Goal: Answer question/provide support: Share knowledge or assist other users

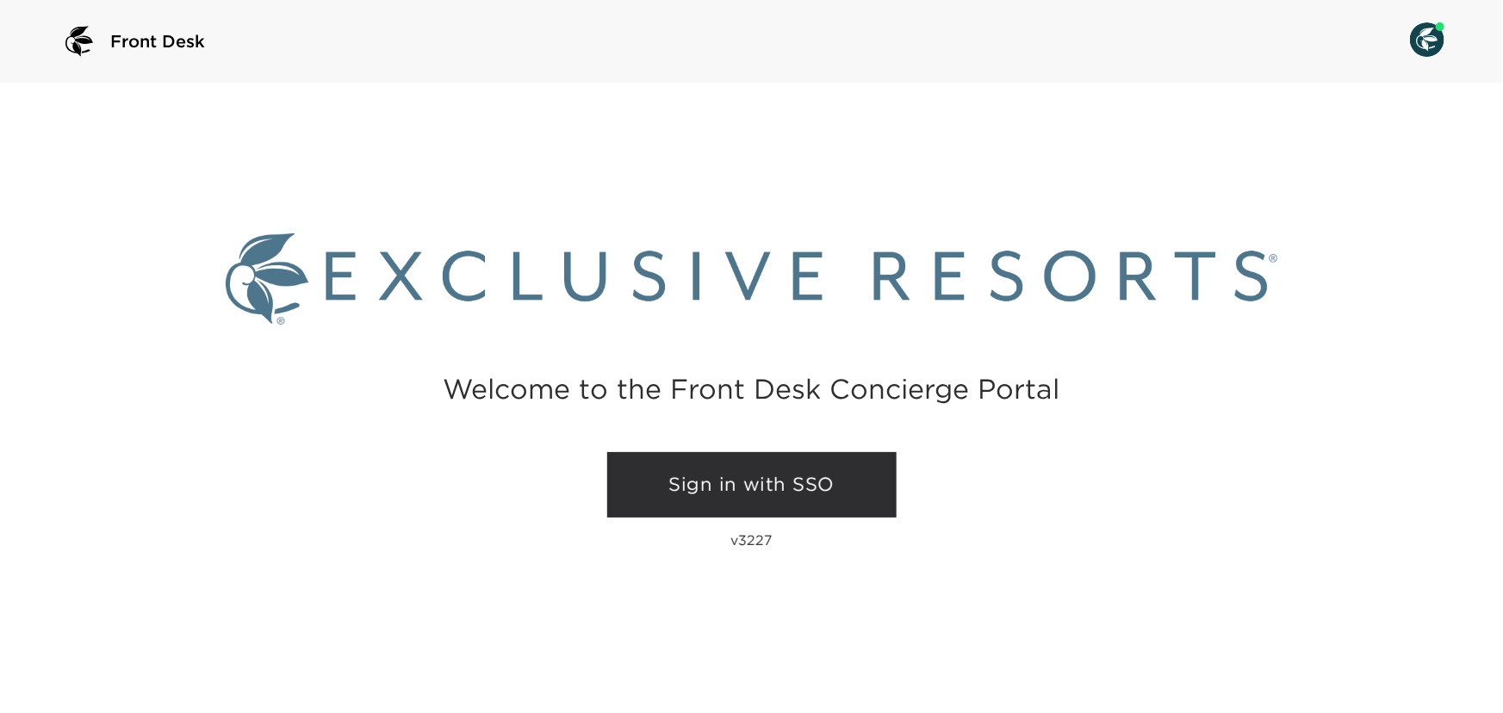
click at [657, 489] on link "Sign in with SSO" at bounding box center [751, 484] width 289 height 65
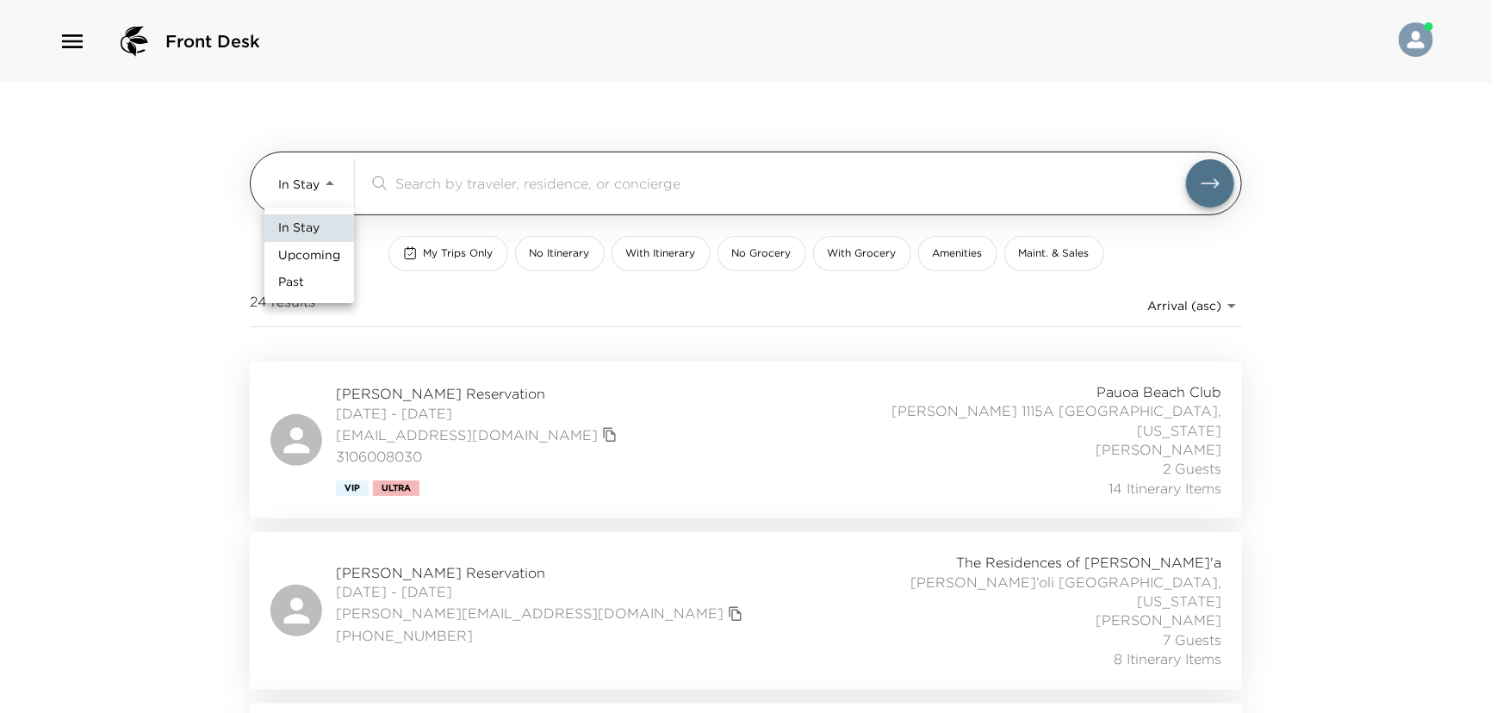
click at [279, 193] on body "Front Desk In Stay In-Stay ​ My Trips Only No Itinerary With Itinerary No Groce…" at bounding box center [751, 356] width 1503 height 713
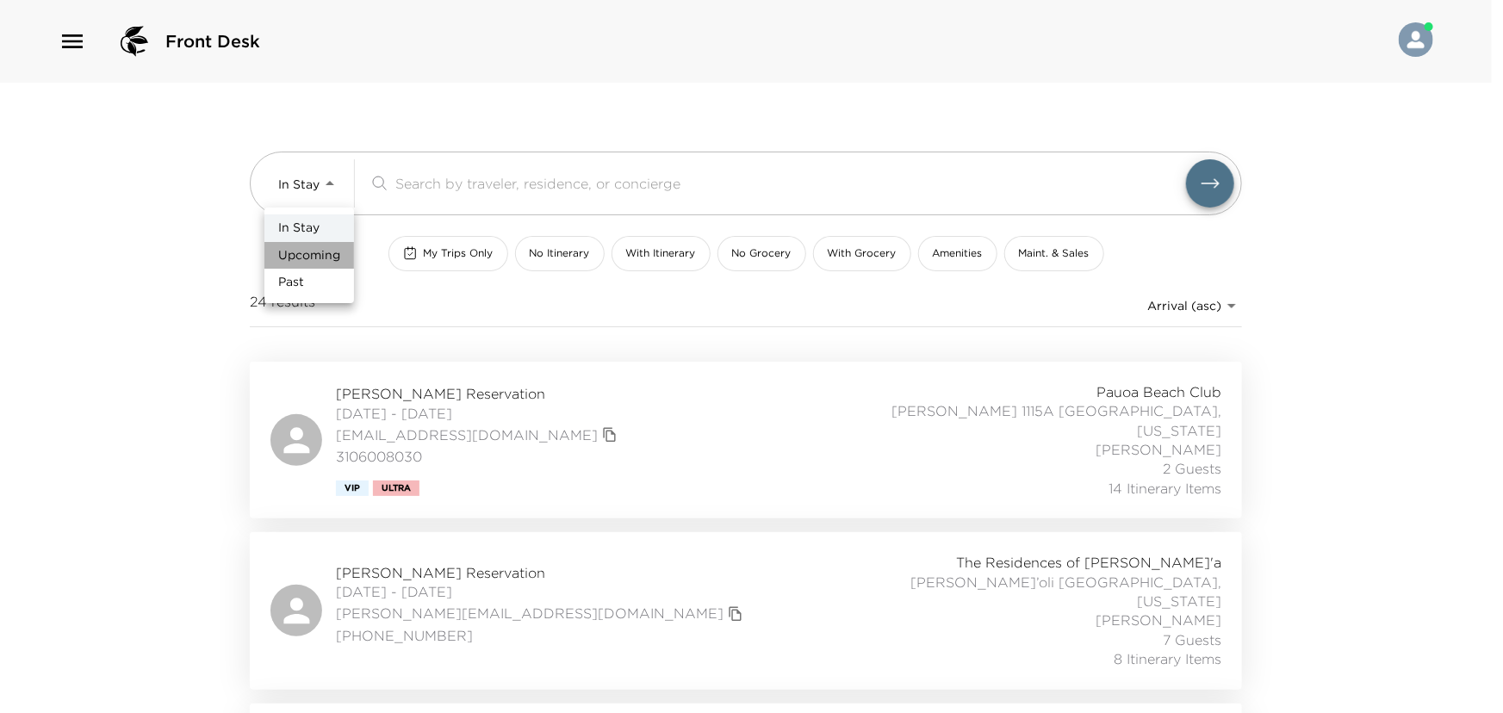
click at [288, 250] on span "Upcoming" at bounding box center [309, 255] width 62 height 17
type input "Upcoming"
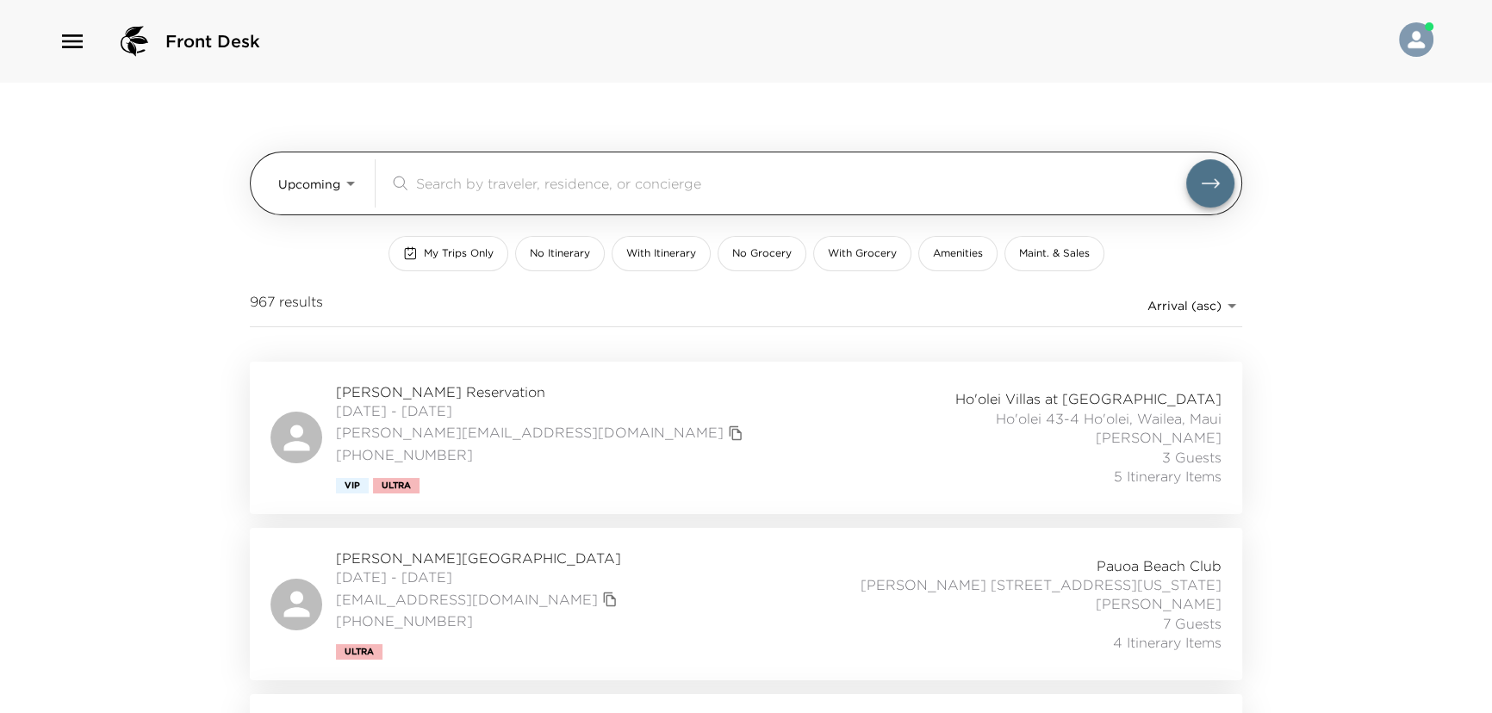
click at [443, 191] on input "search" at bounding box center [801, 183] width 770 height 20
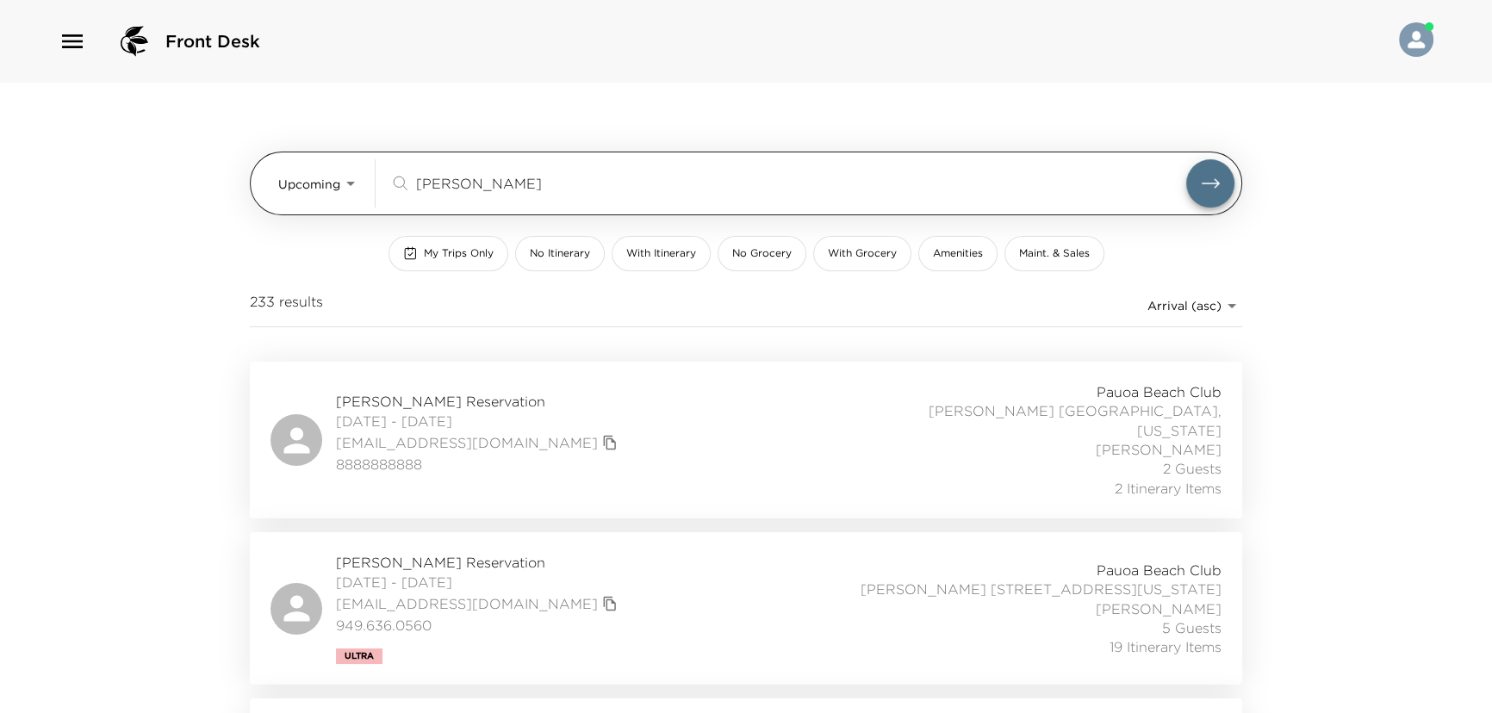
type input "kelly dewey"
click at [1186, 159] on button "submit" at bounding box center [1210, 183] width 48 height 48
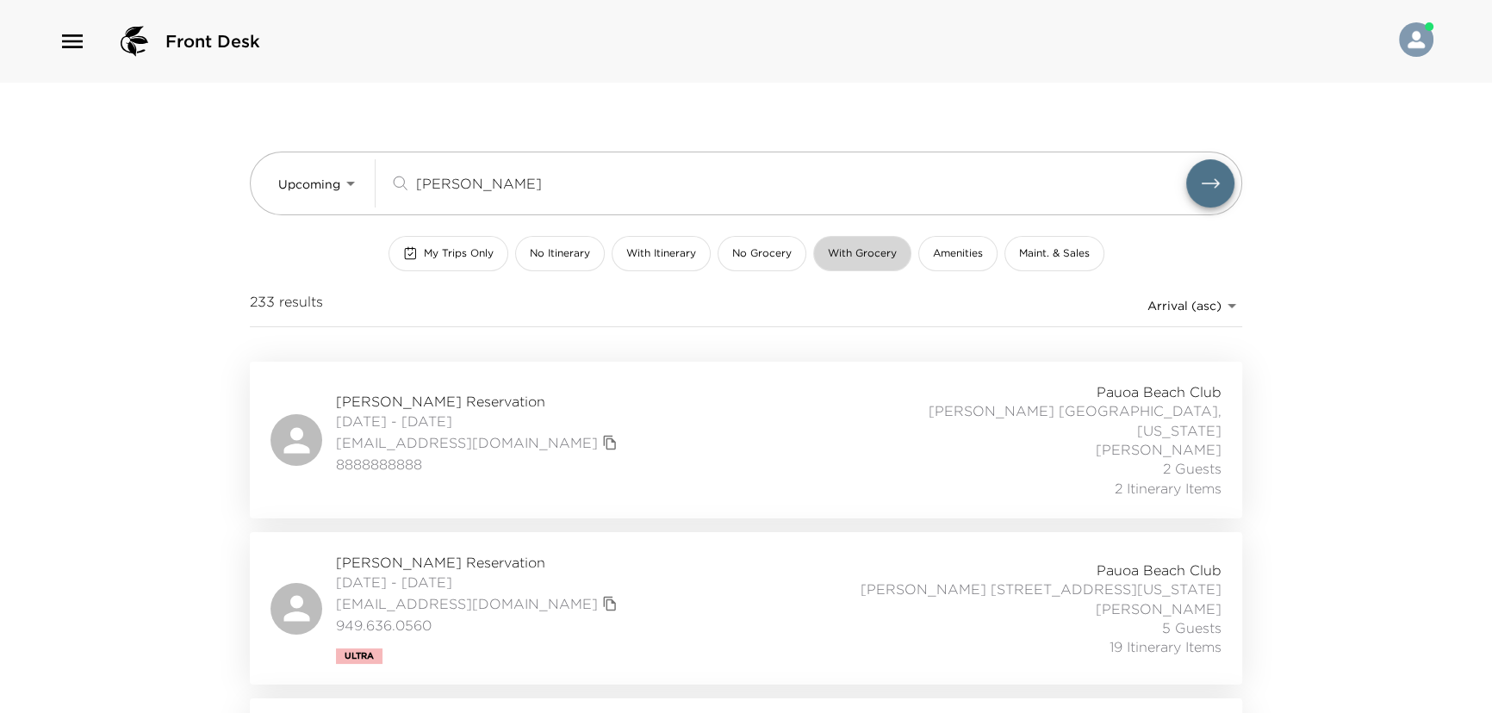
click at [859, 261] on button "With Grocery" at bounding box center [862, 253] width 98 height 35
click at [889, 380] on div "Mike Carr Reservation 09/10/2025 - 09/17/2025 mikec@performanceradiator.com 206…" at bounding box center [752, 440] width 992 height 157
click at [70, 51] on icon "button" at bounding box center [73, 42] width 28 height 28
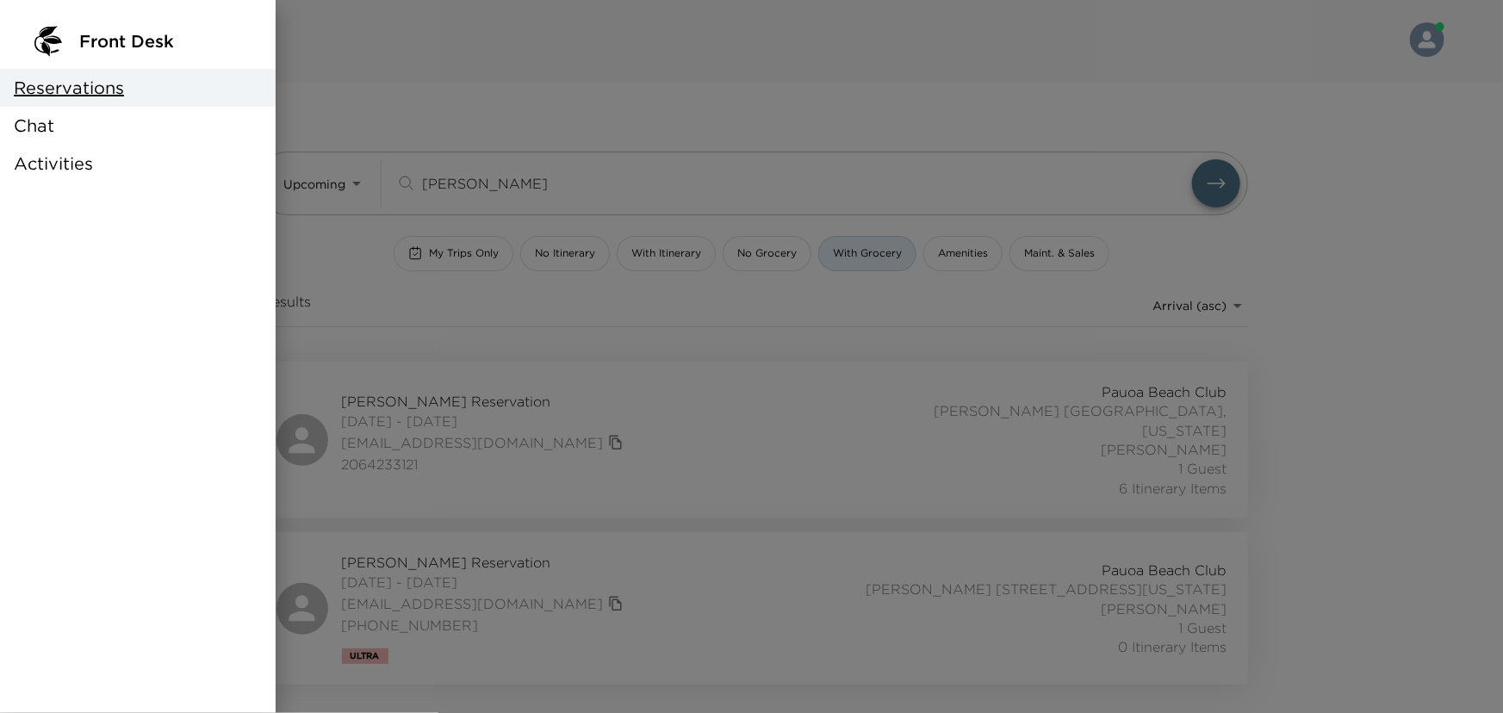
click at [47, 166] on span "Activities" at bounding box center [53, 164] width 79 height 24
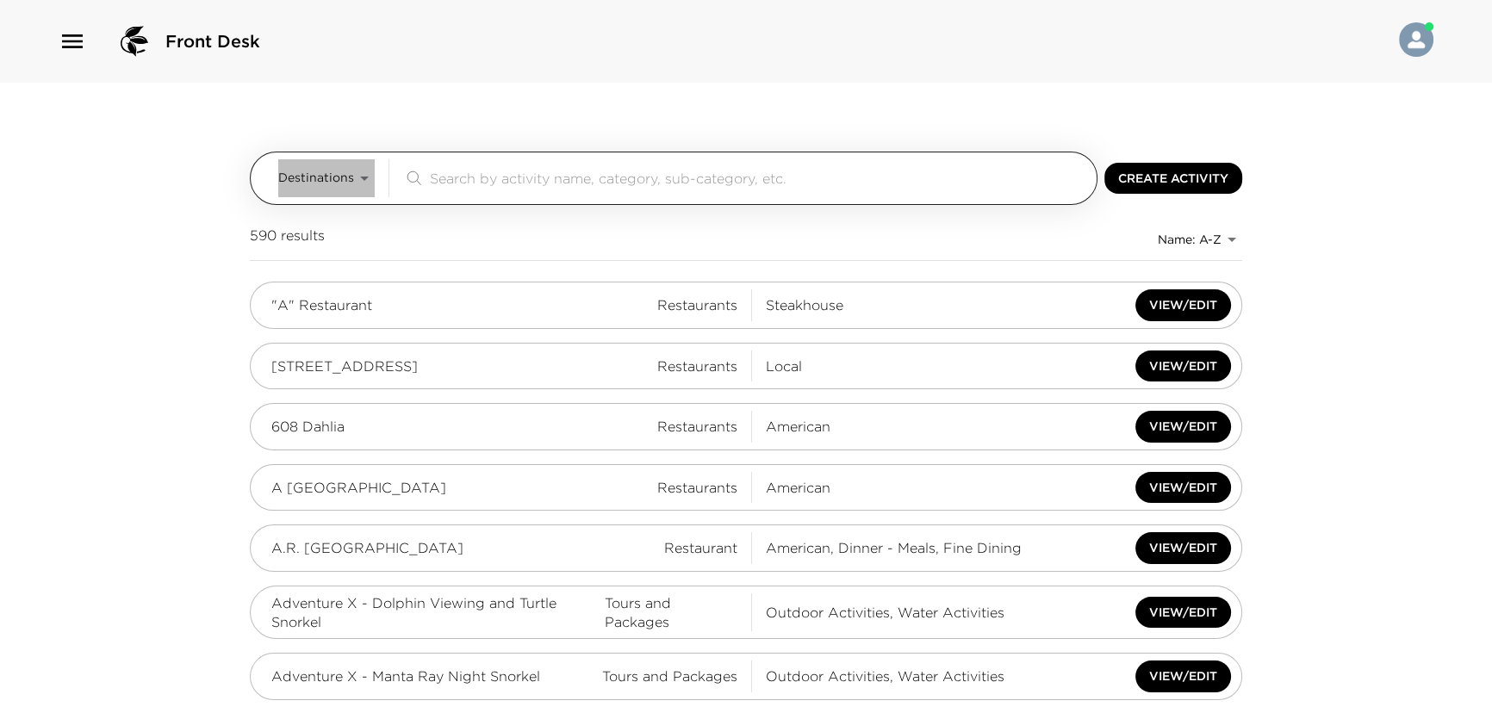
click at [336, 184] on span "Destinations" at bounding box center [316, 178] width 76 height 17
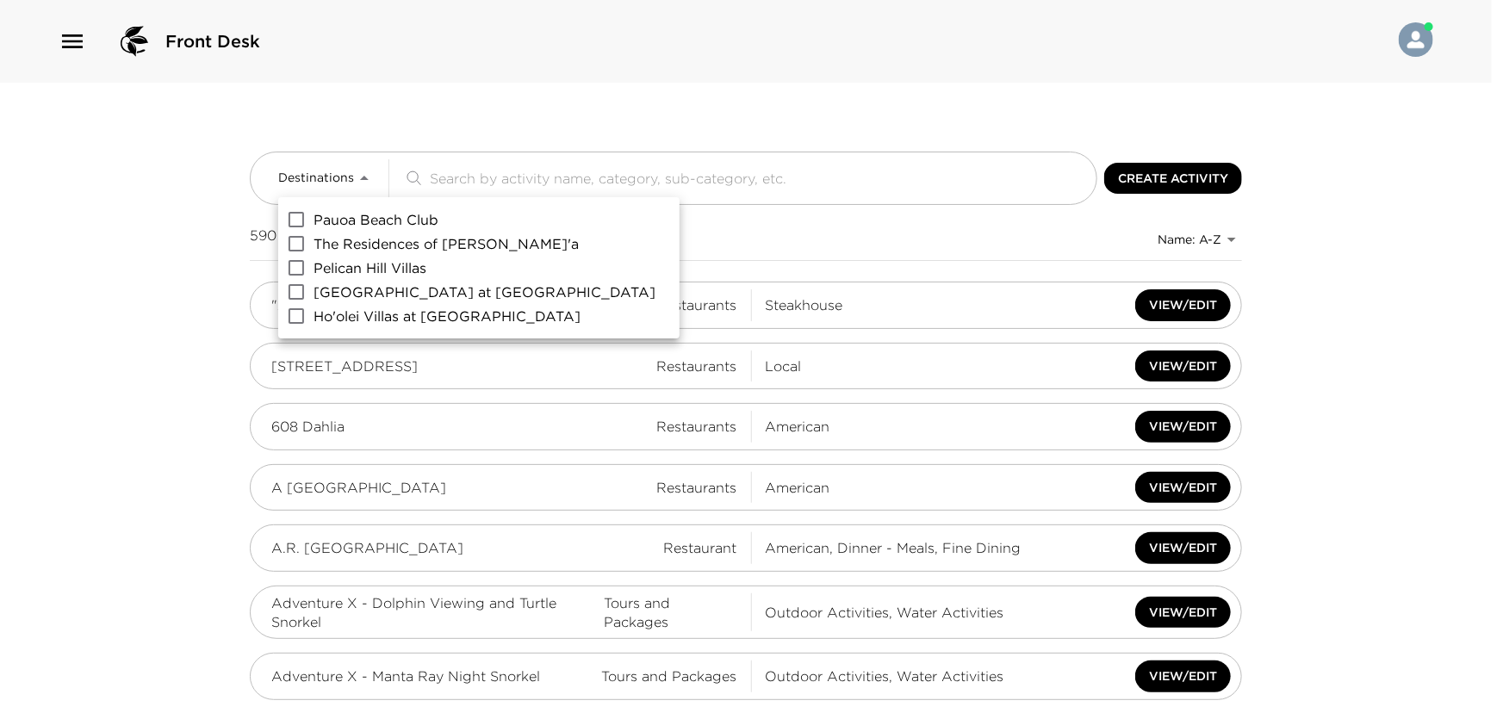
click at [338, 298] on span "[GEOGRAPHIC_DATA] at [GEOGRAPHIC_DATA]" at bounding box center [484, 292] width 342 height 21
click at [313, 298] on input "[GEOGRAPHIC_DATA] at [GEOGRAPHIC_DATA]" at bounding box center [296, 292] width 34 height 24
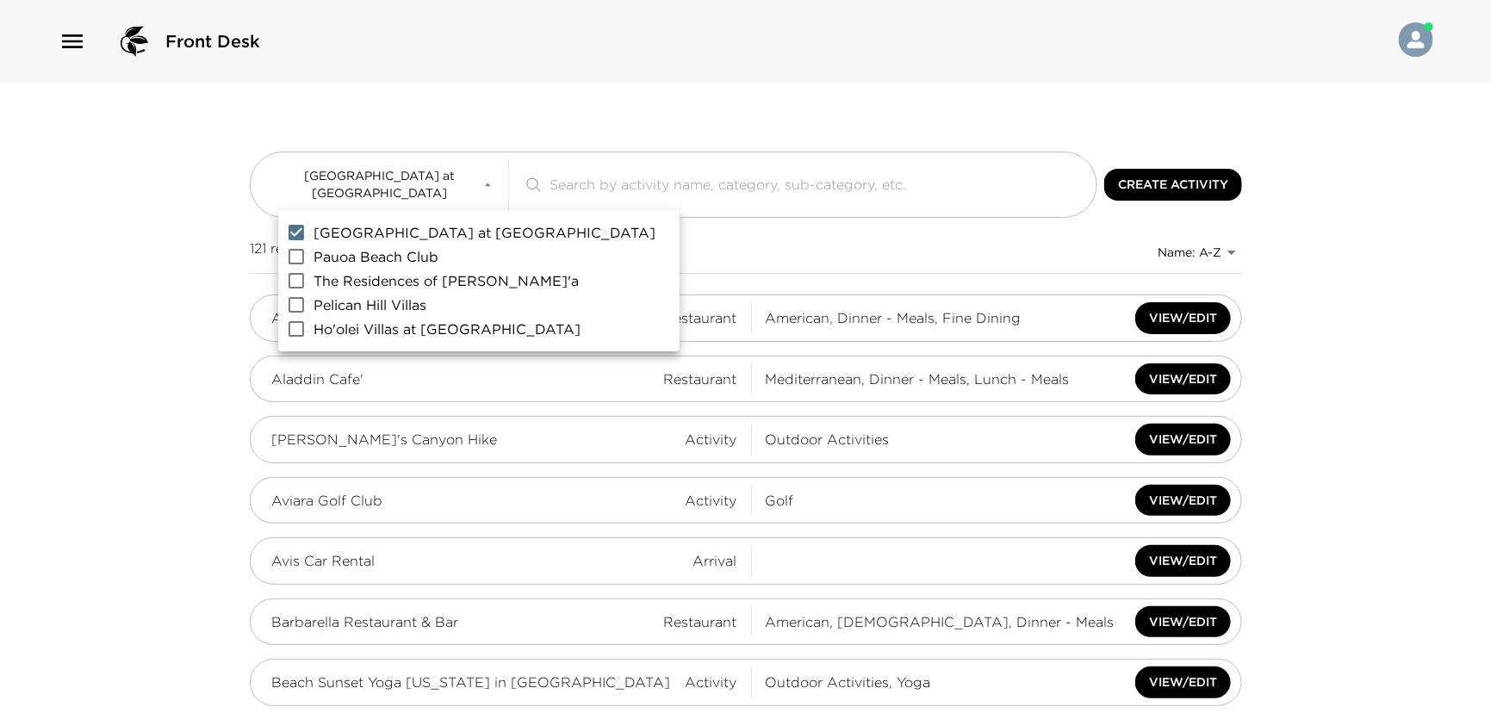
click at [508, 184] on div at bounding box center [751, 356] width 1503 height 713
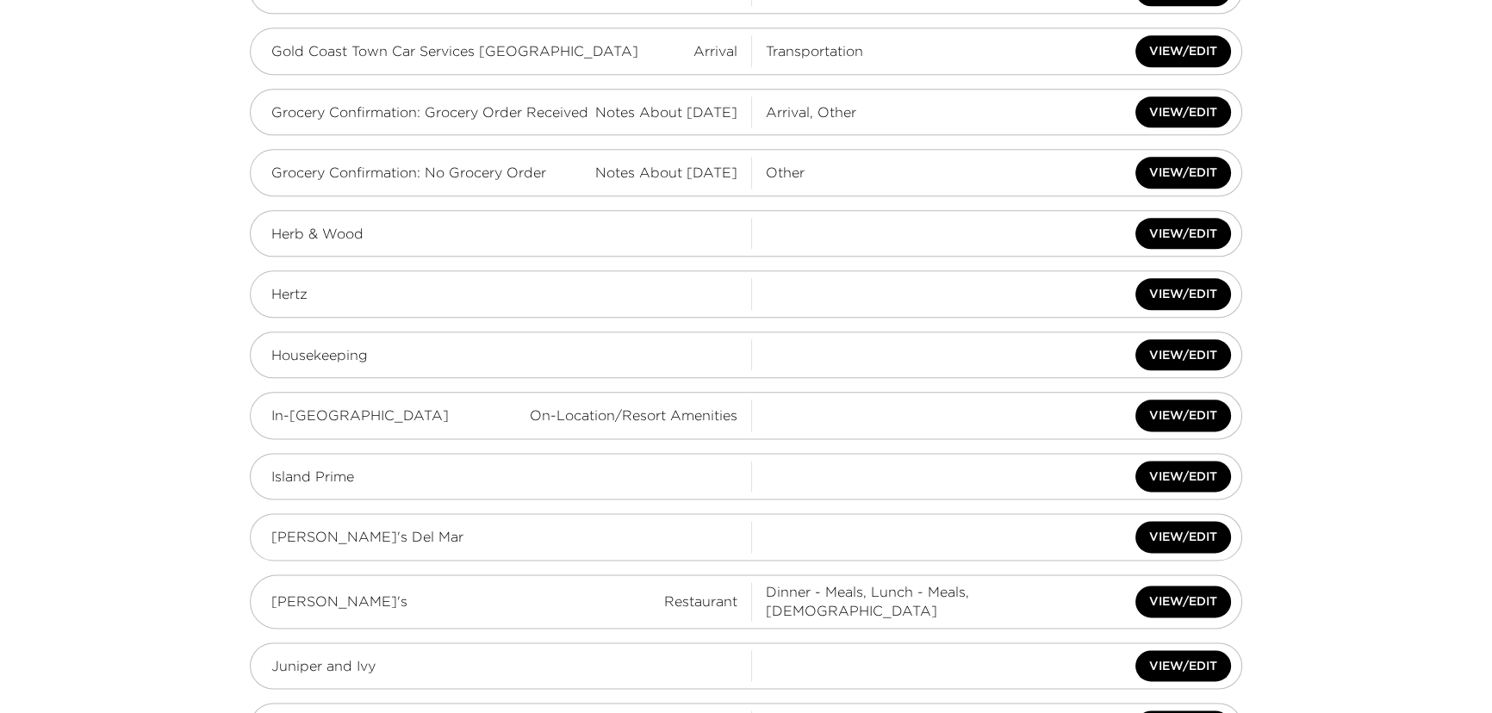
scroll to position [2661, 0]
click at [1169, 231] on button "View/Edit" at bounding box center [1183, 234] width 96 height 32
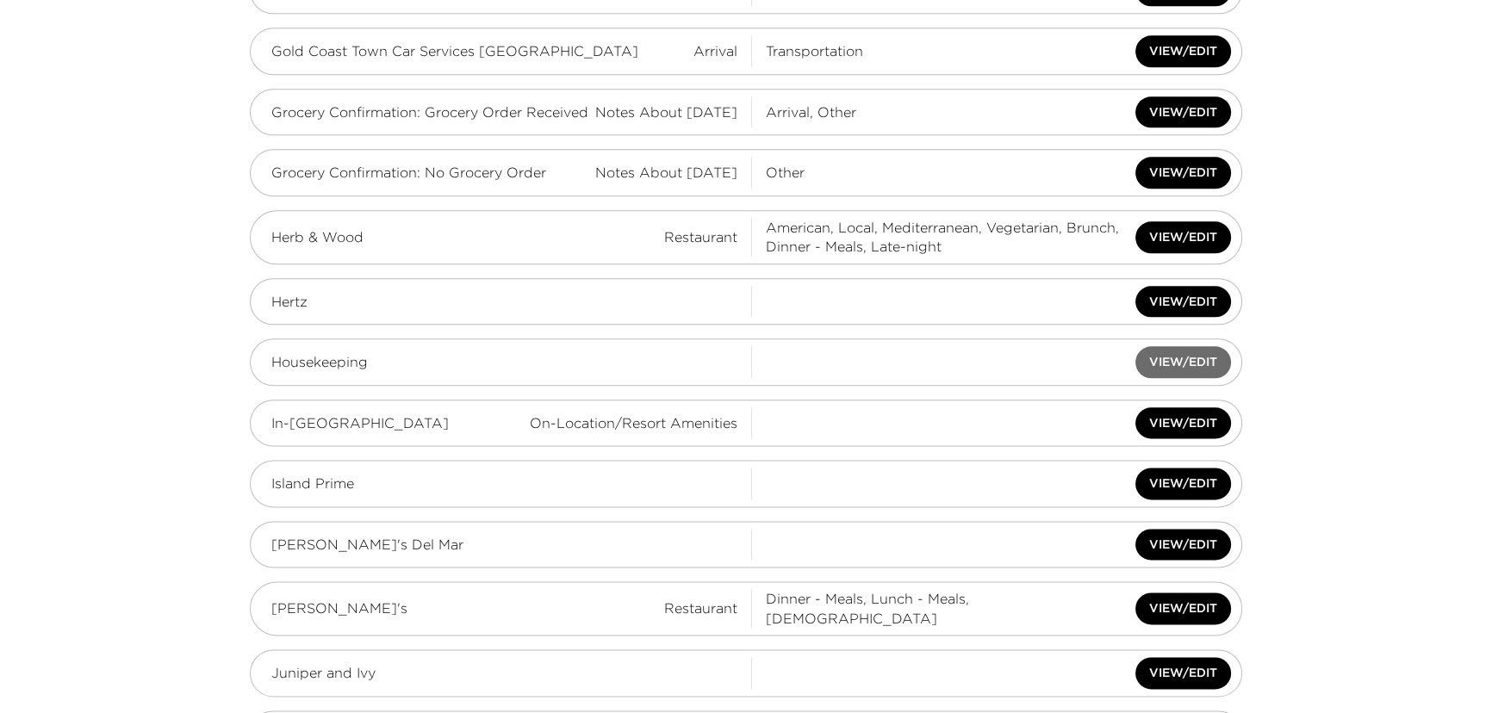
click at [1152, 362] on button "View/Edit" at bounding box center [1183, 362] width 96 height 32
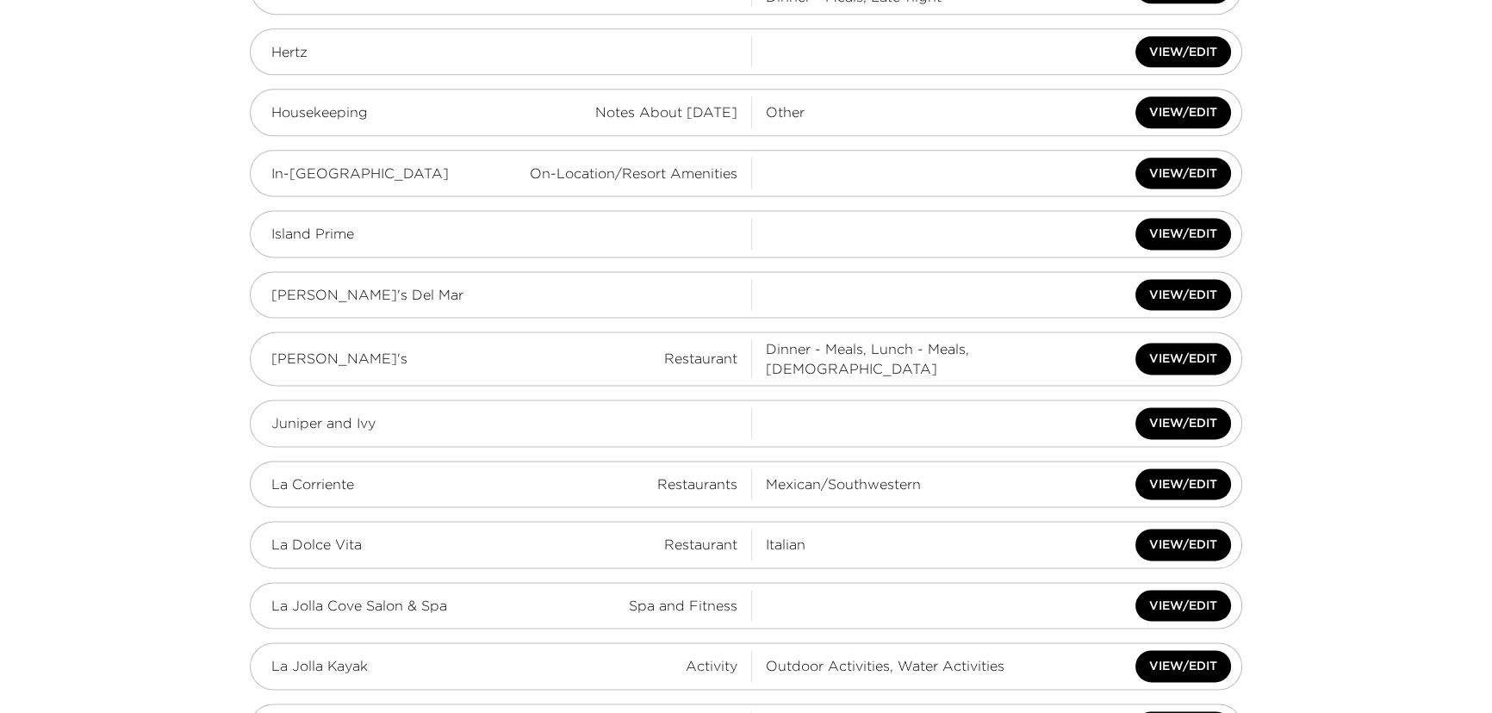
scroll to position [2921, 0]
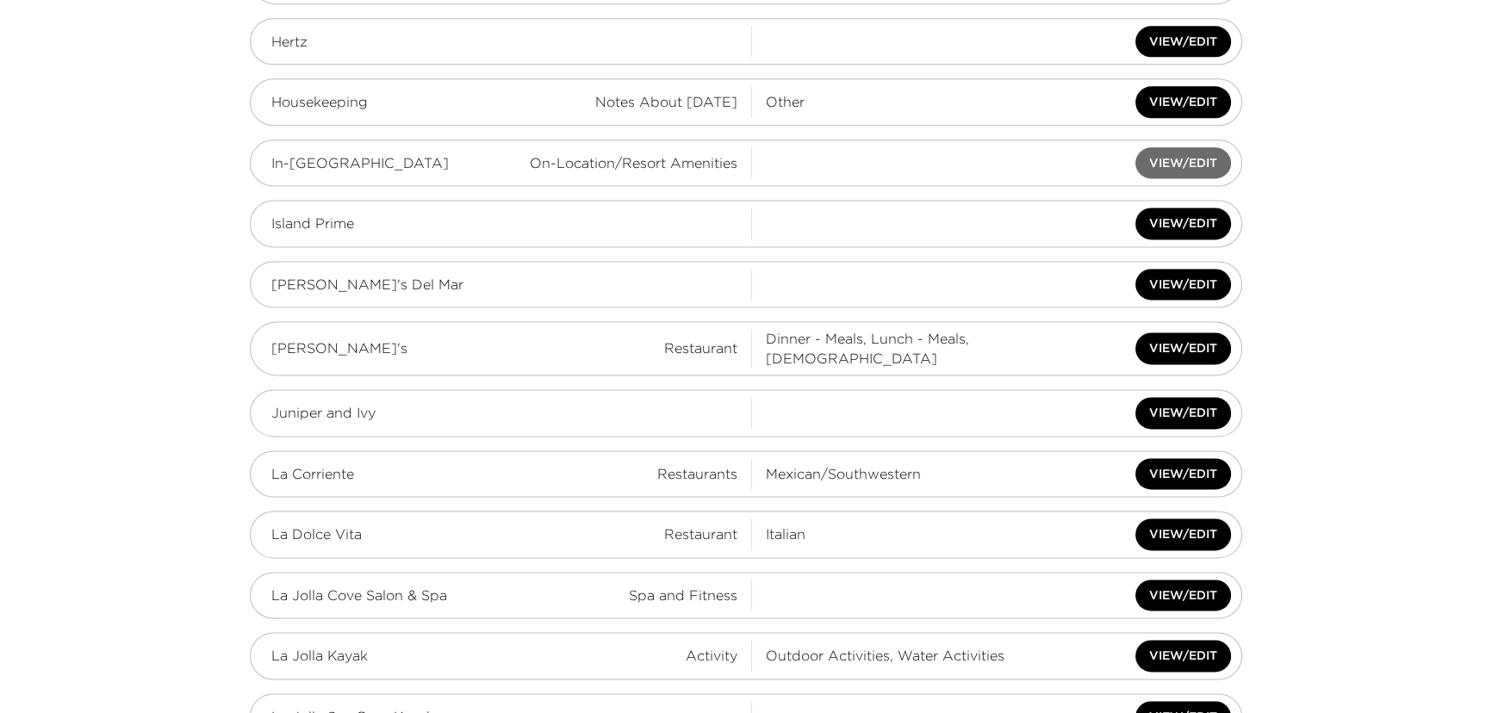
click at [1196, 169] on button "View/Edit" at bounding box center [1183, 163] width 96 height 32
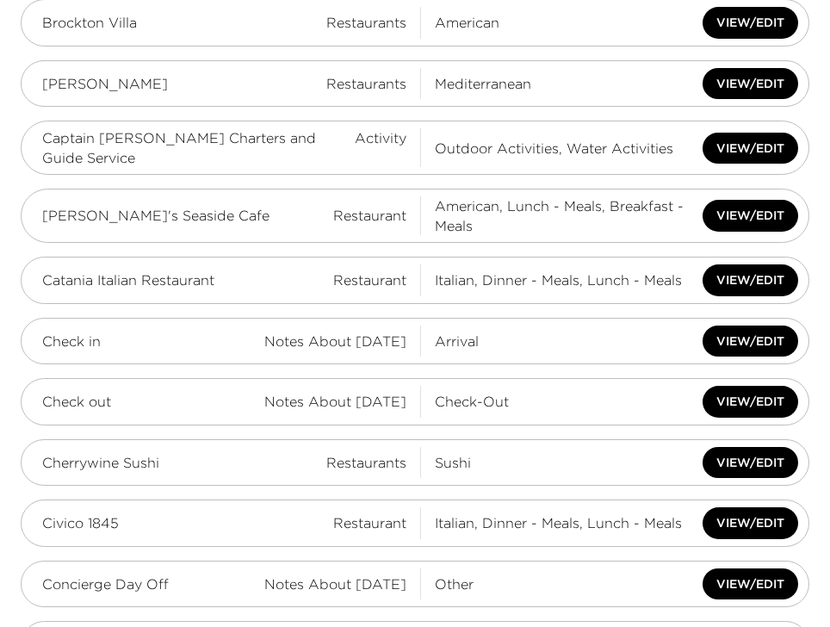
scroll to position [0, 0]
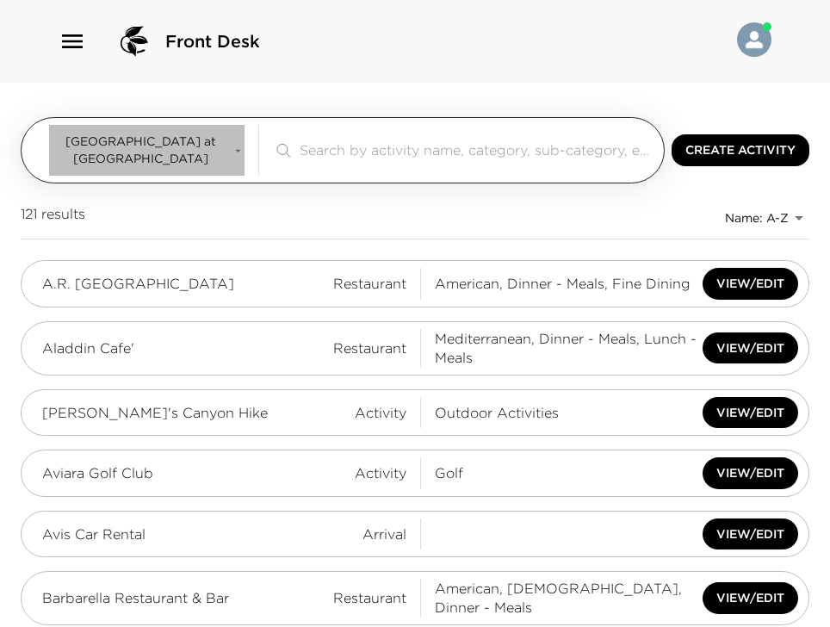
click at [172, 149] on span "[GEOGRAPHIC_DATA] at [GEOGRAPHIC_DATA]" at bounding box center [140, 150] width 183 height 34
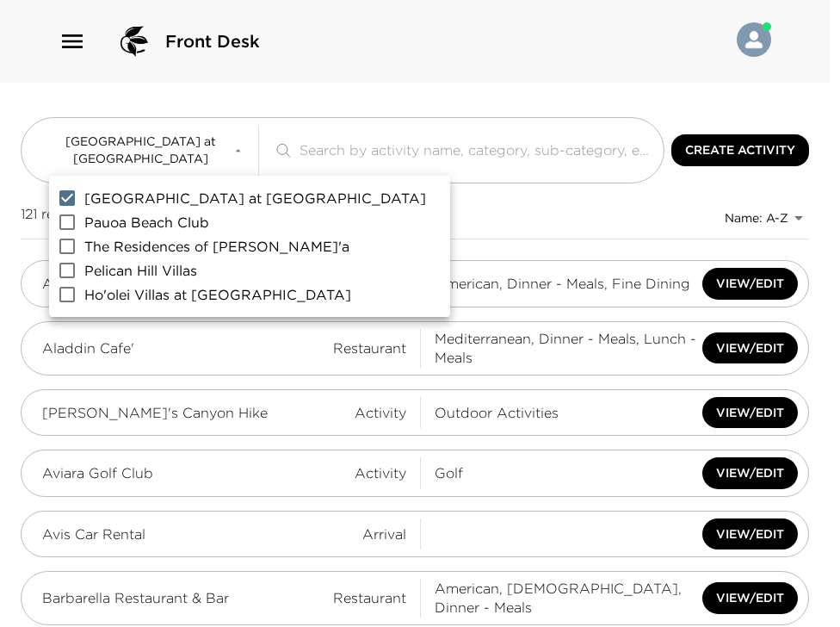
click at [97, 200] on span "[GEOGRAPHIC_DATA] at [GEOGRAPHIC_DATA]" at bounding box center [255, 198] width 342 height 21
click at [84, 200] on input "[GEOGRAPHIC_DATA] at [GEOGRAPHIC_DATA]" at bounding box center [67, 198] width 34 height 24
checkbox input "false"
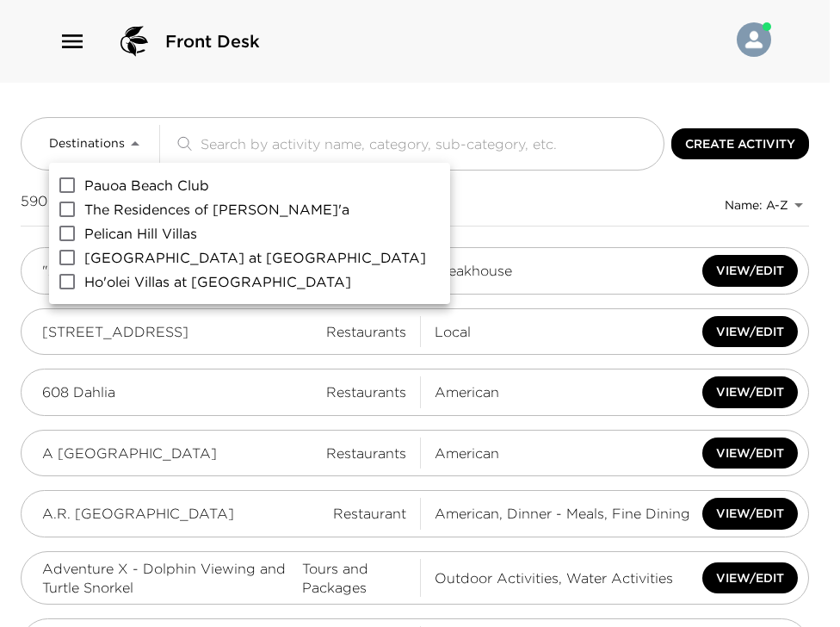
click at [76, 189] on input "Pauoa Beach Club" at bounding box center [67, 185] width 34 height 24
checkbox input "true"
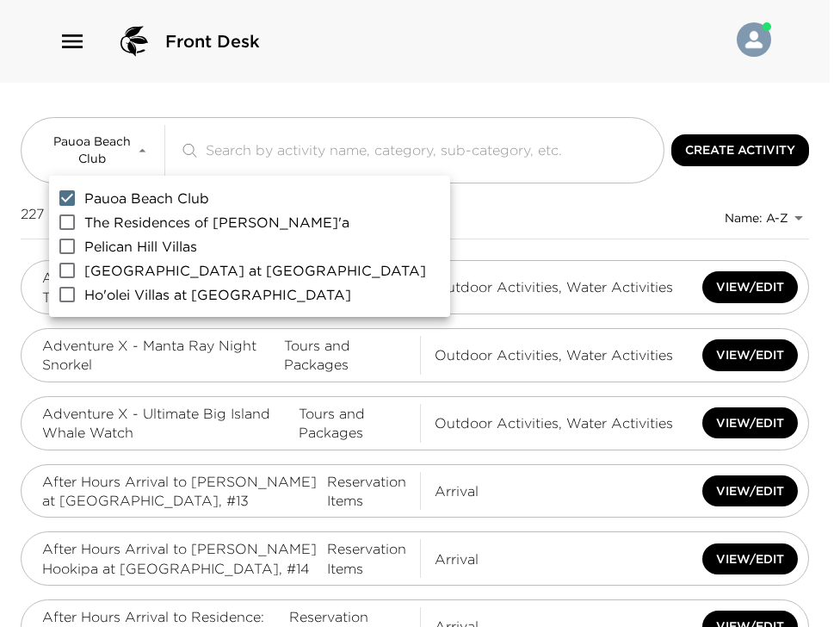
click at [419, 224] on div at bounding box center [420, 313] width 840 height 627
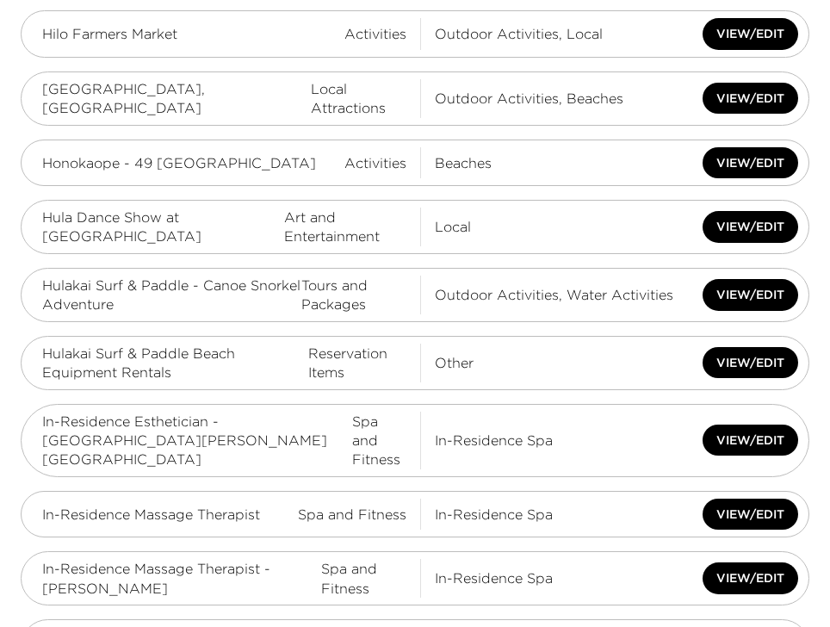
scroll to position [6063, 0]
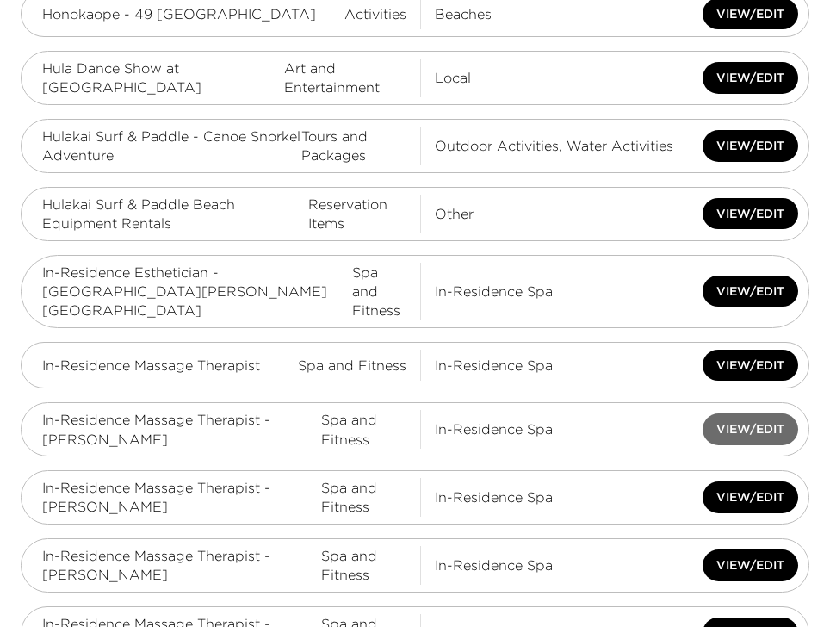
click at [757, 413] on button "View/Edit" at bounding box center [751, 429] width 96 height 32
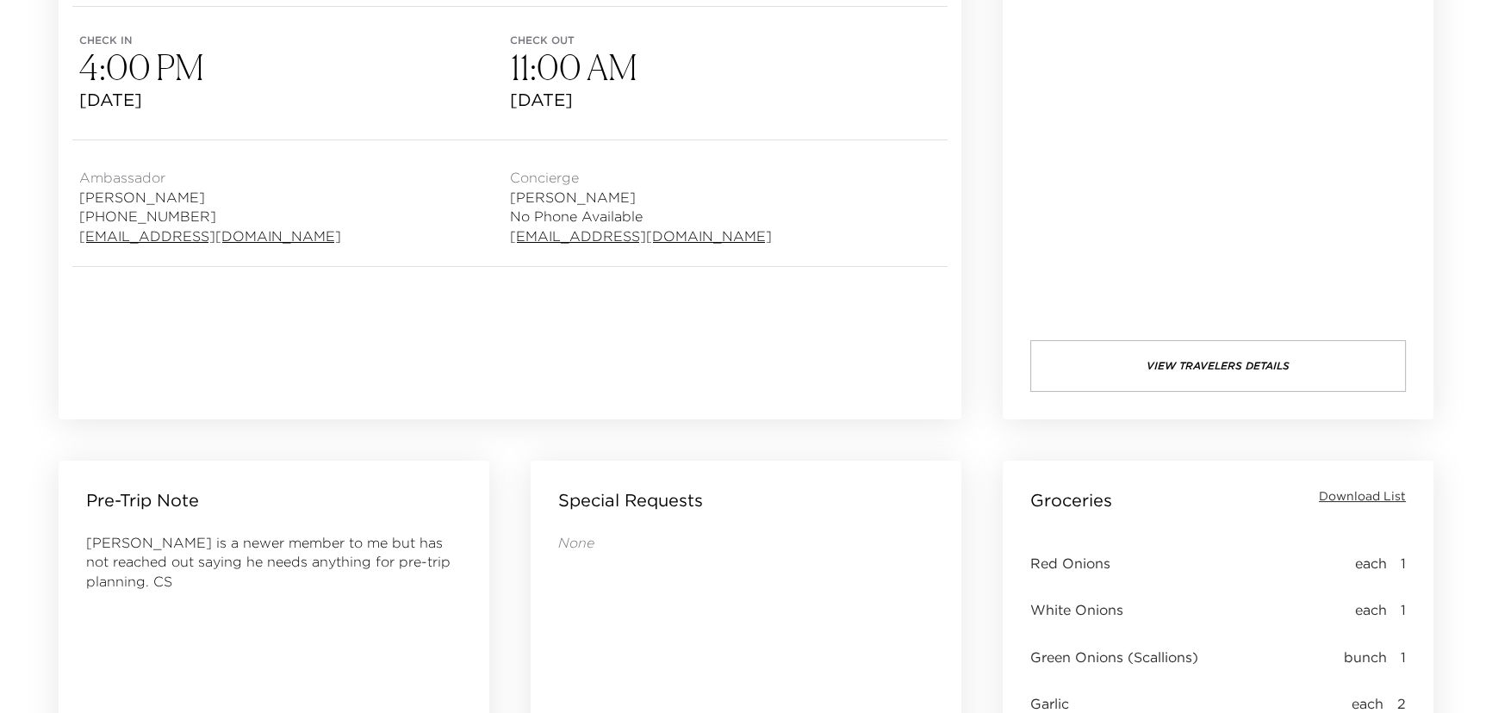
scroll to position [469, 0]
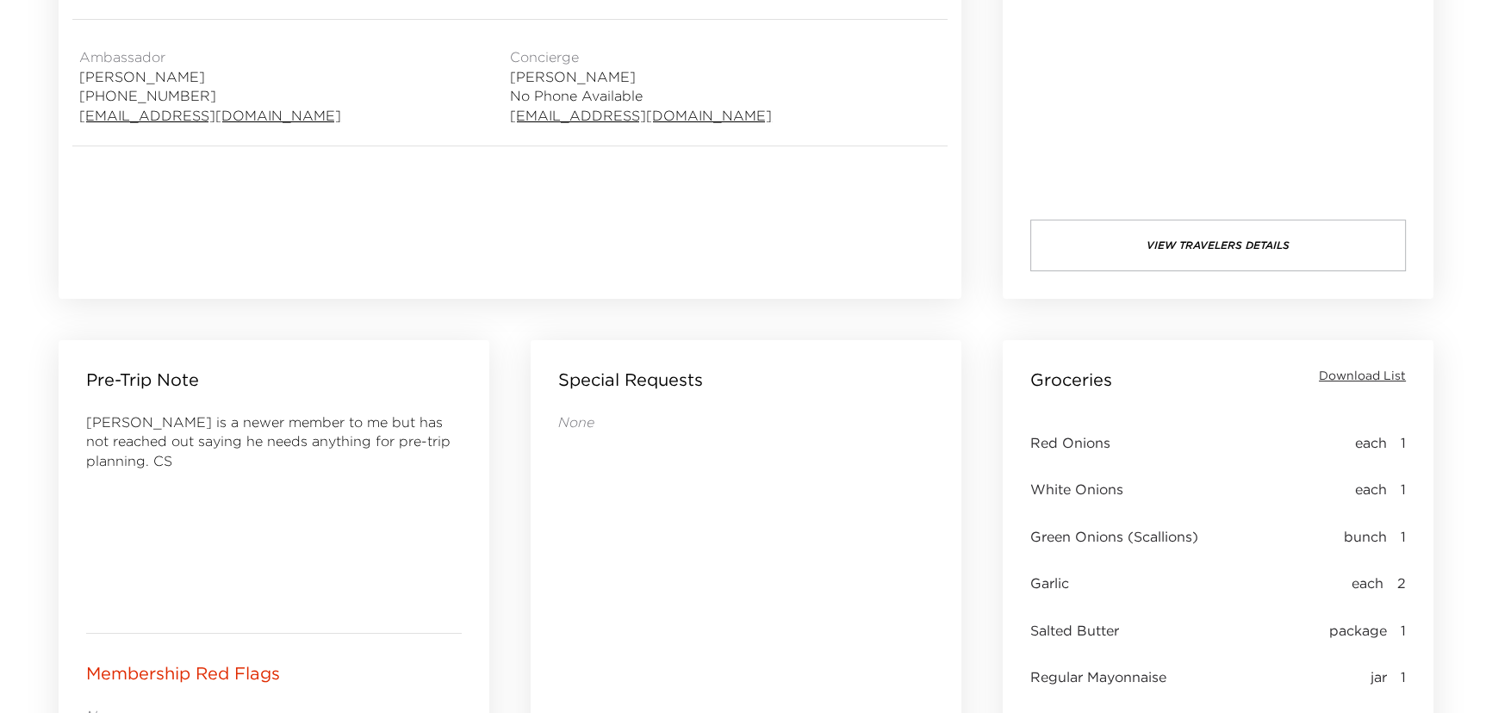
click at [1379, 378] on span "Download List" at bounding box center [1361, 376] width 87 height 17
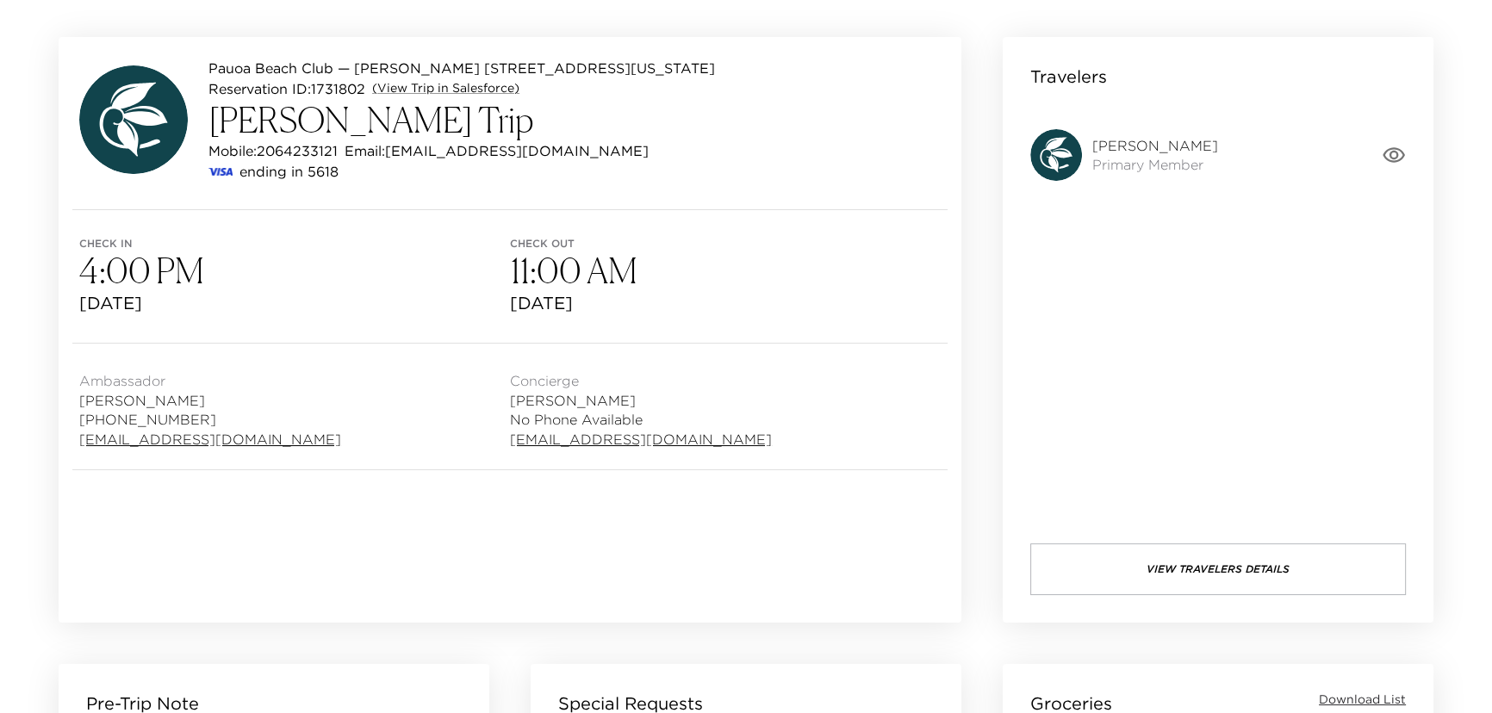
scroll to position [0, 0]
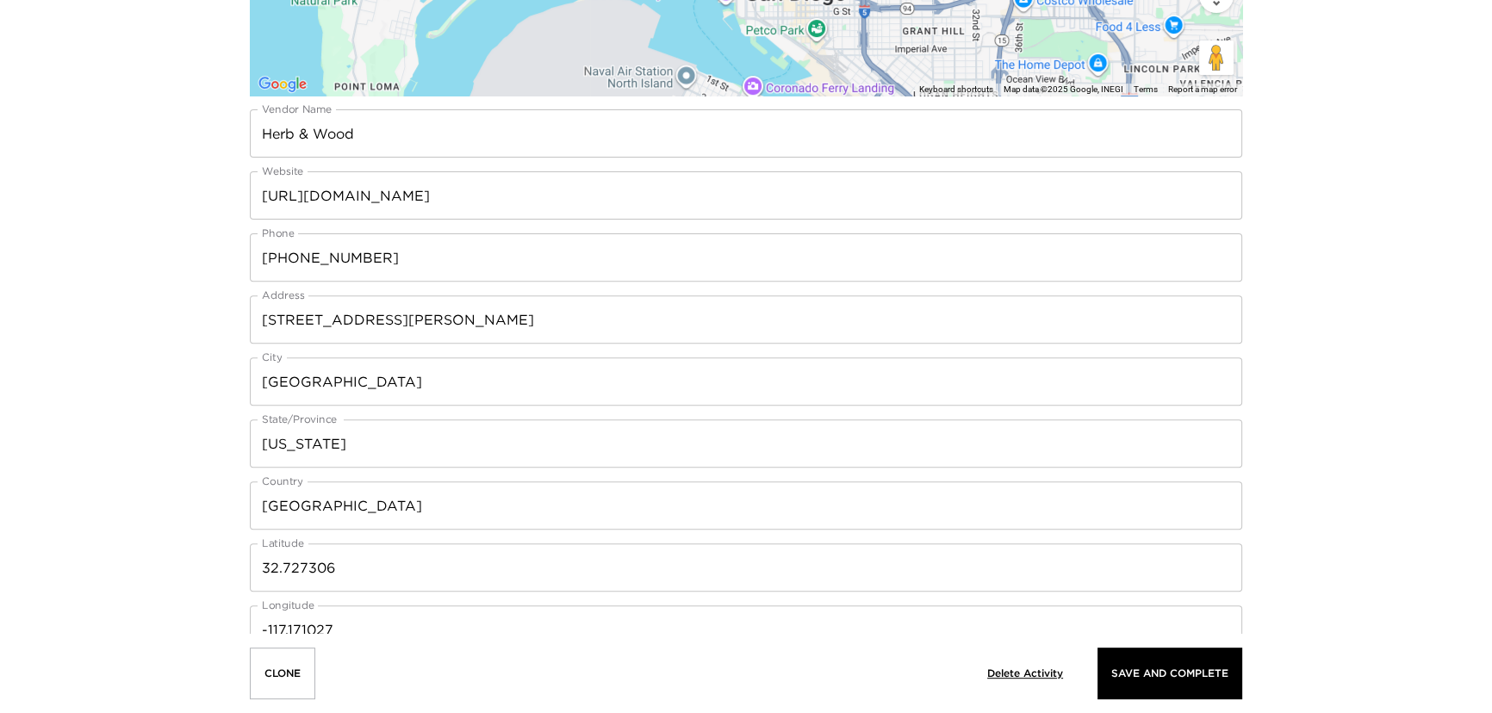
scroll to position [783, 0]
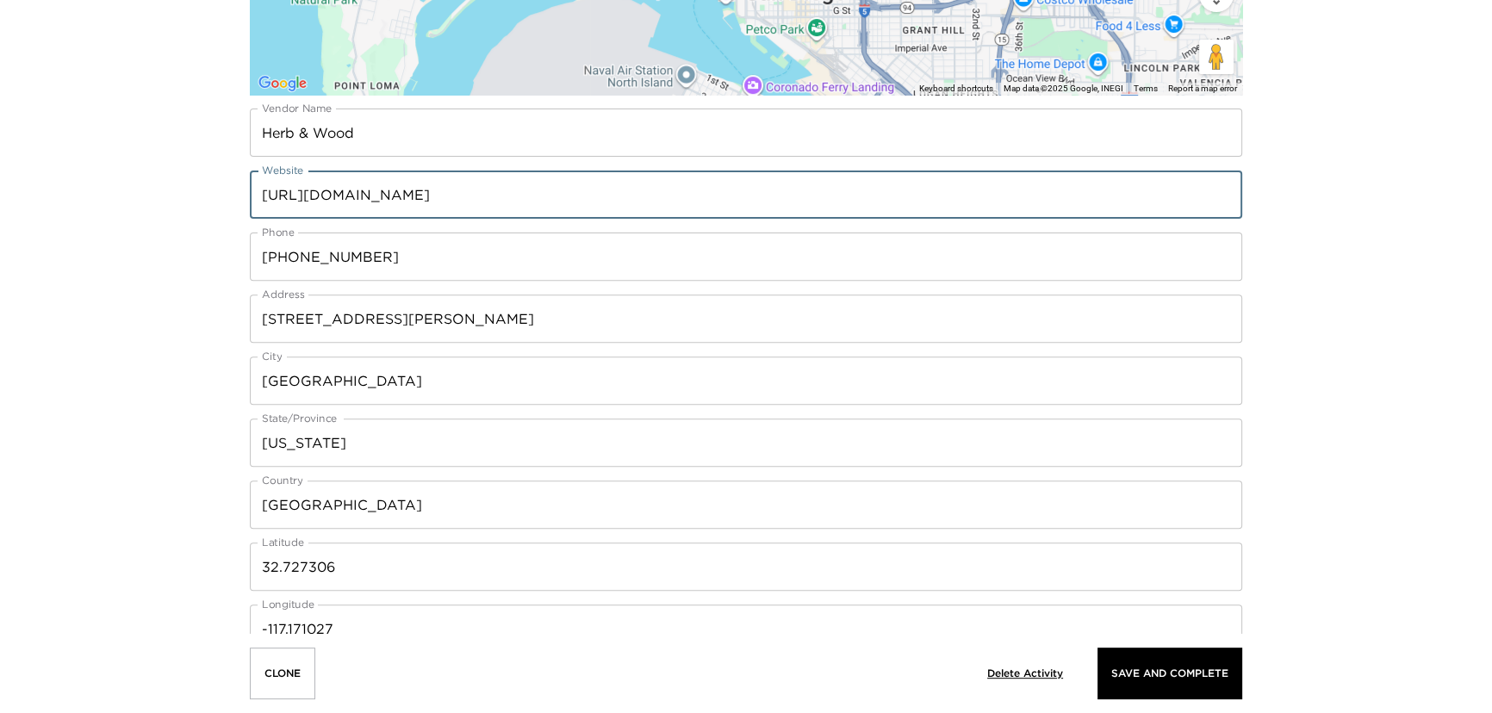
drag, startPoint x: 518, startPoint y: 191, endPoint x: 176, endPoint y: 176, distance: 343.1
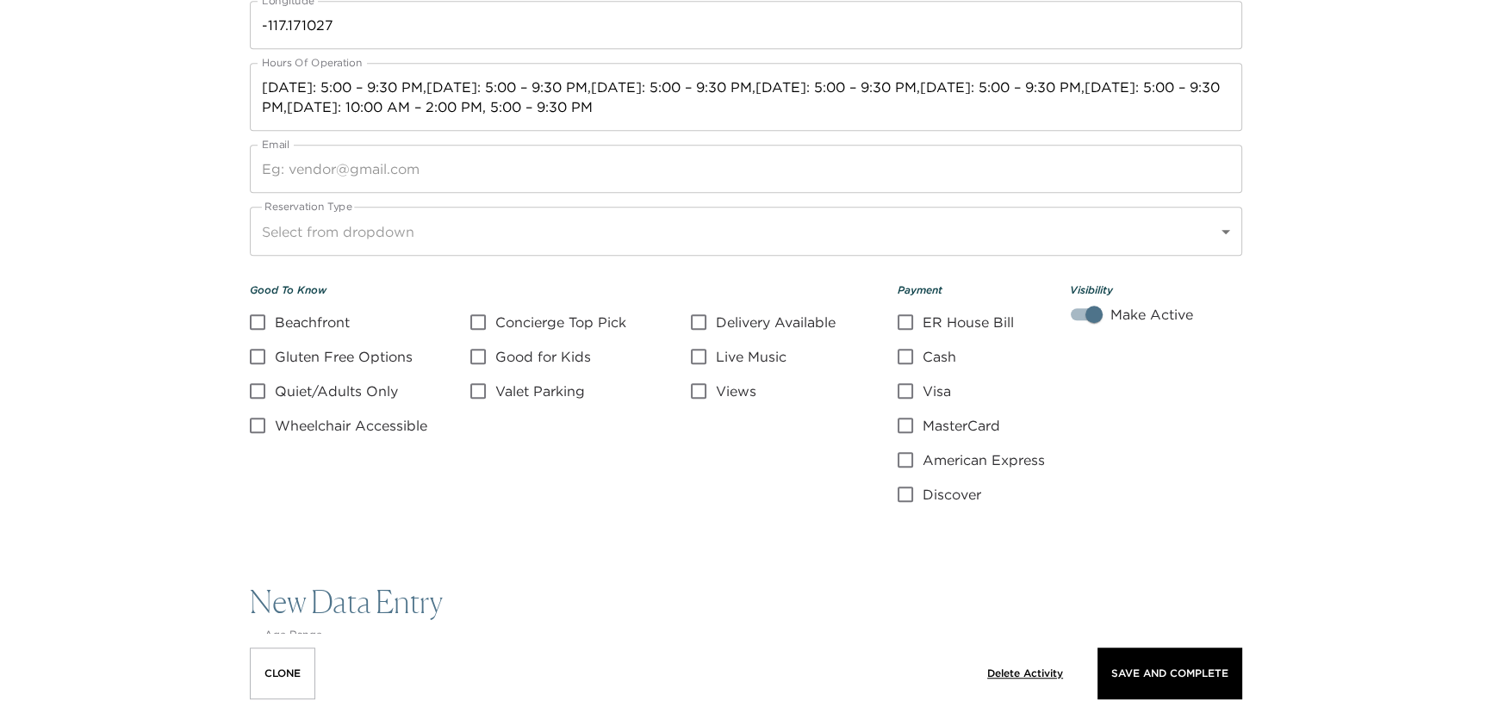
scroll to position [1409, 0]
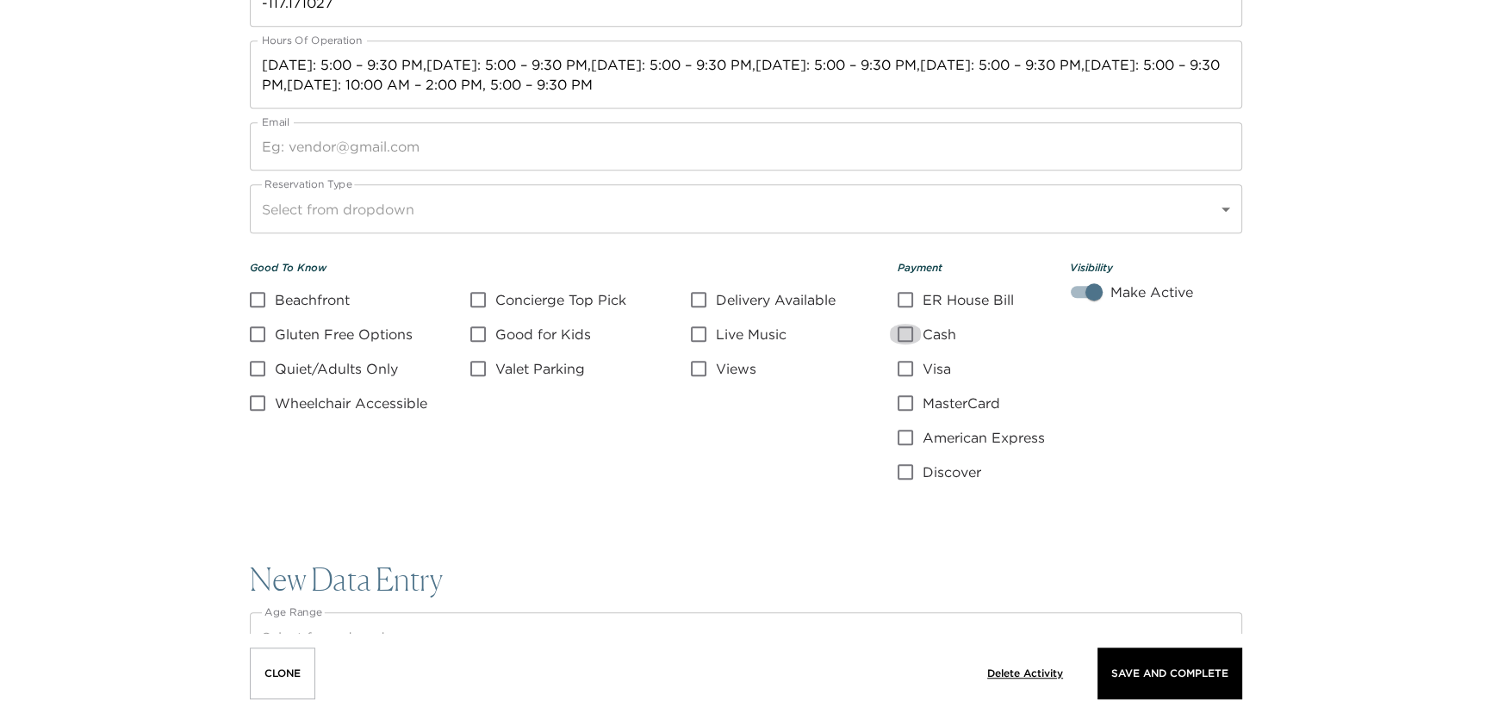
drag, startPoint x: 906, startPoint y: 331, endPoint x: 899, endPoint y: 369, distance: 39.4
click at [906, 332] on input "Cash" at bounding box center [905, 334] width 34 height 21
checkbox input "true"
click at [908, 370] on input "Visa" at bounding box center [905, 368] width 34 height 21
checkbox input "true"
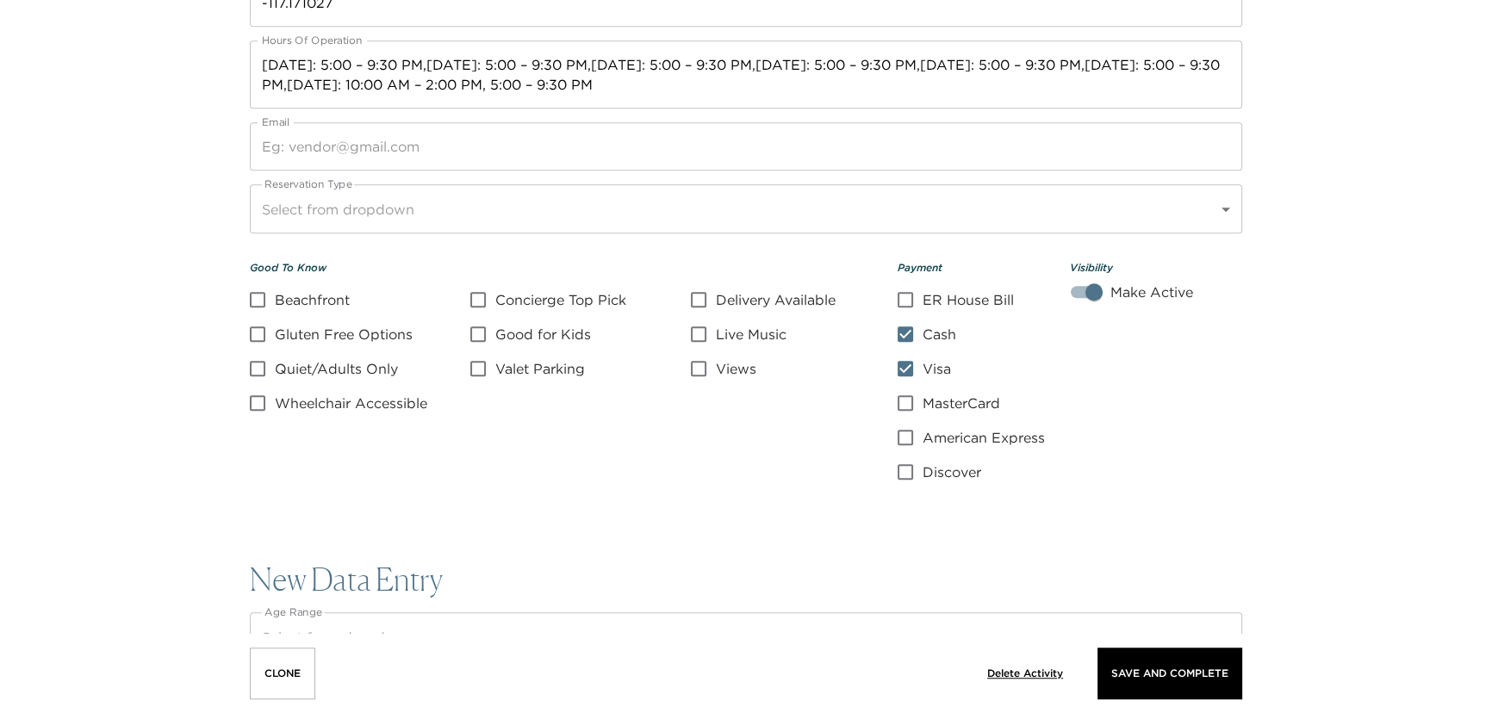
click at [915, 413] on div "ER House Bill Cash Visa MasterCard American Express Discover" at bounding box center [983, 385] width 172 height 193
click at [909, 401] on input "MasterCard" at bounding box center [905, 403] width 34 height 21
checkbox input "true"
click at [826, 443] on div "Good To Know Beachfront Concierge Top Pick Delivery Available Gluten Free Optio…" at bounding box center [574, 369] width 648 height 225
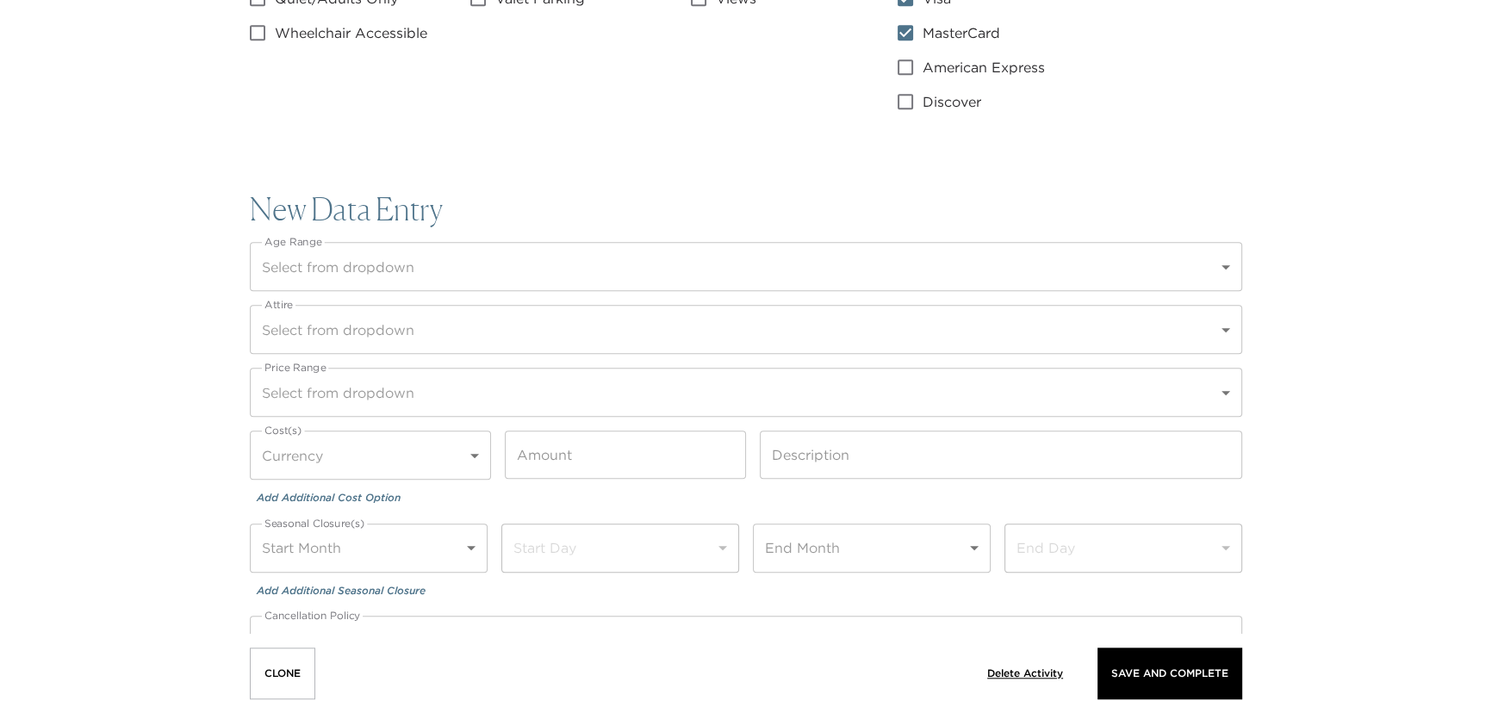
scroll to position [1800, 0]
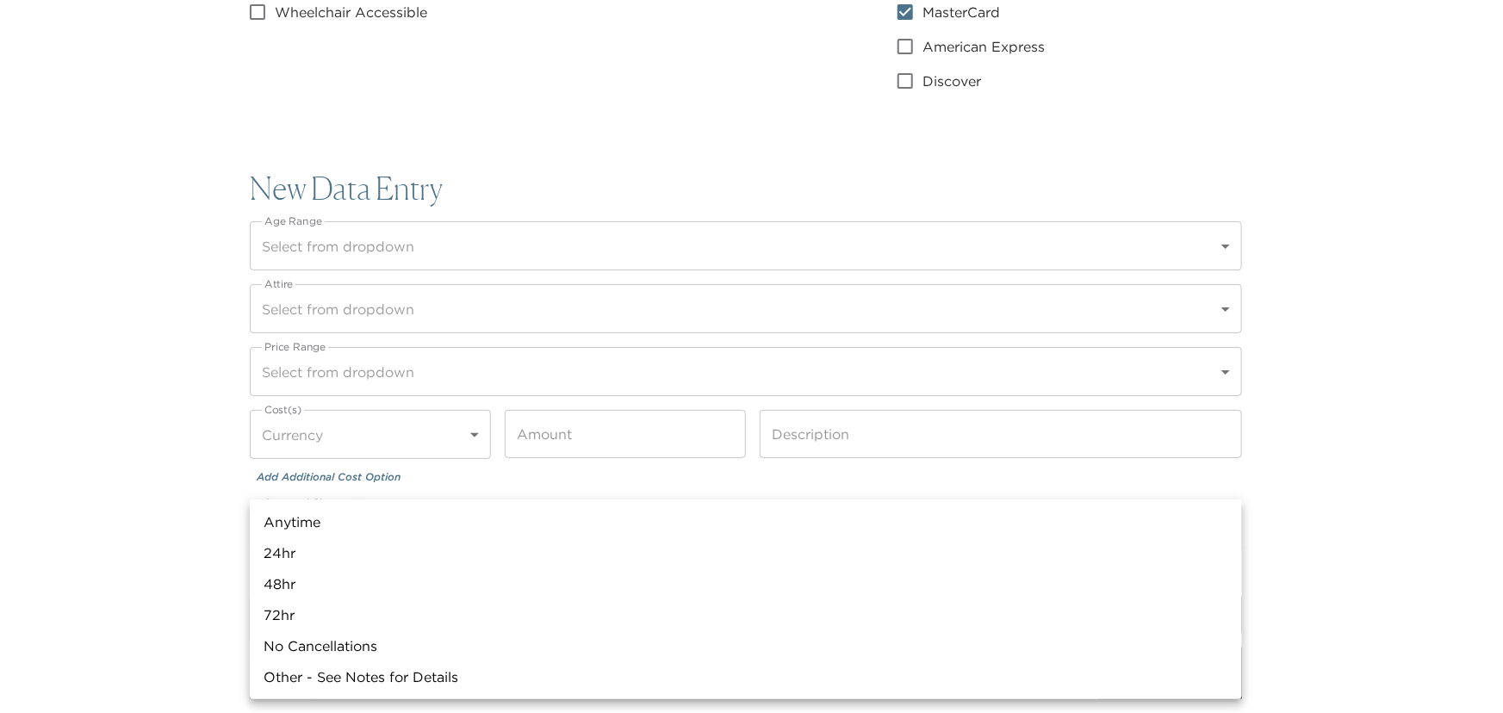
click at [177, 558] on div at bounding box center [751, 356] width 1503 height 713
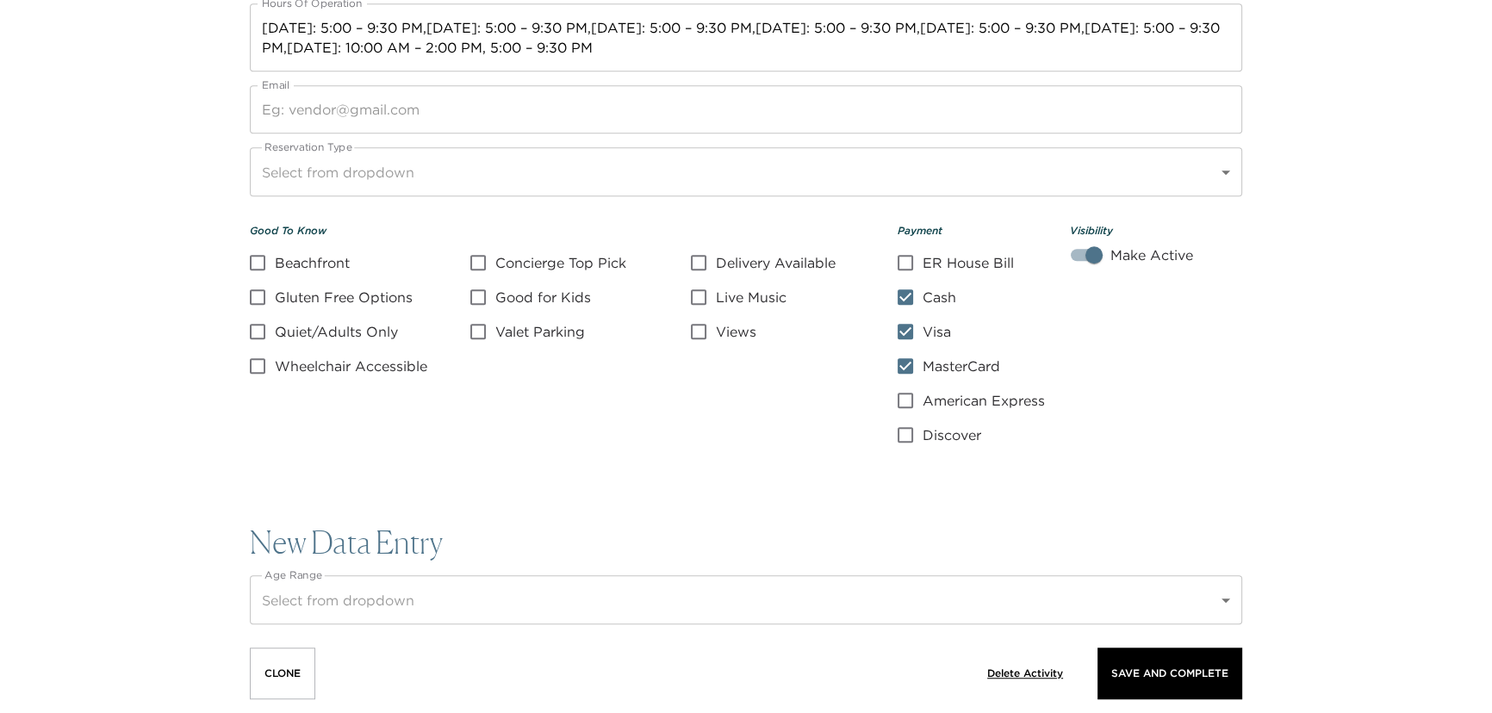
scroll to position [1409, 0]
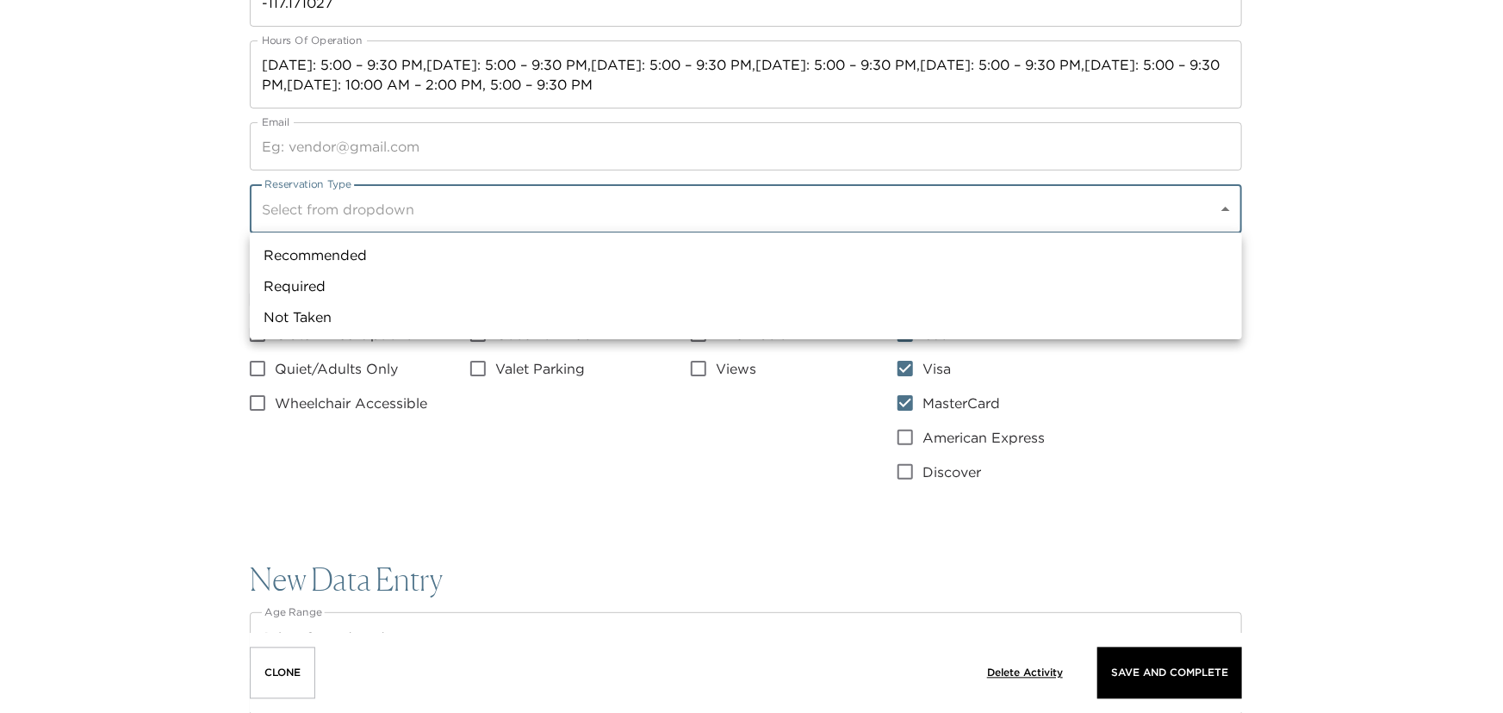
click at [307, 252] on li "Recommended" at bounding box center [746, 254] width 992 height 31
type input "Recommended"
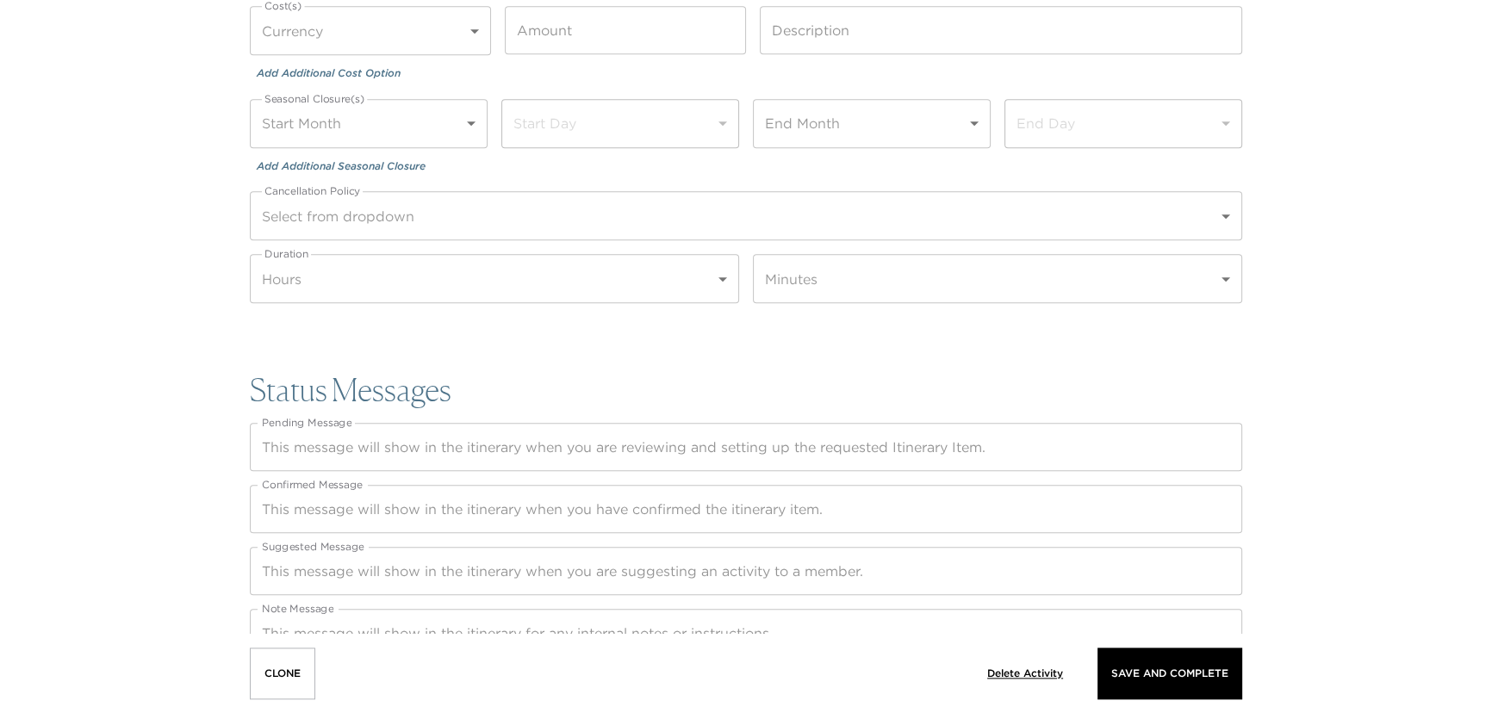
scroll to position [2251, 0]
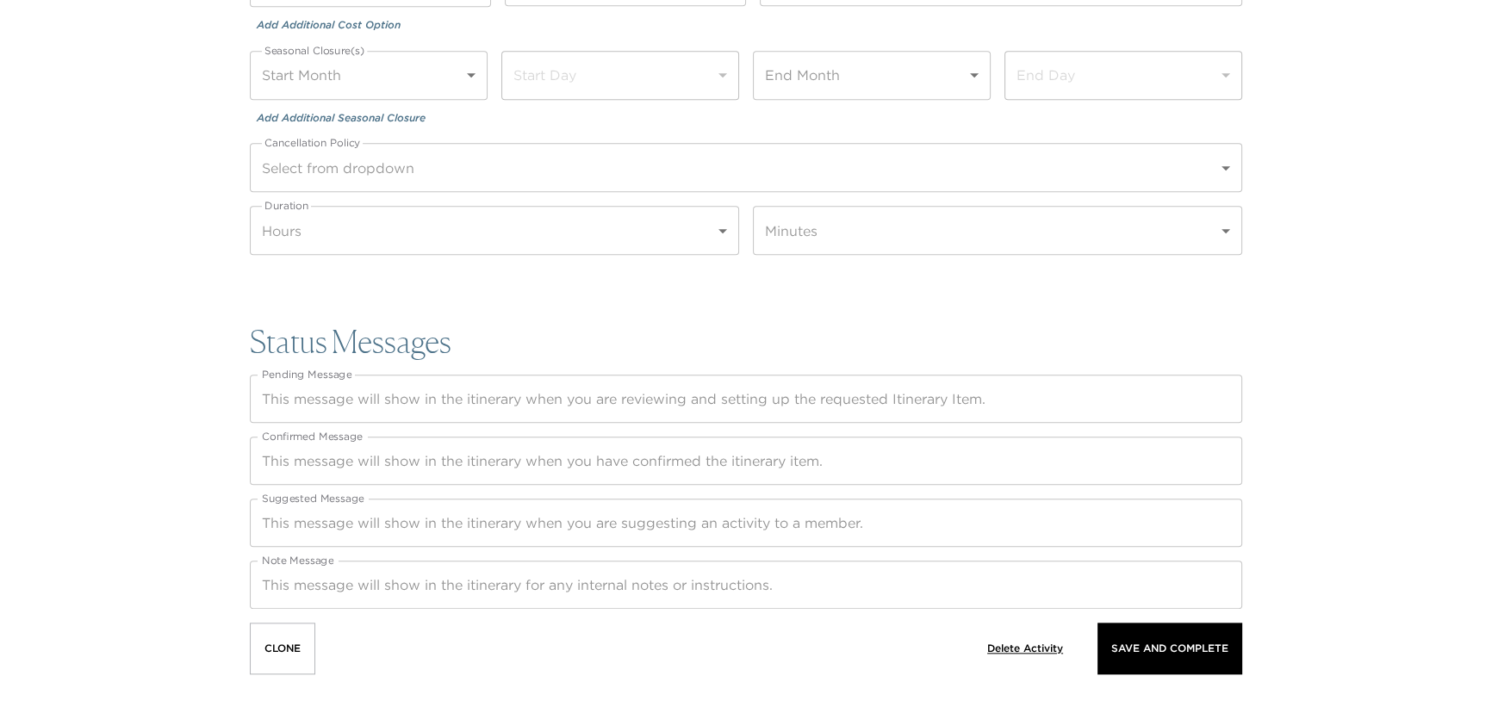
click at [327, 395] on textarea "Pending Message" at bounding box center [746, 399] width 968 height 20
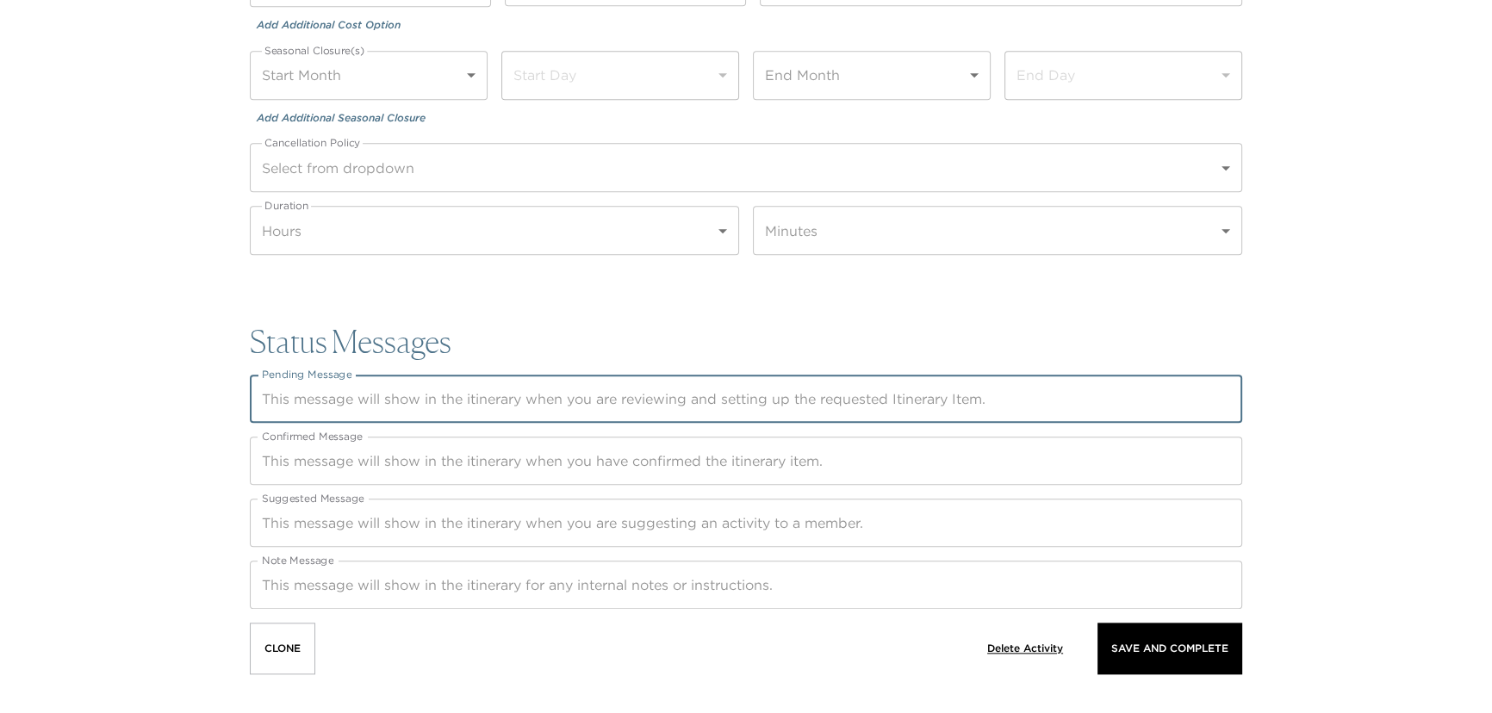
paste textarea "Thank you for submitting your request. Your concierge will be in touch to colle…"
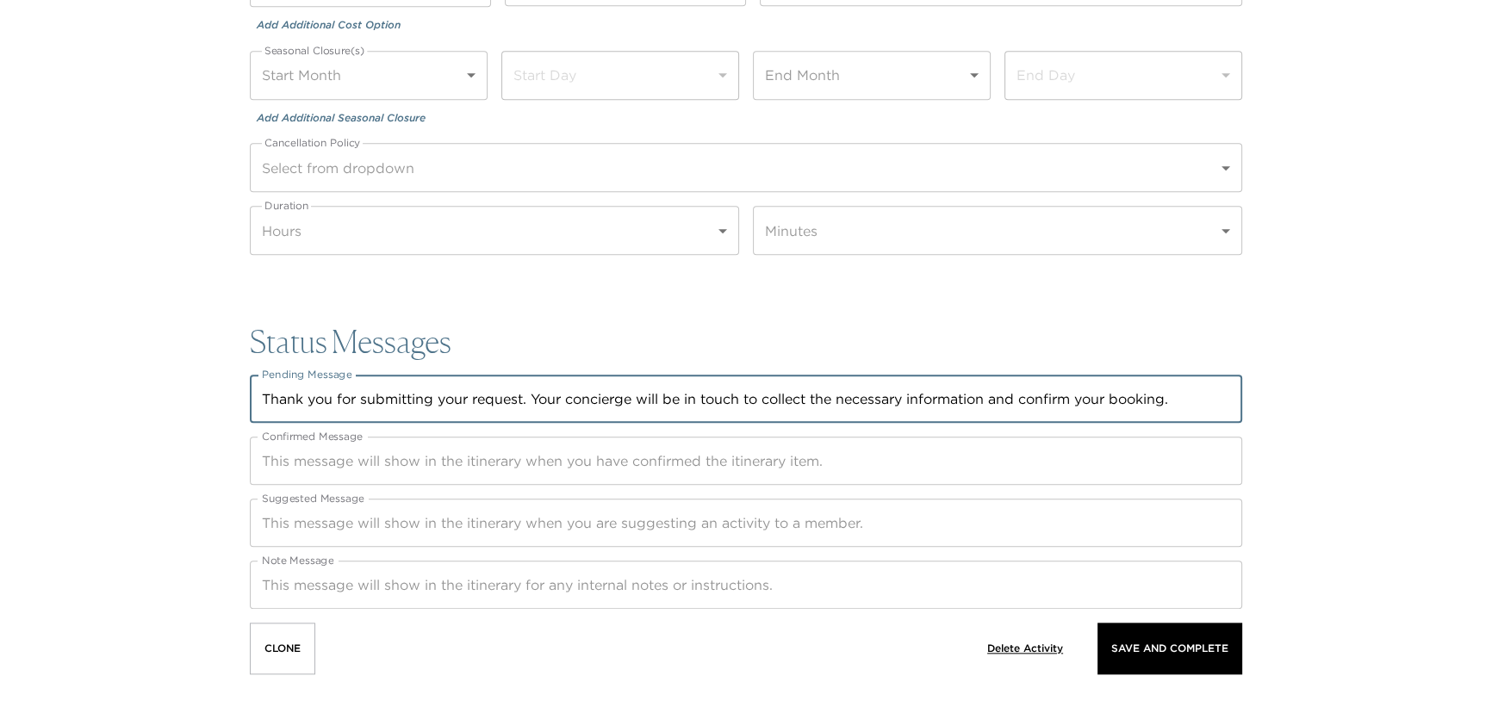
type textarea "Thank you for submitting your request. Your concierge will be in touch to colle…"
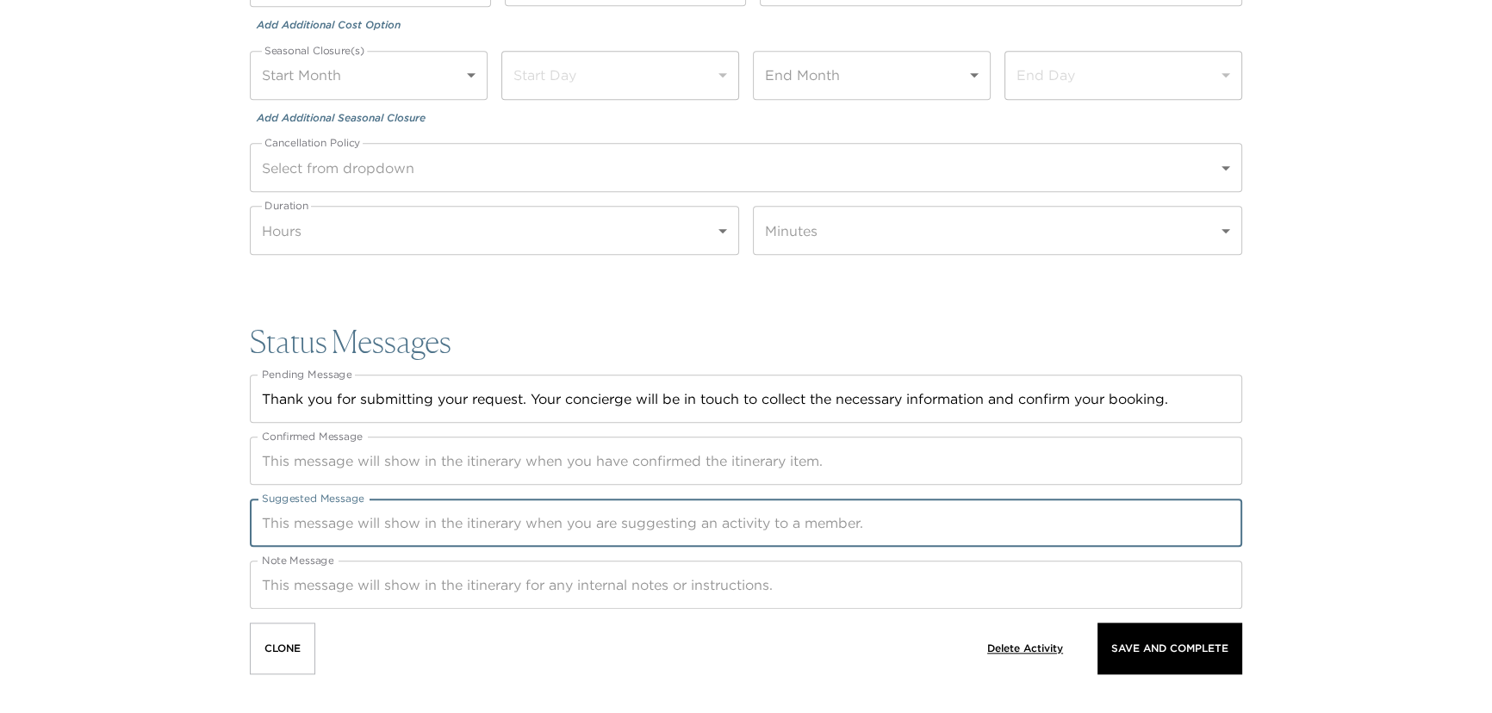
click at [292, 518] on textarea "Suggested Message" at bounding box center [746, 523] width 968 height 20
paste textarea "Herb & Wood in San Diego's Little Italy is a stylish, upscale restaurant known …"
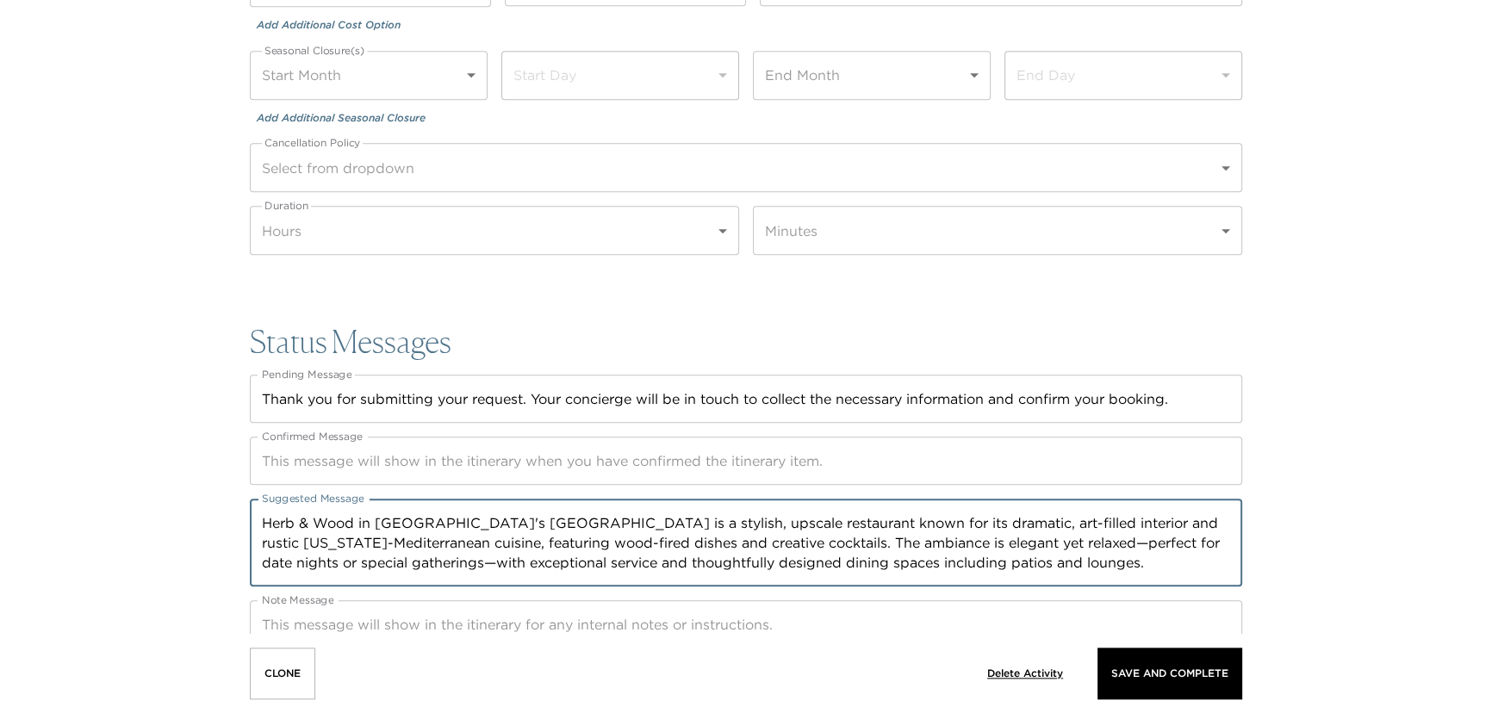
type textarea "Herb & Wood in San Diego's Little Italy is a stylish, upscale restaurant known …"
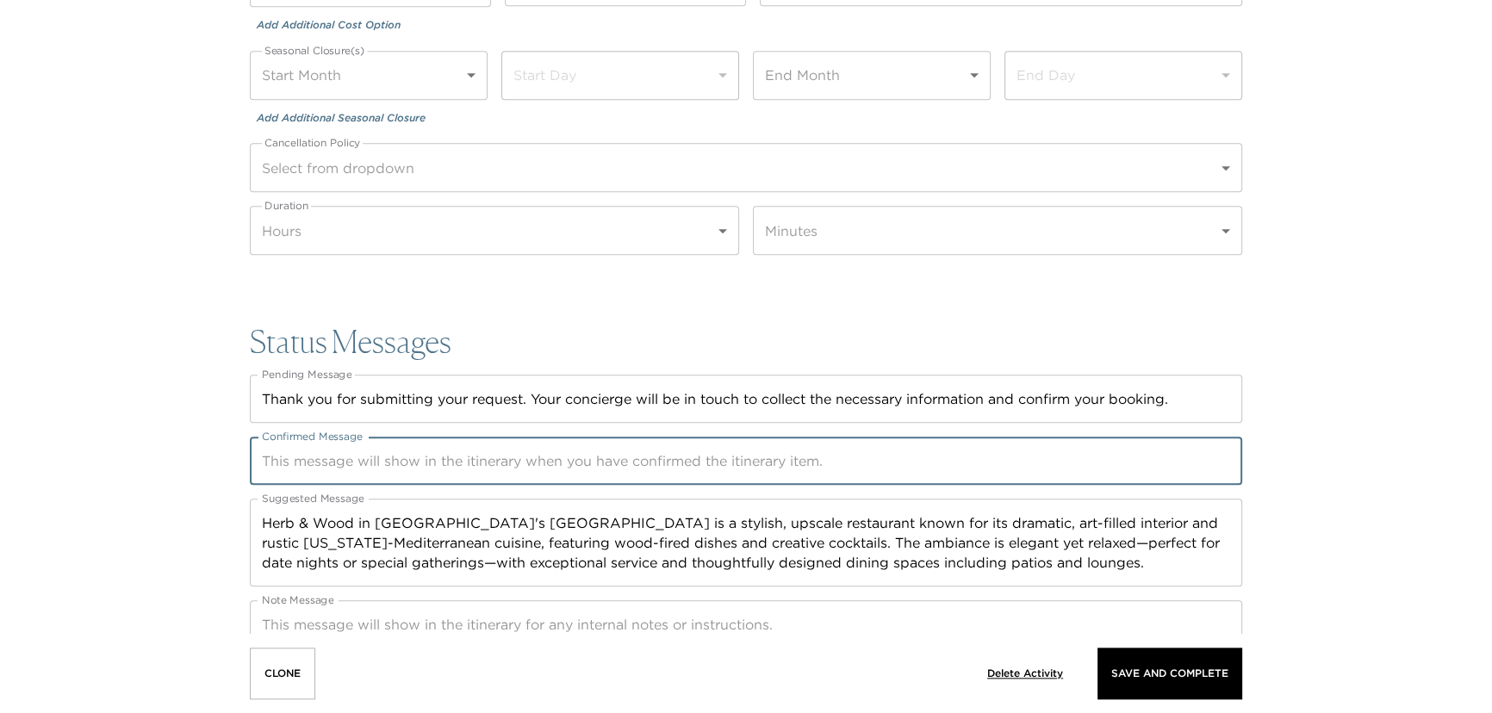
click at [327, 465] on textarea "Confirmed Message" at bounding box center [746, 461] width 968 height 20
paste textarea "Herb & Wood in San Diego's Little Italy is a stylish, upscale restaurant known …"
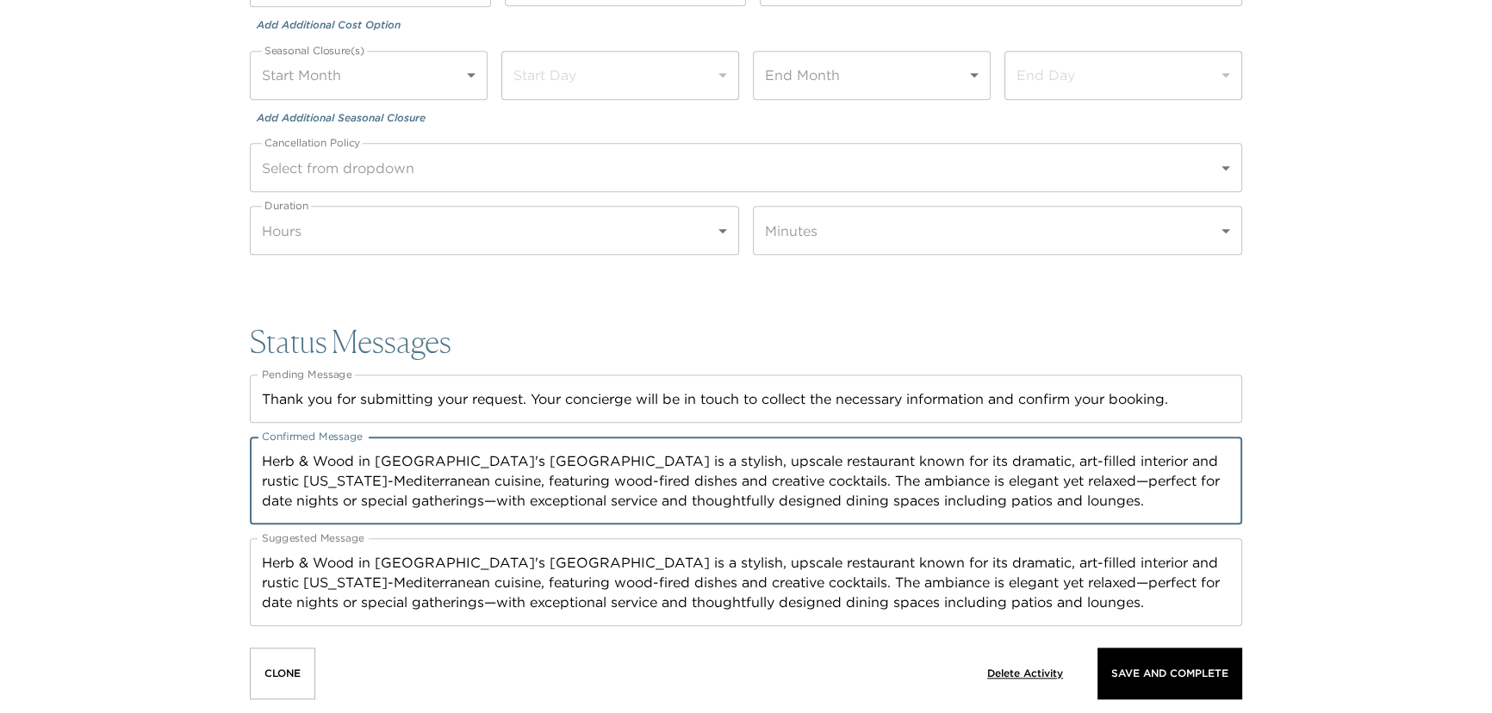
click at [264, 462] on textarea "Herb & Wood in San Diego's Little Italy is a stylish, upscale restaurant known …" at bounding box center [746, 480] width 968 height 59
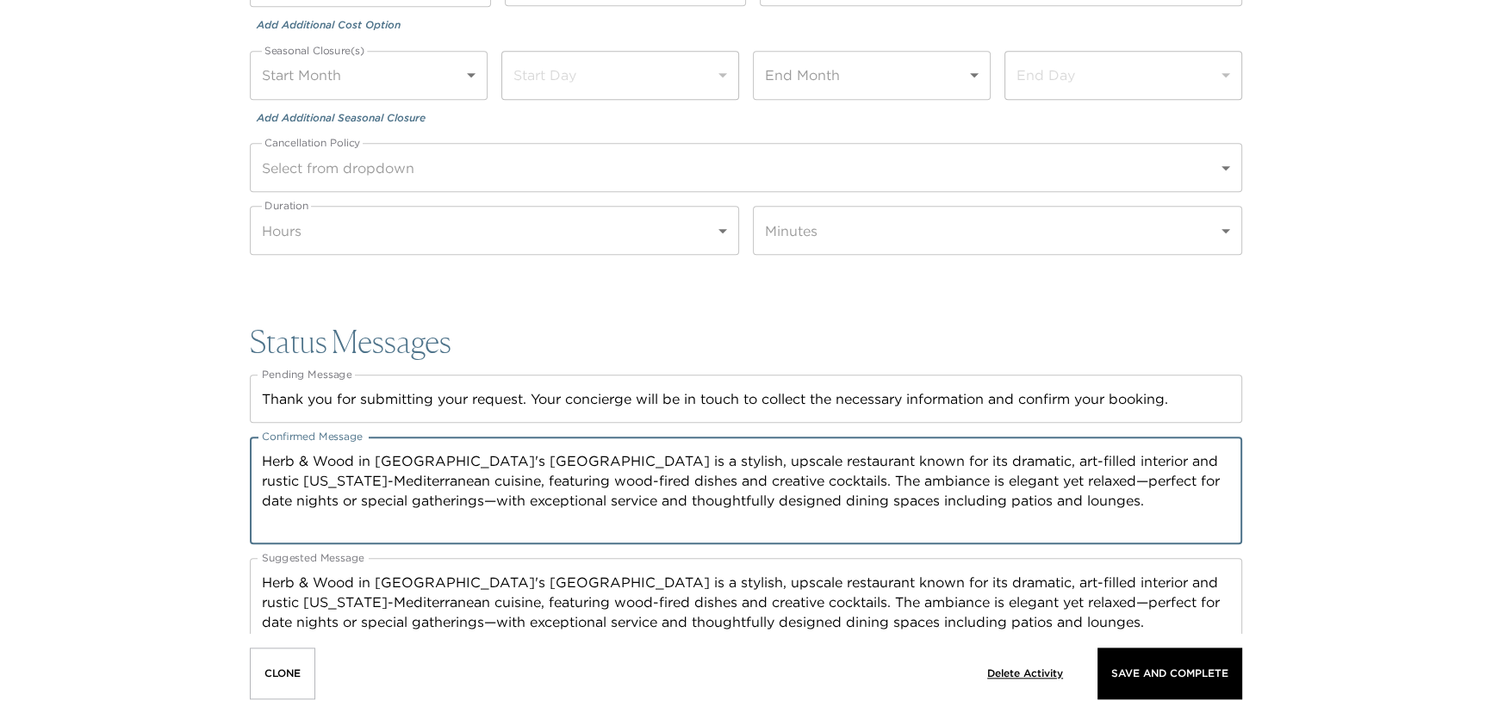
type textarea "Herb & Wood in San Diego's Little Italy is a stylish, upscale restaurant known …"
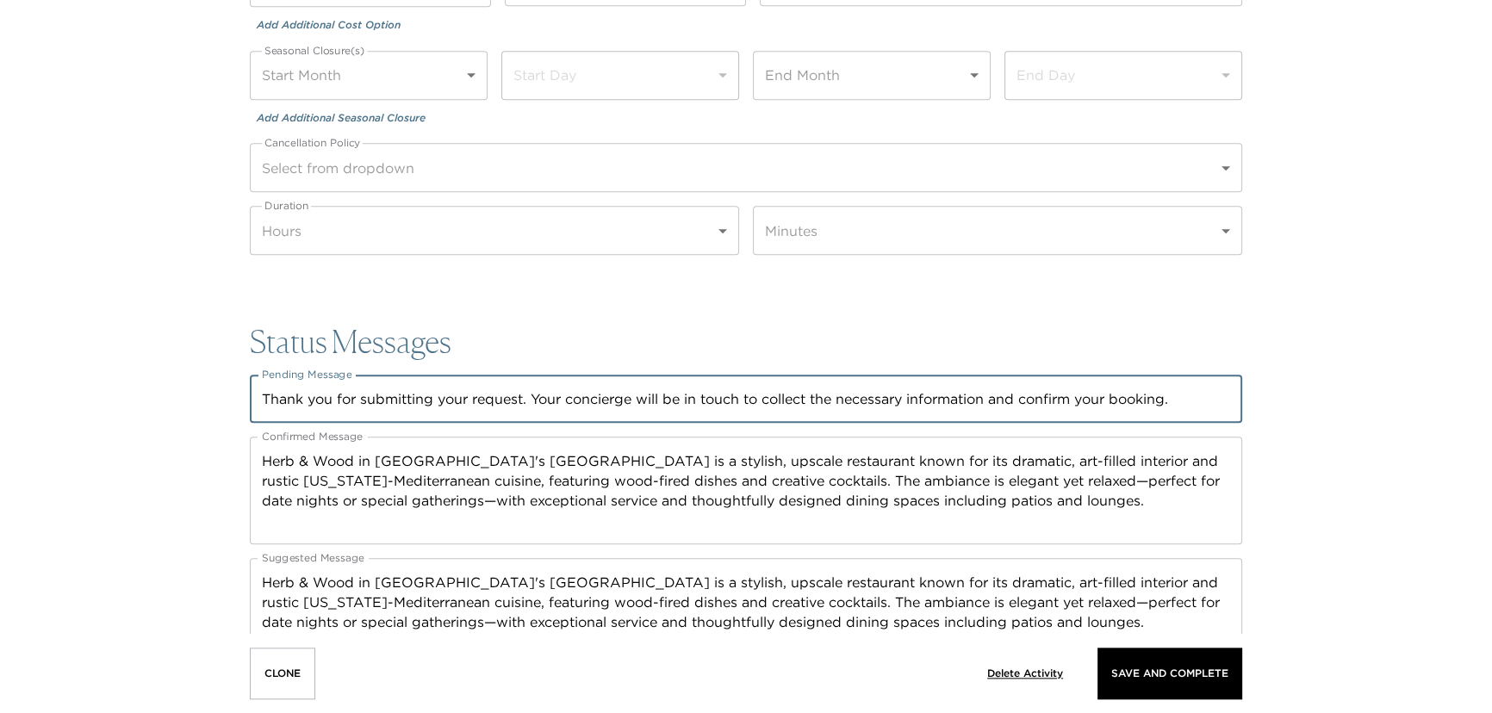
click at [288, 389] on textarea "Thank you for submitting your request. Your concierge will be in touch to colle…" at bounding box center [746, 399] width 968 height 20
type textarea "Thank you for submitting your request. Your concierge will be in touch to colle…"
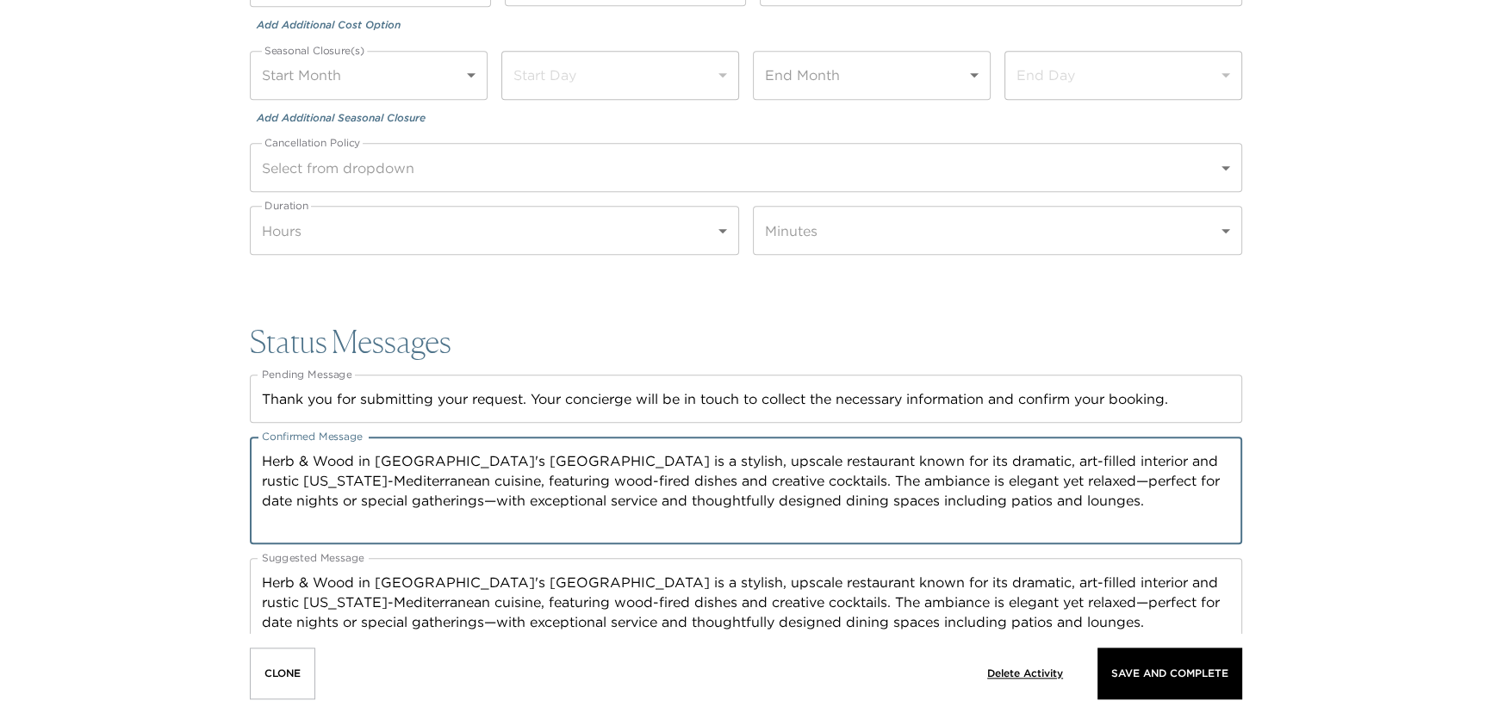
drag, startPoint x: 290, startPoint y: 448, endPoint x: 374, endPoint y: 327, distance: 146.7
click at [290, 451] on textarea "Herb & Wood in San Diego's Little Italy is a stylish, upscale restaurant known …" at bounding box center [746, 490] width 968 height 79
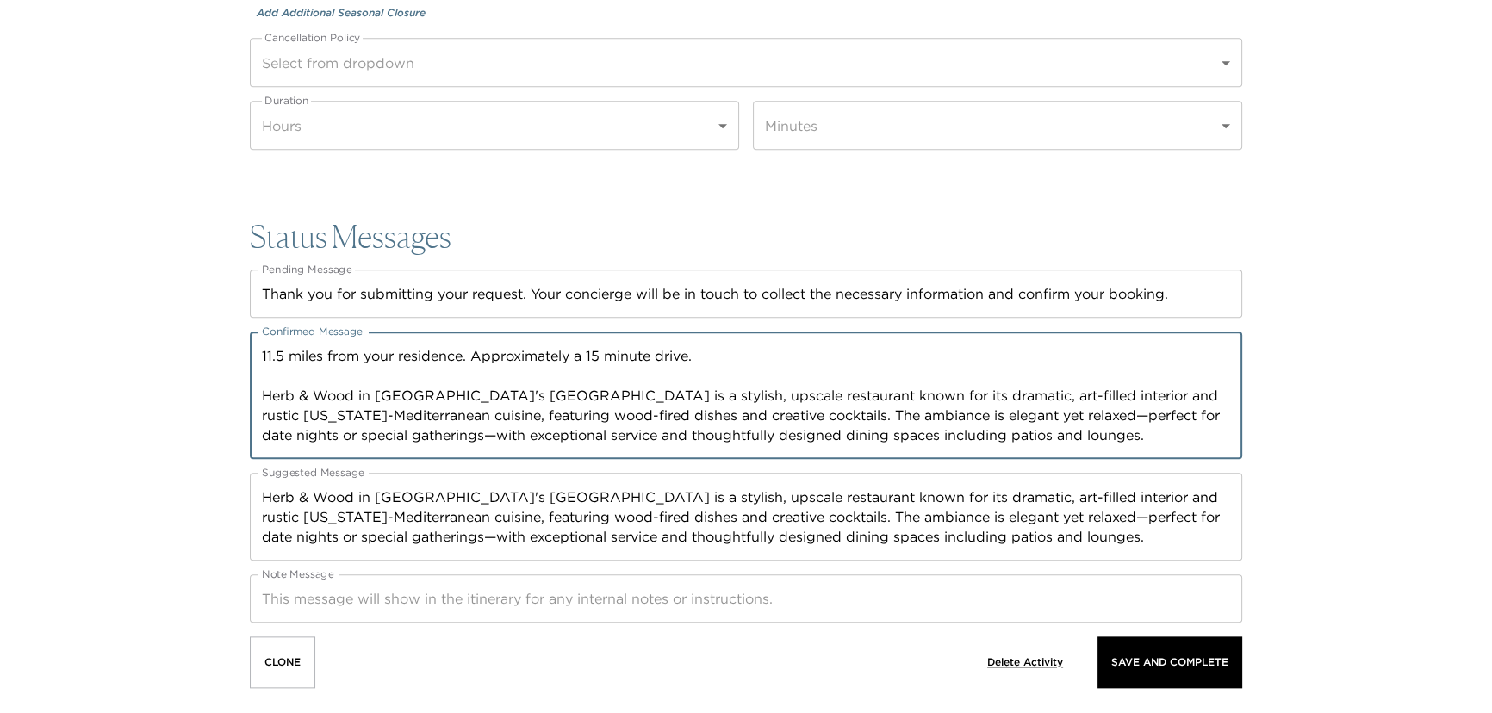
scroll to position [2370, 0]
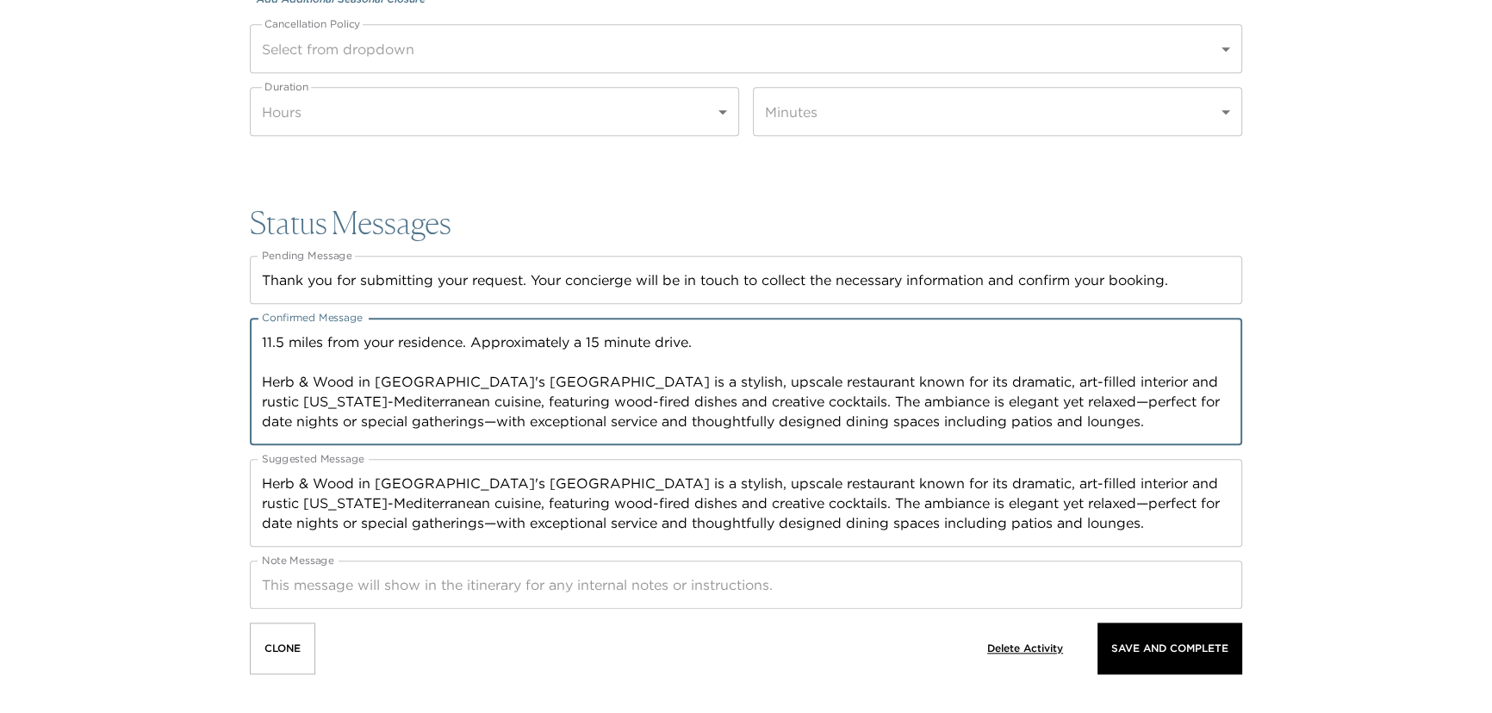
type textarea "11.5 miles from your residence. Approximately a 15 minute drive. Herb & Wood in…"
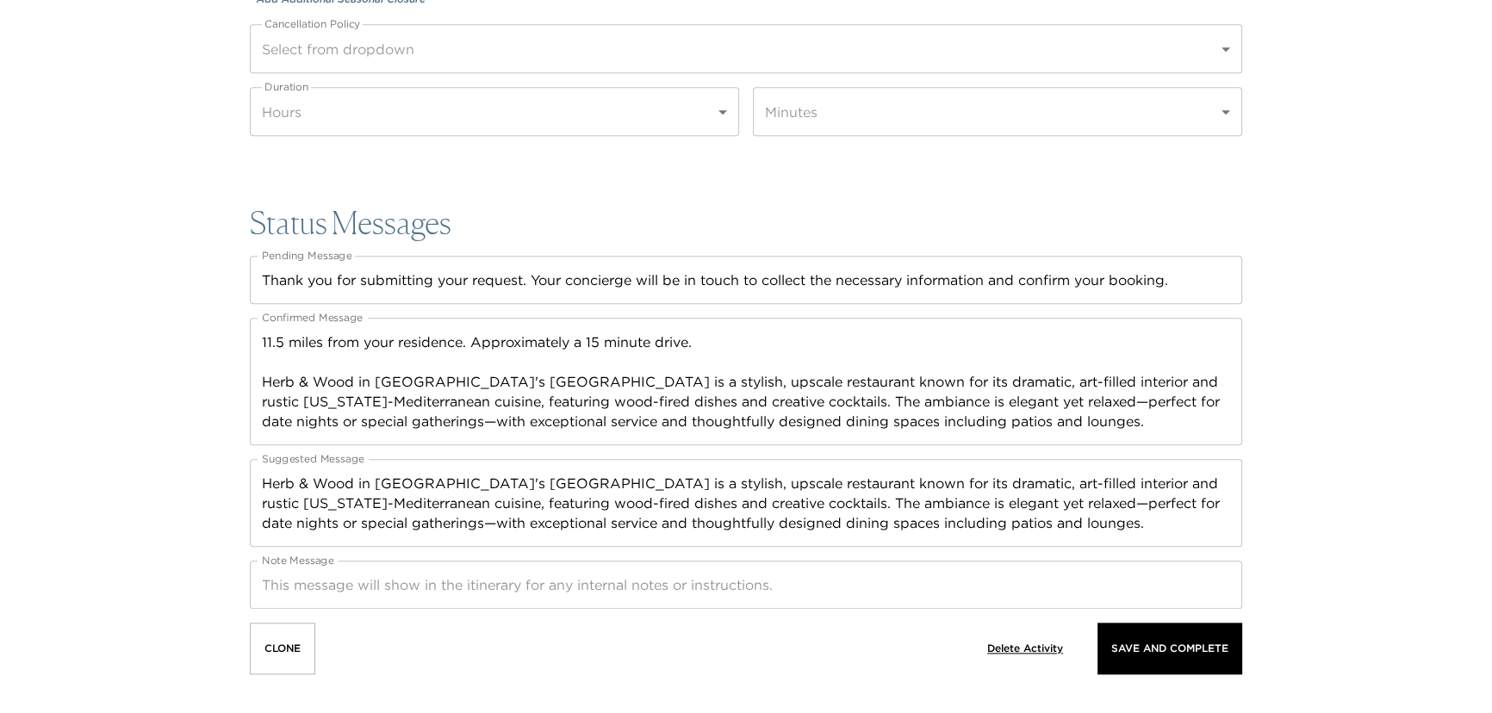
click at [298, 588] on textarea "Note Message" at bounding box center [746, 585] width 968 height 20
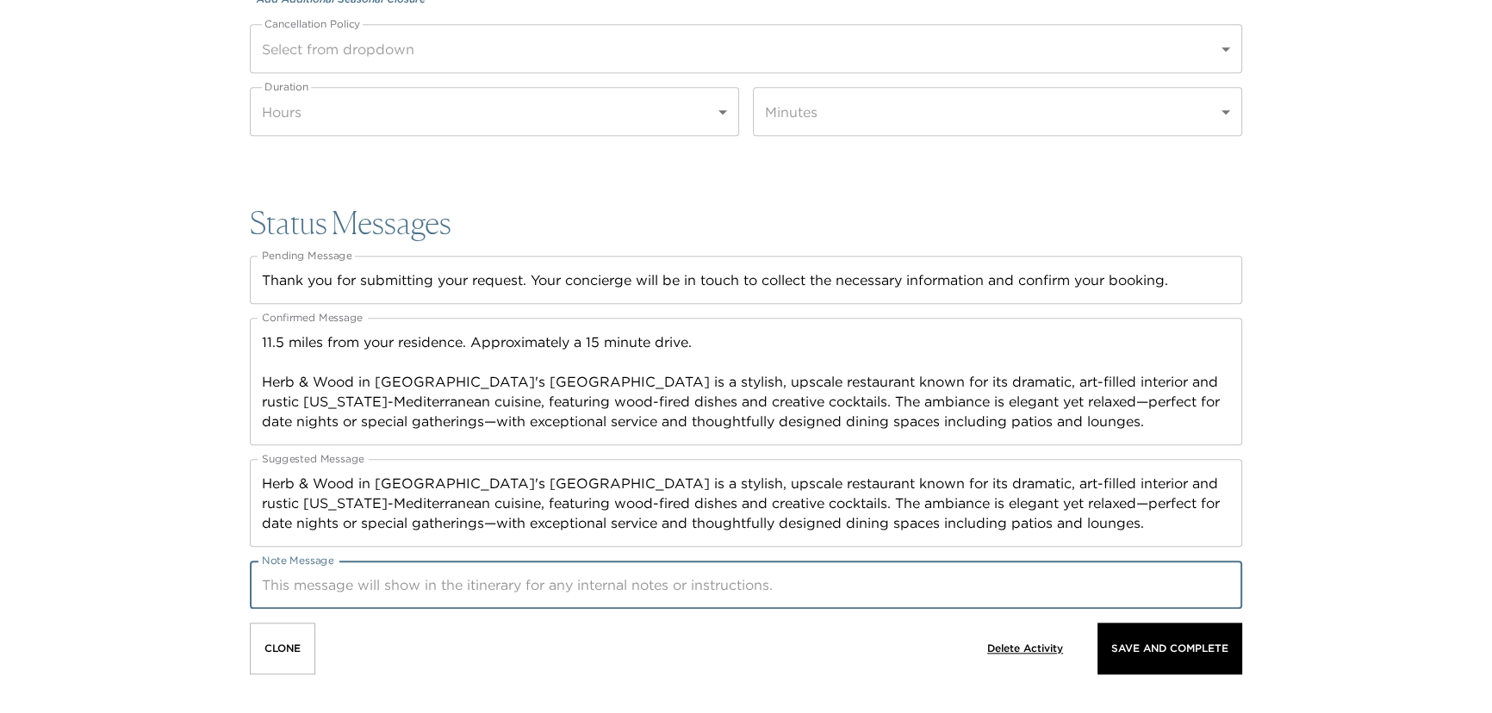
paste textarea "Your concierge will be in touch with any necessary information regarding your b…"
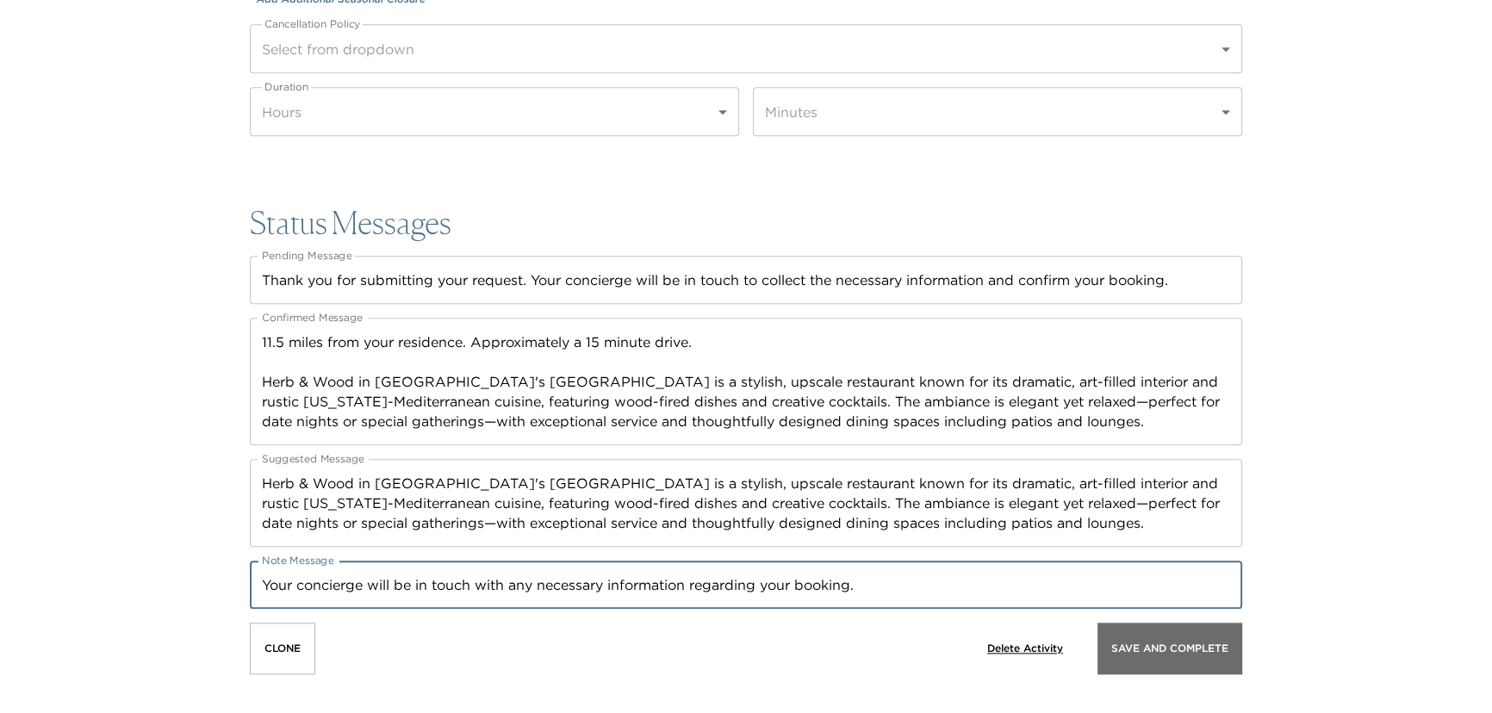
type textarea "Your concierge will be in touch with any necessary information regarding your b…"
click at [1172, 664] on button "Save And Complete" at bounding box center [1169, 649] width 145 height 52
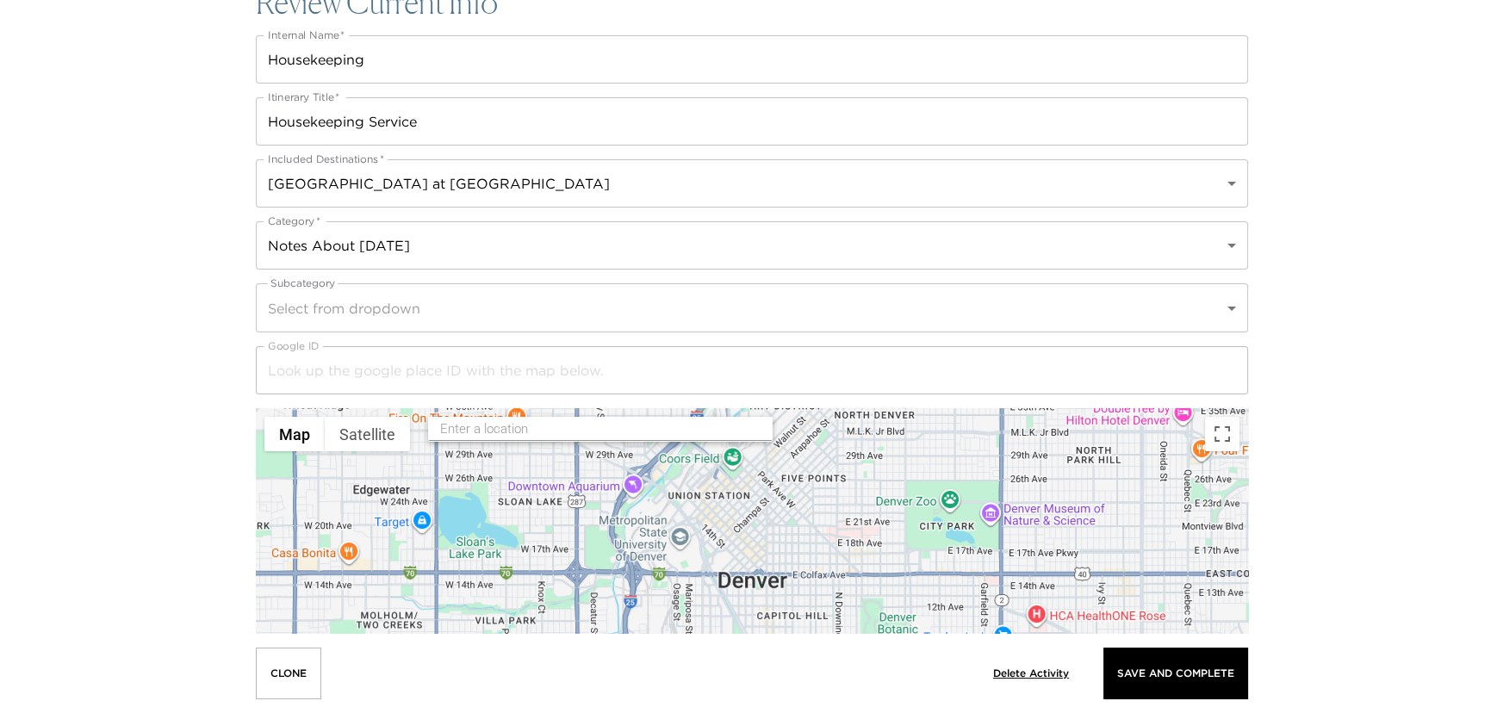
scroll to position [156, 0]
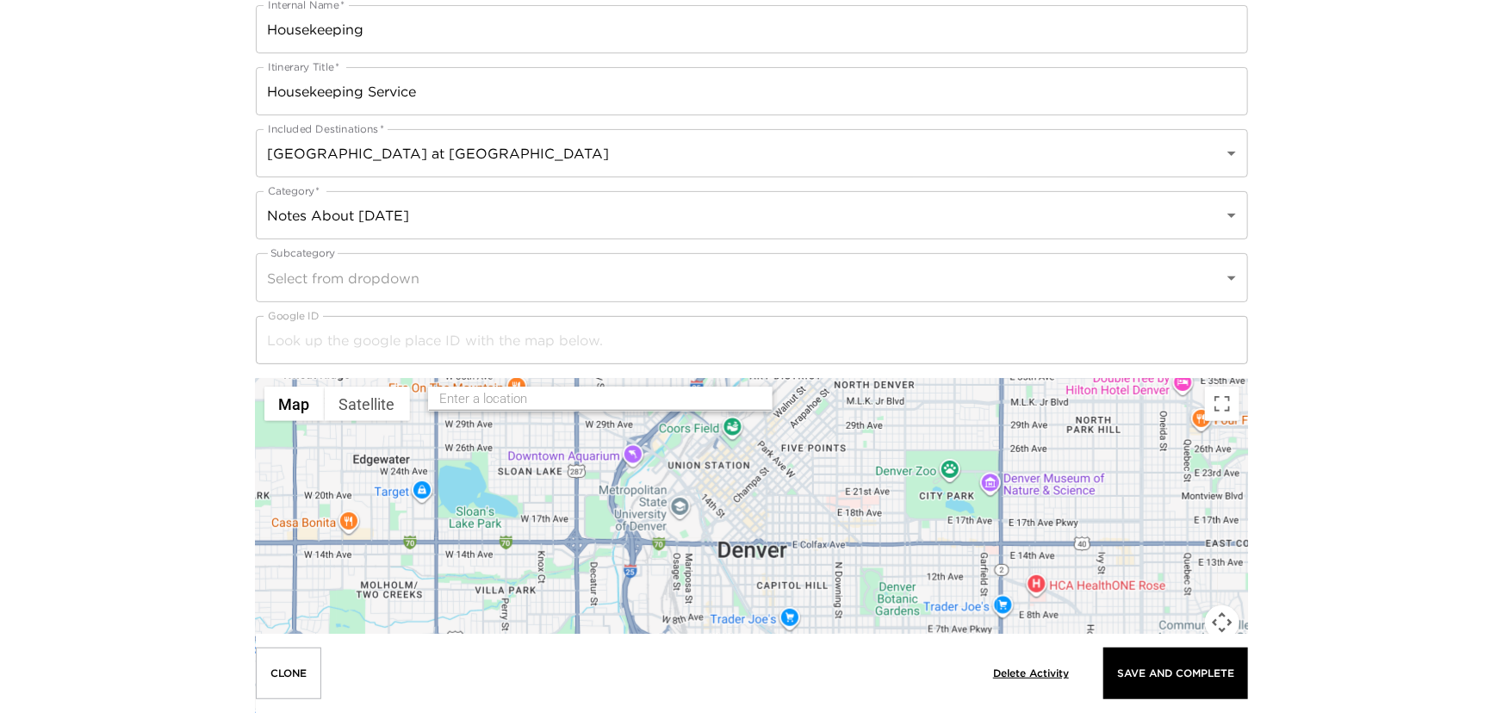
click at [442, 279] on body "Front Desk Review Current Info Internal Name   * Housekeeping Internal Name   *…" at bounding box center [751, 200] width 1503 height 713
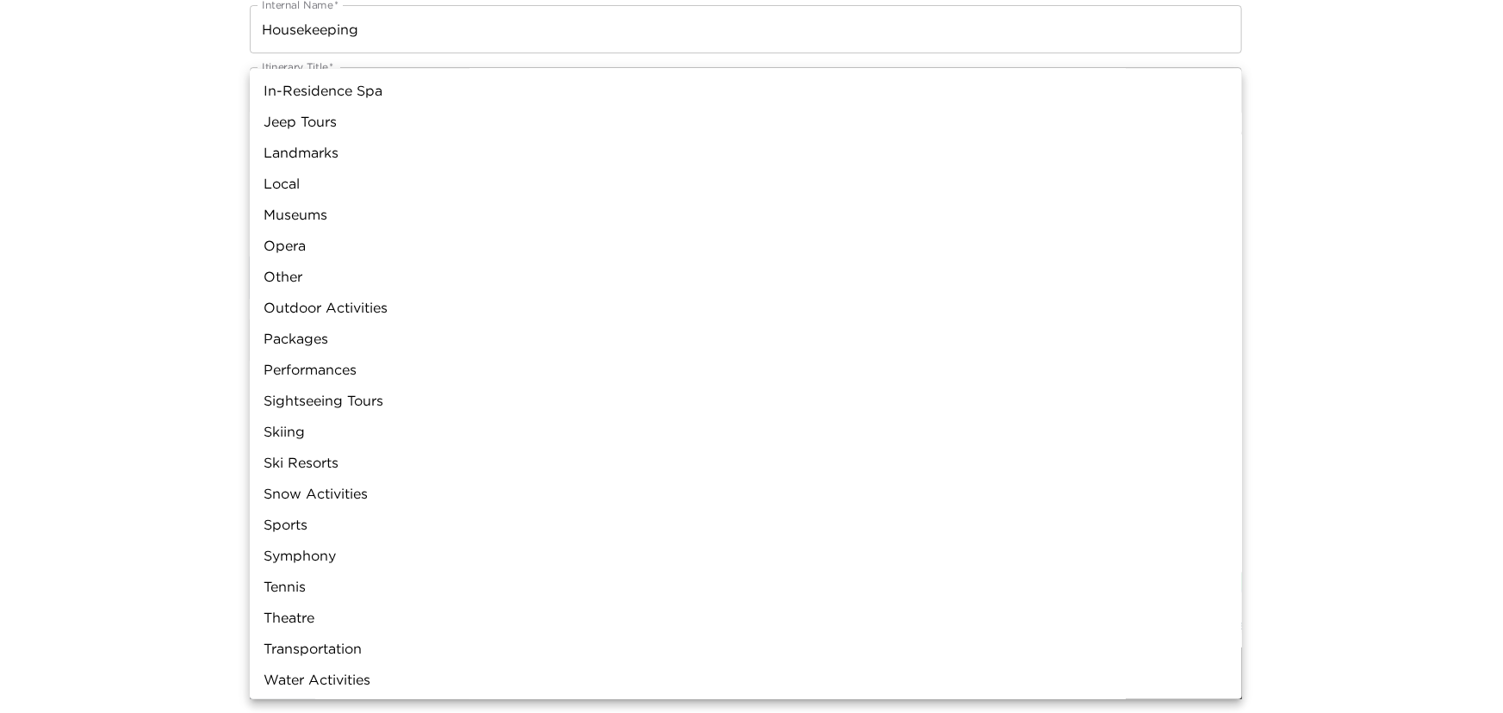
scroll to position [375, 0]
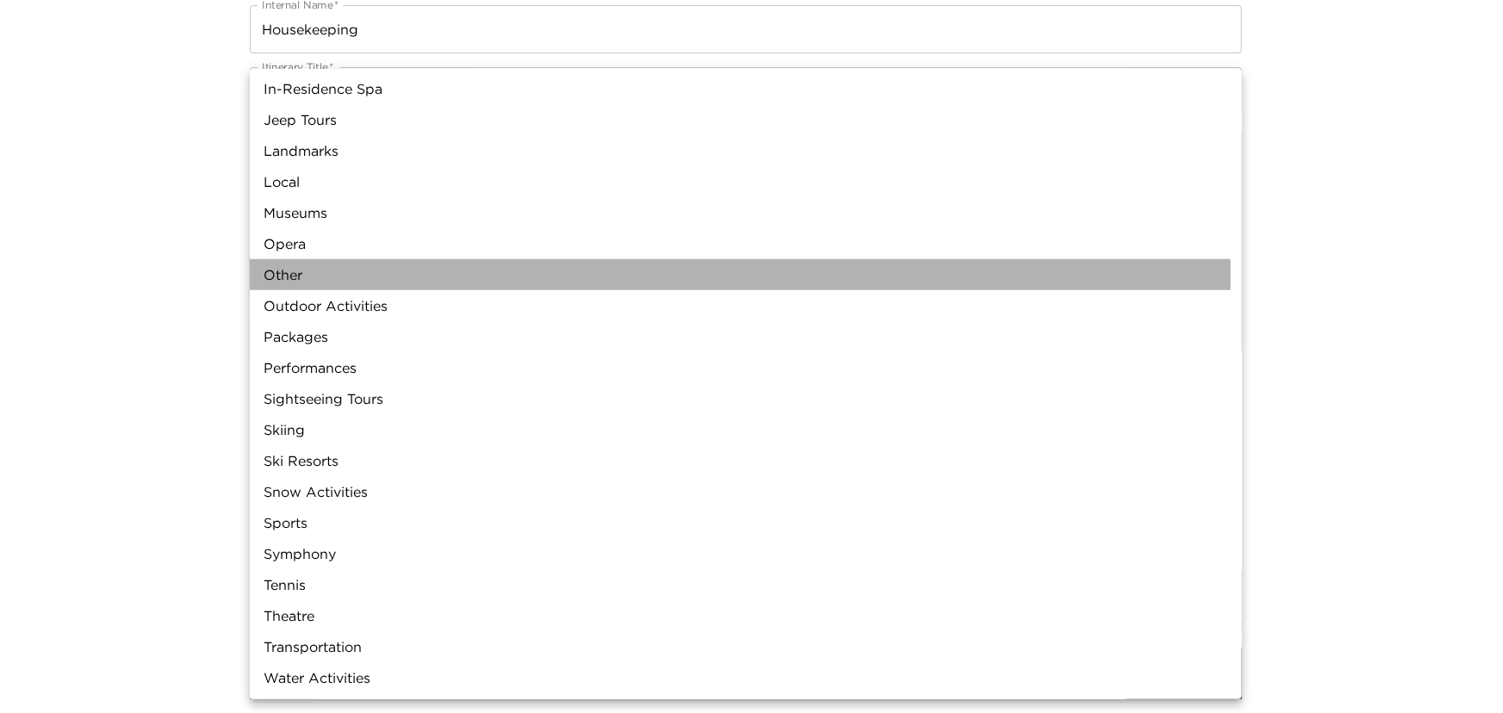
click at [303, 275] on li "Other" at bounding box center [746, 274] width 992 height 31
type input "Other"
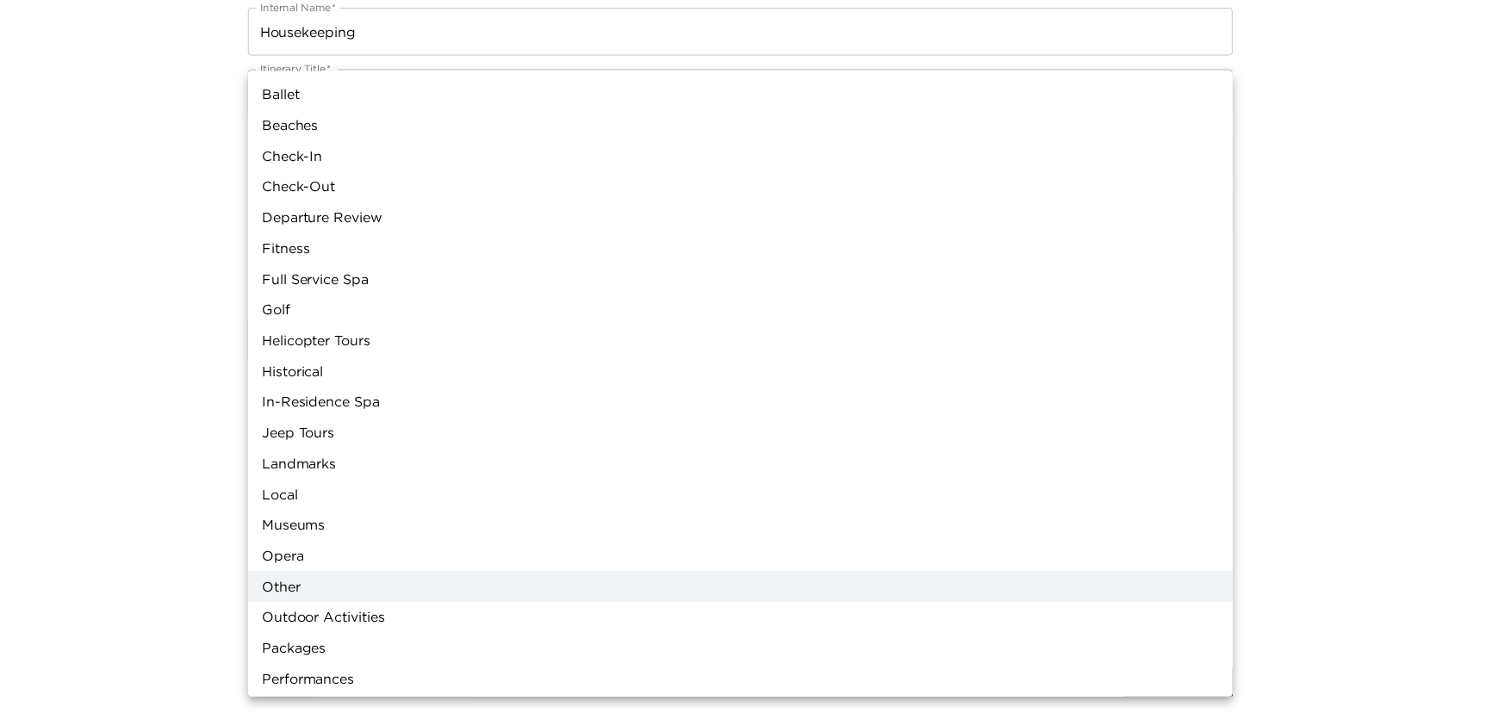
scroll to position [0, 0]
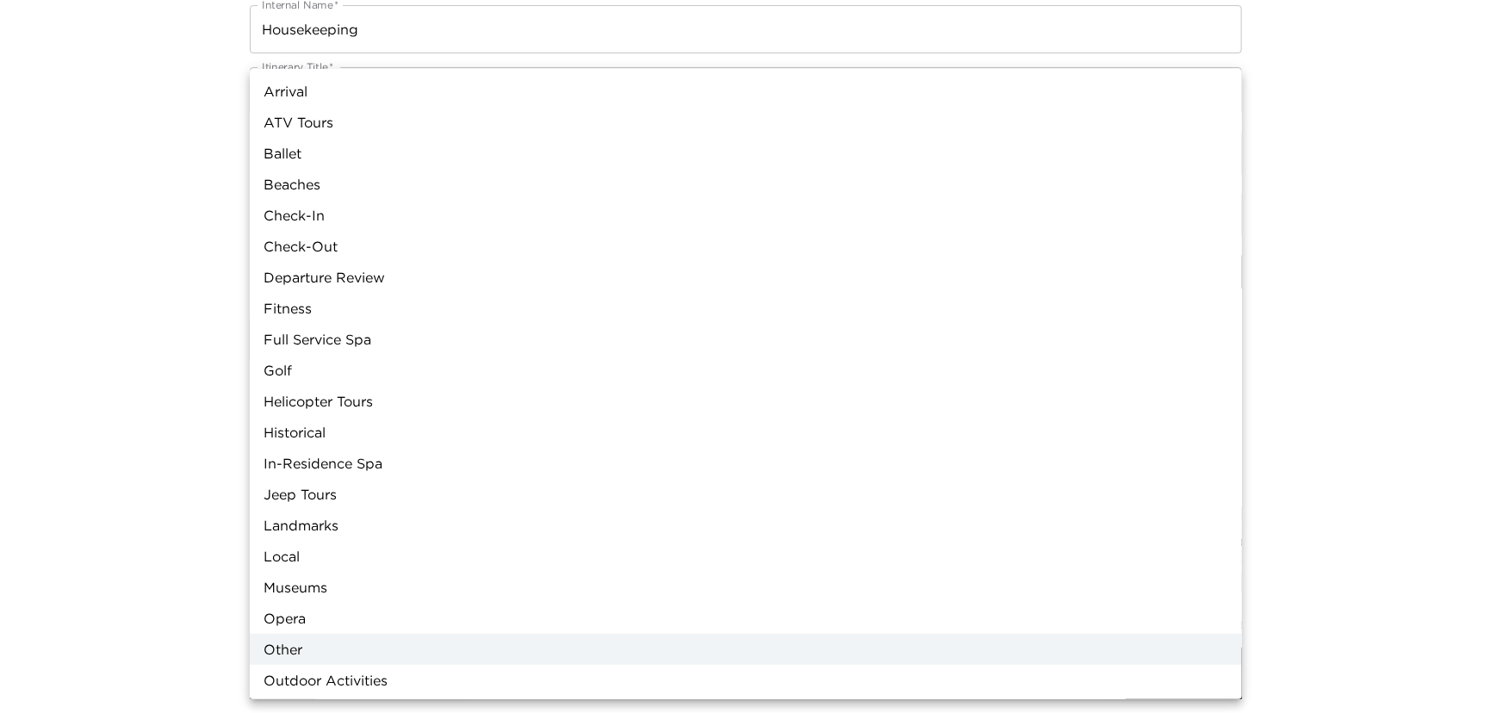
click at [235, 247] on div at bounding box center [751, 356] width 1503 height 713
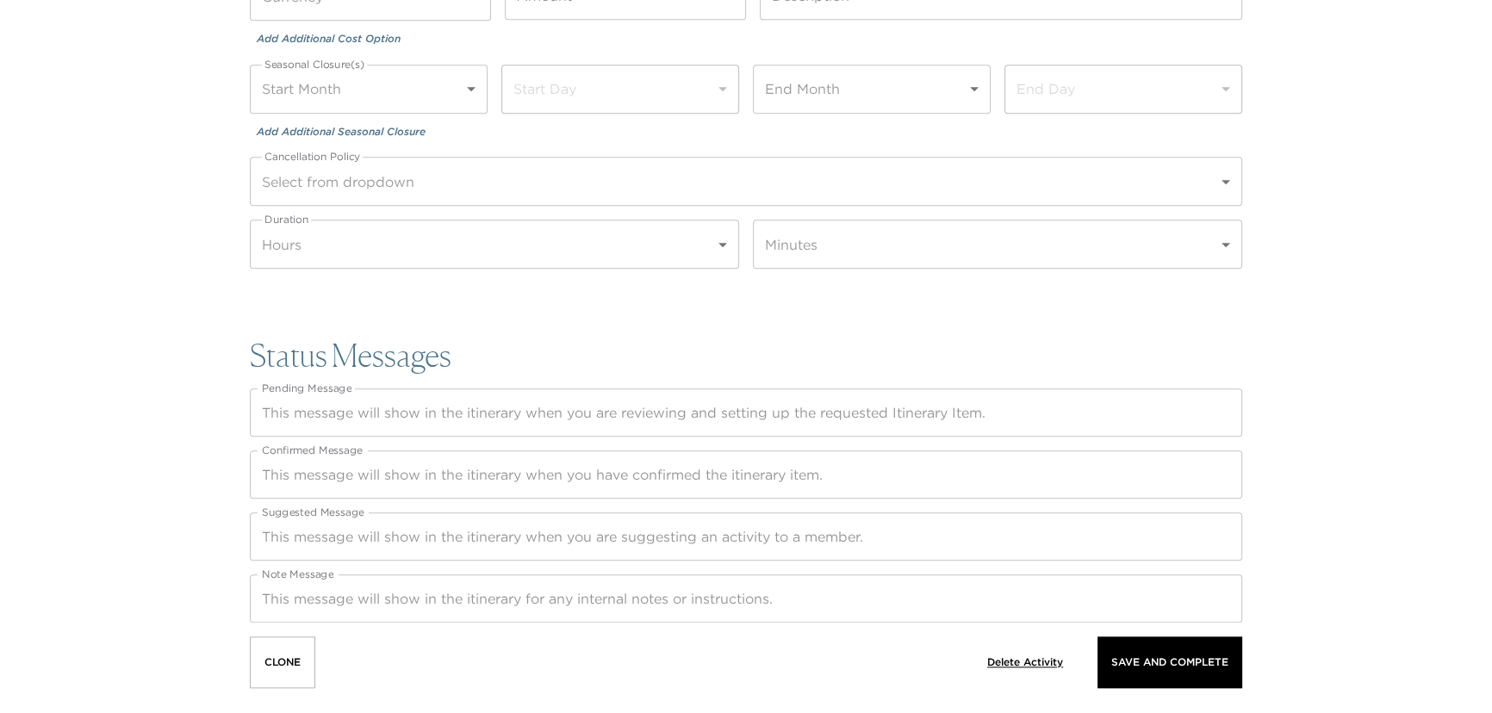
scroll to position [2351, 0]
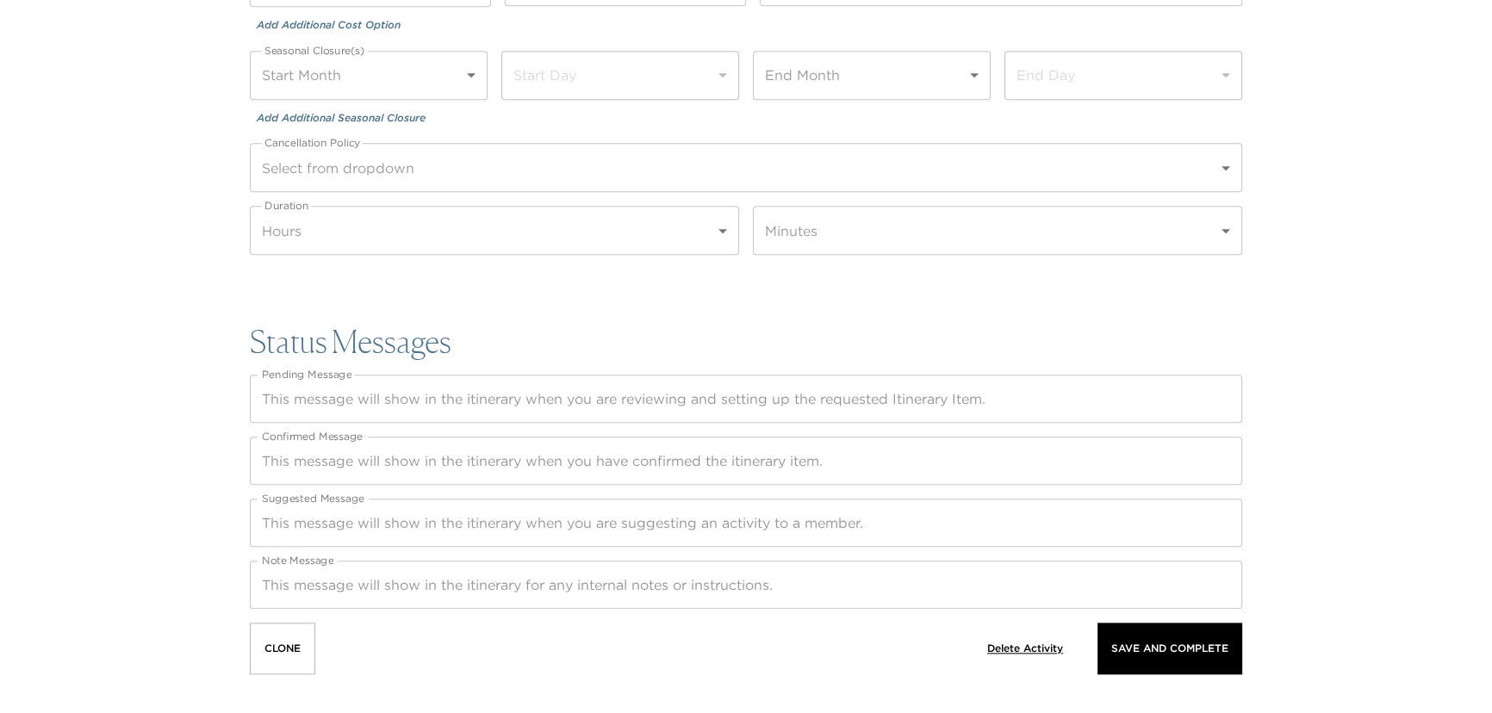
click at [306, 579] on textarea "Note Message" at bounding box center [746, 585] width 968 height 20
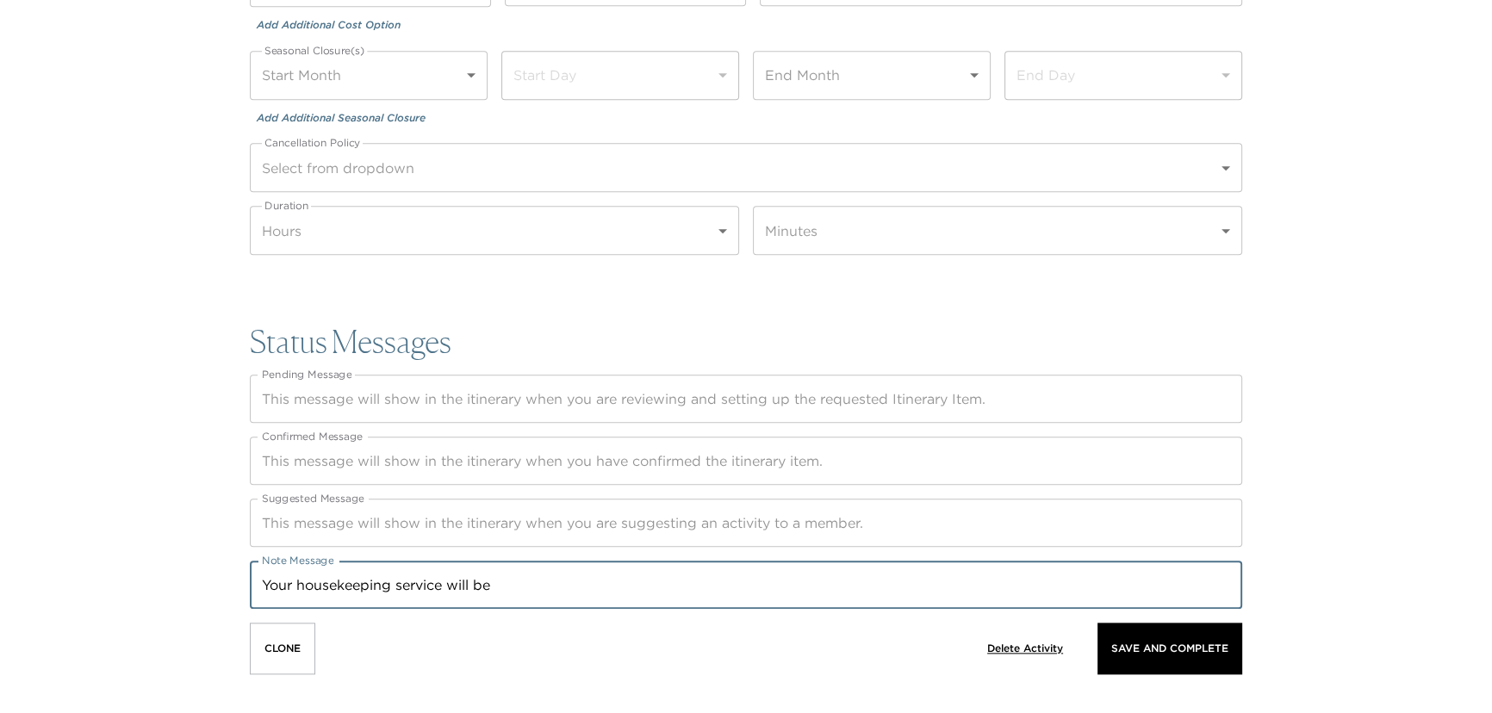
drag, startPoint x: 505, startPoint y: 584, endPoint x: 85, endPoint y: 641, distance: 423.2
paste textarea "Housekeeping service is offered between 11:00 AM and 1:00 PM to refresh your ro…"
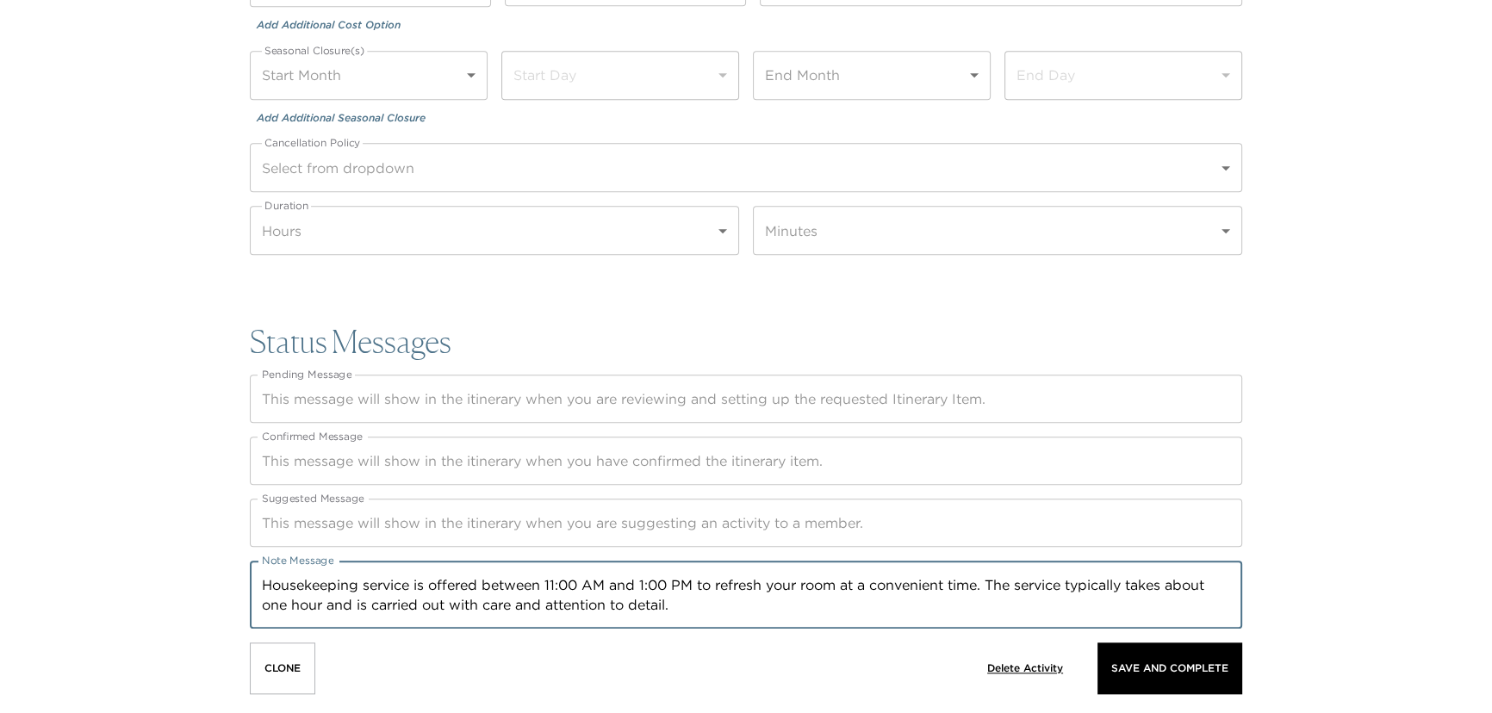
drag, startPoint x: 843, startPoint y: 586, endPoint x: 809, endPoint y: 591, distance: 34.7
click at [809, 591] on textarea "Housekeeping service is offered between 11:00 AM and 1:00 PM to refresh your ro…" at bounding box center [746, 595] width 968 height 40
drag, startPoint x: 947, startPoint y: 586, endPoint x: 806, endPoint y: 584, distance: 141.3
click at [806, 584] on textarea "Housekeeping service is offered between 11:00 AM and 1:00 PM to refresh your ro…" at bounding box center [746, 595] width 968 height 40
drag, startPoint x: 1129, startPoint y: 585, endPoint x: 1131, endPoint y: 602, distance: 17.3
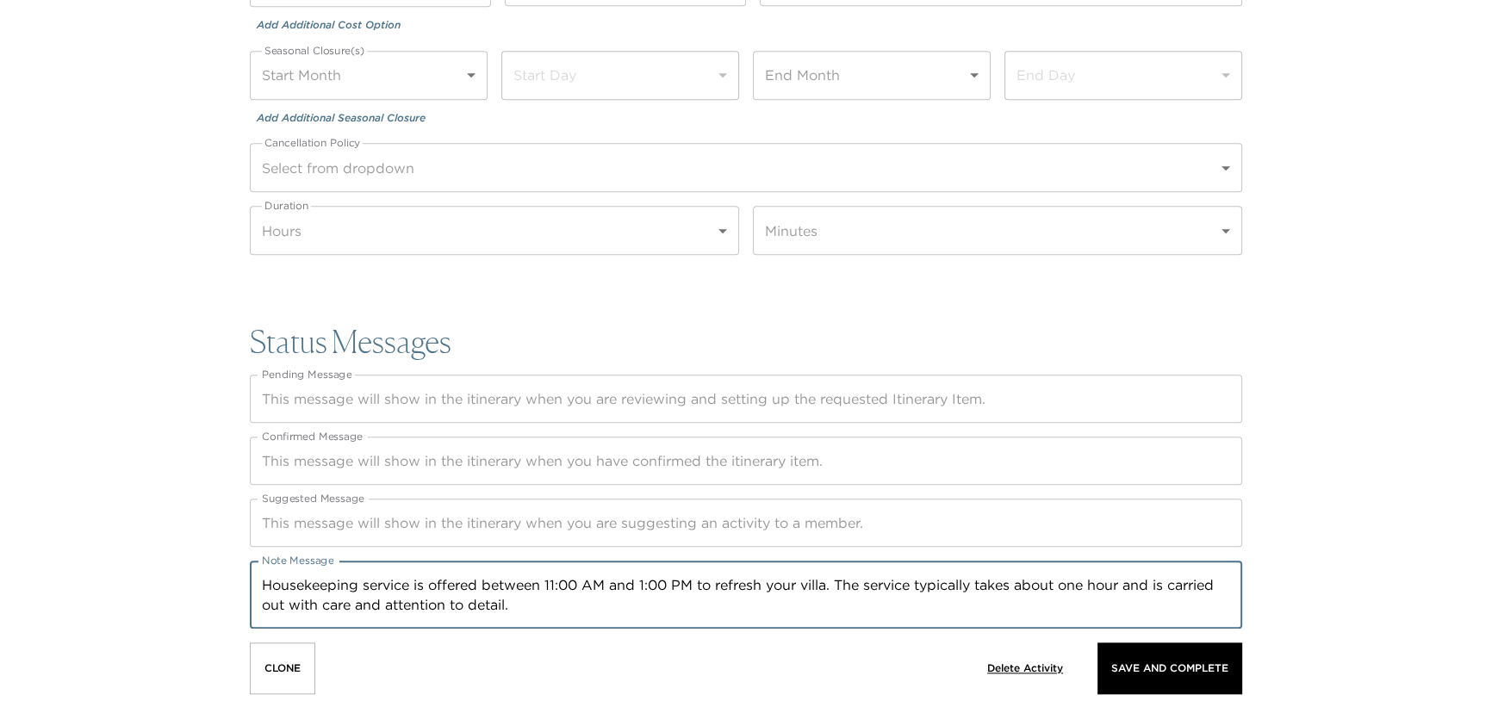
click at [1131, 602] on textarea "Housekeeping service is offered between 11:00 AM and 1:00 PM to refresh your vi…" at bounding box center [746, 595] width 968 height 40
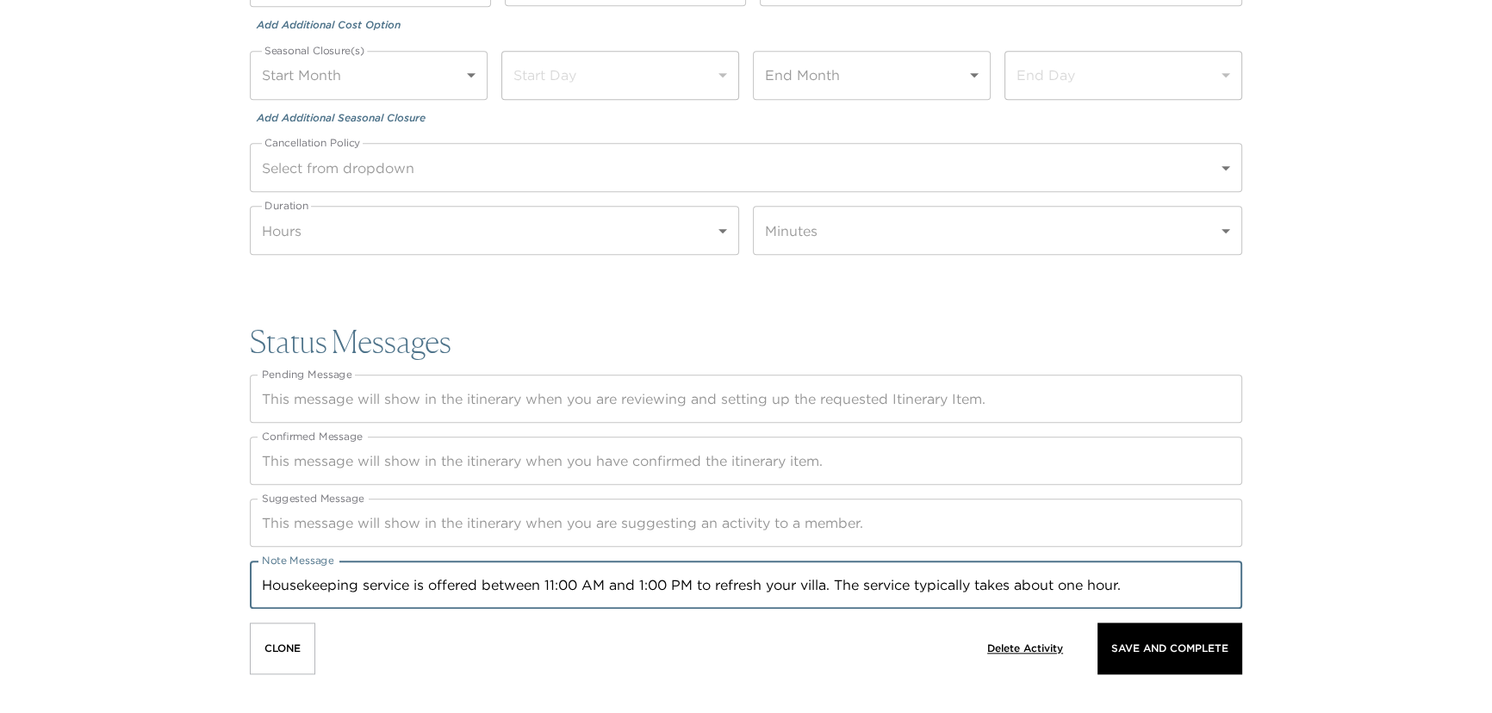
drag, startPoint x: 1132, startPoint y: 587, endPoint x: 155, endPoint y: 660, distance: 980.1
type textarea "Housekeeping service is offered between 11:00 AM and 1:00 PM to refresh your vi…"
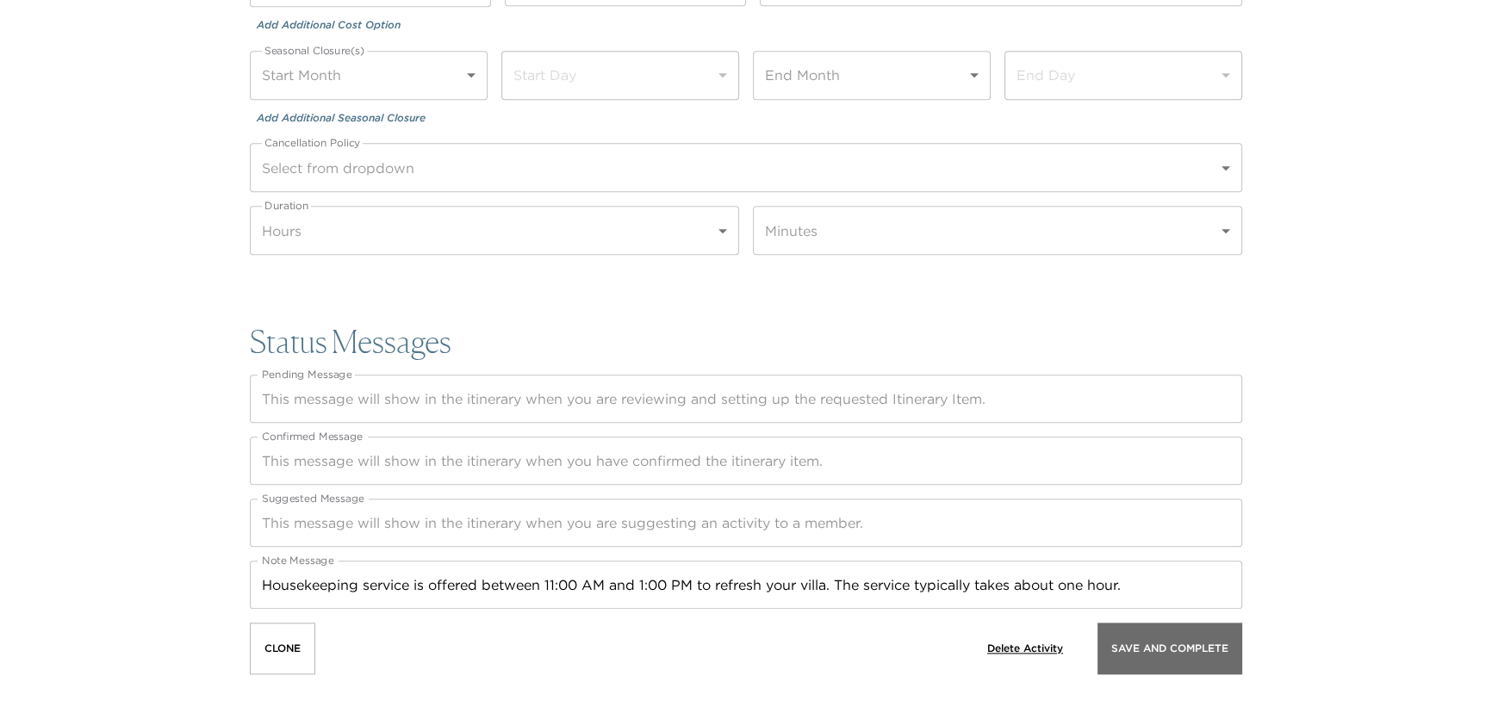
click at [1128, 642] on p "Save And Complete" at bounding box center [1169, 648] width 117 height 12
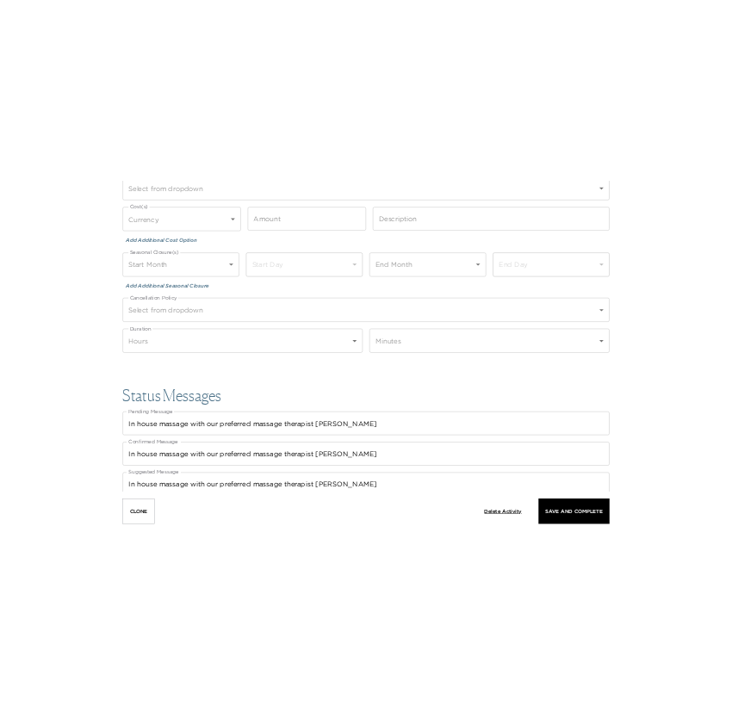
scroll to position [2352, 0]
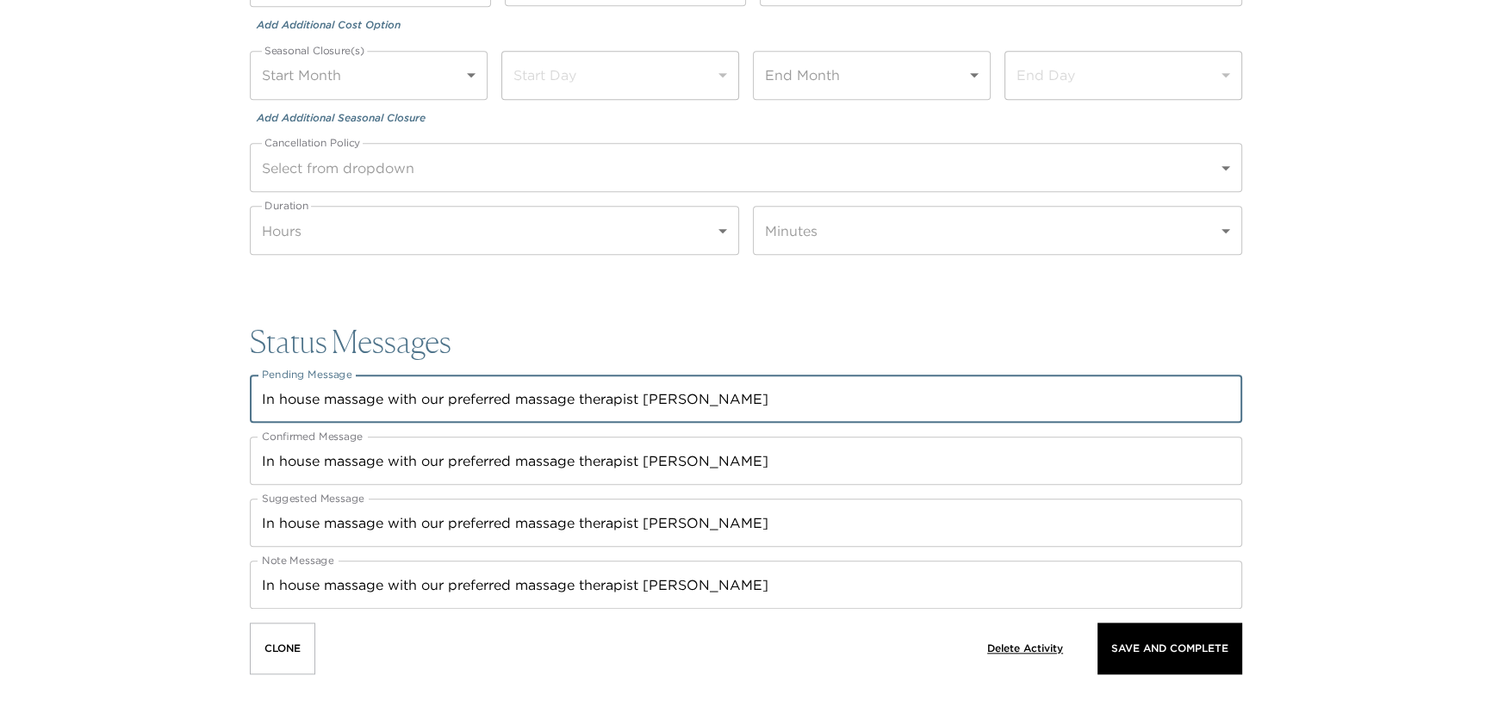
drag, startPoint x: 749, startPoint y: 394, endPoint x: 149, endPoint y: 420, distance: 600.8
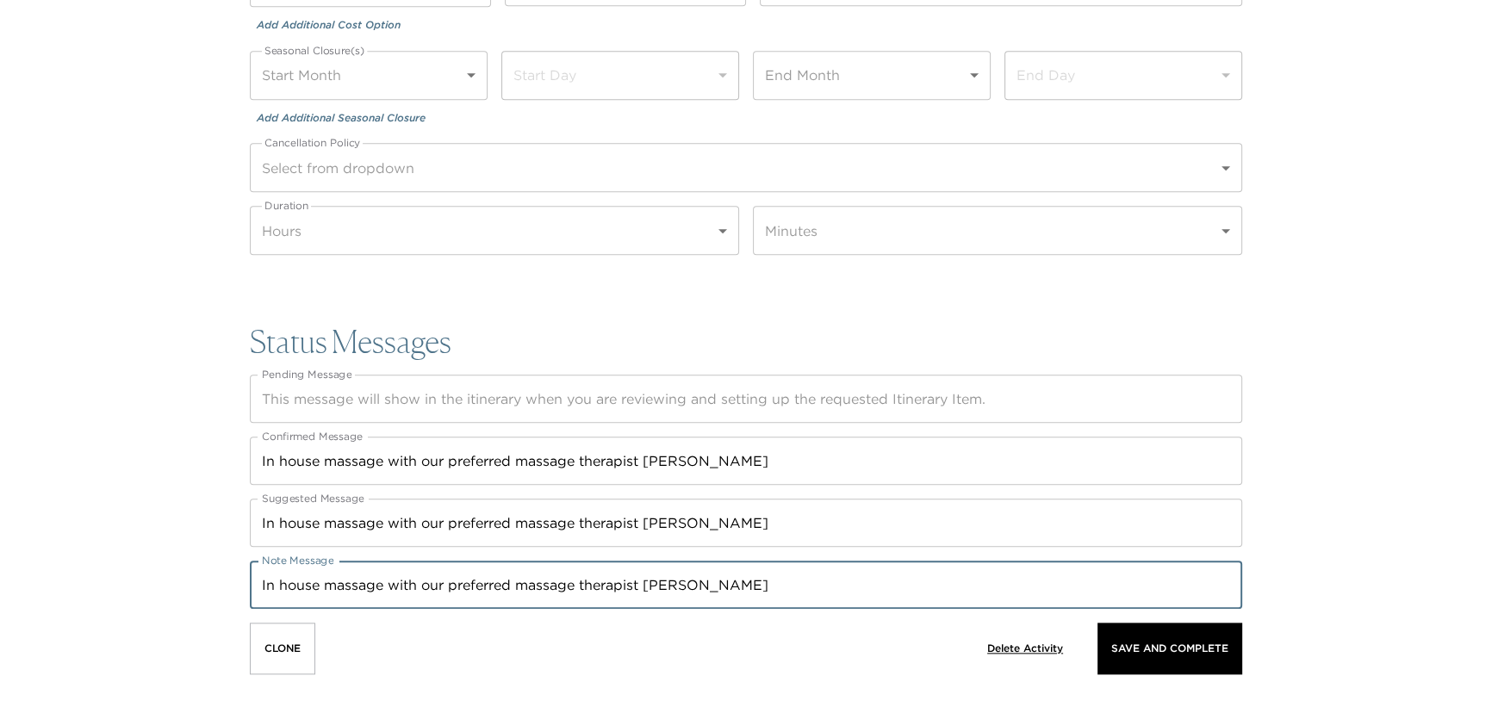
drag, startPoint x: 751, startPoint y: 585, endPoint x: 218, endPoint y: 567, distance: 533.3
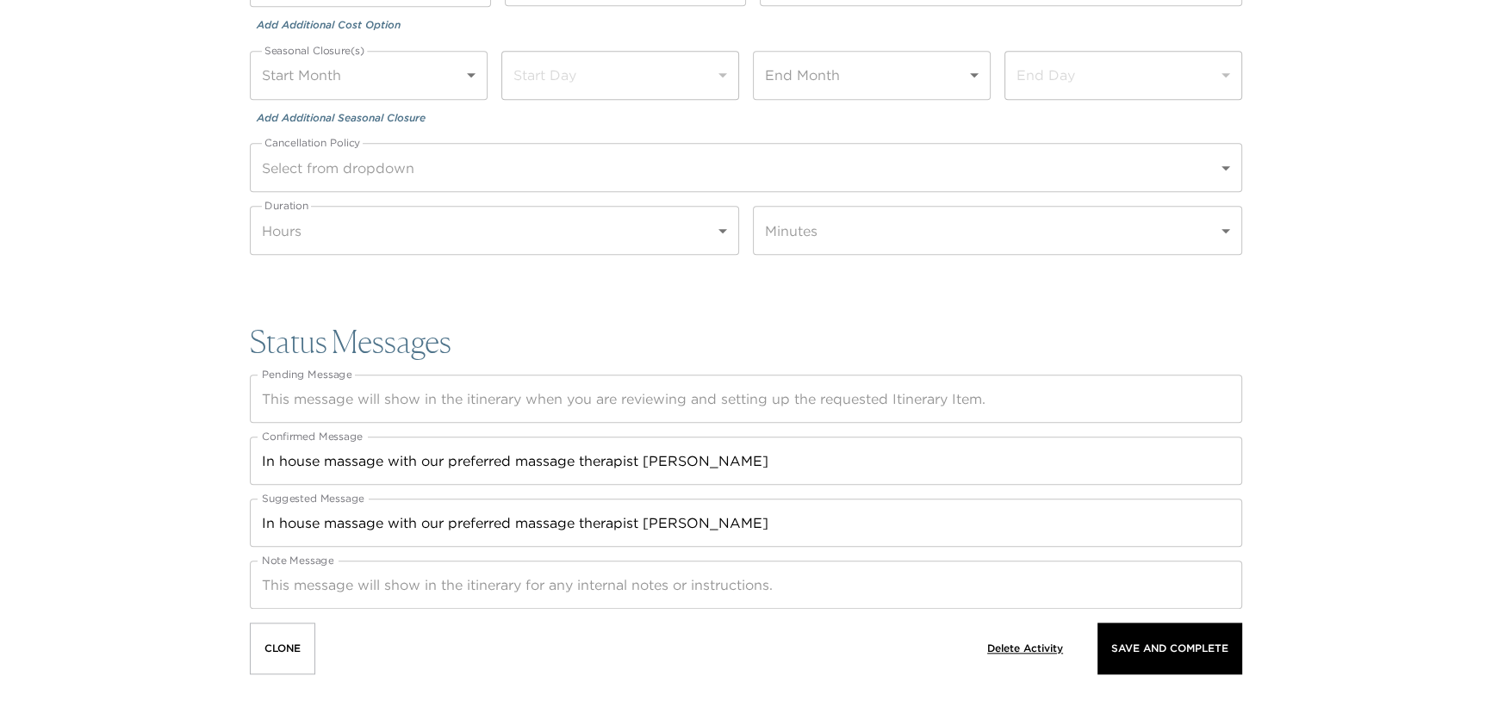
click at [306, 580] on textarea "Note Message" at bounding box center [746, 585] width 968 height 20
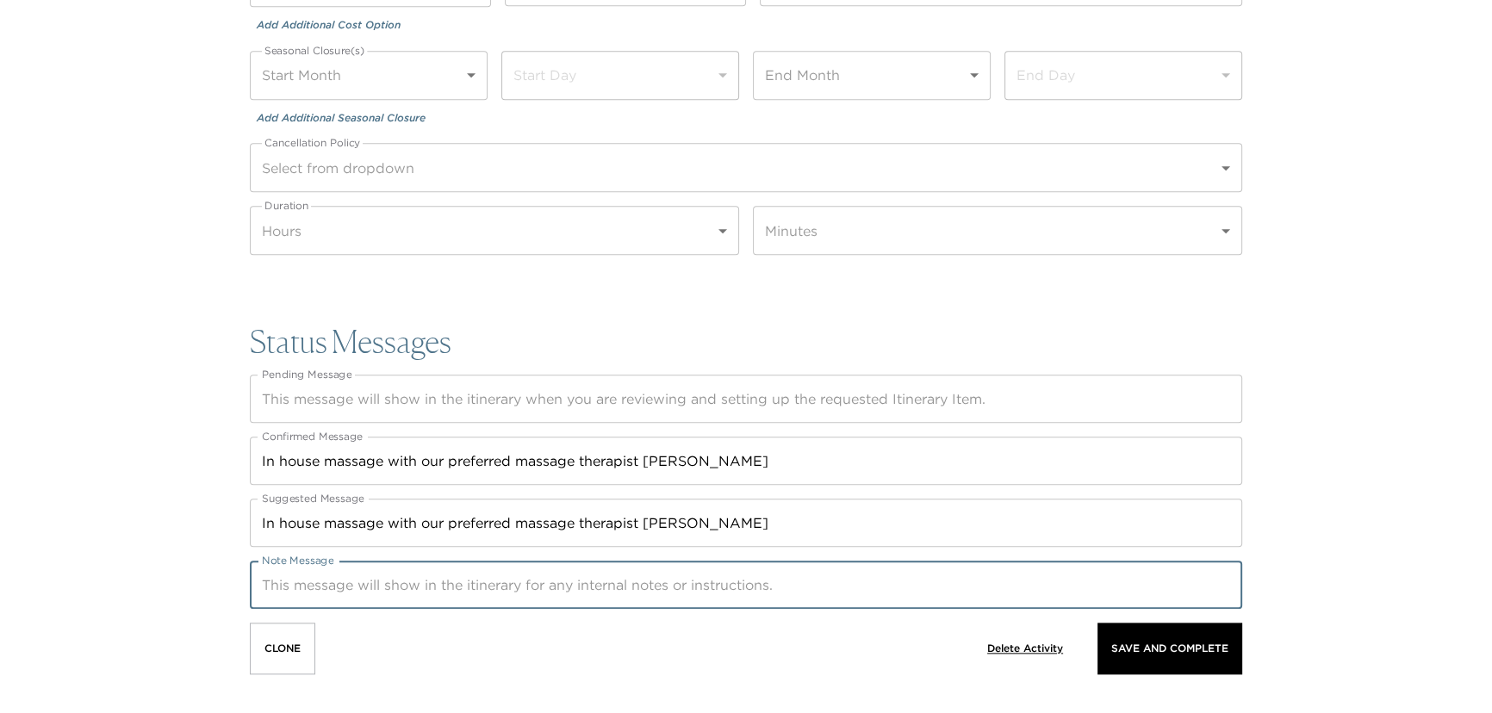
paste textarea "Your concierge will be in touch with any necessary information regarding your b…"
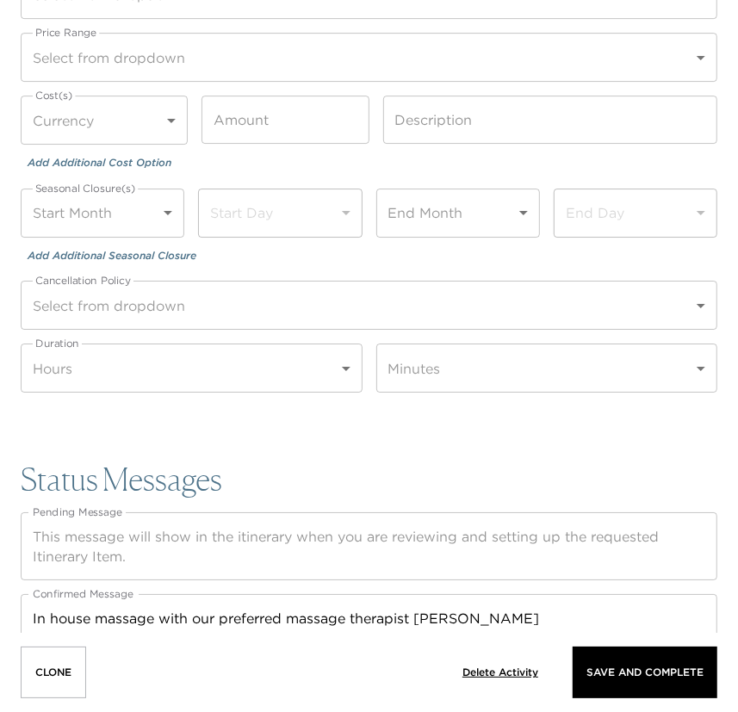
type textarea "Your concierge will be in touch with any necessary information regarding your b…"
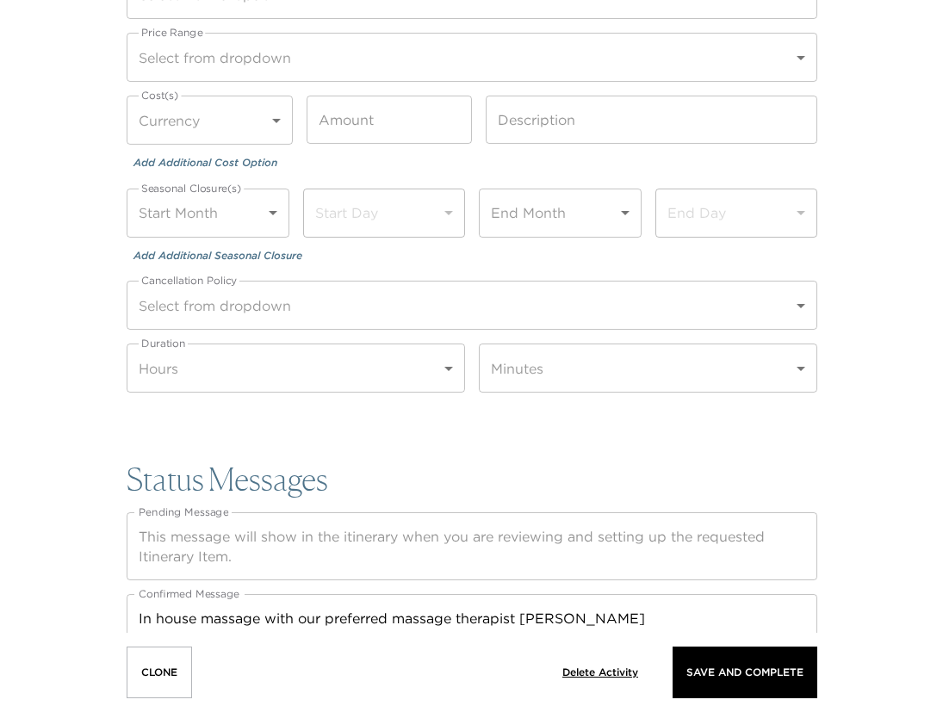
scroll to position [2214, 0]
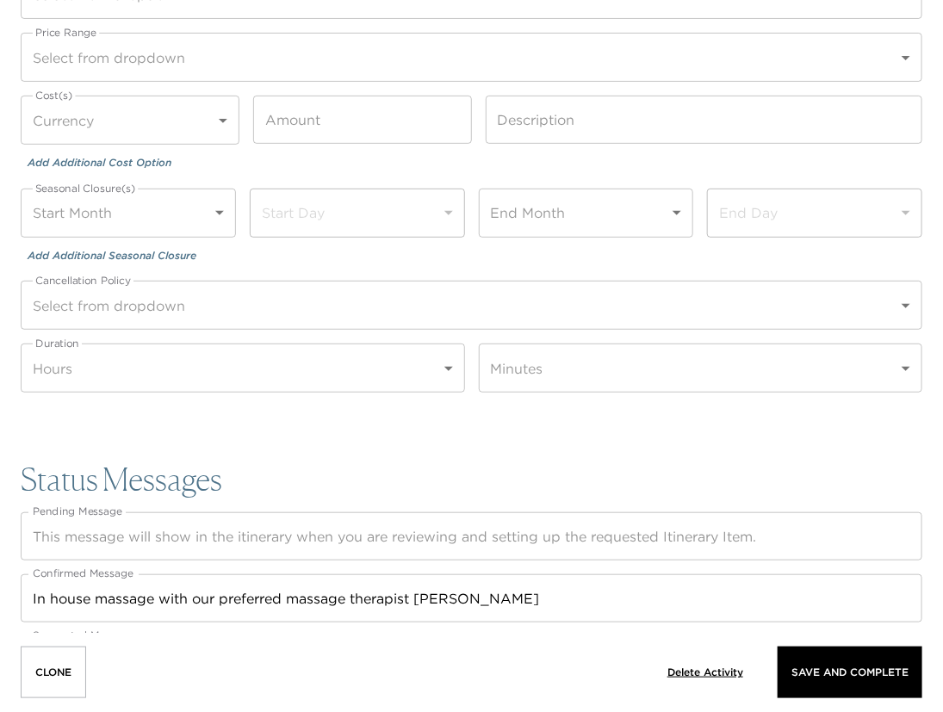
click at [630, 255] on div "Seasonal Closure(s) Start Month ​ Start Day ​ End Month ​ End Day ​ Add Additio…" at bounding box center [472, 228] width 902 height 78
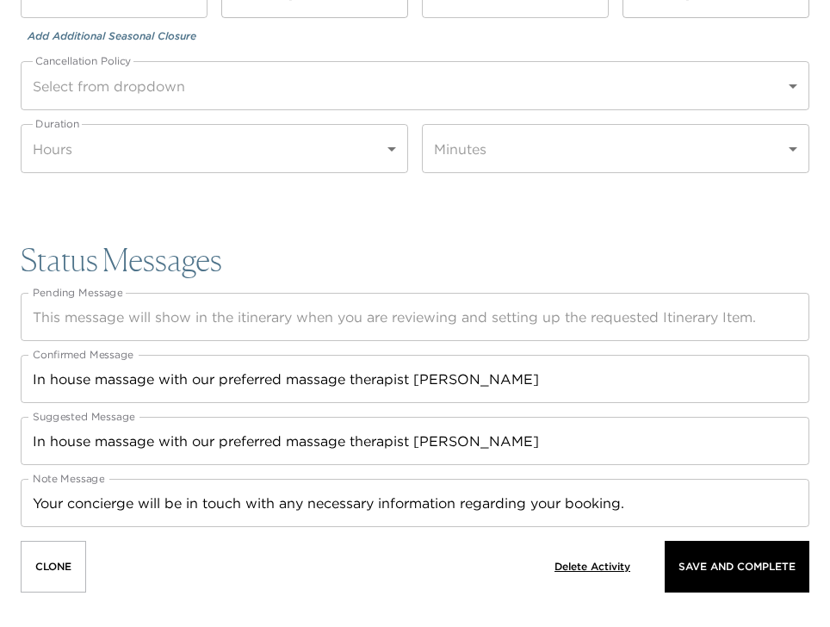
scroll to position [2440, 0]
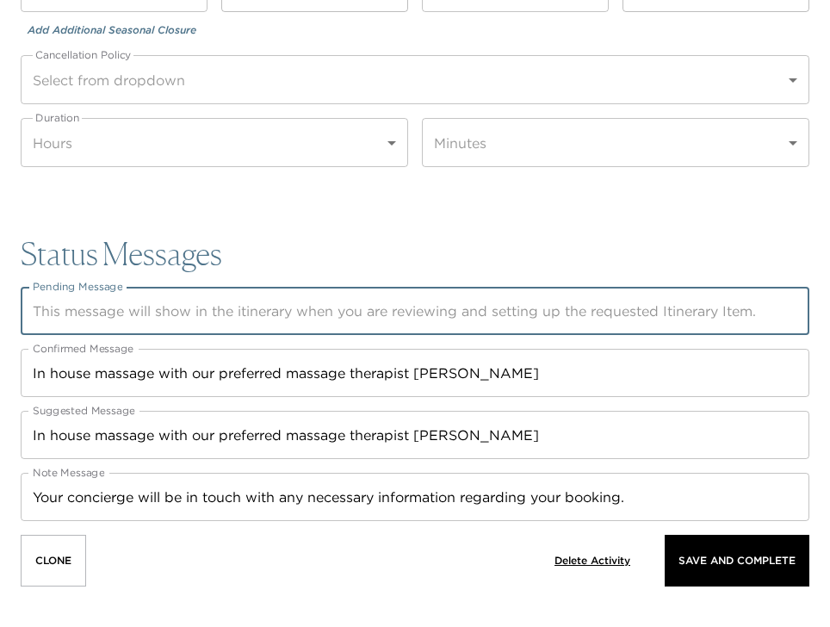
click at [96, 317] on textarea "Pending Message" at bounding box center [415, 311] width 765 height 20
paste textarea "Thank you for submitting your request. Your concierge will be in touch to colle…"
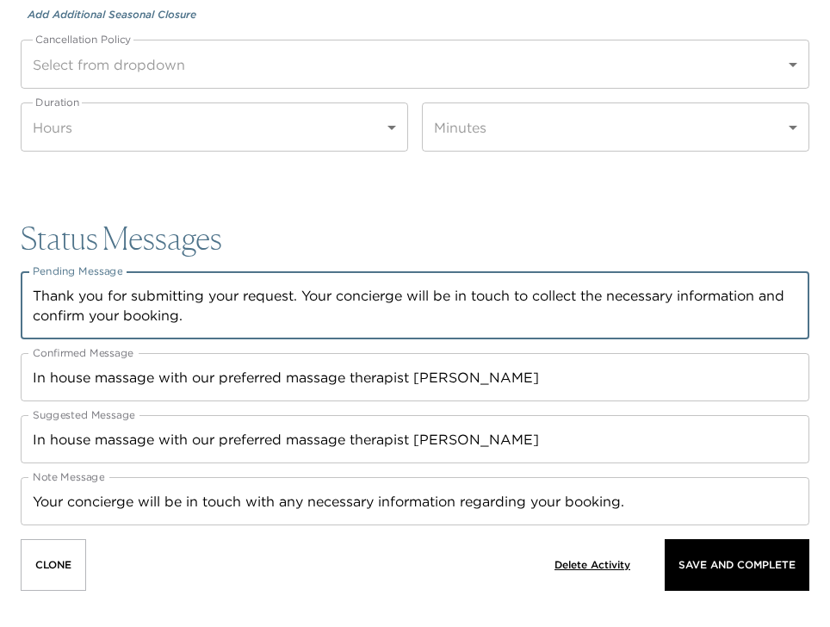
scroll to position [2459, 0]
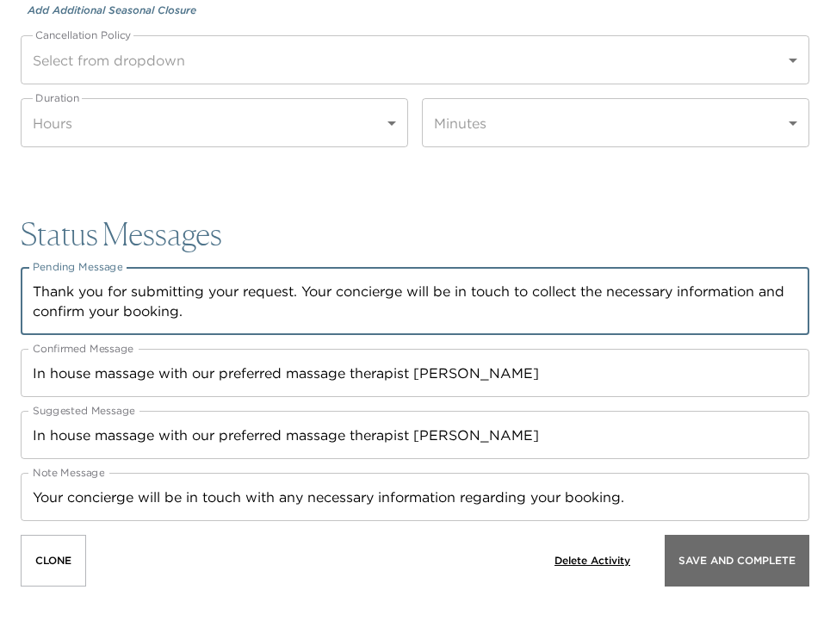
type textarea "Thank you for submitting your request. Your concierge will be in touch to colle…"
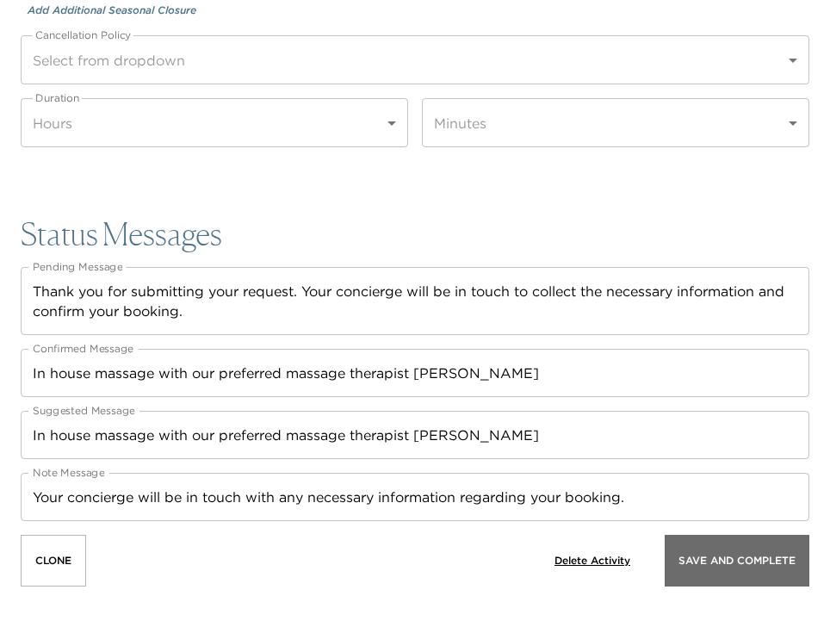
click at [720, 578] on button "Save And Complete" at bounding box center [737, 561] width 145 height 52
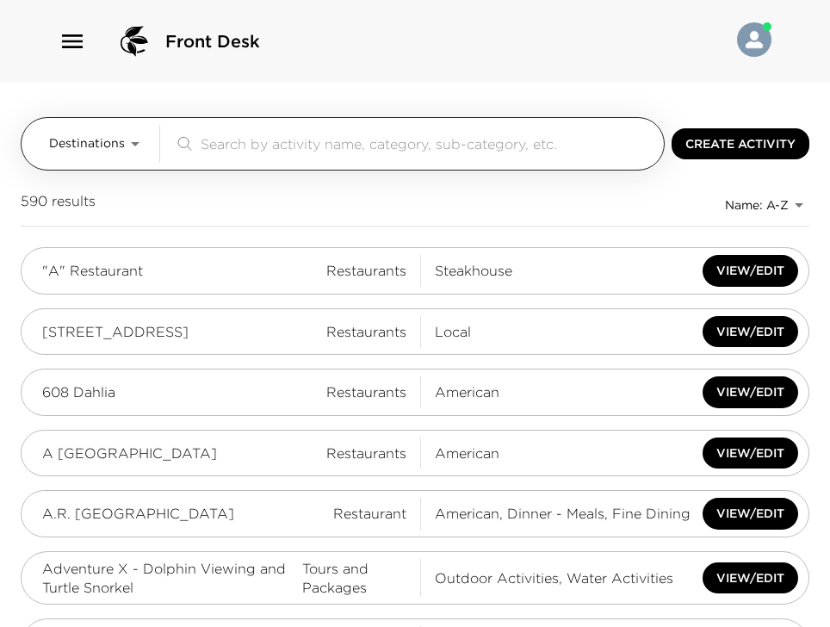
click at [98, 124] on div "Destinations ​" at bounding box center [343, 143] width 644 height 53
click at [97, 139] on span "Destinations" at bounding box center [87, 143] width 76 height 17
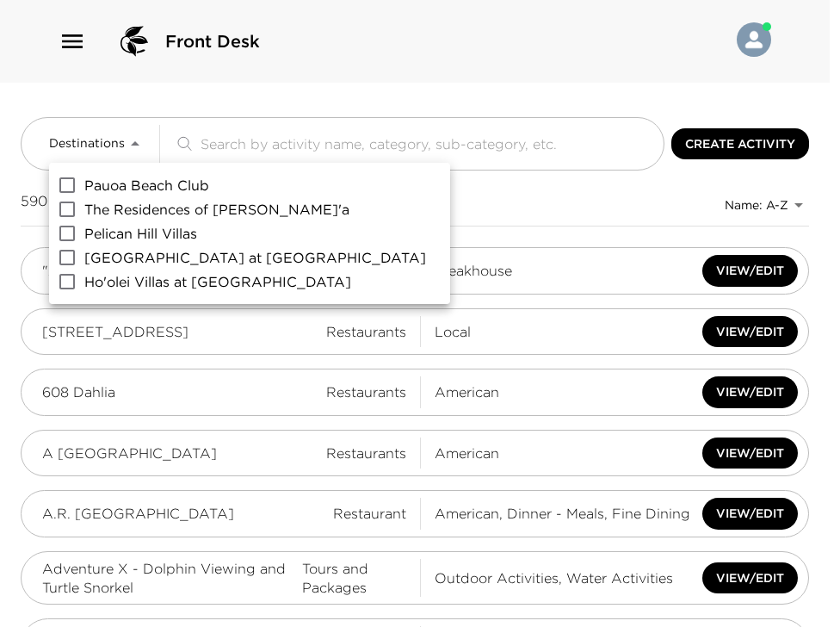
click at [94, 260] on span "[GEOGRAPHIC_DATA] at [GEOGRAPHIC_DATA]" at bounding box center [255, 257] width 342 height 21
click at [84, 260] on input "[GEOGRAPHIC_DATA] at [GEOGRAPHIC_DATA]" at bounding box center [67, 257] width 34 height 24
checkbox input "true"
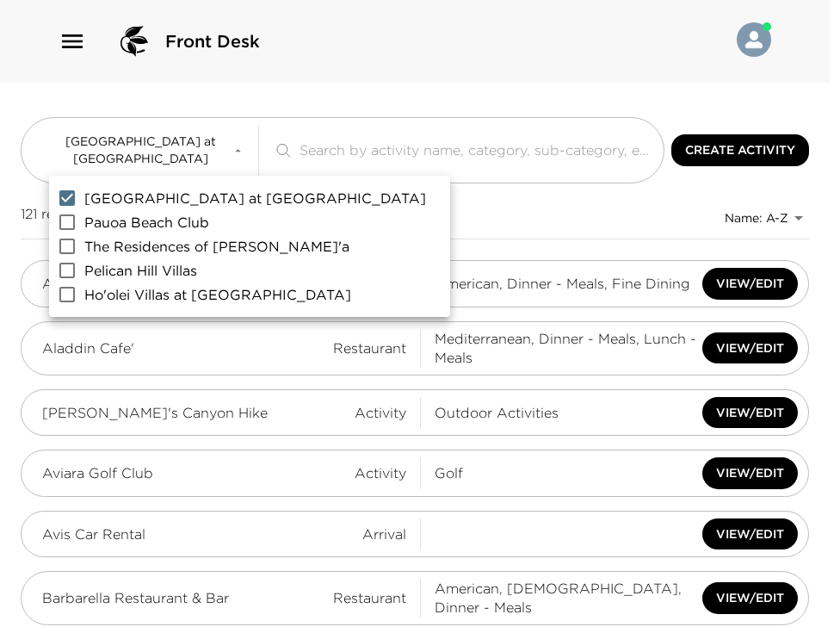
click at [354, 214] on div at bounding box center [420, 313] width 840 height 627
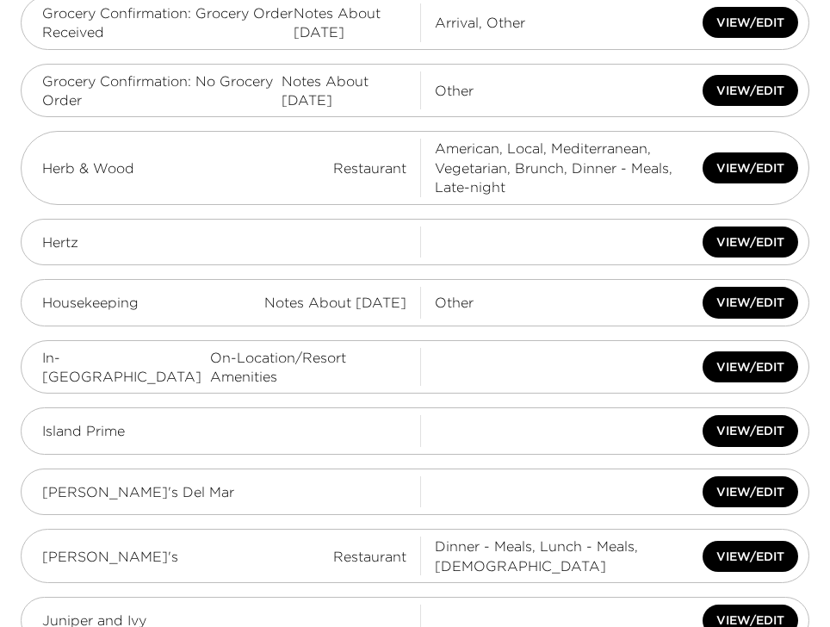
scroll to position [2784, 0]
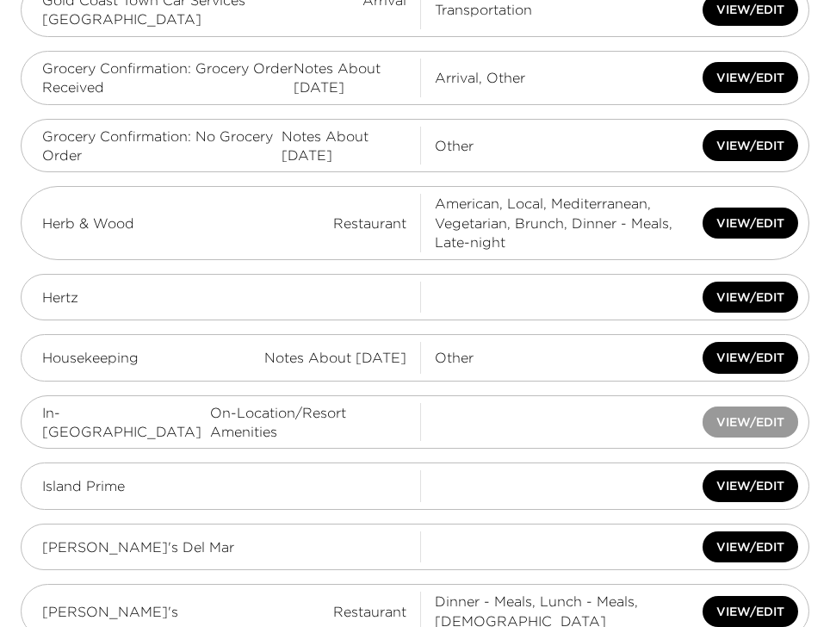
click at [712, 406] on button "View/Edit" at bounding box center [751, 422] width 96 height 32
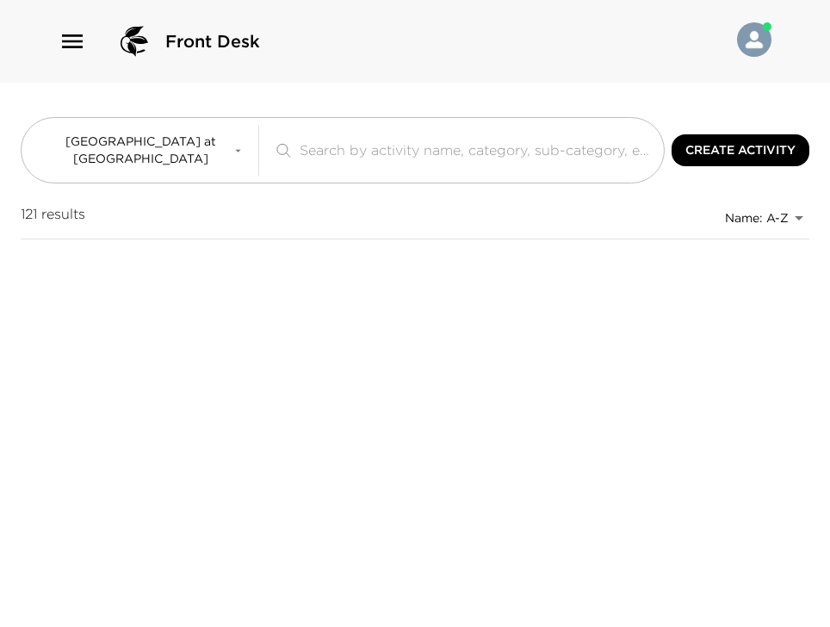
scroll to position [0, 0]
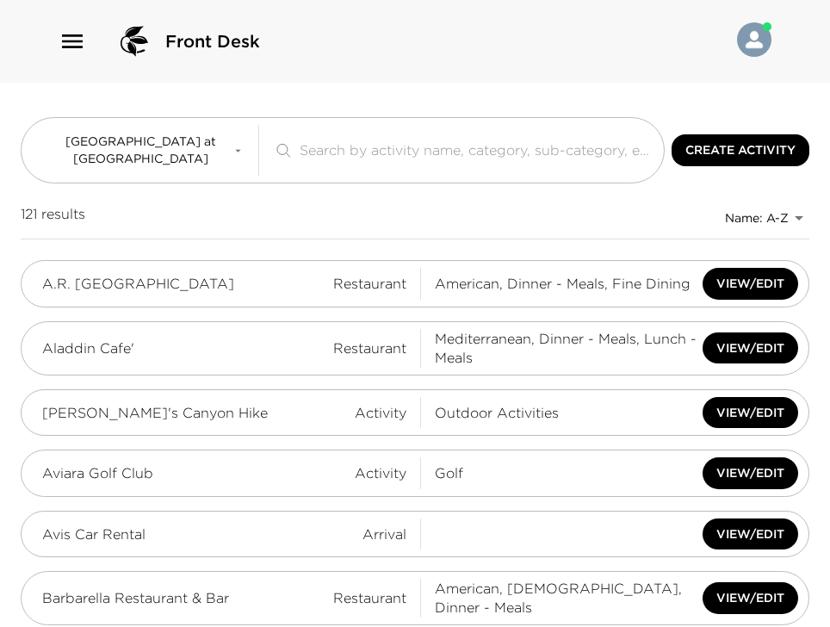
click at [386, 51] on div "Front Desk" at bounding box center [415, 41] width 713 height 41
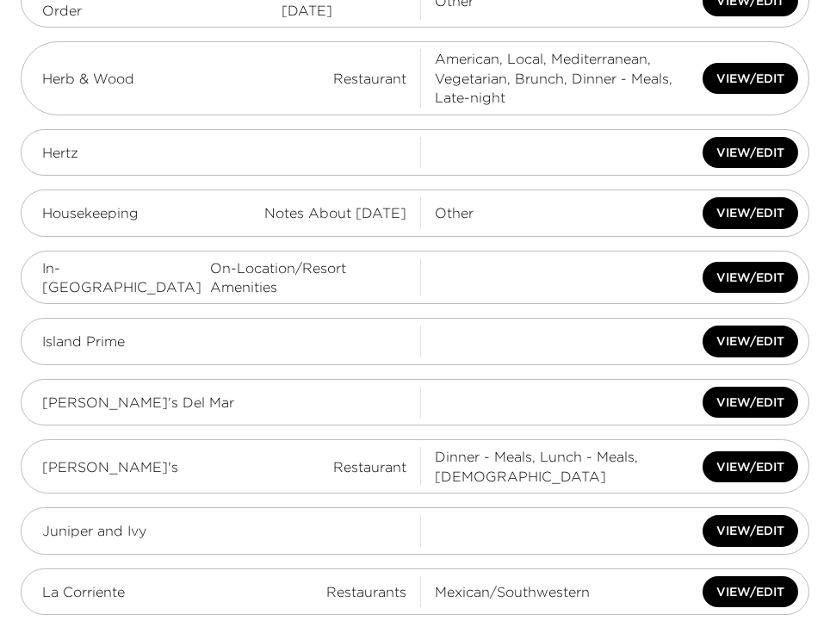
scroll to position [2866, 0]
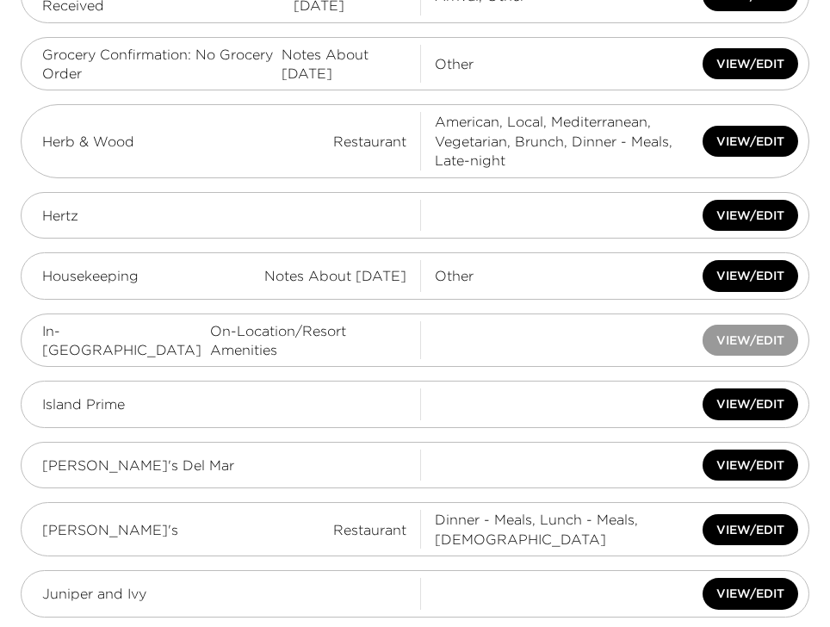
click at [739, 325] on button "View/Edit" at bounding box center [751, 341] width 96 height 32
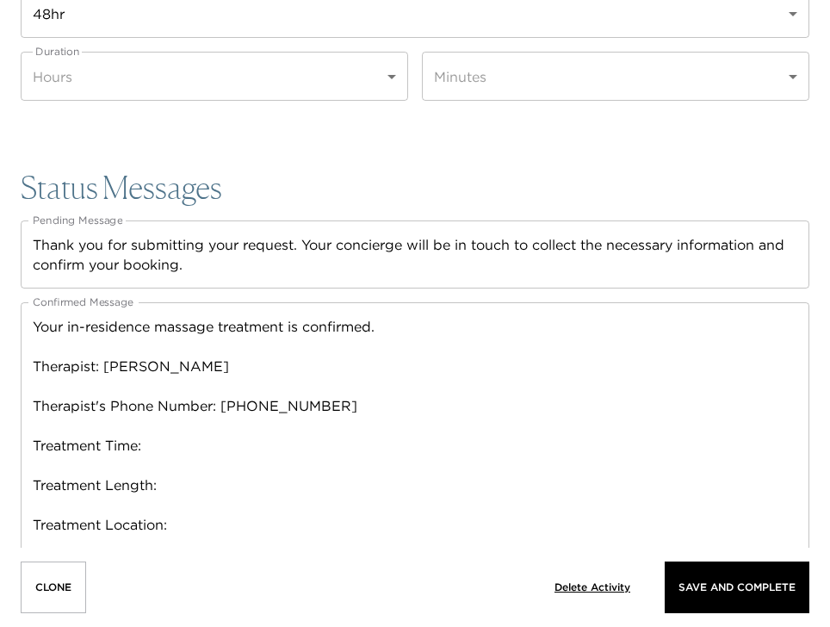
scroll to position [2549, 0]
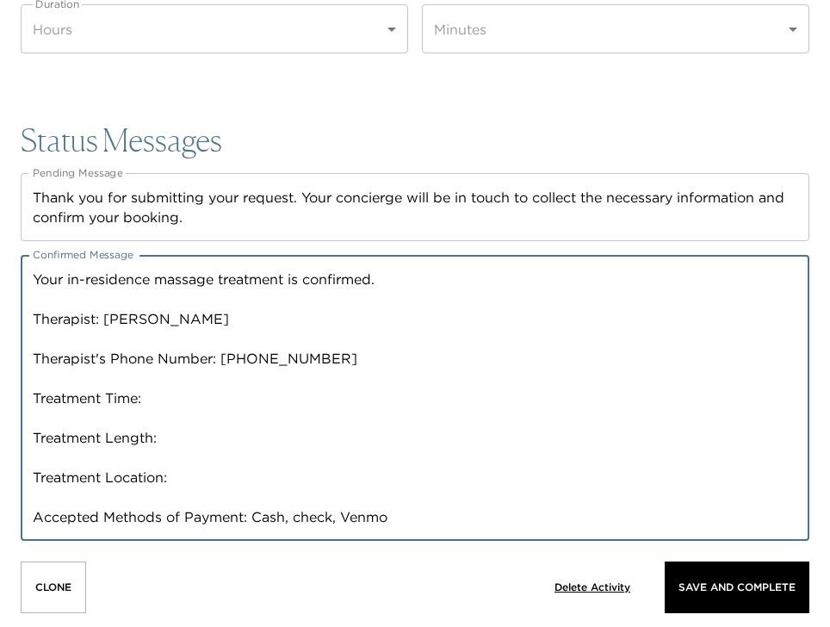
drag, startPoint x: 34, startPoint y: 272, endPoint x: 394, endPoint y: 524, distance: 439.8
click at [447, 538] on div "Your in-residence massage treatment is confirmed. Therapist: [PERSON_NAME] Ther…" at bounding box center [415, 398] width 789 height 286
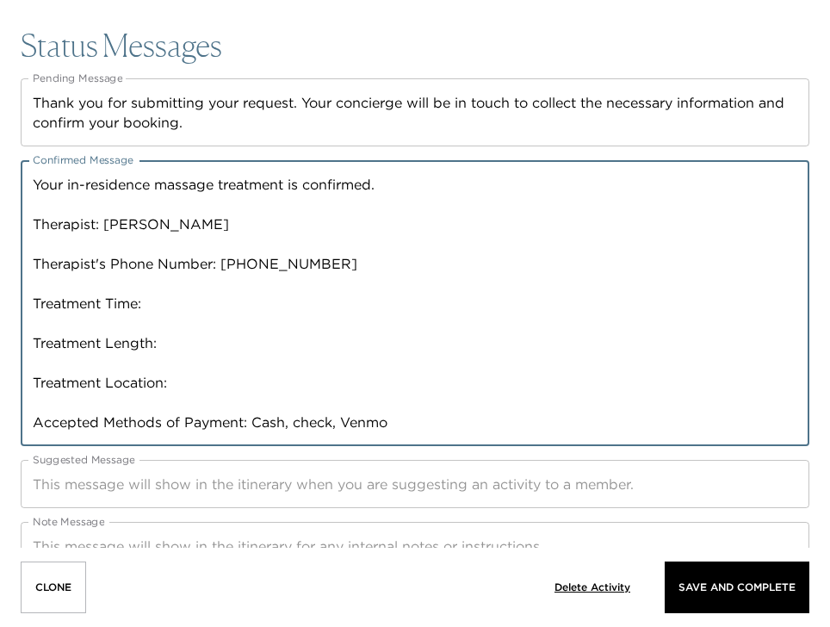
scroll to position [2555, 0]
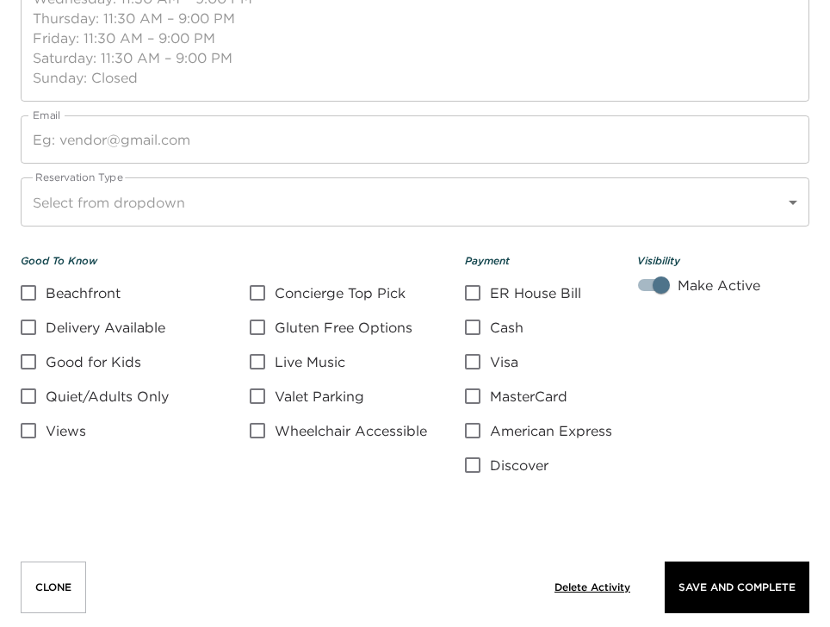
scroll to position [1516, 0]
click at [31, 400] on input "Quiet/Adults Only" at bounding box center [28, 396] width 34 height 21
checkbox input "true"
click at [479, 329] on input "Cash" at bounding box center [473, 327] width 34 height 21
checkbox input "true"
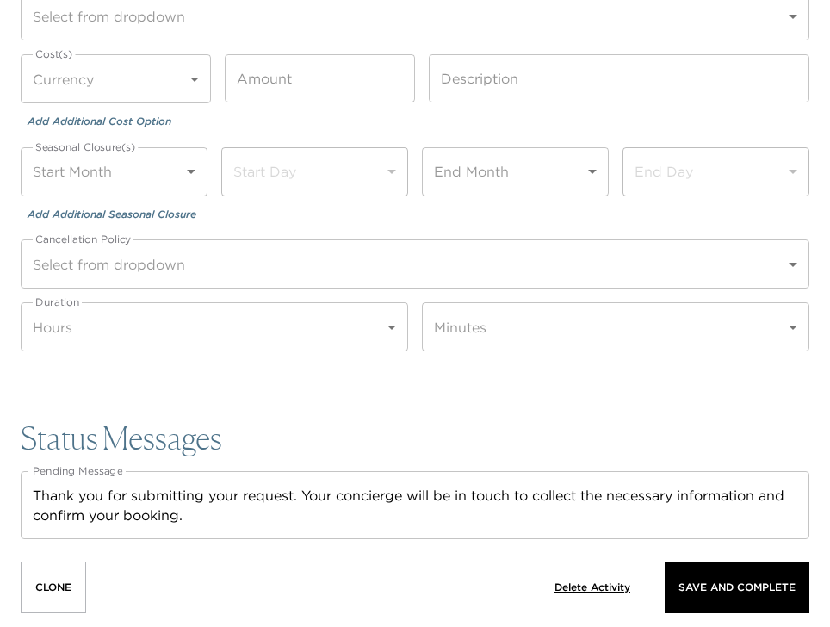
scroll to position [2459, 0]
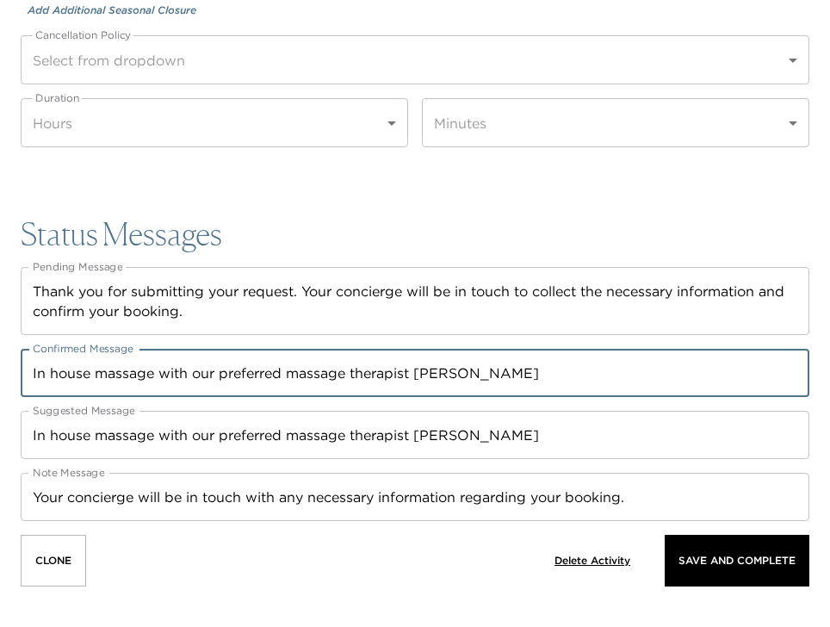
drag, startPoint x: 510, startPoint y: 375, endPoint x: -59, endPoint y: 405, distance: 570.0
paste textarea "Your in-residence massage treatment is confirmed. Therapist: [PERSON_NAME] Ther…"
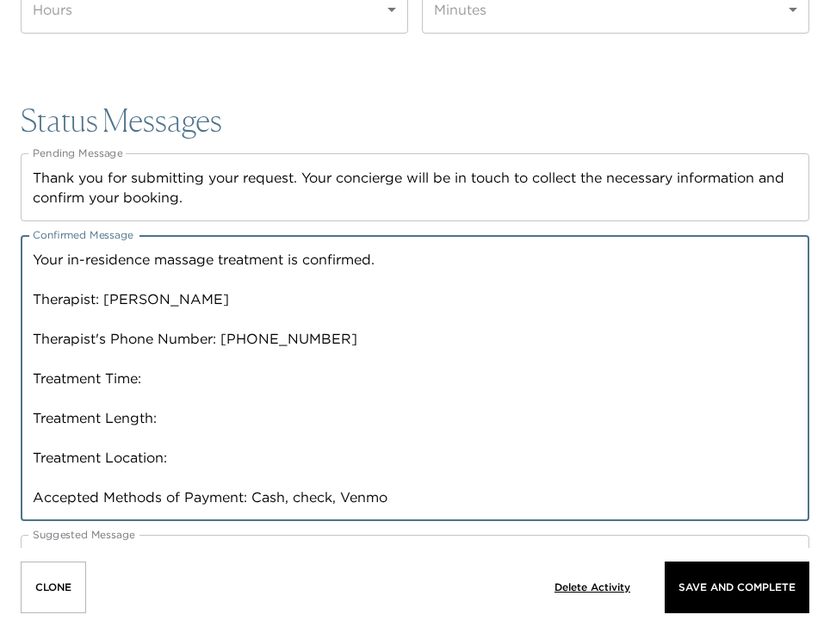
scroll to position [2597, 0]
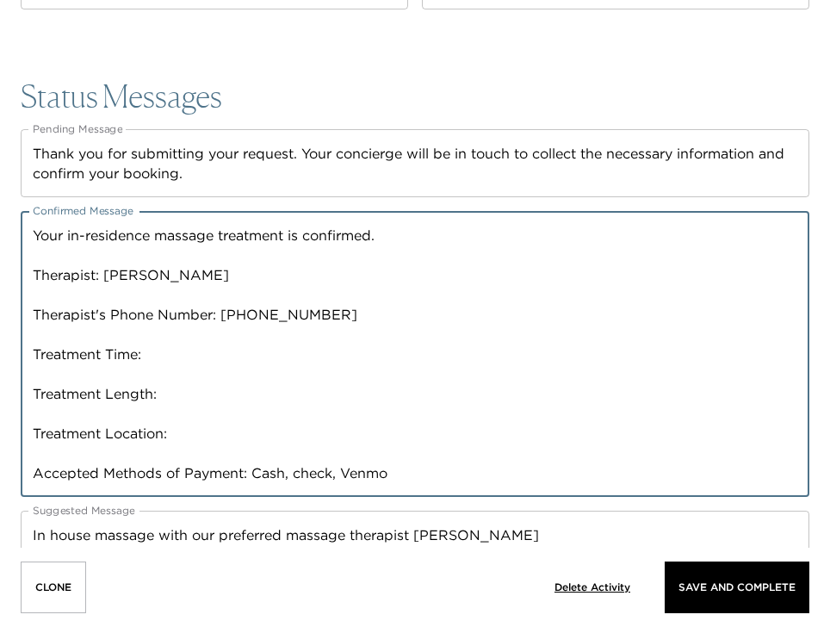
drag, startPoint x: 178, startPoint y: 279, endPoint x: 107, endPoint y: 280, distance: 71.5
click at [107, 279] on textarea "Your in-residence massage treatment is confirmed. Therapist: [PERSON_NAME] Ther…" at bounding box center [415, 354] width 765 height 257
drag, startPoint x: 320, startPoint y: 318, endPoint x: 222, endPoint y: 313, distance: 98.3
click at [222, 313] on textarea "Your in-residence massage treatment is confirmed. Therapist: [PERSON_NAME] Ther…" at bounding box center [415, 354] width 765 height 257
paste textarea "619.587.3517"
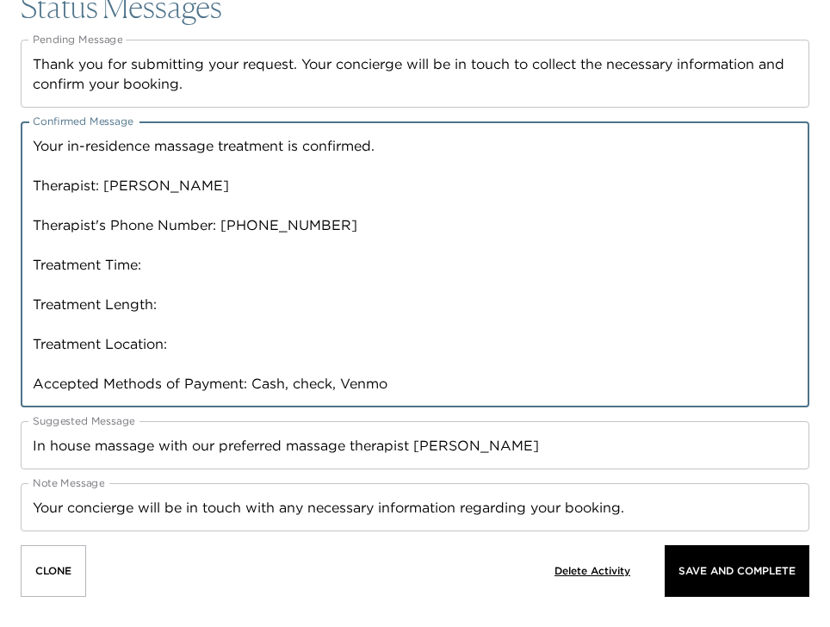
scroll to position [2697, 0]
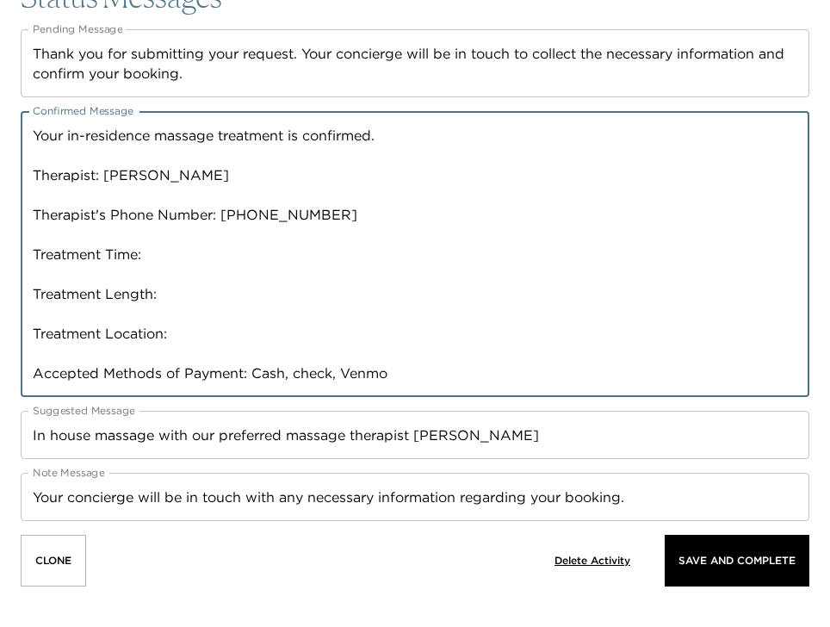
type textarea "Your in-residence massage treatment is confirmed. Therapist: [PERSON_NAME] Ther…"
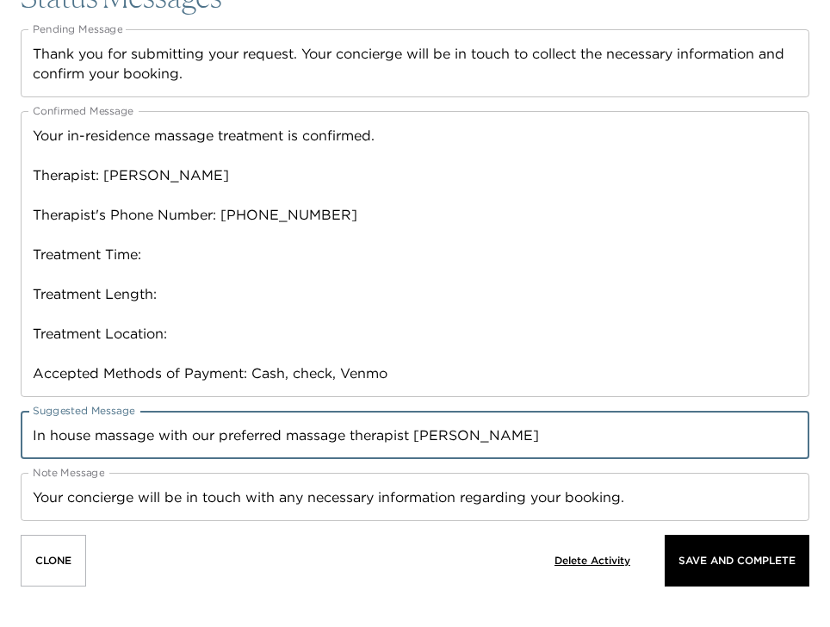
drag, startPoint x: 508, startPoint y: 430, endPoint x: -41, endPoint y: 425, distance: 549.4
paste textarea "[PERSON_NAME] Therapy offers personalized, in-home [MEDICAL_DATA] across the [G…"
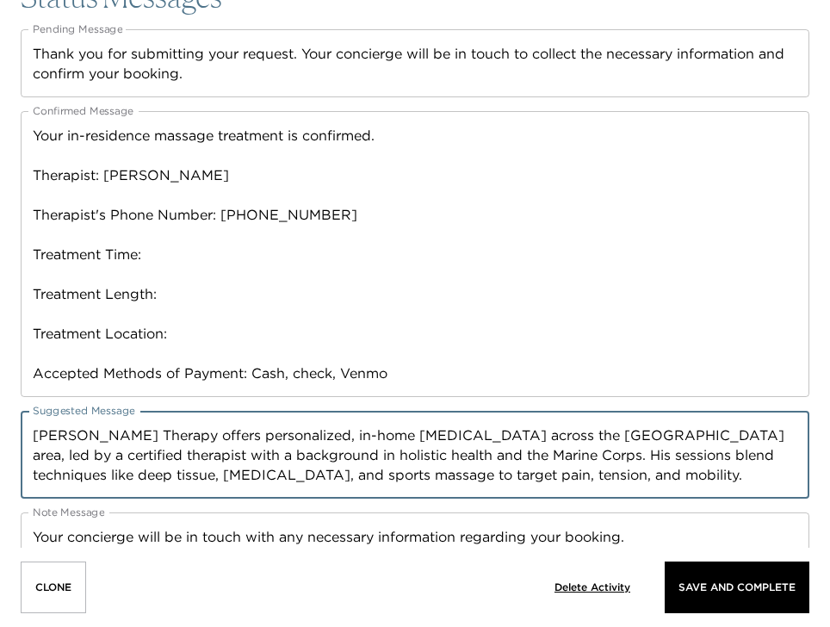
scroll to position [2737, 0]
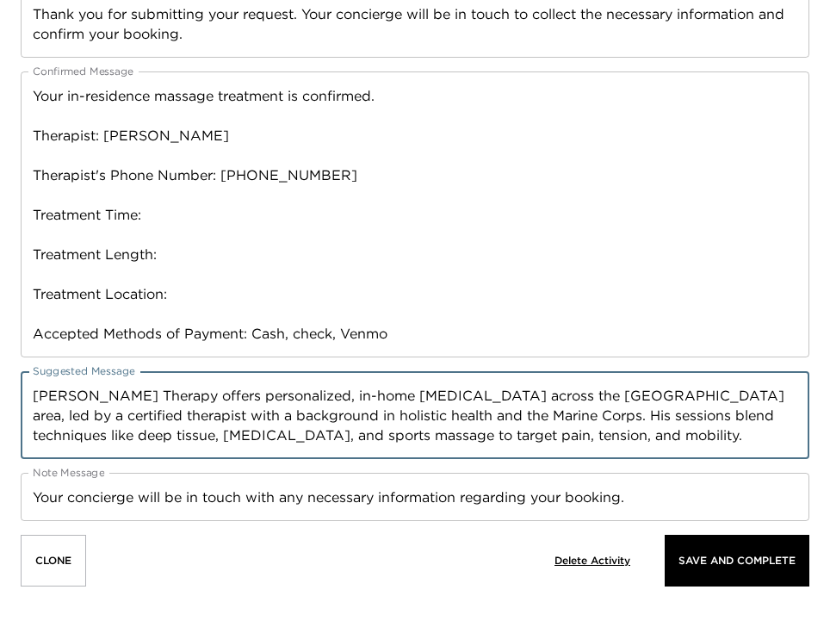
type textarea "[PERSON_NAME] Therapy offers personalized, in-home [MEDICAL_DATA] across the [G…"
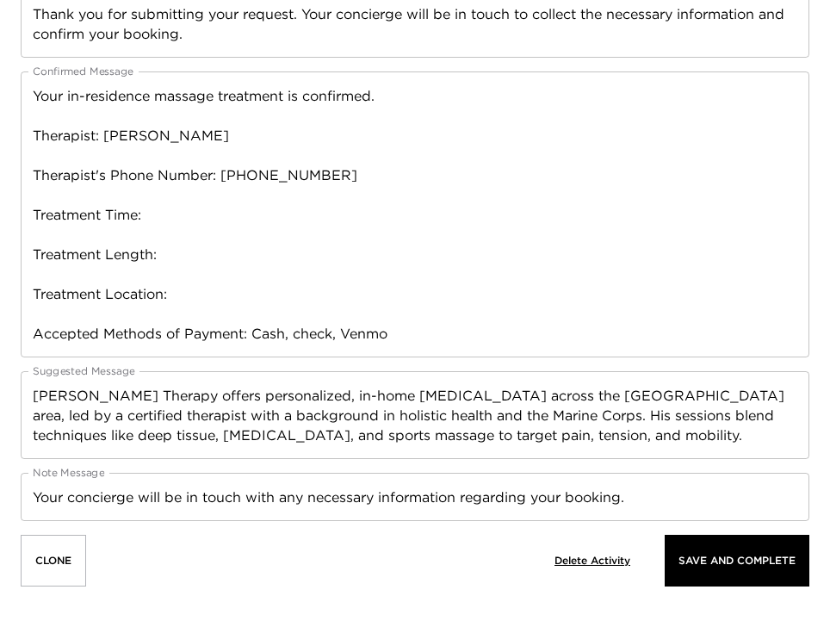
click at [289, 559] on div "Clone Delete Activity Save And Complete" at bounding box center [415, 560] width 789 height 79
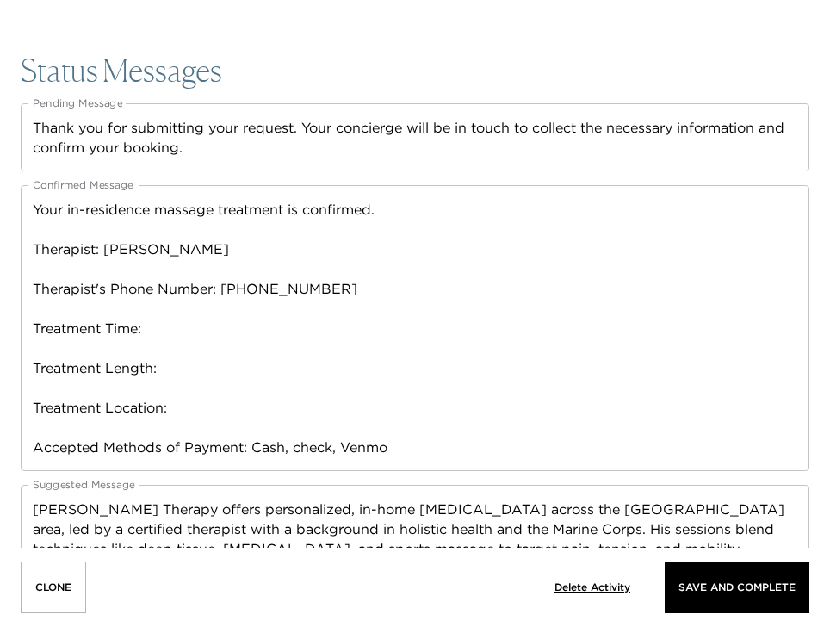
scroll to position [2668, 0]
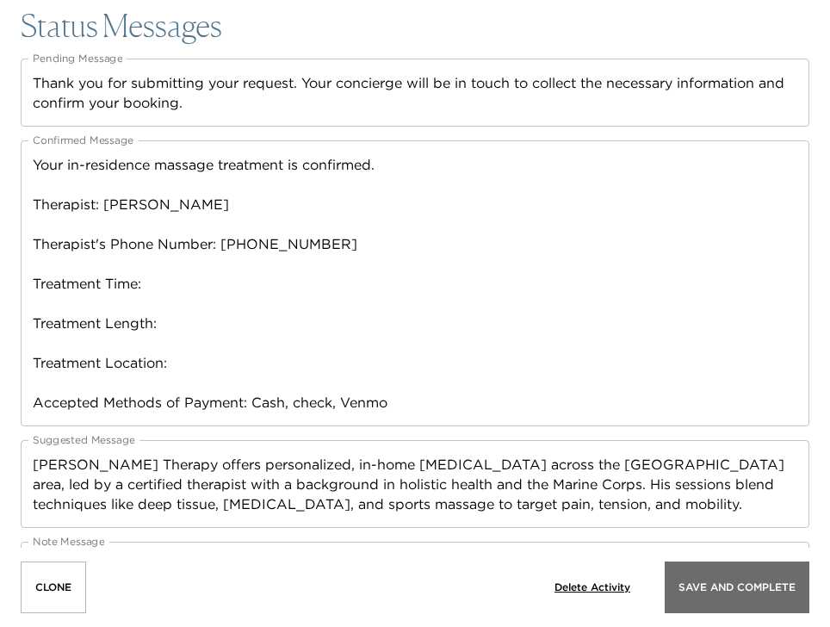
click at [721, 582] on p "Save And Complete" at bounding box center [737, 587] width 117 height 12
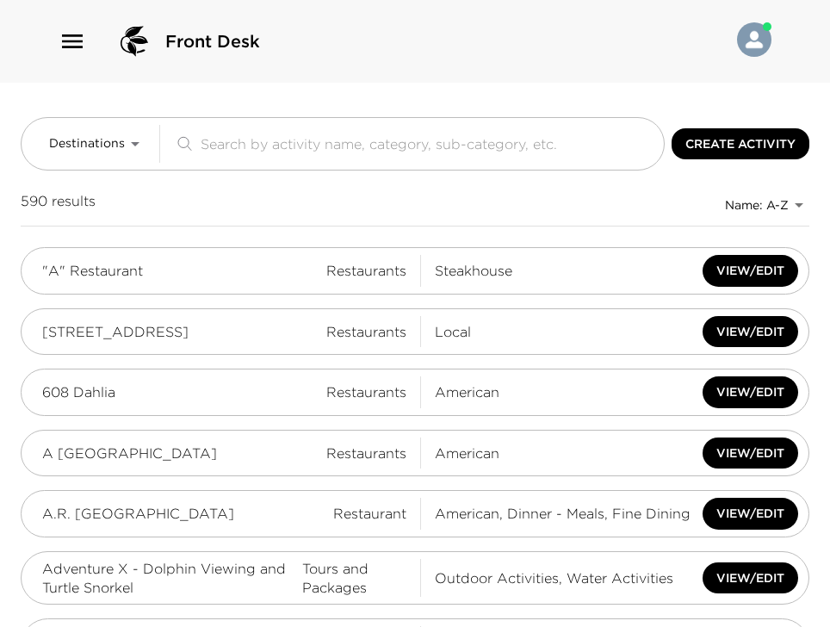
click at [452, 52] on div "Front Desk" at bounding box center [415, 41] width 713 height 41
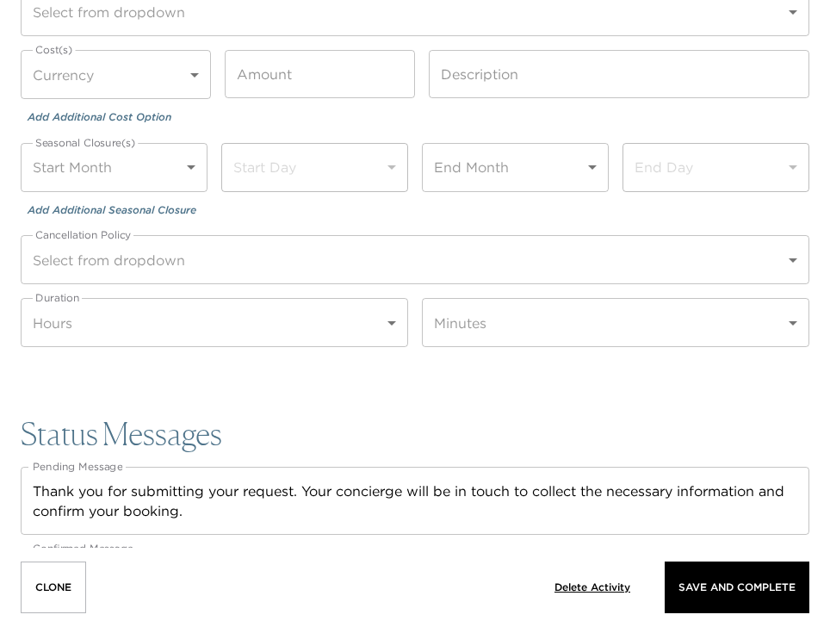
scroll to position [2067, 0]
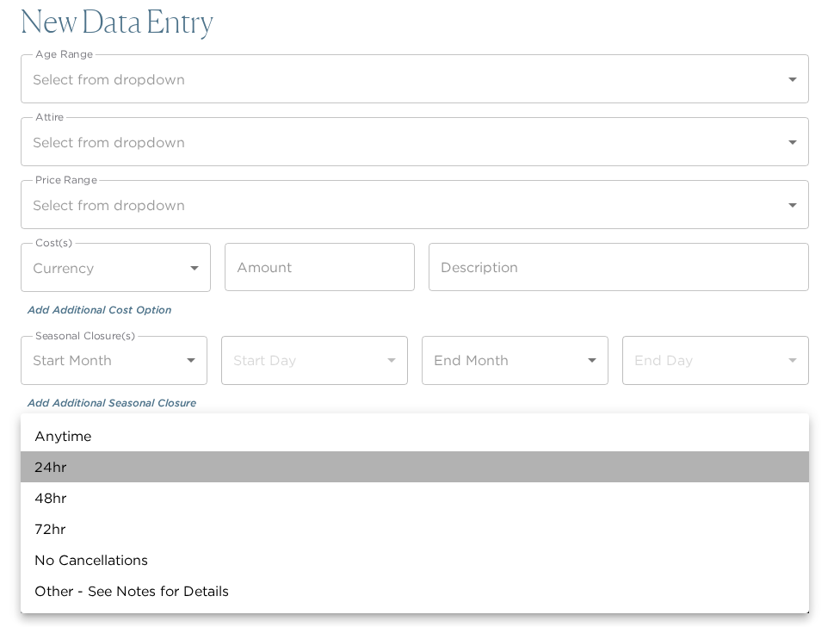
click at [83, 463] on li "24hr" at bounding box center [415, 466] width 789 height 31
type input "24hr"
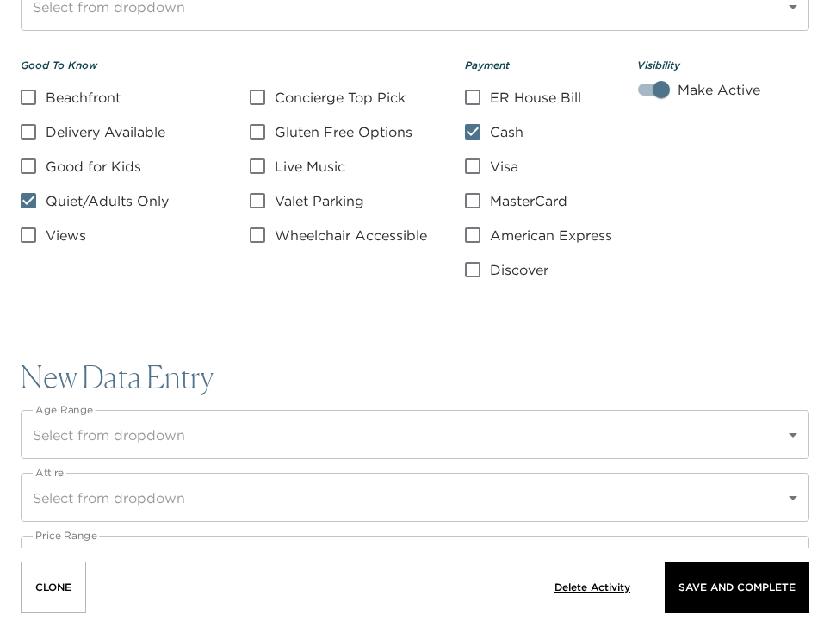
scroll to position [1585, 0]
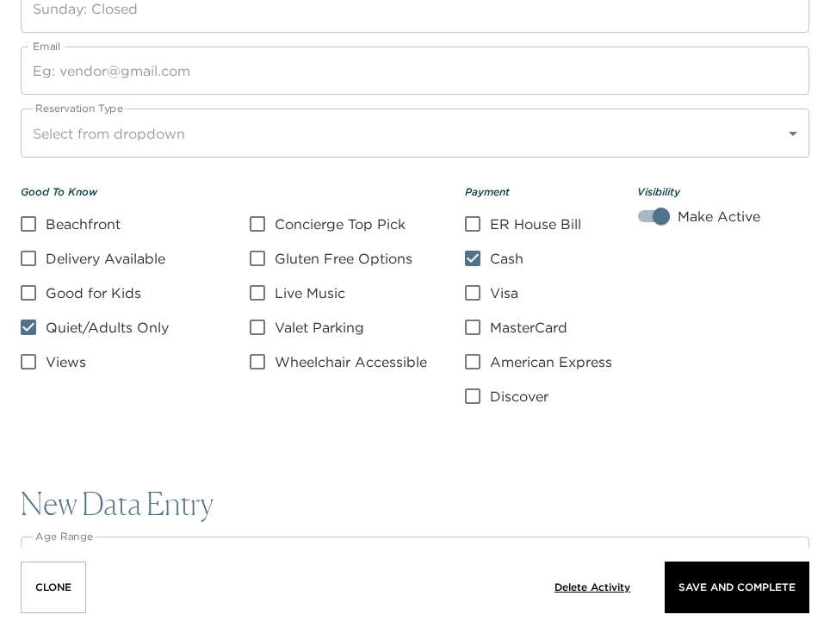
drag, startPoint x: 712, startPoint y: 581, endPoint x: 672, endPoint y: 550, distance: 51.0
click at [712, 582] on p "Save And Complete" at bounding box center [737, 587] width 117 height 12
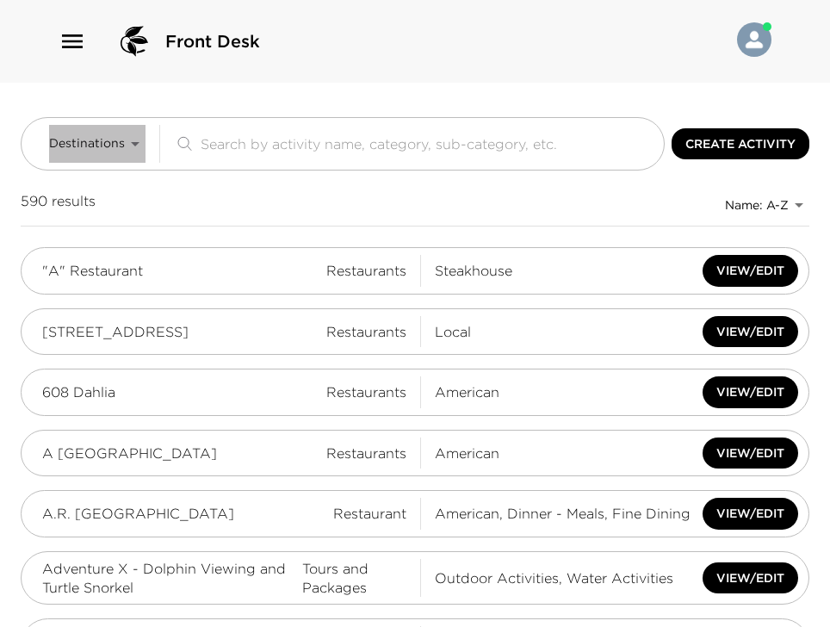
drag, startPoint x: 115, startPoint y: 143, endPoint x: 111, endPoint y: 153, distance: 11.2
click at [115, 144] on span "Destinations" at bounding box center [87, 143] width 76 height 17
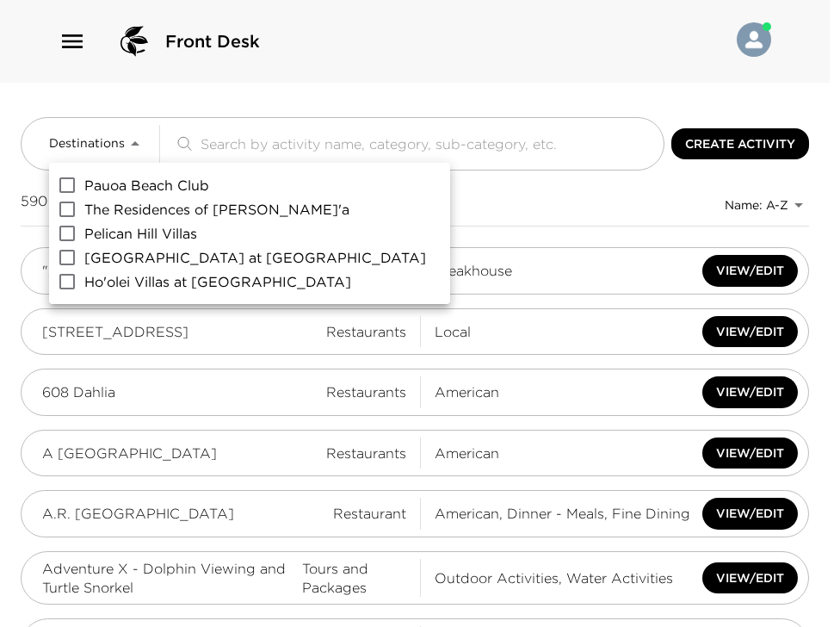
click at [103, 258] on span "[GEOGRAPHIC_DATA] at [GEOGRAPHIC_DATA]" at bounding box center [255, 257] width 342 height 21
click at [84, 258] on input "[GEOGRAPHIC_DATA] at [GEOGRAPHIC_DATA]" at bounding box center [67, 257] width 34 height 24
checkbox input "true"
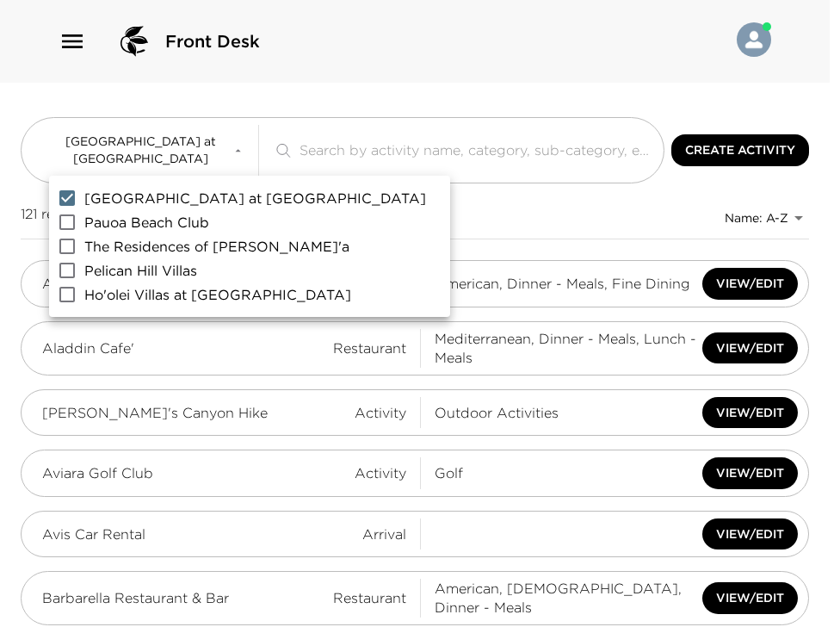
click at [372, 215] on div at bounding box center [420, 313] width 840 height 627
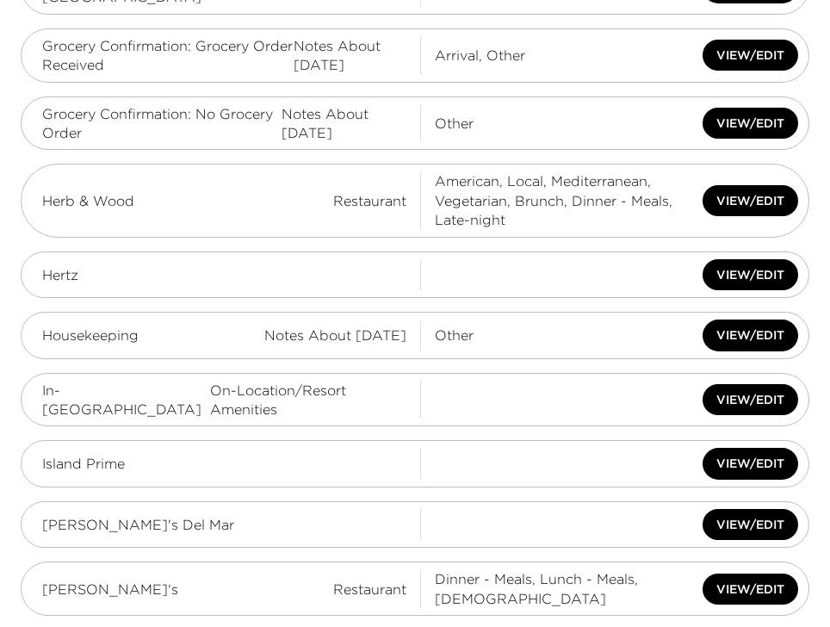
scroll to position [2853, 0]
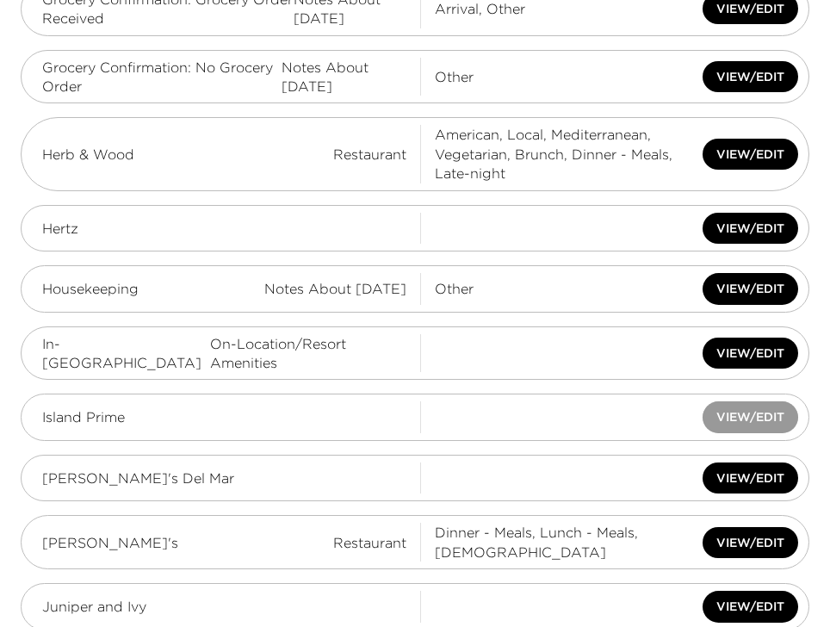
click at [759, 401] on button "View/Edit" at bounding box center [751, 417] width 96 height 32
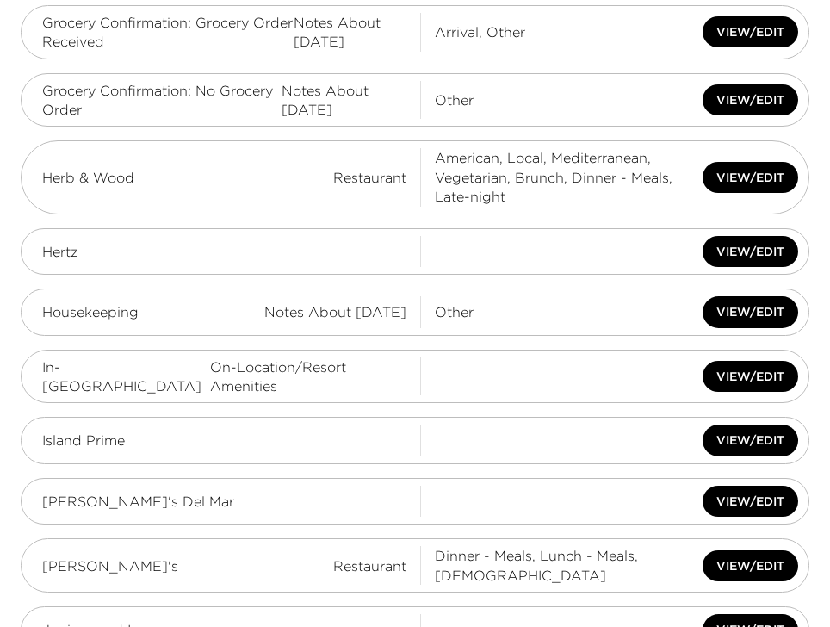
scroll to position [2797, 0]
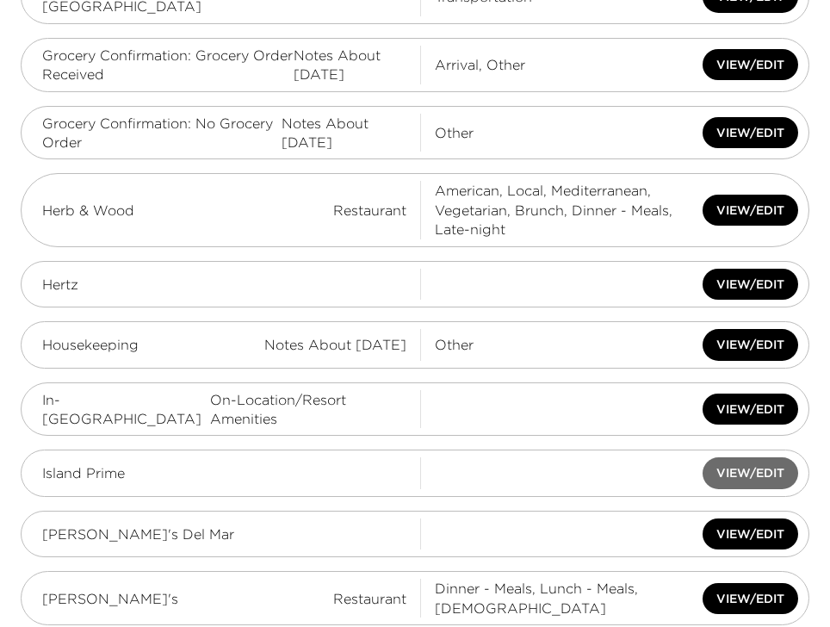
click at [741, 457] on button "View/Edit" at bounding box center [751, 473] width 96 height 32
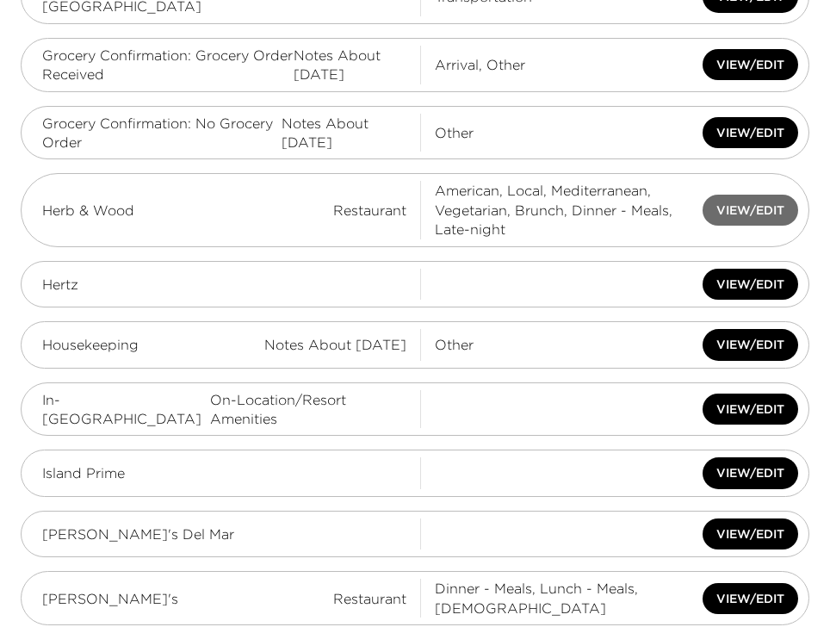
click at [764, 195] on button "View/Edit" at bounding box center [751, 211] width 96 height 32
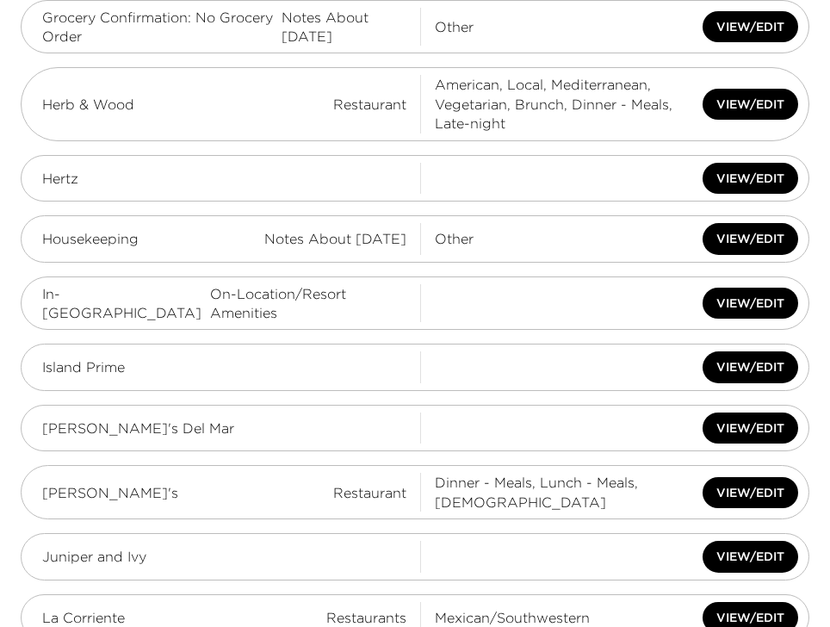
scroll to position [2935, 0]
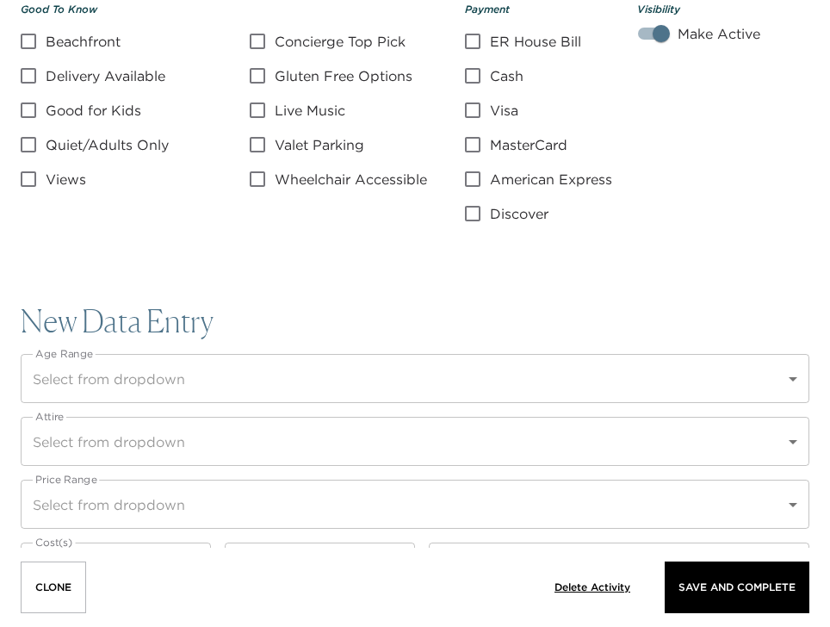
scroll to position [1653, 0]
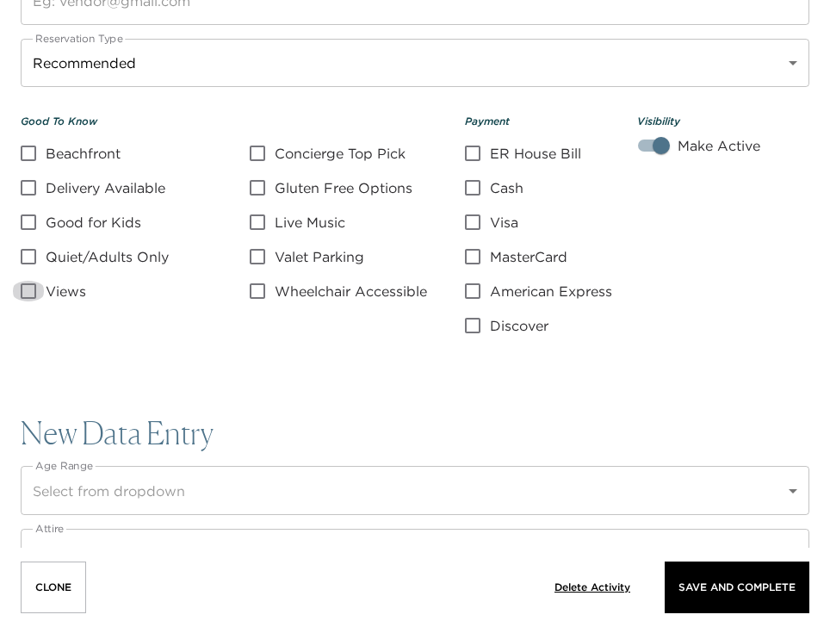
click at [34, 293] on input "Views" at bounding box center [28, 291] width 34 height 21
checkbox input "true"
click at [473, 220] on input "Visa" at bounding box center [473, 222] width 34 height 21
checkbox input "true"
click at [474, 189] on input "Cash" at bounding box center [473, 187] width 34 height 21
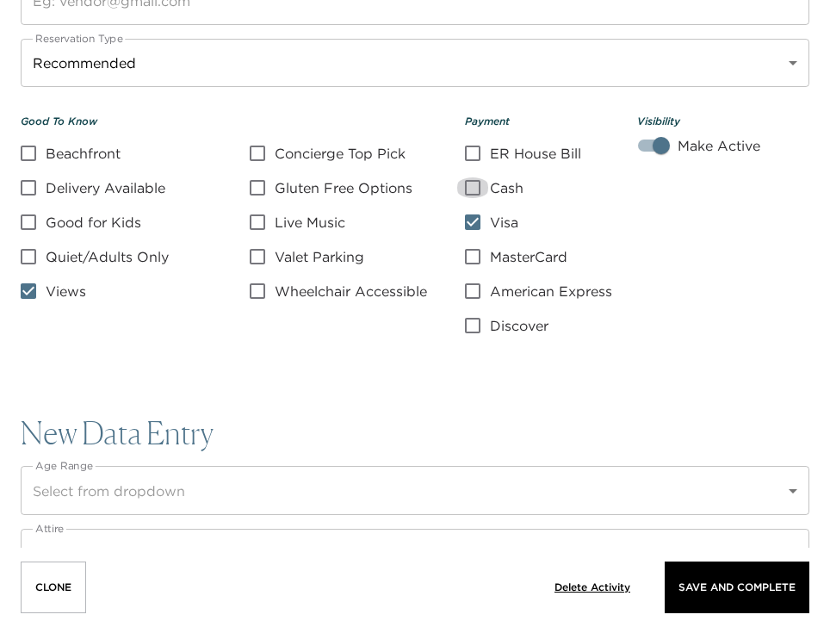
checkbox input "true"
drag, startPoint x: 477, startPoint y: 253, endPoint x: 475, endPoint y: 266, distance: 13.0
click at [476, 254] on input "MasterCard" at bounding box center [473, 256] width 34 height 21
checkbox input "true"
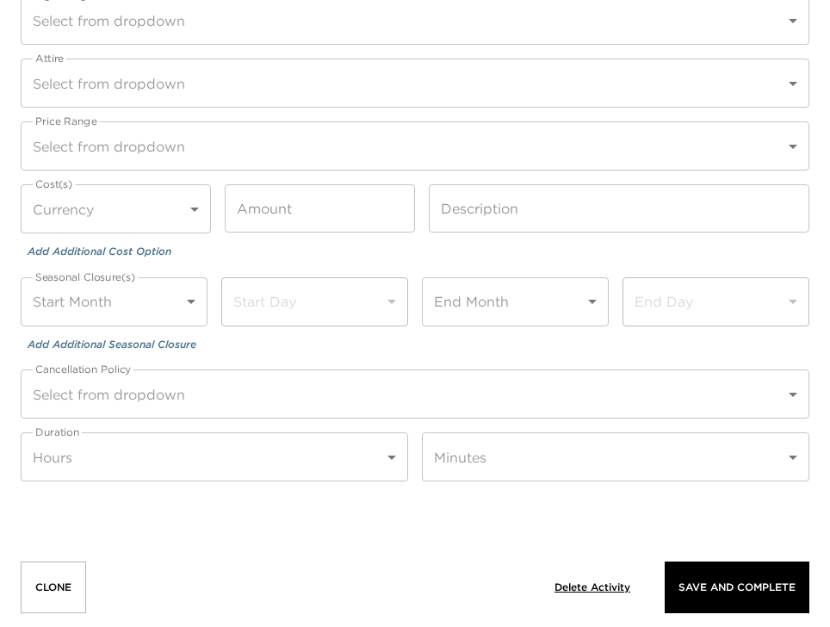
scroll to position [2205, 0]
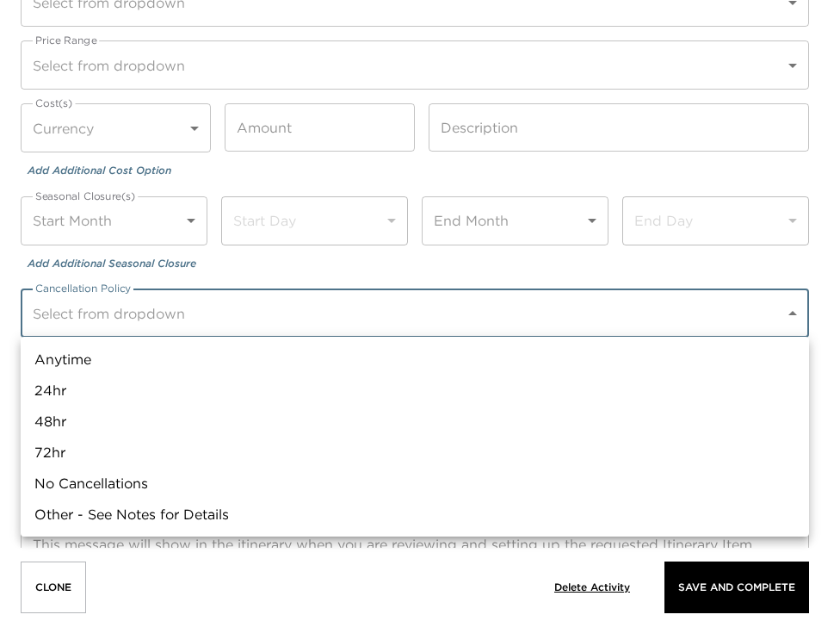
click at [64, 406] on li "48hr" at bounding box center [415, 421] width 789 height 31
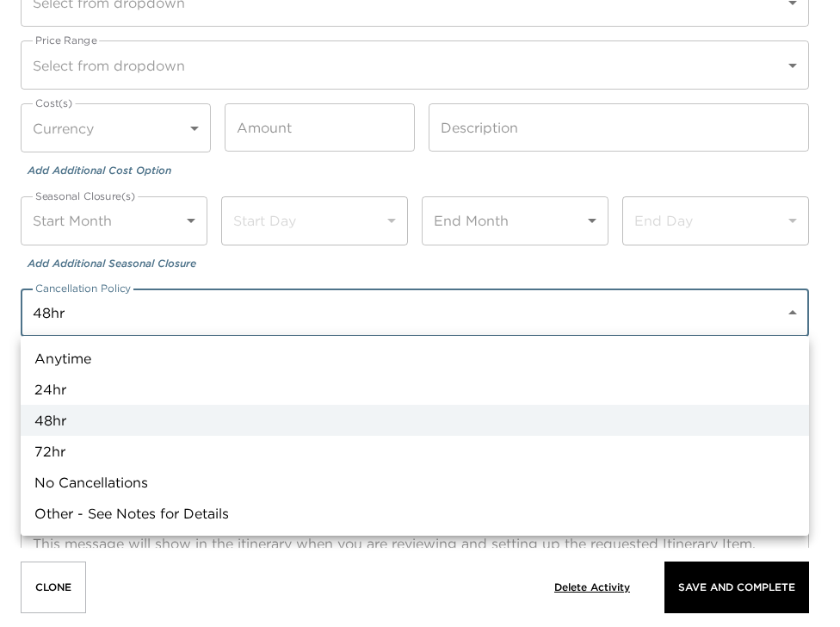
click at [69, 388] on li "24hr" at bounding box center [415, 389] width 789 height 31
type input "24hr"
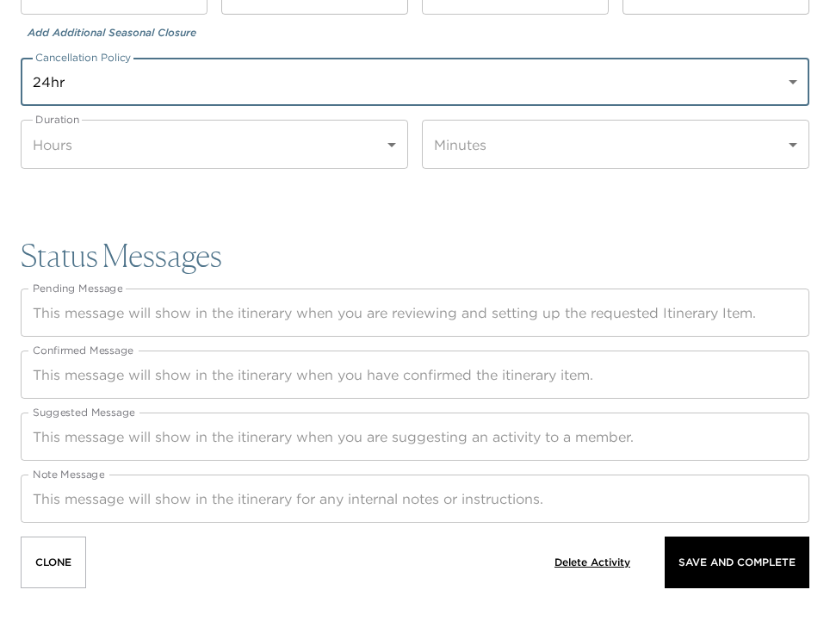
scroll to position [2437, 0]
click at [60, 425] on textarea "Suggested Message" at bounding box center [415, 435] width 765 height 20
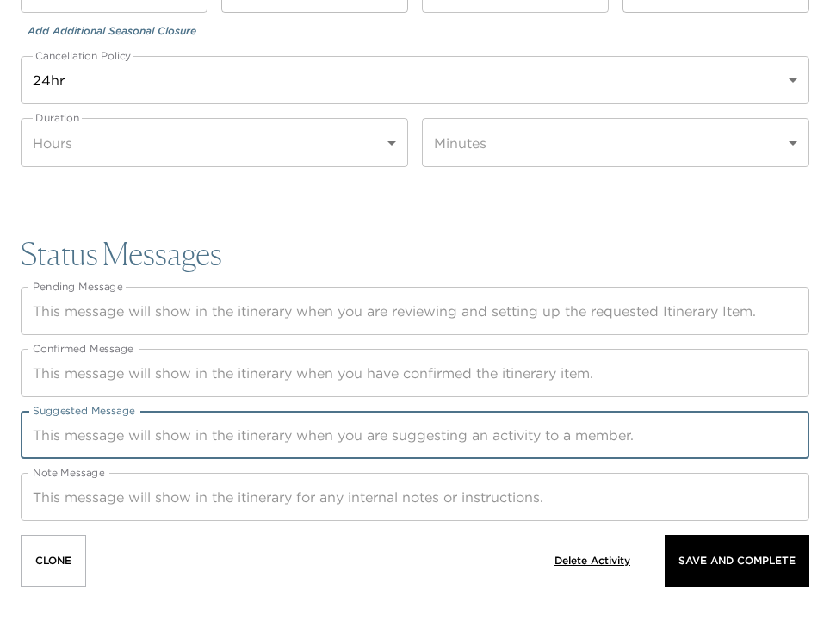
paste textarea "[GEOGRAPHIC_DATA] in [GEOGRAPHIC_DATA] ([GEOGRAPHIC_DATA]) is an elegant, water…"
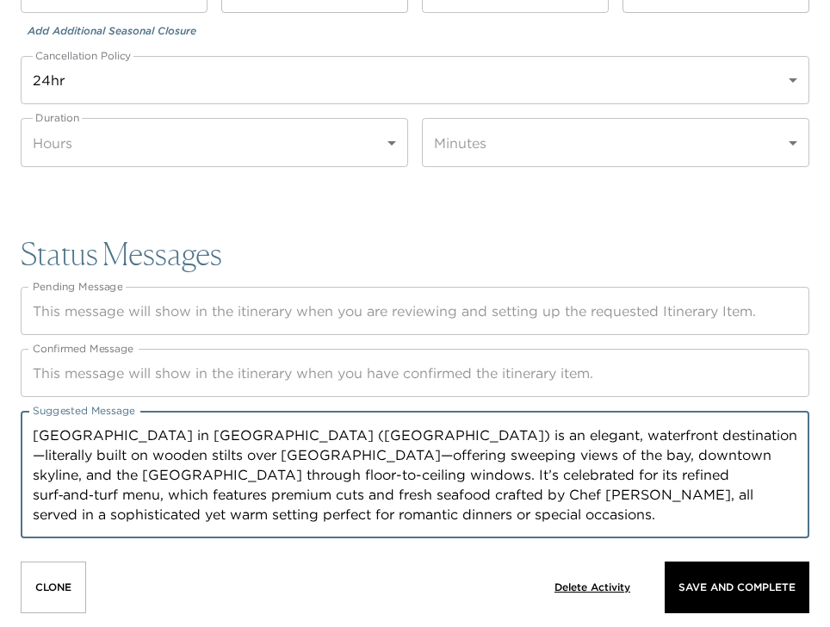
type textarea "[GEOGRAPHIC_DATA] in [GEOGRAPHIC_DATA] ([GEOGRAPHIC_DATA]) is an elegant, water…"
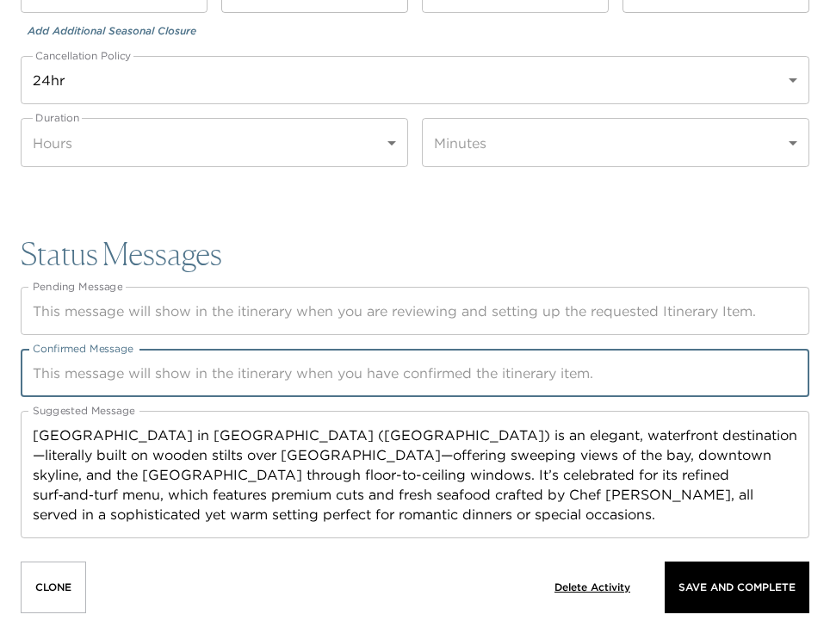
click at [62, 374] on textarea "Confirmed Message" at bounding box center [415, 373] width 765 height 20
paste textarea "[GEOGRAPHIC_DATA] in [GEOGRAPHIC_DATA] ([GEOGRAPHIC_DATA]) is an elegant, water…"
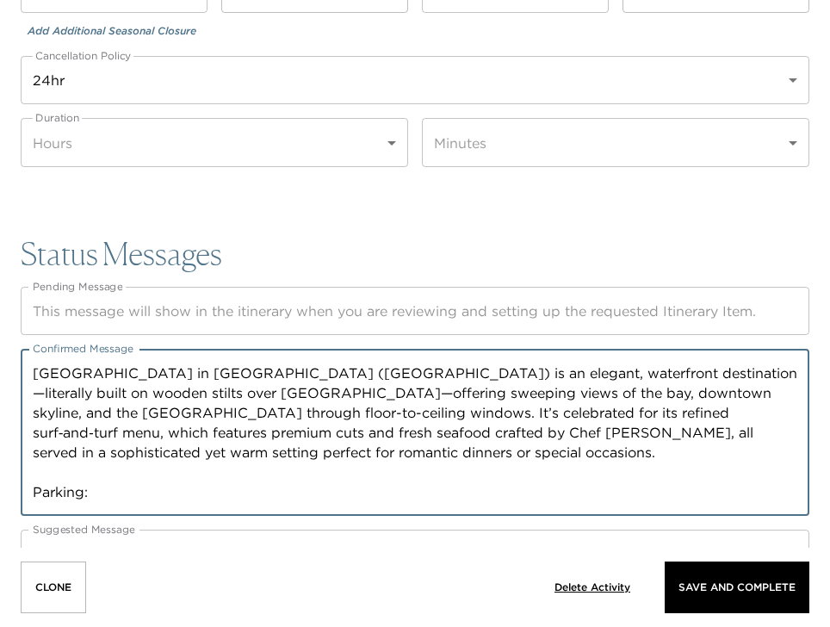
paste textarea "small private lot and street parking are available"
drag, startPoint x: 96, startPoint y: 493, endPoint x: 103, endPoint y: 457, distance: 36.1
click at [96, 489] on textarea "[GEOGRAPHIC_DATA] in [GEOGRAPHIC_DATA] ([GEOGRAPHIC_DATA]) is an elegant, water…" at bounding box center [415, 432] width 765 height 139
drag, startPoint x: 438, startPoint y: 491, endPoint x: 403, endPoint y: 367, distance: 128.9
click at [438, 486] on textarea "[GEOGRAPHIC_DATA] in [GEOGRAPHIC_DATA] ([GEOGRAPHIC_DATA]) is an elegant, water…" at bounding box center [415, 432] width 765 height 139
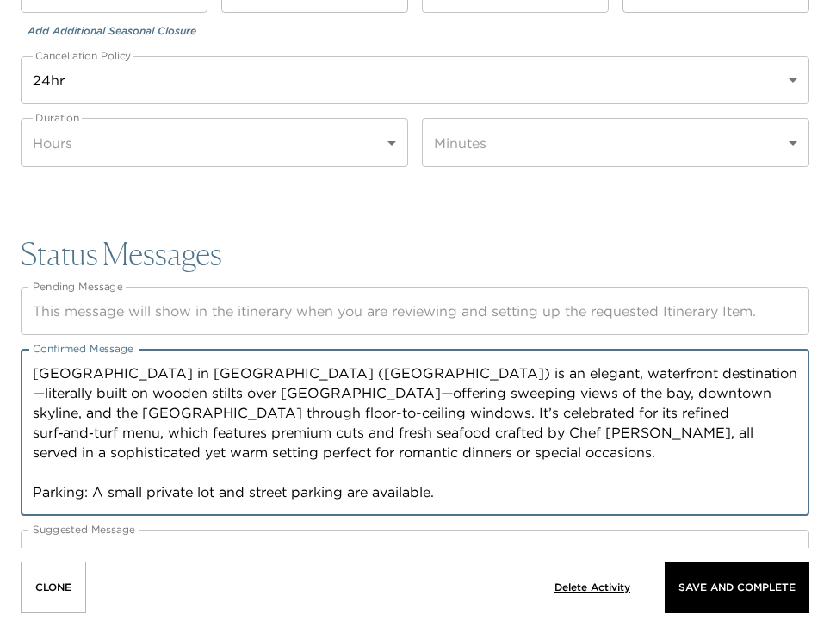
click at [36, 369] on textarea "[GEOGRAPHIC_DATA] in [GEOGRAPHIC_DATA] ([GEOGRAPHIC_DATA]) is an elegant, water…" at bounding box center [415, 432] width 765 height 139
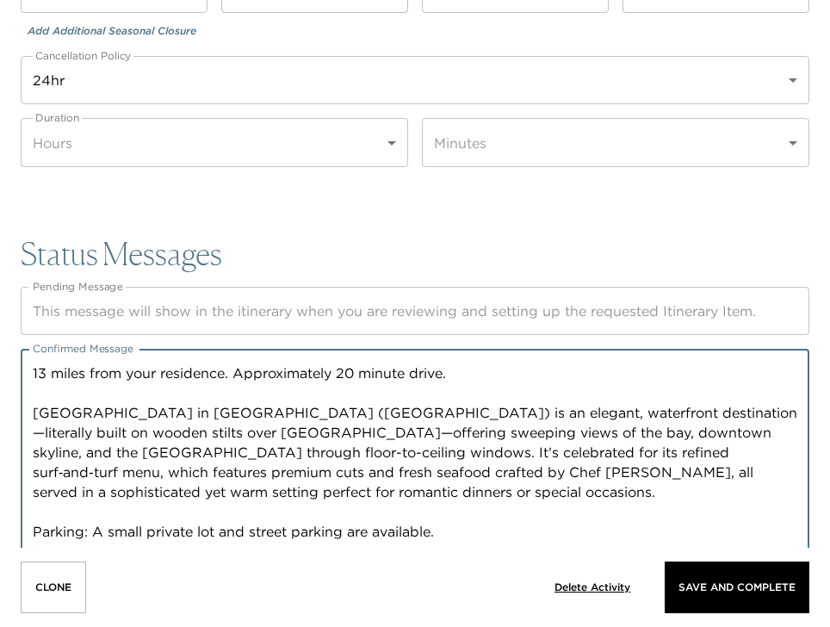
type textarea "13 miles from your residence. Approximately 20 minute drive. [GEOGRAPHIC_DATA] …"
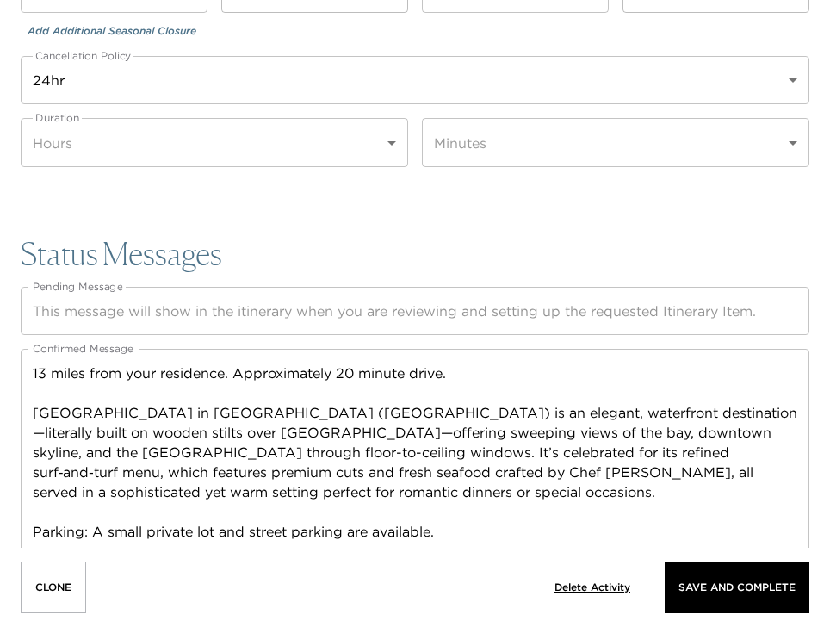
click at [57, 310] on textarea "Pending Message" at bounding box center [415, 311] width 765 height 20
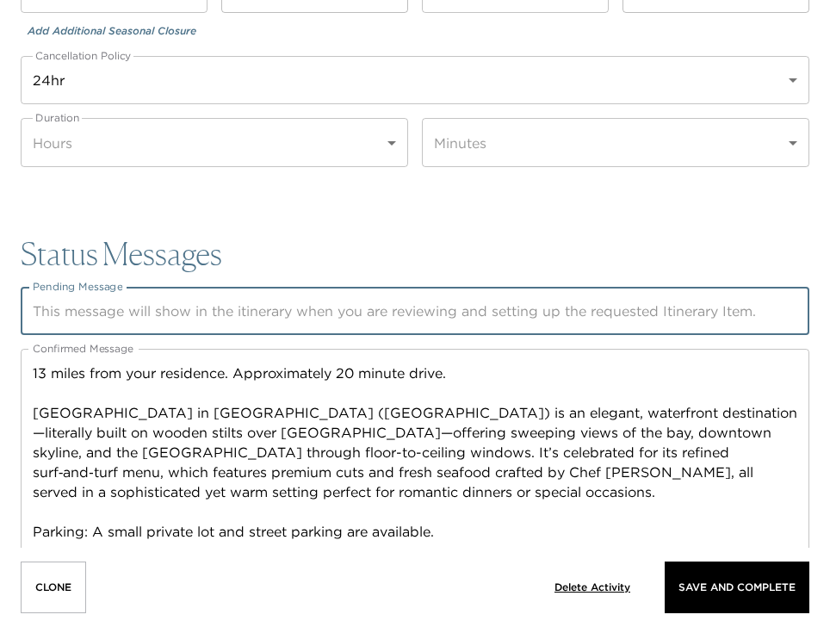
paste textarea "Thank you for submitting your request. Your concierge will be in touch to colle…"
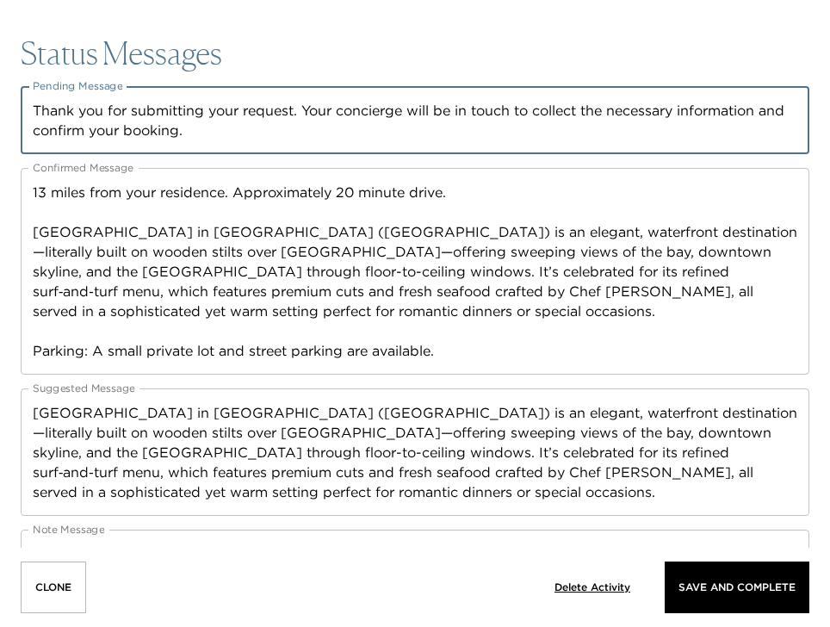
scroll to position [2695, 0]
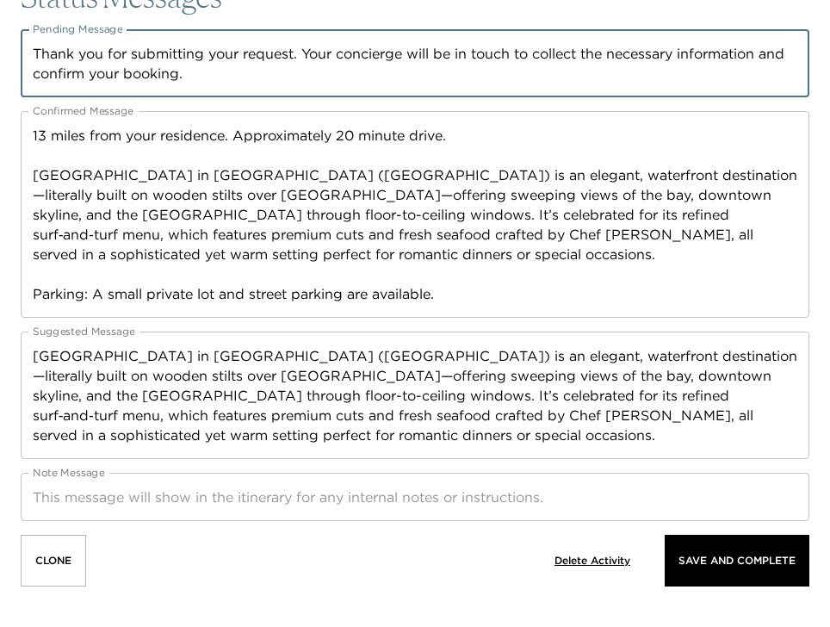
type textarea "Thank you for submitting your request. Your concierge will be in touch to colle…"
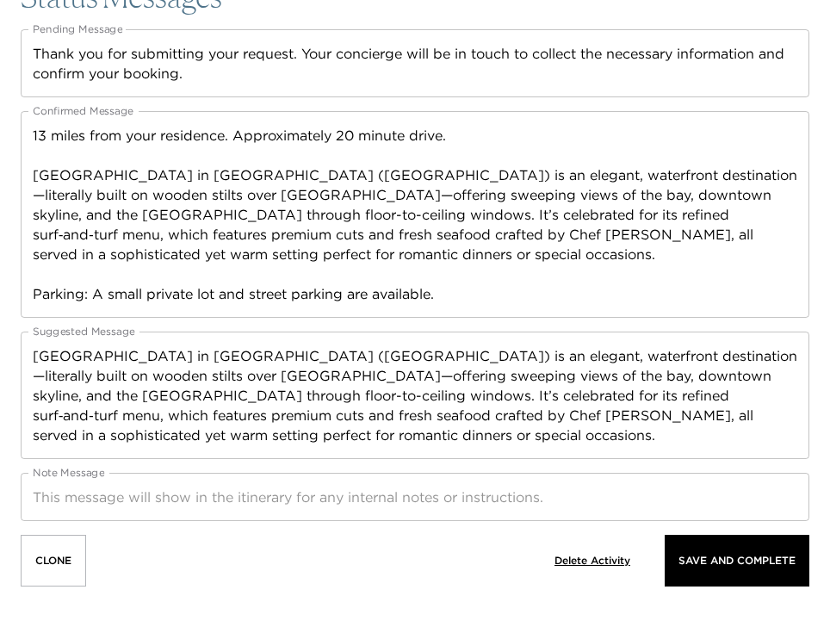
click at [92, 503] on textarea "Note Message" at bounding box center [415, 497] width 765 height 20
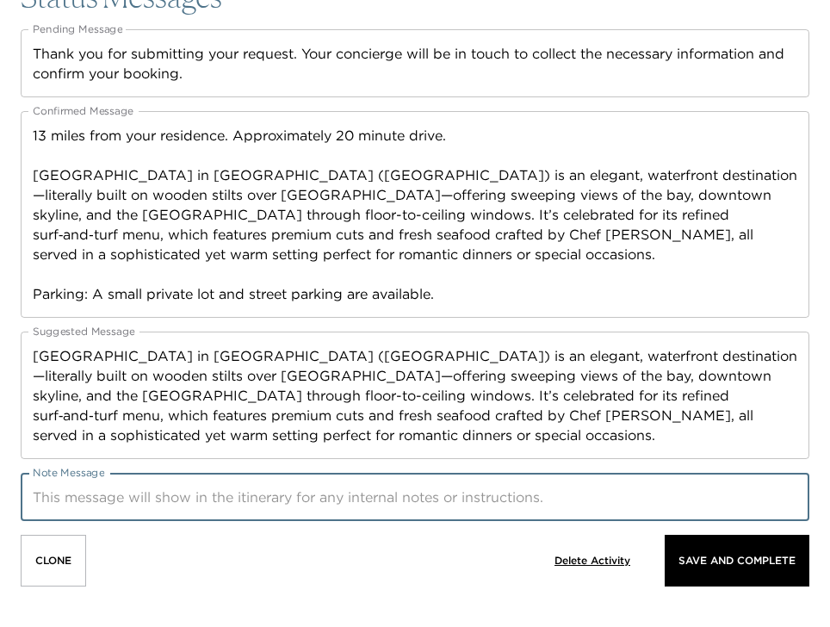
paste textarea "Your concierge will be in touch with any necessary information regarding your b…"
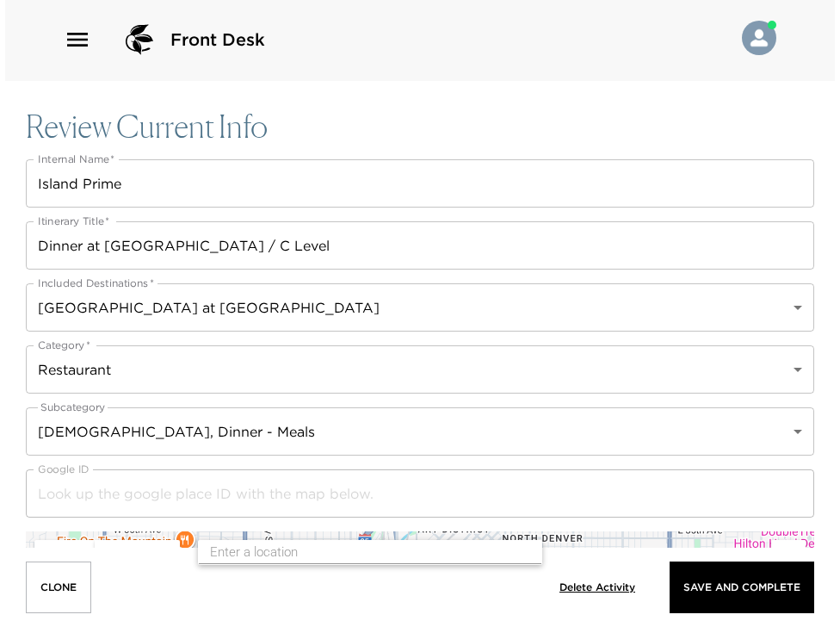
scroll to position [0, 0]
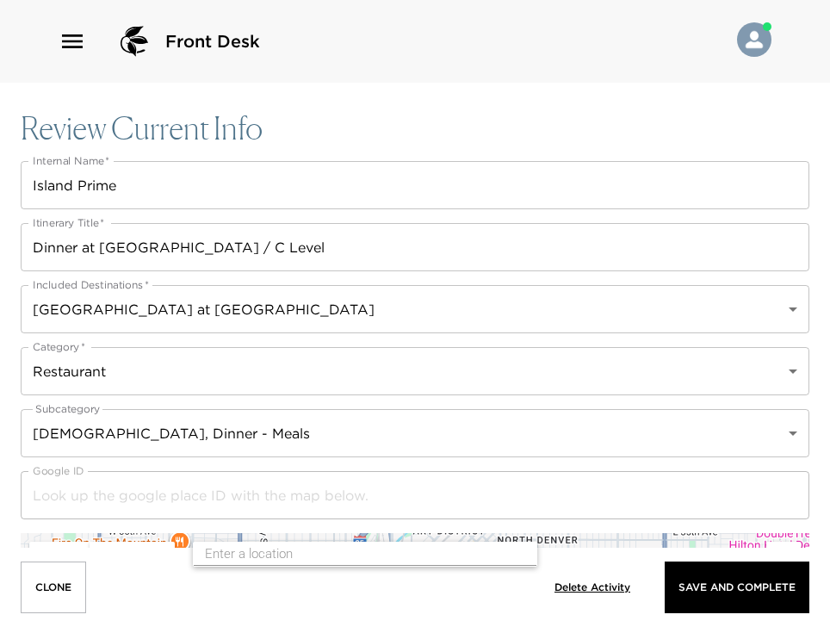
type textarea "Your concierge will be in touch with any necessary information regarding your b…"
click at [241, 448] on body "Front Desk Review Current Info Internal Name   * Island Prime Internal Name   *…" at bounding box center [415, 313] width 830 height 627
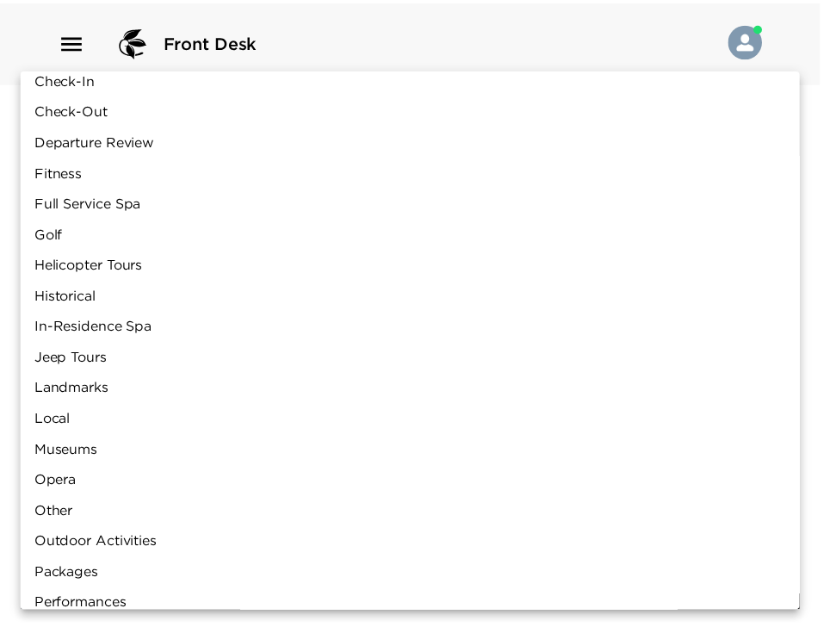
scroll to position [138, 0]
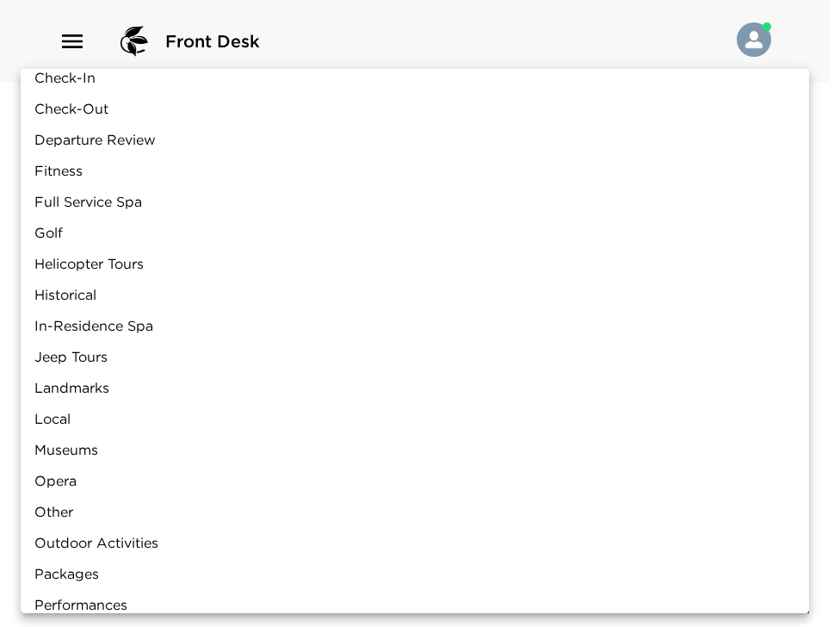
click at [465, 42] on div at bounding box center [420, 313] width 840 height 627
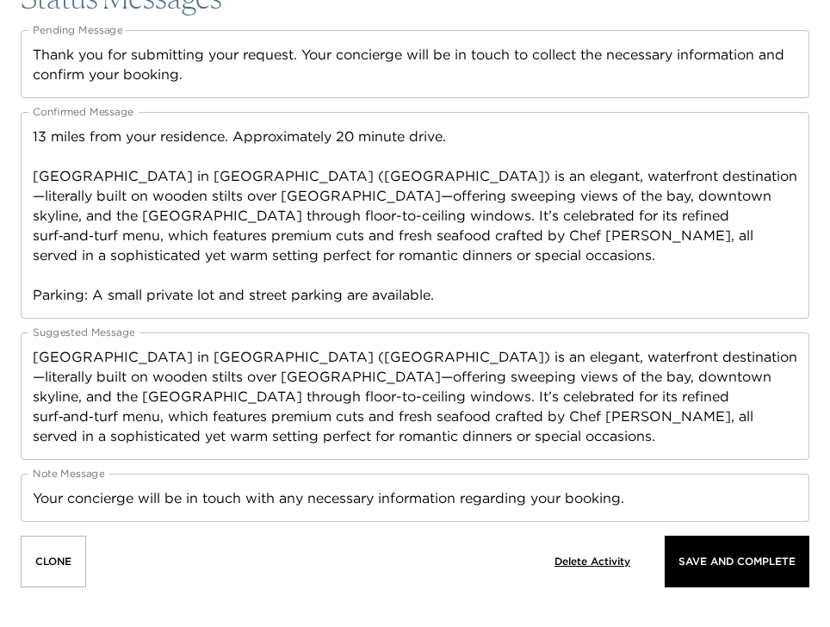
scroll to position [2695, 0]
click at [711, 565] on p "Save And Complete" at bounding box center [737, 561] width 117 height 12
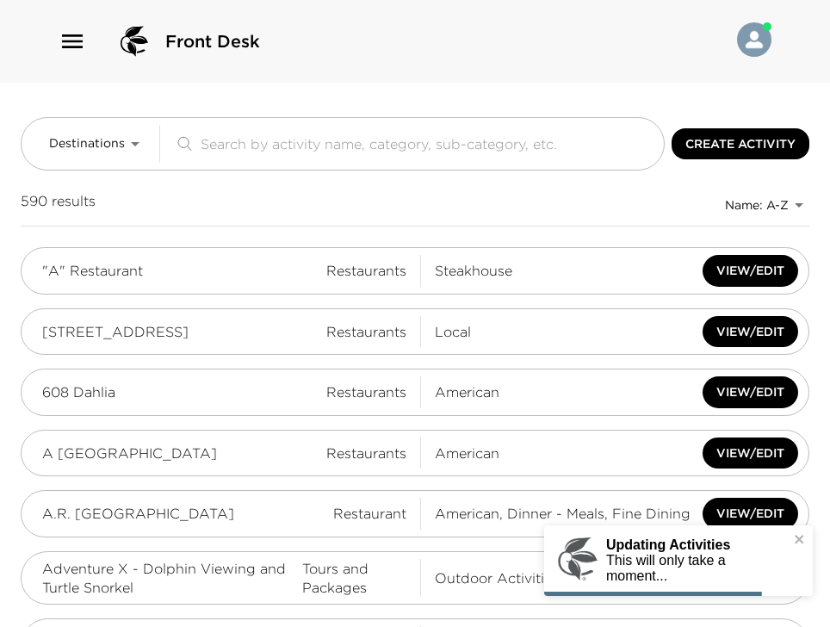
click at [317, 42] on div "Front Desk" at bounding box center [415, 41] width 713 height 41
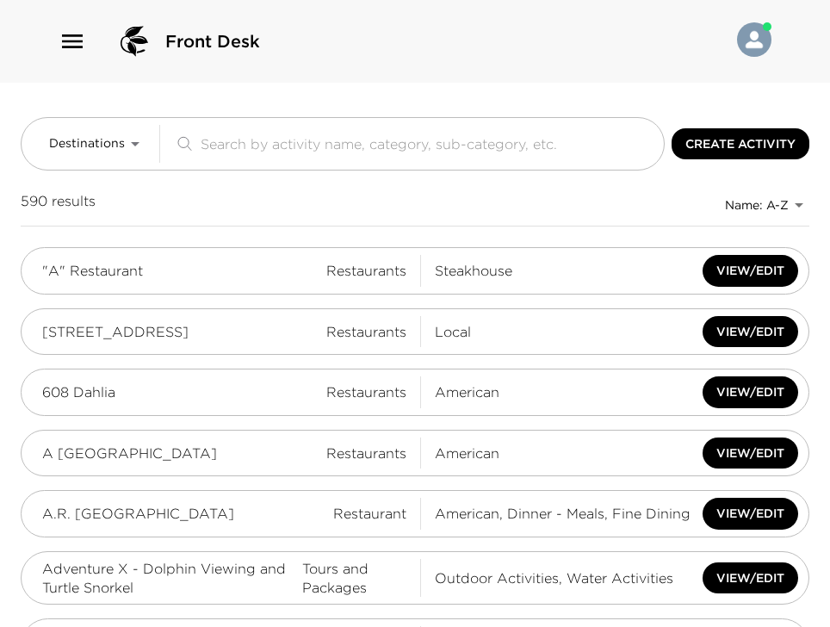
click at [487, 47] on div "Front Desk" at bounding box center [415, 41] width 713 height 41
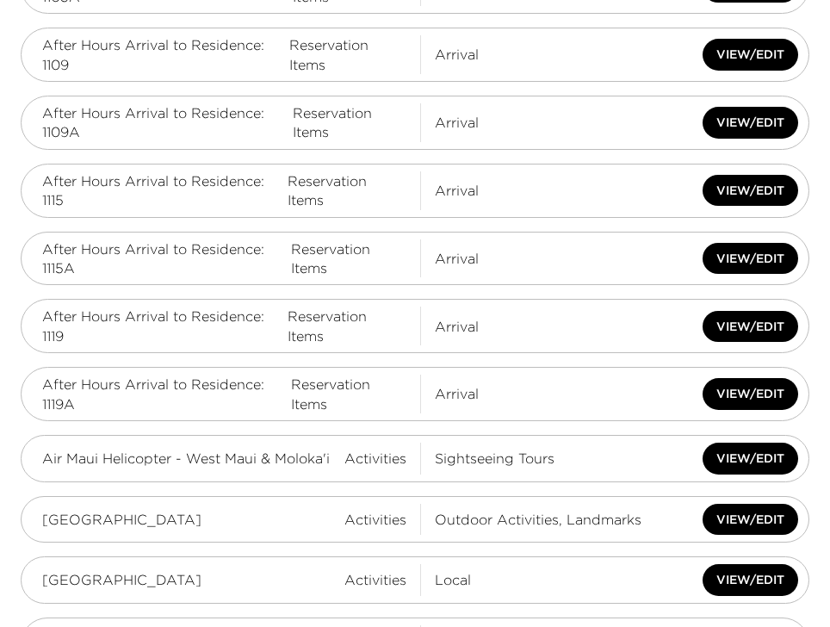
scroll to position [1033, 0]
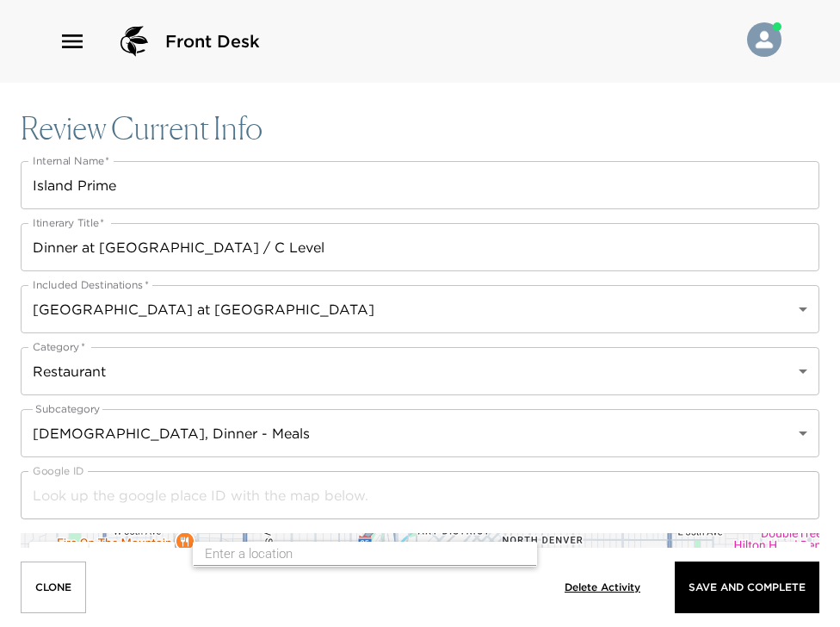
click at [151, 386] on body "Front Desk Review Current Info Internal Name   * Island Prime Internal Name   *…" at bounding box center [420, 313] width 840 height 627
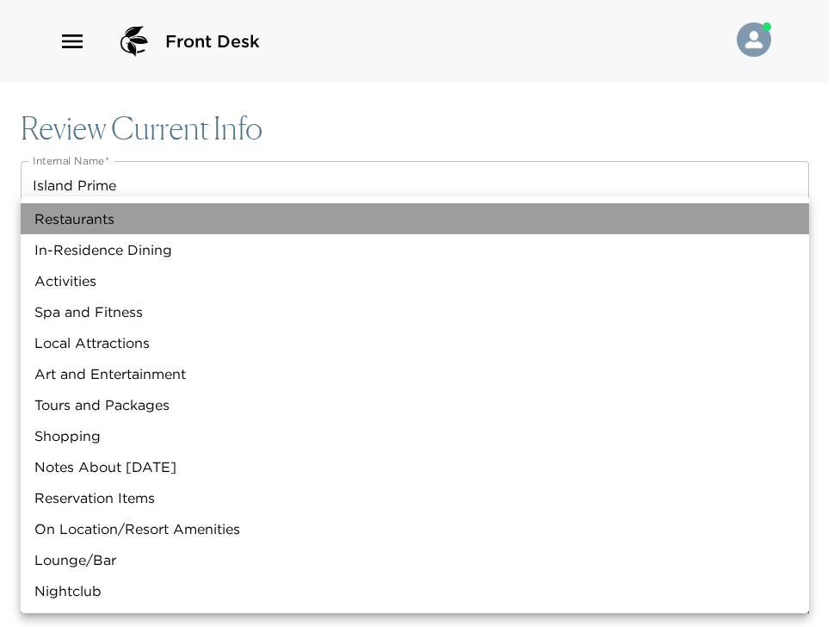
click at [68, 214] on li "Restaurants" at bounding box center [415, 218] width 789 height 31
type input "Restaurants"
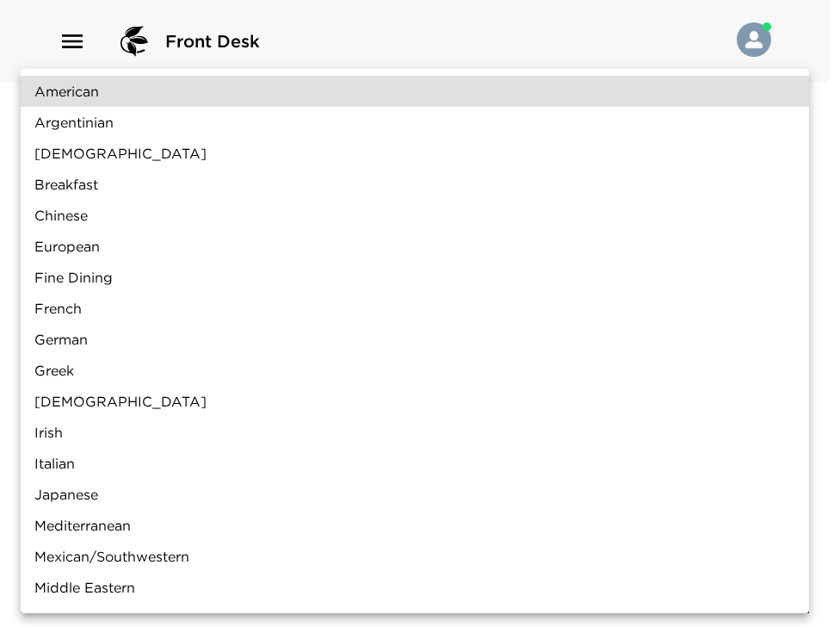
click at [114, 431] on body "Front Desk Review Current Info Internal Name   * Island Prime Internal Name   *…" at bounding box center [420, 313] width 840 height 627
click at [109, 94] on li "American" at bounding box center [415, 91] width 789 height 31
type input "American"
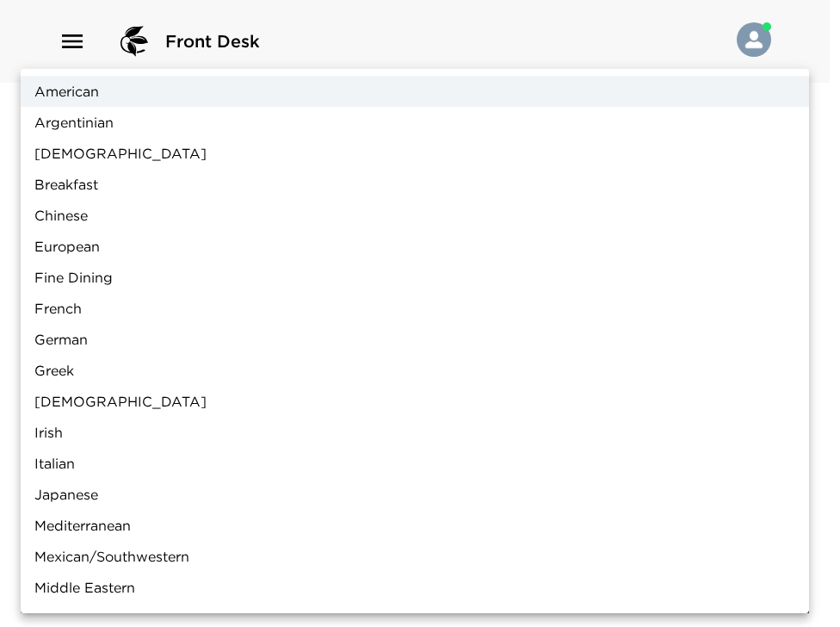
drag, startPoint x: 362, startPoint y: 23, endPoint x: 365, endPoint y: 56, distance: 32.9
click at [362, 24] on div at bounding box center [420, 313] width 840 height 627
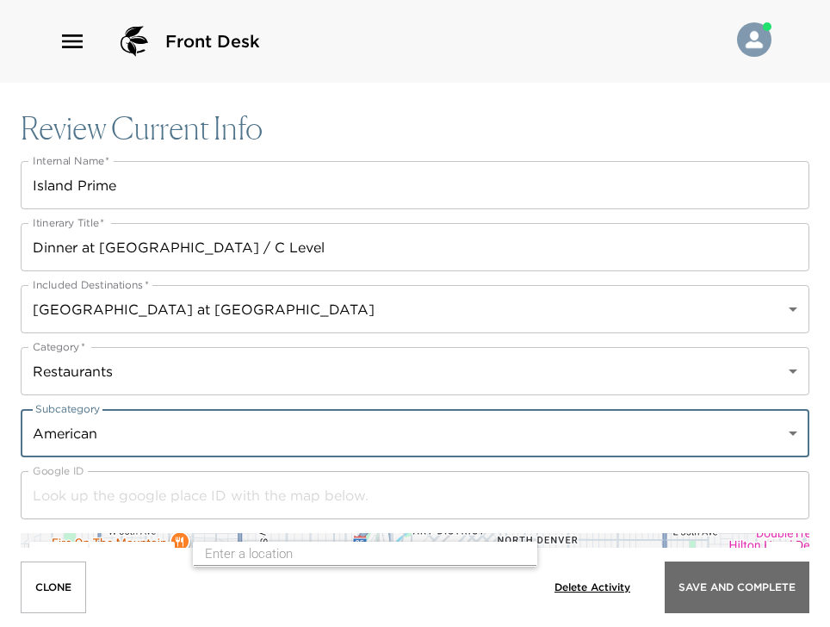
click at [753, 596] on button "Save And Complete" at bounding box center [737, 587] width 145 height 52
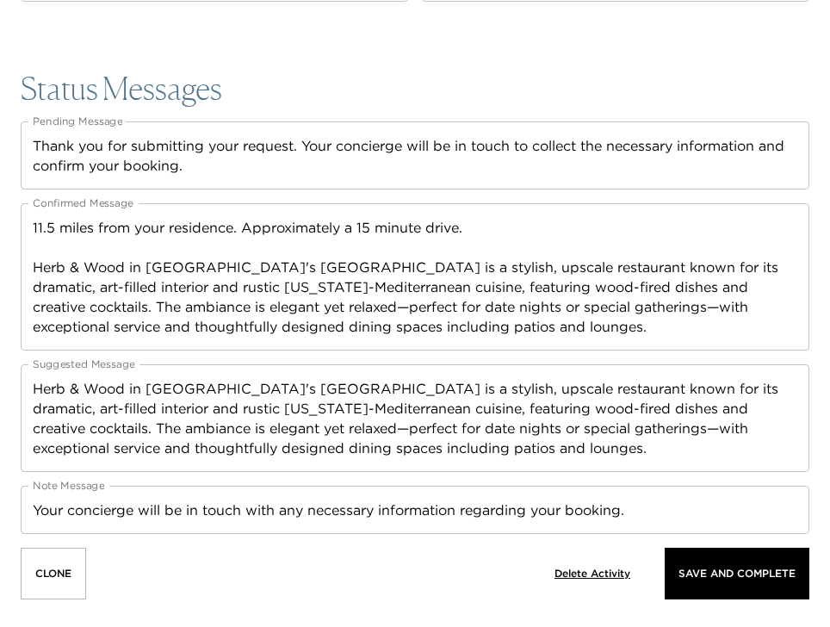
scroll to position [2517, 0]
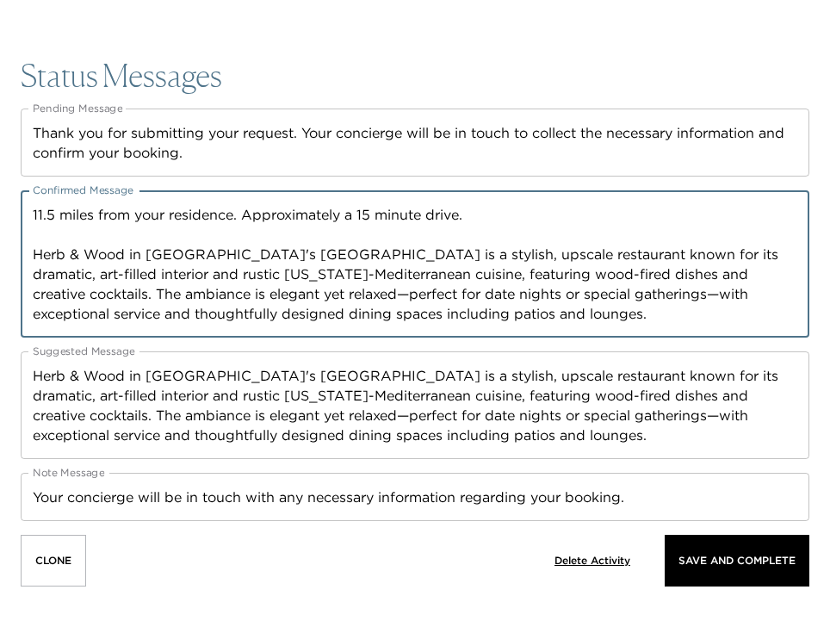
click at [417, 317] on textarea "11.5 miles from your residence. Approximately a 15 minute drive. Herb & Wood in…" at bounding box center [415, 264] width 765 height 119
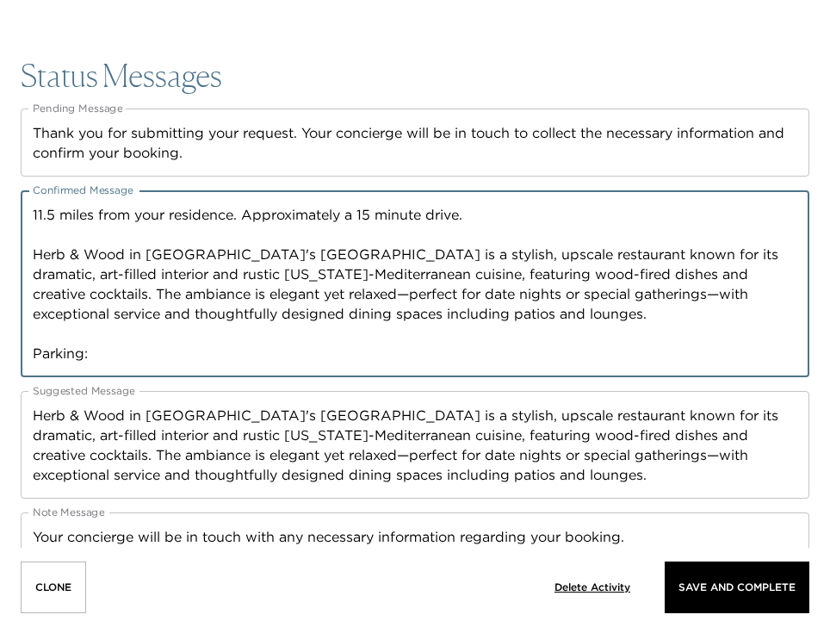
paste textarea "Valet parking is available, and there are also public parking lots and street p…"
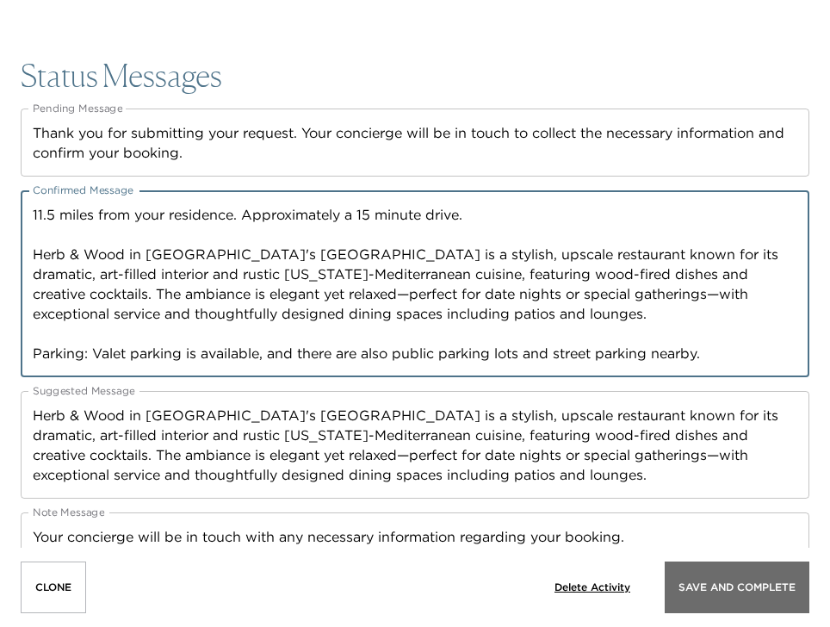
type textarea "11.5 miles from your residence. Approximately a 15 minute drive. Herb & Wood in…"
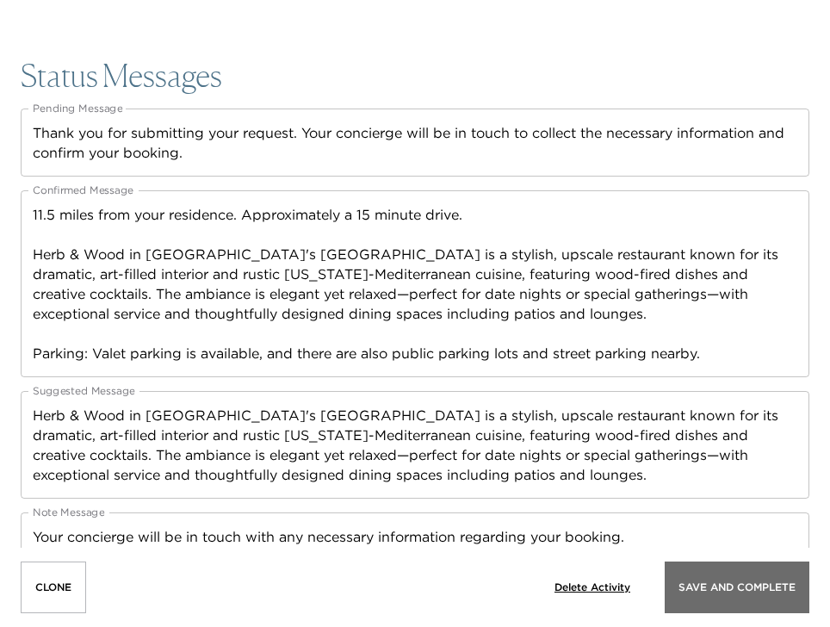
click at [713, 590] on p "Save And Complete" at bounding box center [737, 587] width 117 height 12
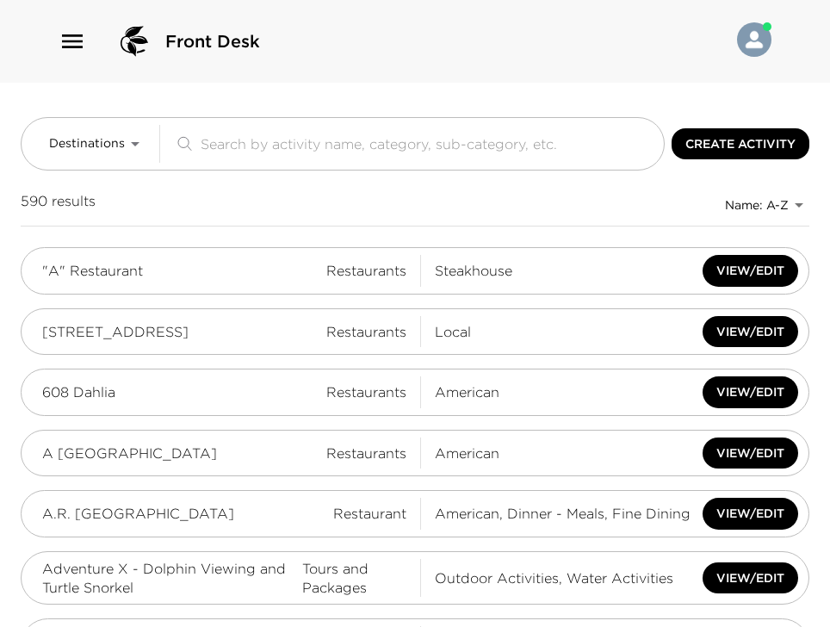
drag, startPoint x: 127, startPoint y: 141, endPoint x: 124, endPoint y: 162, distance: 21.0
click at [127, 141] on icon "button" at bounding box center [135, 143] width 21 height 21
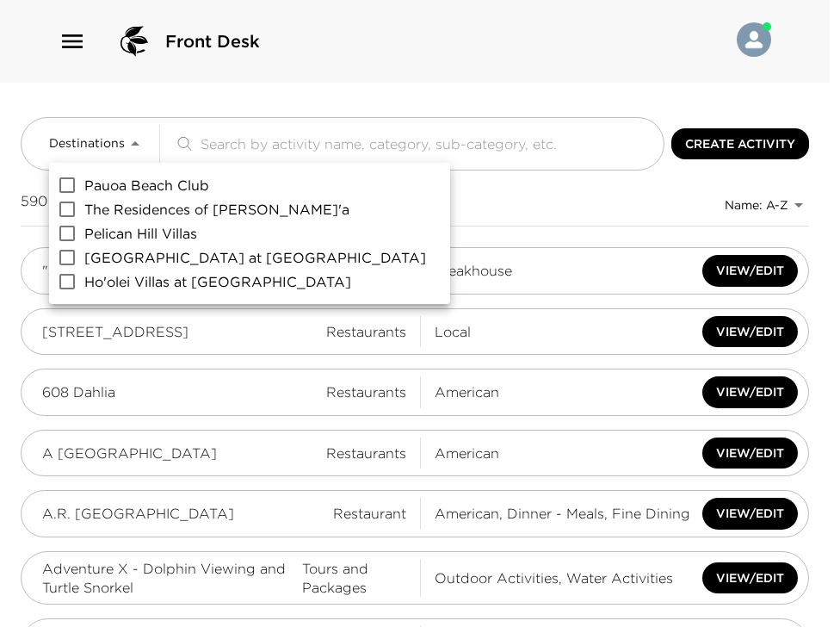
click at [132, 265] on span "[GEOGRAPHIC_DATA] at [GEOGRAPHIC_DATA]" at bounding box center [255, 257] width 342 height 21
click at [84, 265] on input "[GEOGRAPHIC_DATA] at [GEOGRAPHIC_DATA]" at bounding box center [67, 257] width 34 height 24
checkbox input "true"
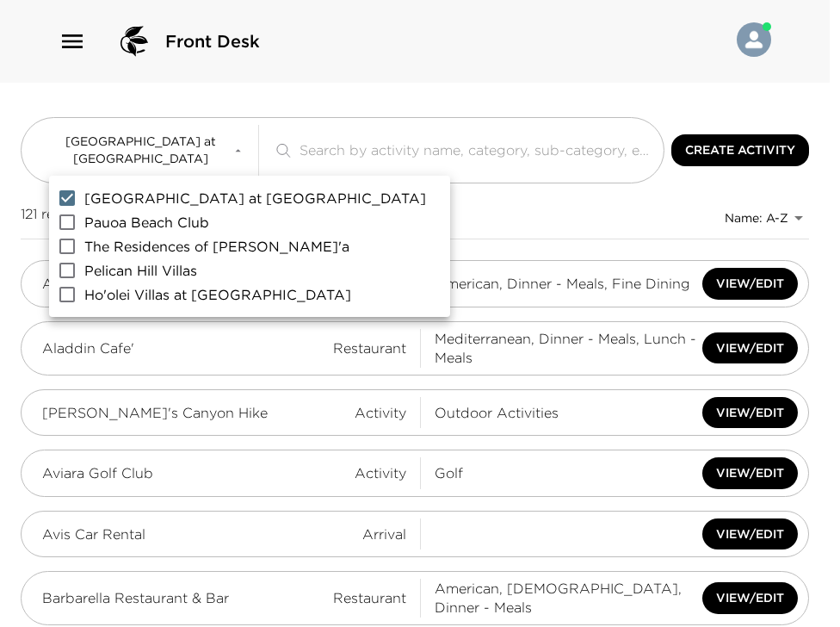
click at [387, 225] on div at bounding box center [420, 313] width 840 height 627
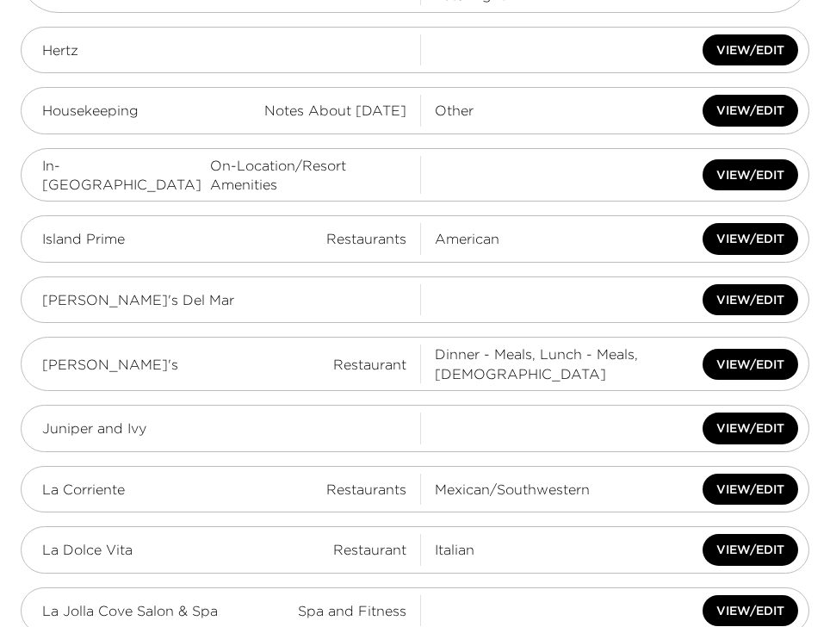
scroll to position [3060, 0]
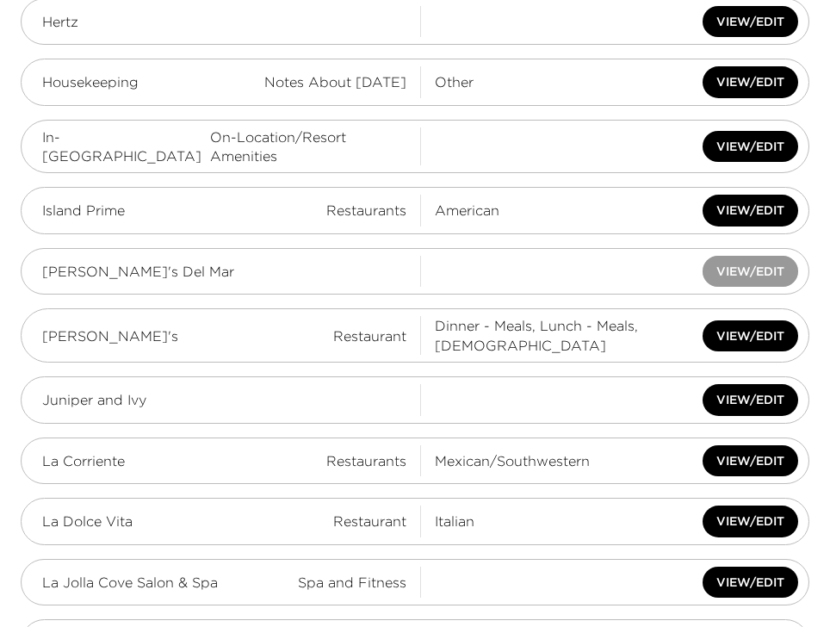
click at [782, 256] on button "View/Edit" at bounding box center [751, 272] width 96 height 32
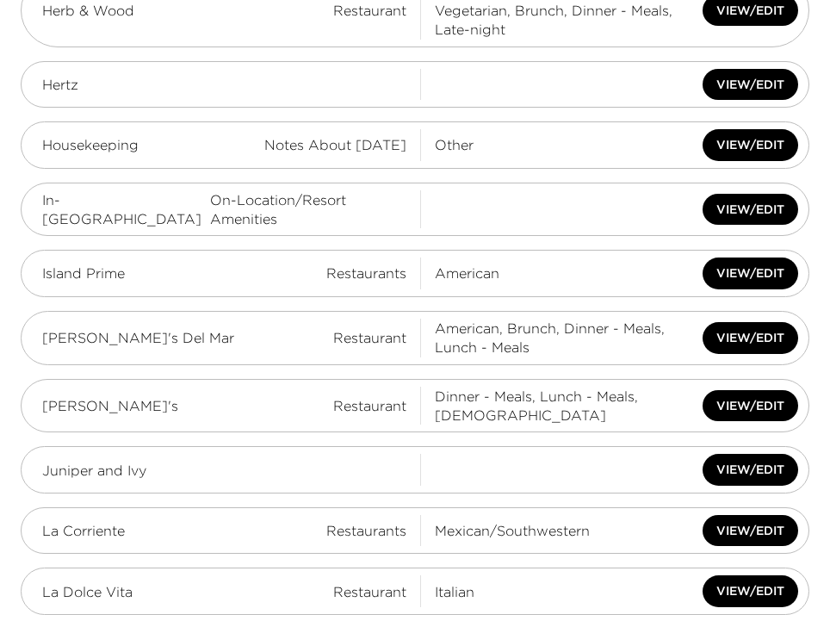
scroll to position [2991, 0]
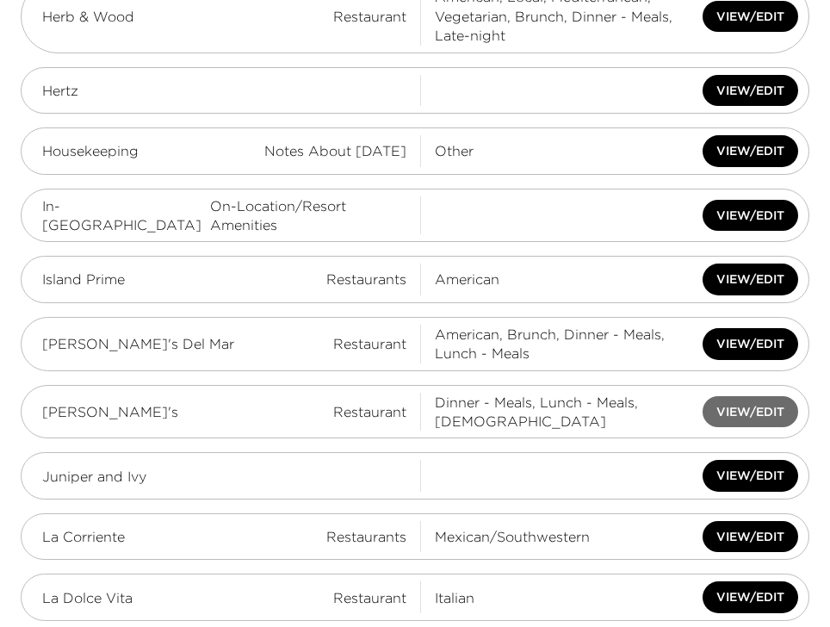
click at [742, 396] on button "View/Edit" at bounding box center [751, 412] width 96 height 32
click button "View/Edit"
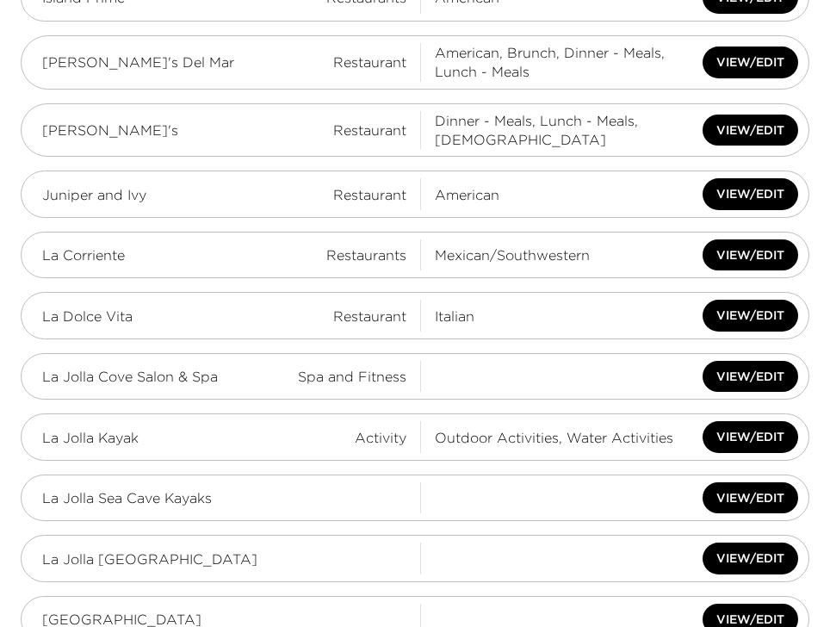
scroll to position [3197, 0]
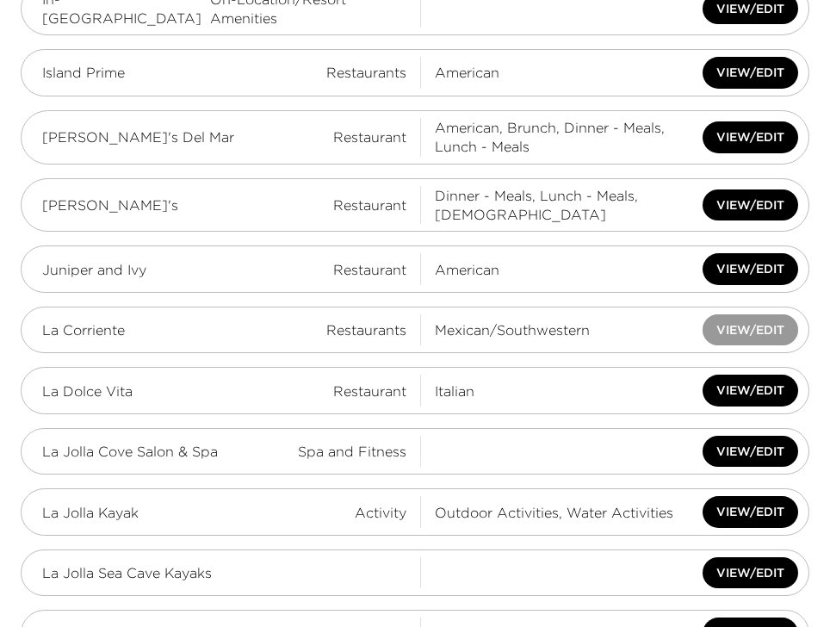
click button "View/Edit"
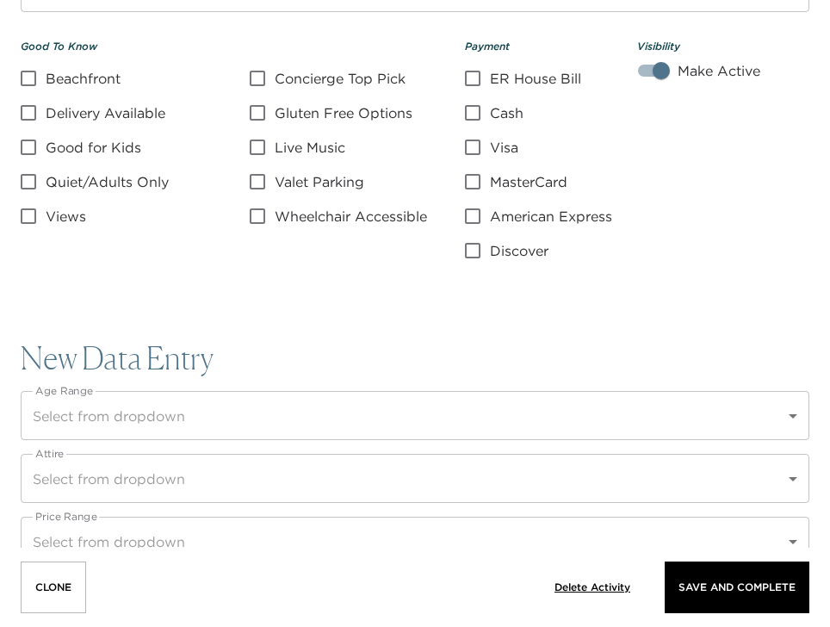
scroll to position [1516, 0]
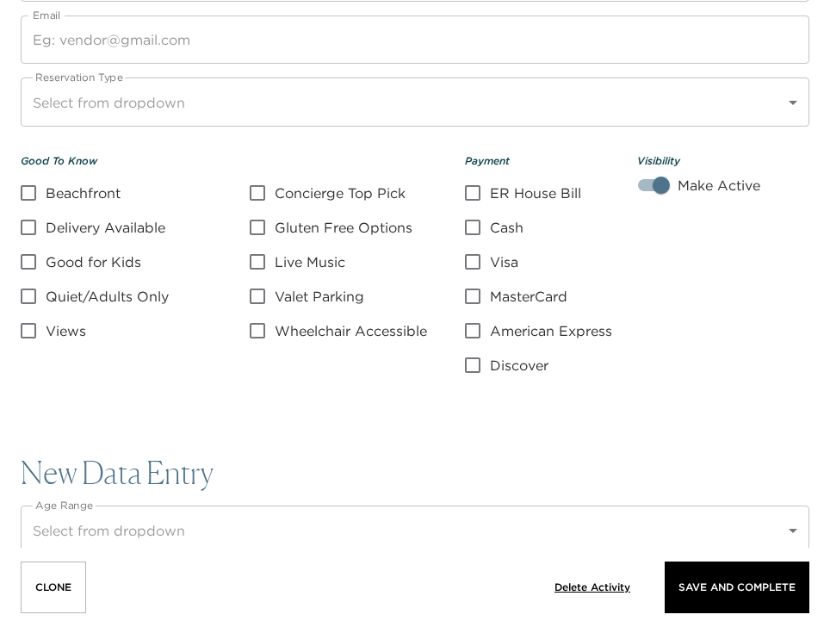
drag, startPoint x: 475, startPoint y: 226, endPoint x: 472, endPoint y: 239, distance: 13.4
click at [474, 226] on input "Cash" at bounding box center [473, 227] width 34 height 21
checkbox input "true"
drag, startPoint x: 475, startPoint y: 262, endPoint x: 465, endPoint y: 285, distance: 25.4
click at [474, 263] on input "Visa" at bounding box center [473, 261] width 34 height 21
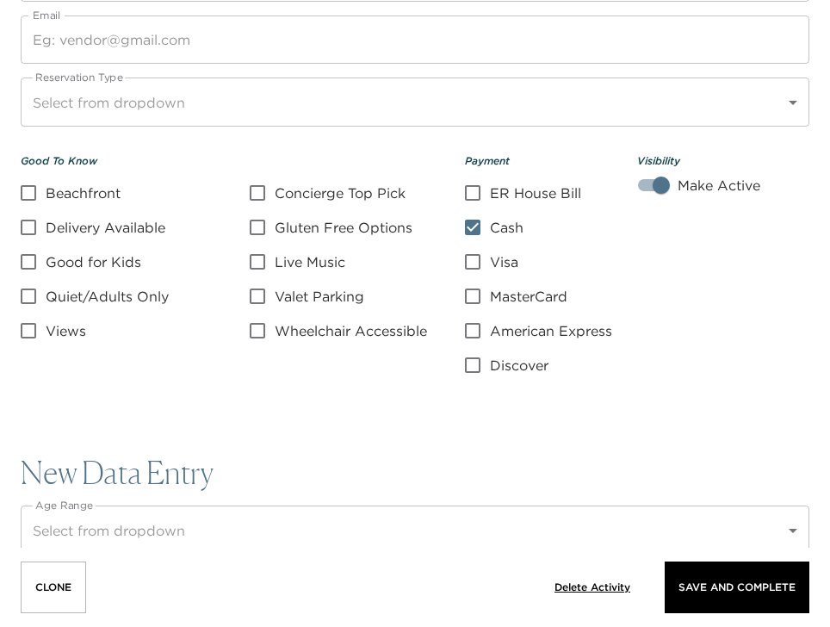
checkbox input "true"
drag, startPoint x: 474, startPoint y: 299, endPoint x: 472, endPoint y: 322, distance: 23.3
click at [474, 300] on input "MasterCard" at bounding box center [473, 296] width 34 height 21
checkbox input "true"
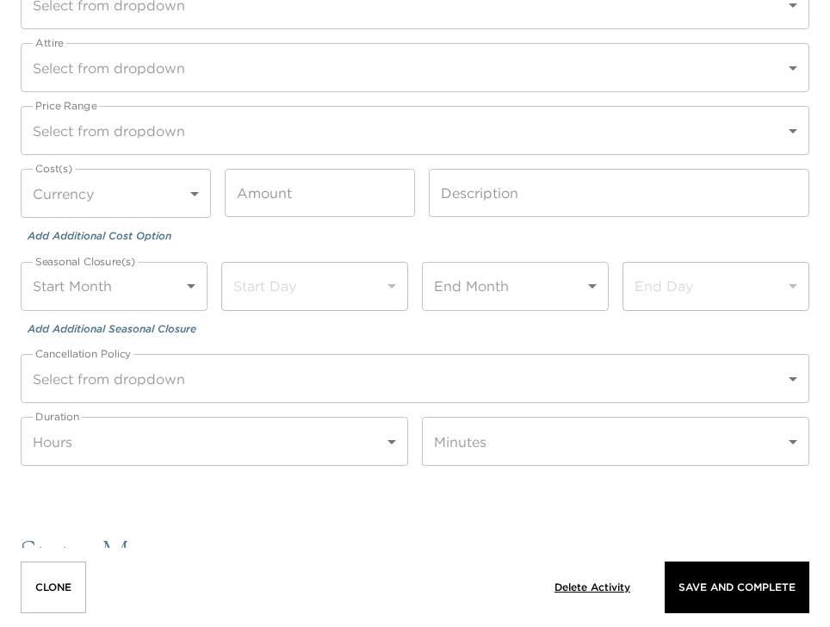
scroll to position [2067, 0]
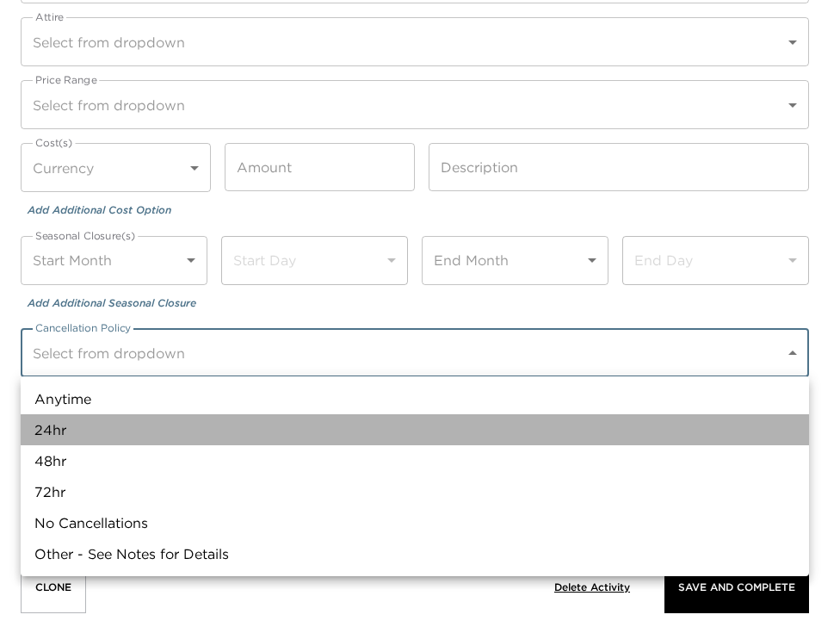
click at [78, 423] on li "24hr" at bounding box center [415, 429] width 789 height 31
type input "24hr"
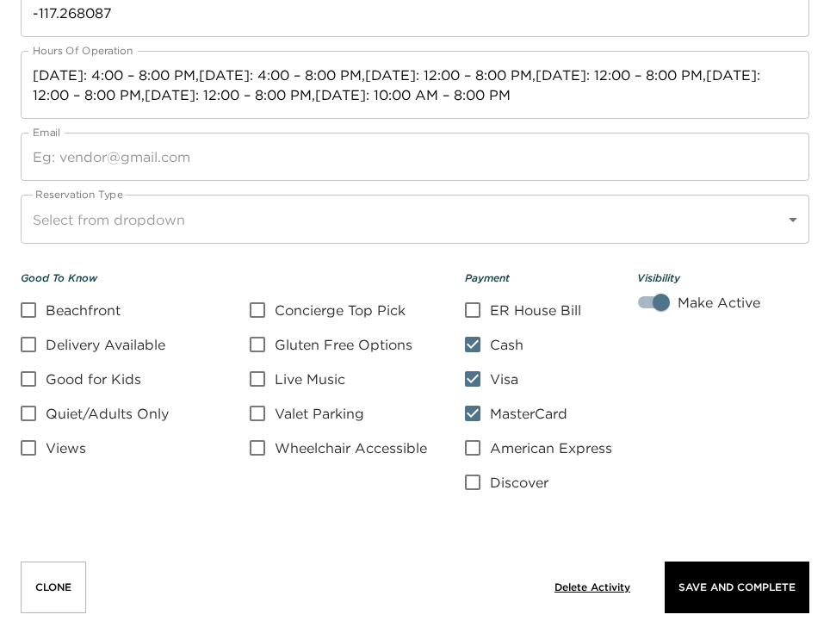
scroll to position [1378, 0]
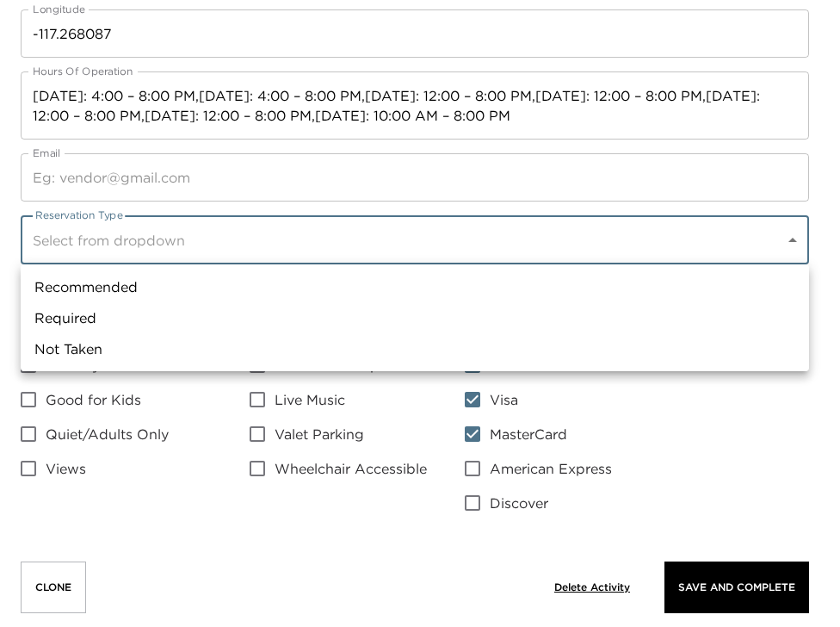
click at [78, 287] on li "Recommended" at bounding box center [415, 286] width 789 height 31
type input "Recommended"
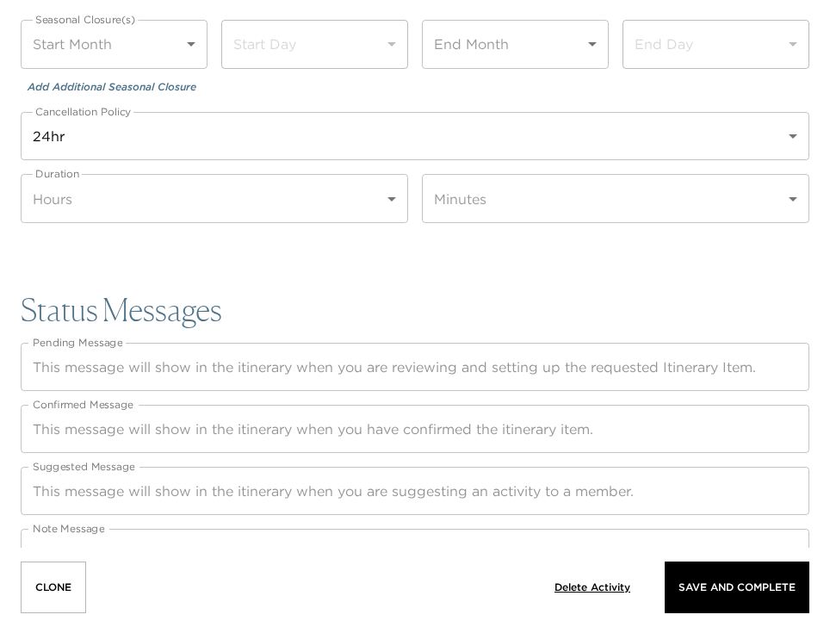
scroll to position [2338, 0]
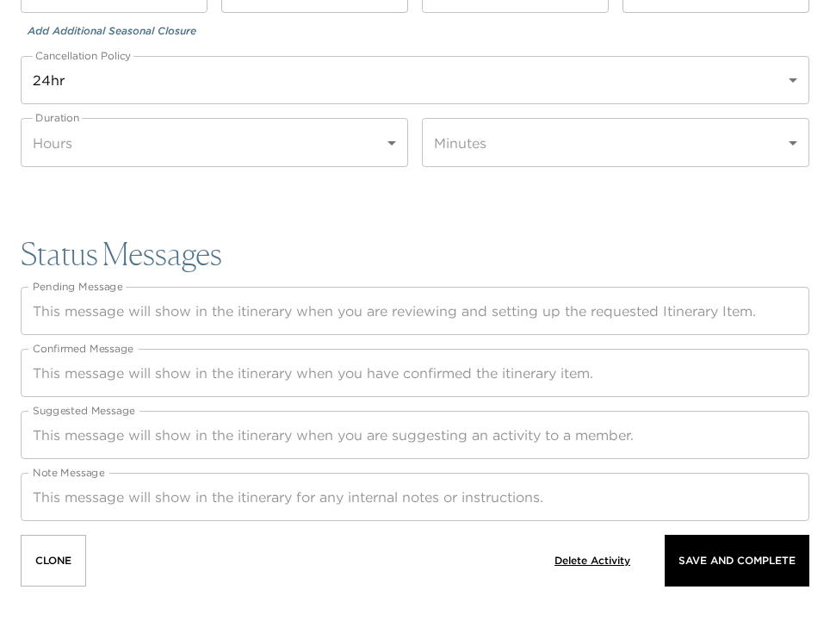
click at [60, 503] on textarea "Note Message" at bounding box center [415, 497] width 765 height 20
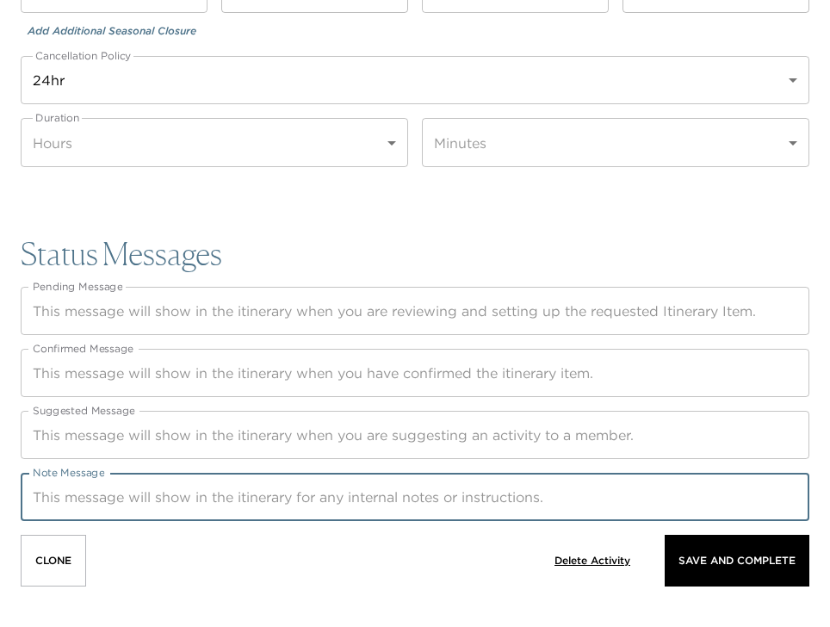
paste textarea "Your concierge will be in touch with any necessary information regarding your b…"
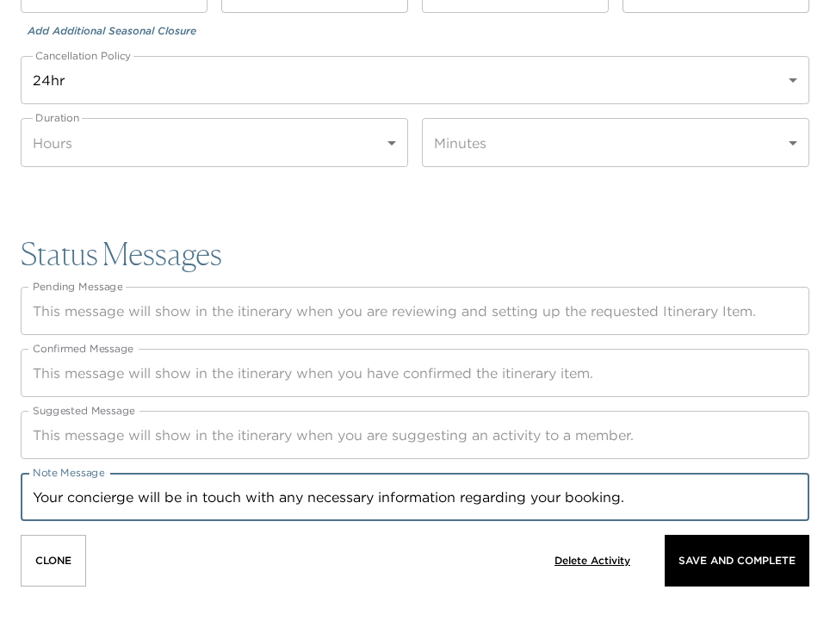
type textarea "Your concierge will be in touch with any necessary information regarding your b…"
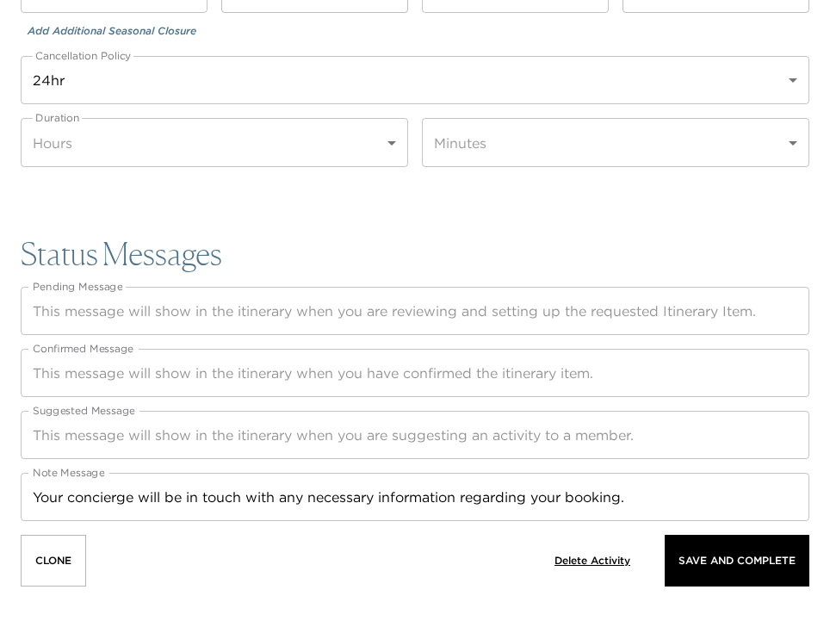
click at [55, 307] on textarea "Pending Message" at bounding box center [415, 311] width 765 height 20
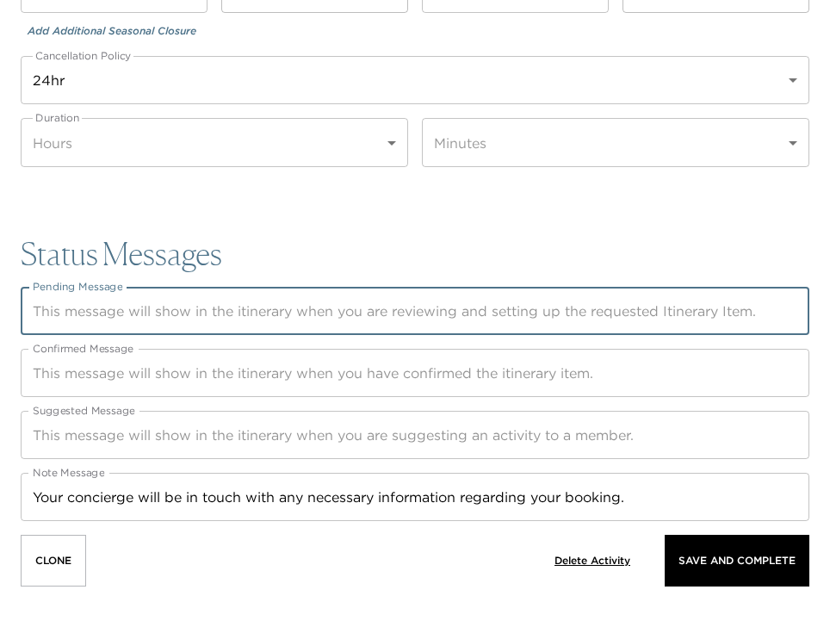
paste textarea "Thank you for submitting your request. Your concierge will be in touch to colle…"
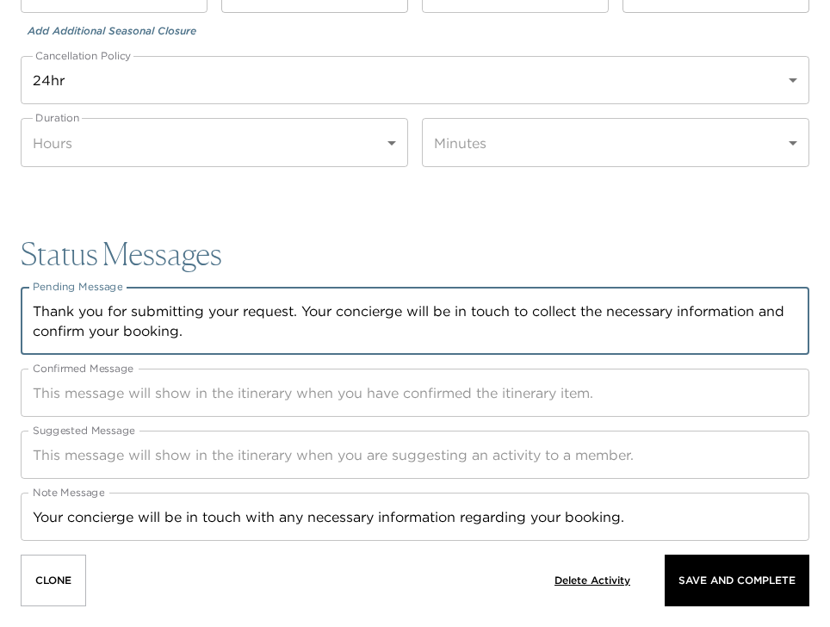
type textarea "Thank you for submitting your request. Your concierge will be in touch to colle…"
click at [84, 429] on div "Status Messages Pending Message Thank you for submitting your request. Your con…" at bounding box center [415, 388] width 789 height 305
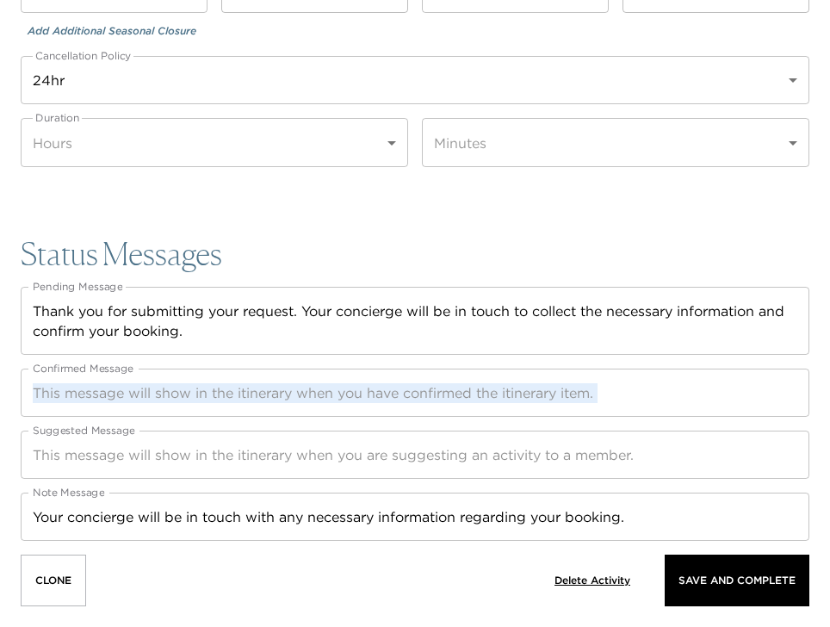
click at [119, 404] on div "x Confirmed Message" at bounding box center [415, 393] width 789 height 48
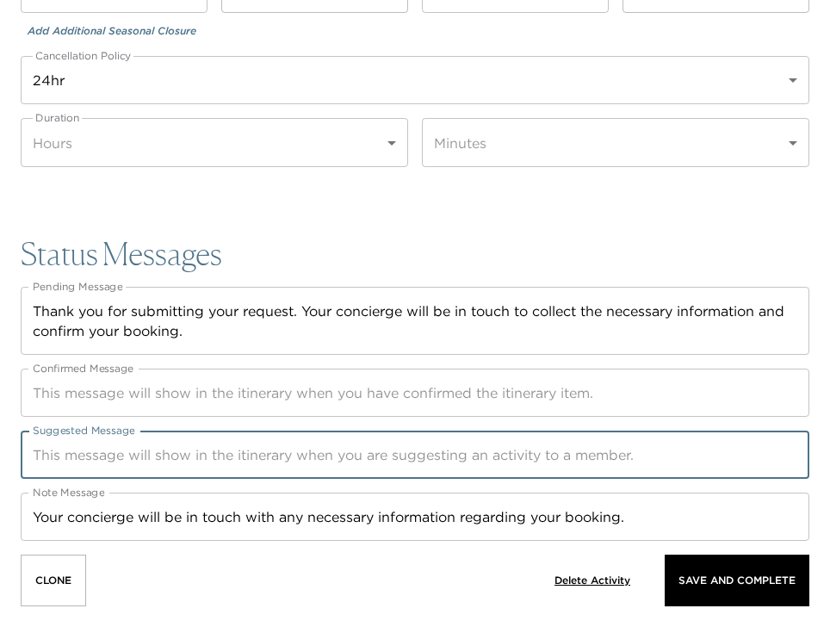
click at [34, 451] on textarea "Suggested Message" at bounding box center [415, 455] width 765 height 20
paste textarea "Nestled right on the sand in [GEOGRAPHIC_DATA], [PERSON_NAME]’s Del Mar deliver…"
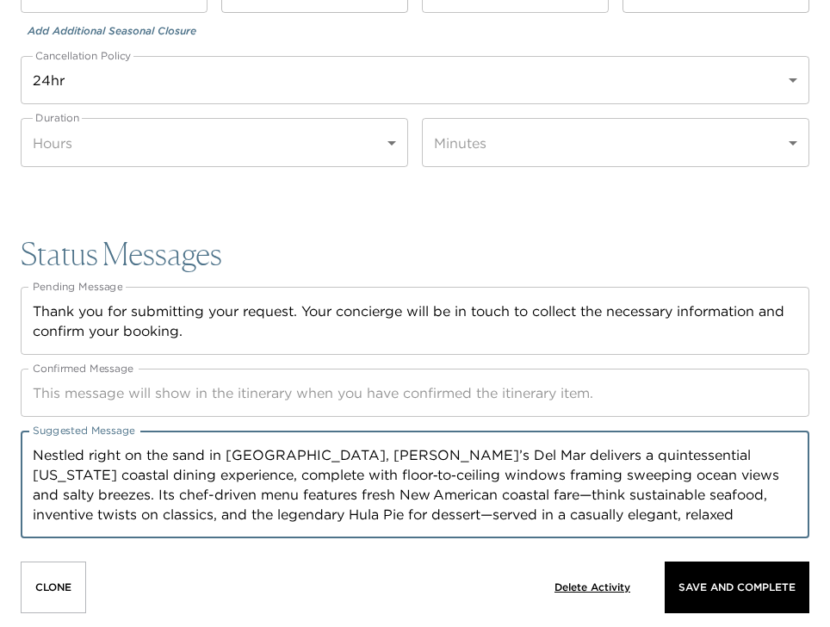
type textarea "Nestled right on the sand in [GEOGRAPHIC_DATA], [PERSON_NAME]’s Del Mar deliver…"
click at [38, 392] on textarea "Confirmed Message" at bounding box center [415, 393] width 765 height 20
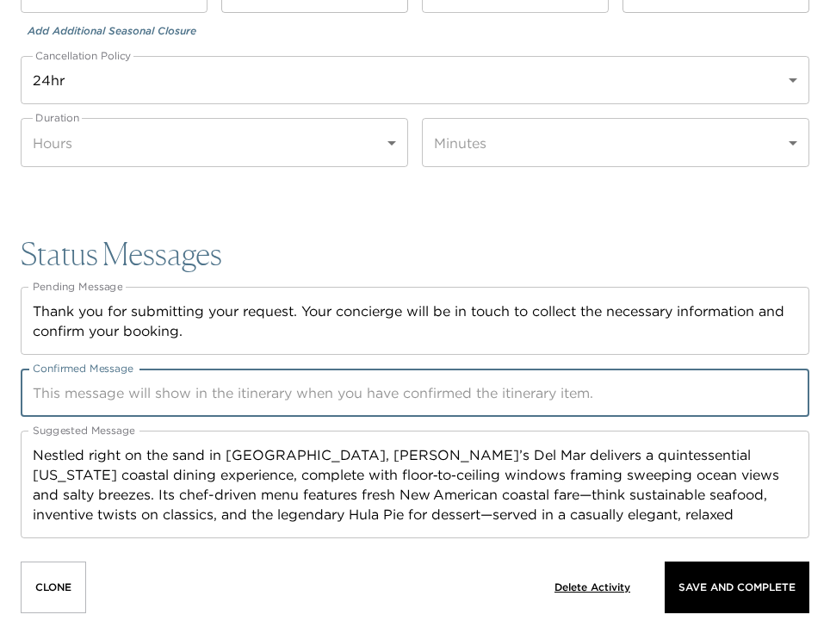
paste textarea "Nestled right on the sand in [GEOGRAPHIC_DATA], [PERSON_NAME]’s Del Mar deliver…"
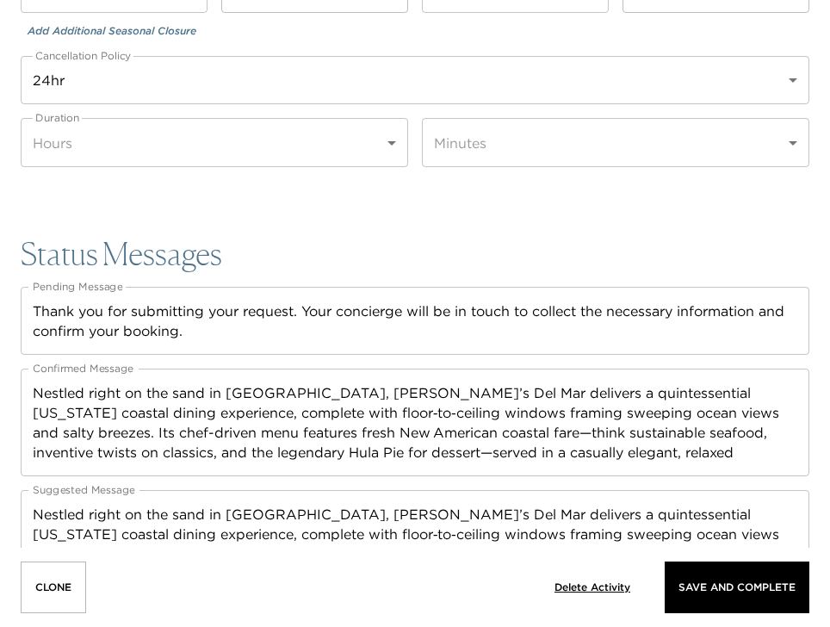
click at [30, 389] on div "Nestled right on the sand in [GEOGRAPHIC_DATA], [PERSON_NAME]’s Del Mar deliver…" at bounding box center [415, 423] width 789 height 108
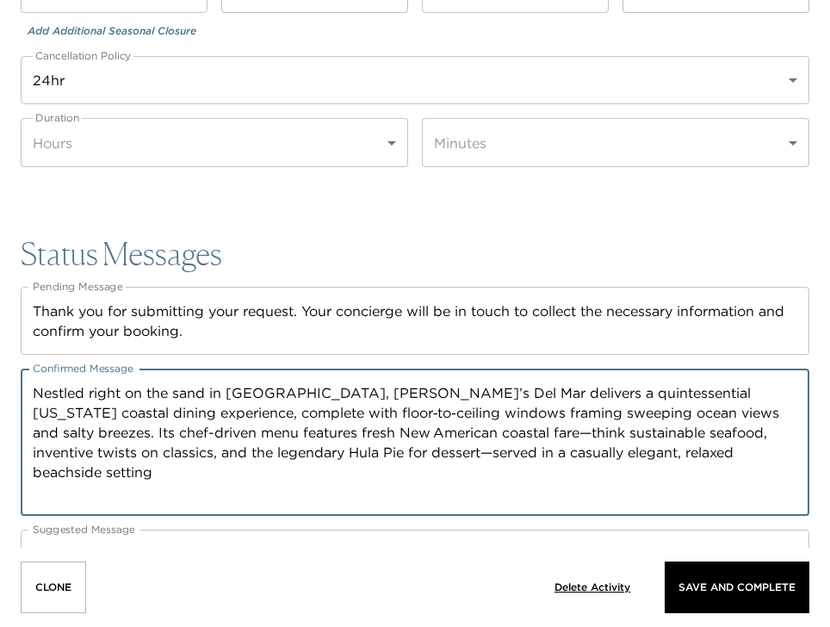
paste textarea "Valet parking is available"
click at [35, 390] on textarea "Nestled right on the sand in [GEOGRAPHIC_DATA], [PERSON_NAME]’s Del Mar deliver…" at bounding box center [415, 442] width 765 height 119
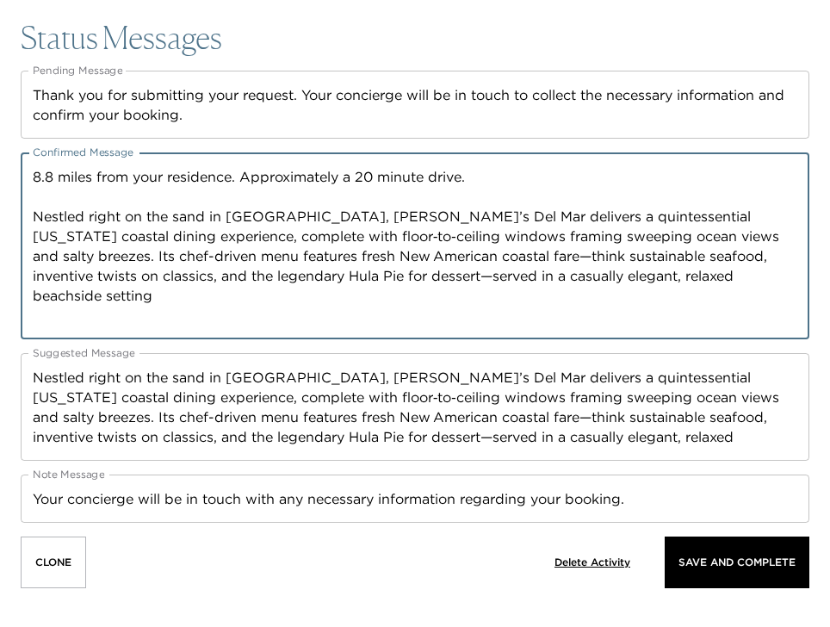
scroll to position [2556, 0]
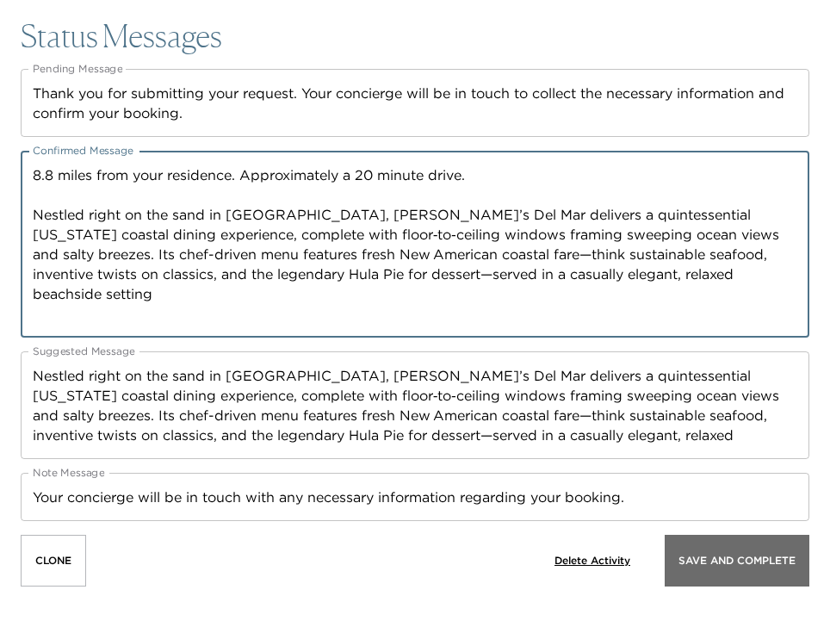
type textarea "8.8 miles from your residence. Approximately a 20 minute drive. Nestled right o…"
click at [723, 546] on button "Save And Complete" at bounding box center [737, 561] width 145 height 52
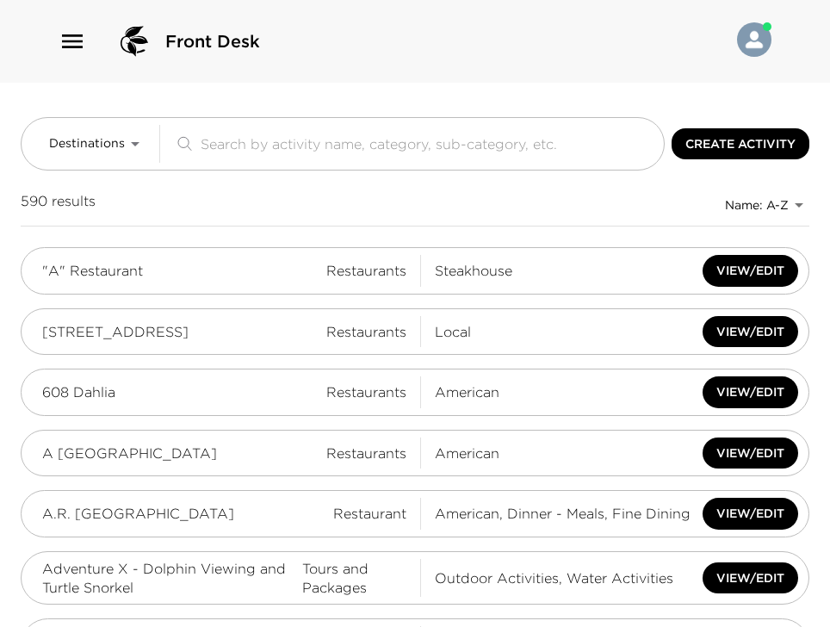
click at [138, 207] on div "590 results Name: A-Z activities_prod_name_asc" at bounding box center [415, 205] width 789 height 28
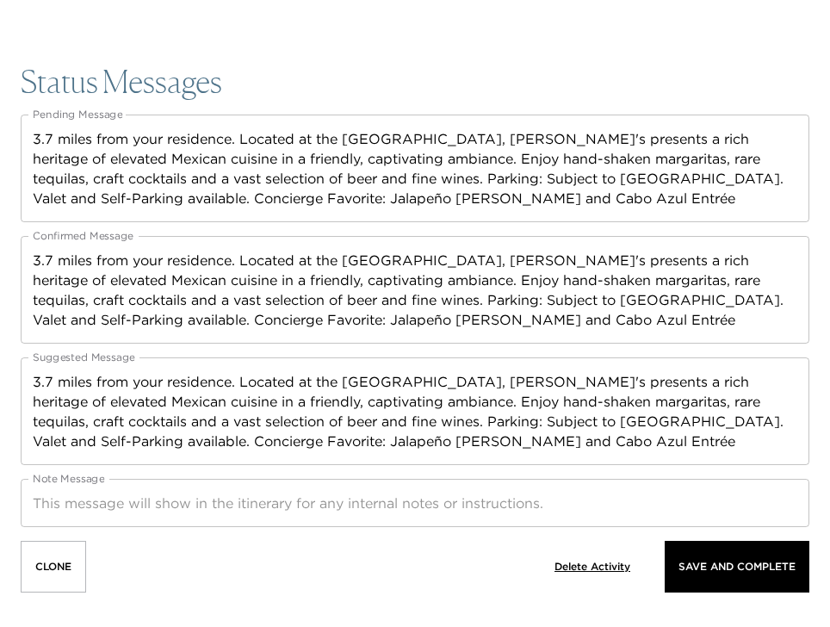
scroll to position [2617, 0]
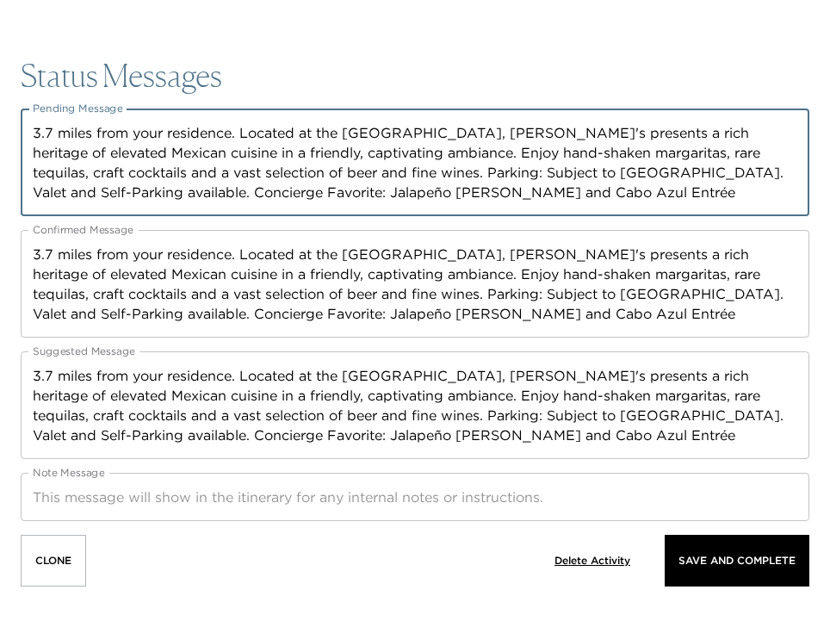
drag, startPoint x: 592, startPoint y: 193, endPoint x: -13, endPoint y: 86, distance: 614.7
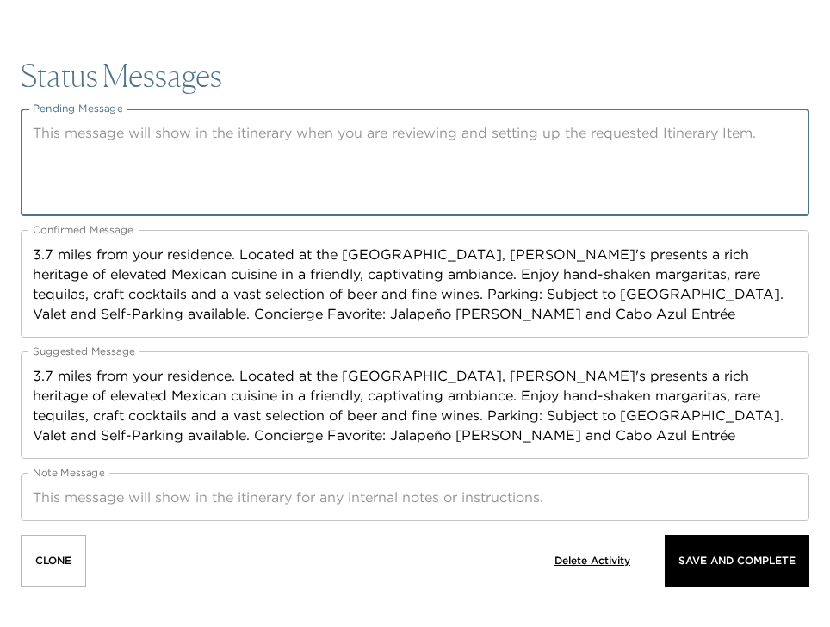
scroll to position [2558, 0]
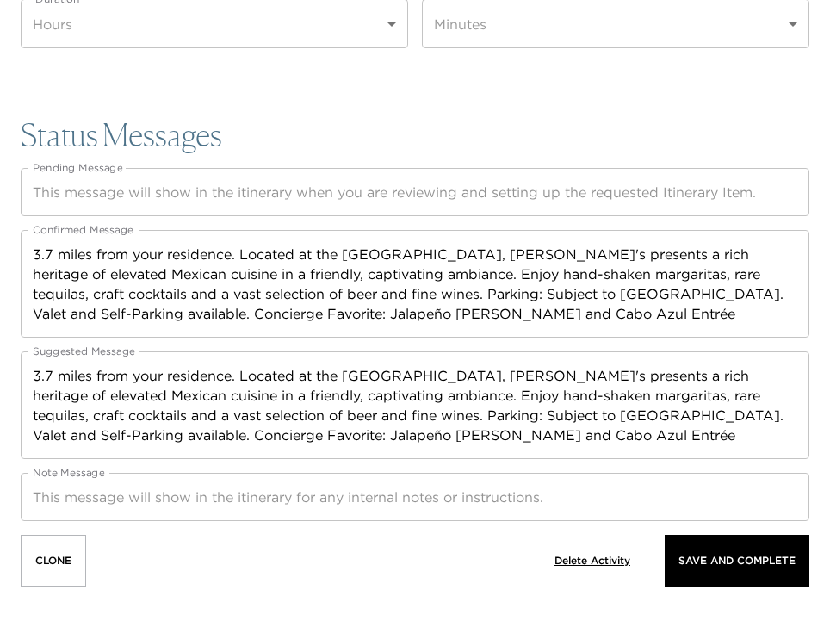
click at [59, 186] on textarea "Pending Message" at bounding box center [415, 193] width 765 height 20
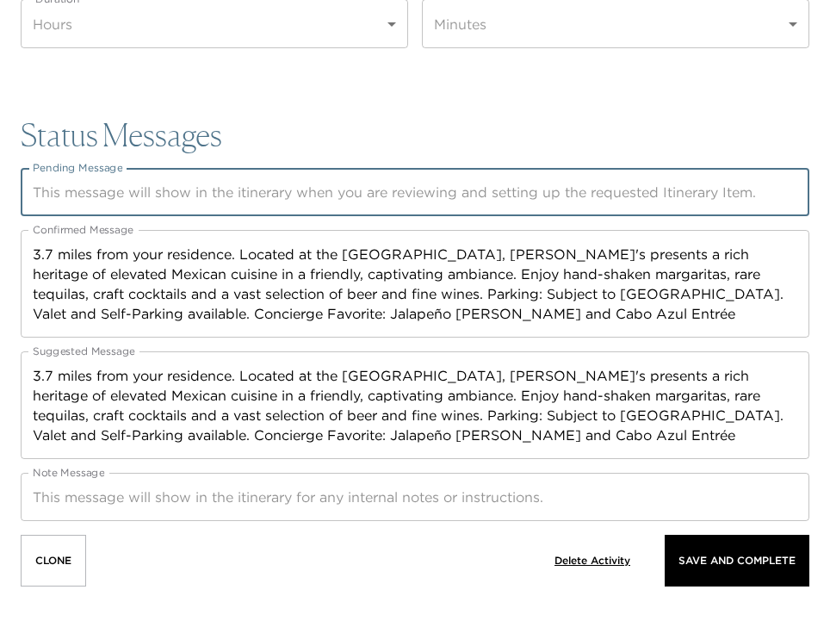
paste textarea "Thank you for submitting your request. Your concierge will be in touch to colle…"
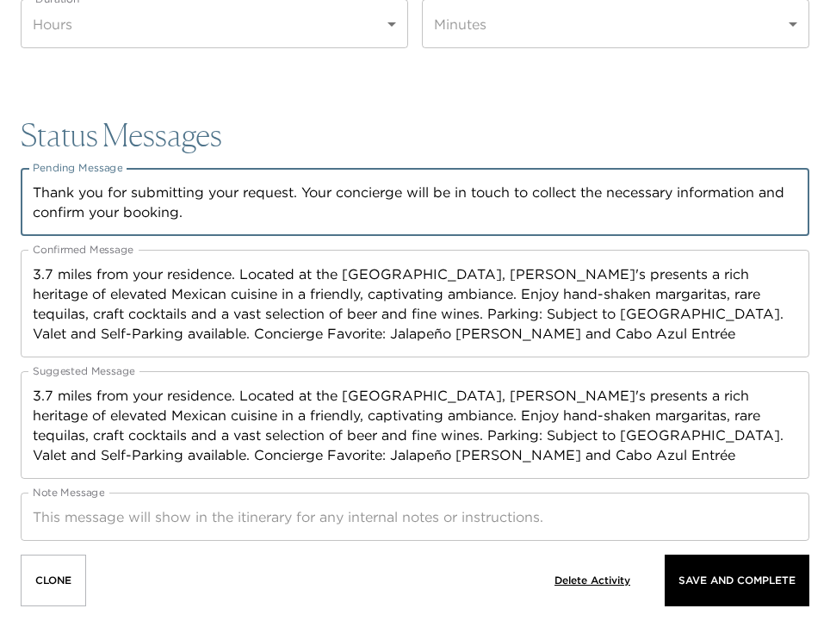
scroll to position [2577, 0]
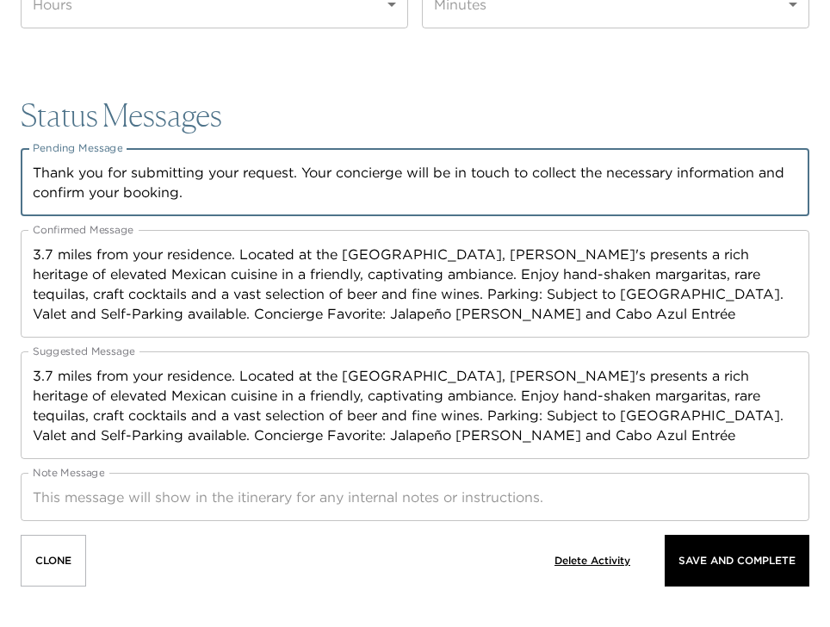
type textarea "Thank you for submitting your request. Your concierge will be in touch to colle…"
click at [146, 499] on textarea "Note Message" at bounding box center [415, 497] width 765 height 20
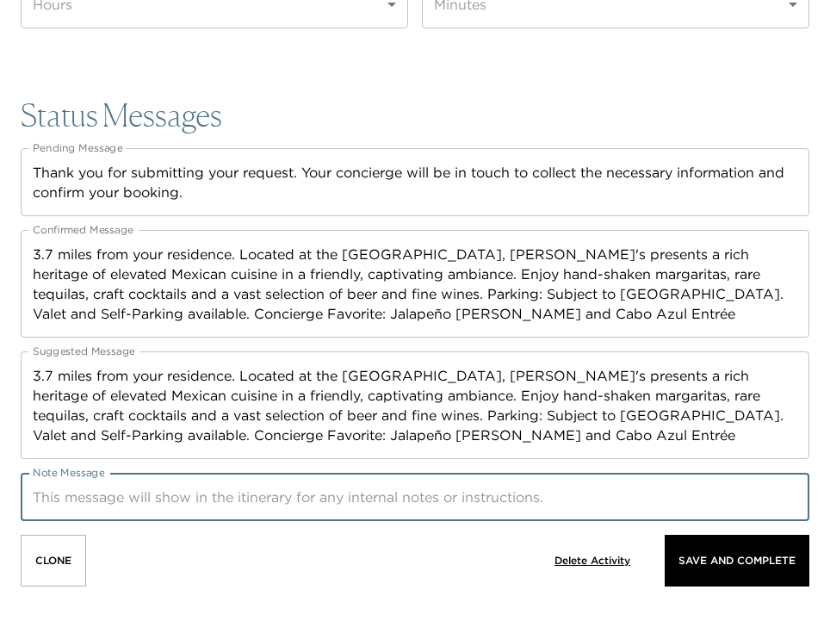
paste textarea "Your concierge will be in touch with any necessary information regarding your b…"
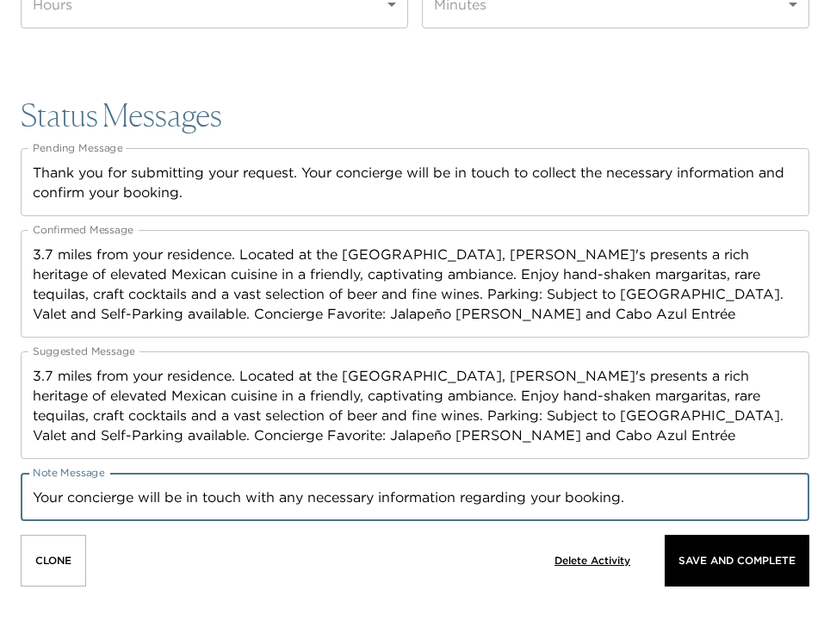
type textarea "Your concierge will be in touch with any necessary information regarding your b…"
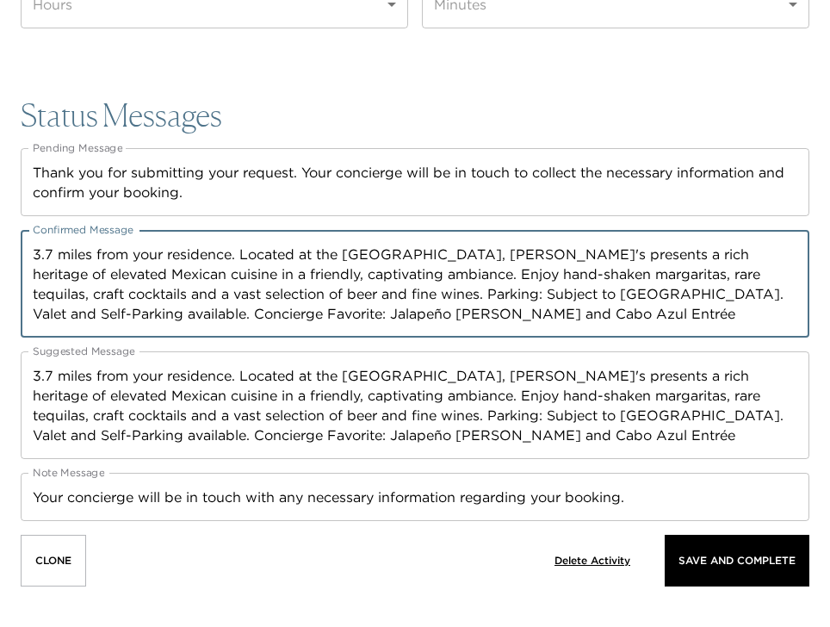
drag, startPoint x: 479, startPoint y: 251, endPoint x: 238, endPoint y: 245, distance: 241.2
click at [238, 245] on textarea "3.7 miles from your residence. Located at the Westfield UTC Mall, Javier's pres…" at bounding box center [415, 284] width 765 height 79
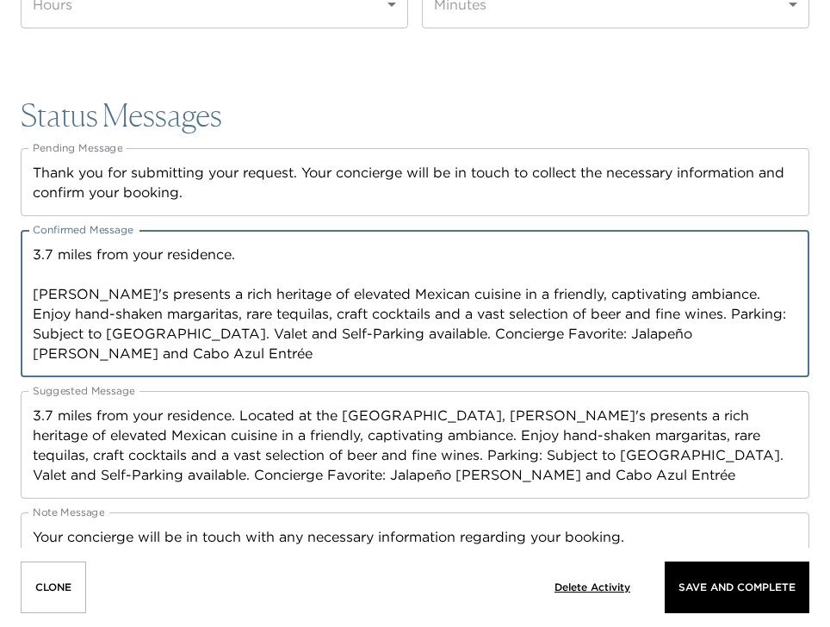
drag, startPoint x: 659, startPoint y: 317, endPoint x: 716, endPoint y: 304, distance: 59.1
click at [661, 316] on textarea "3.7 miles from your residence. Javier's presents a rich heritage of elevated Me…" at bounding box center [415, 304] width 765 height 119
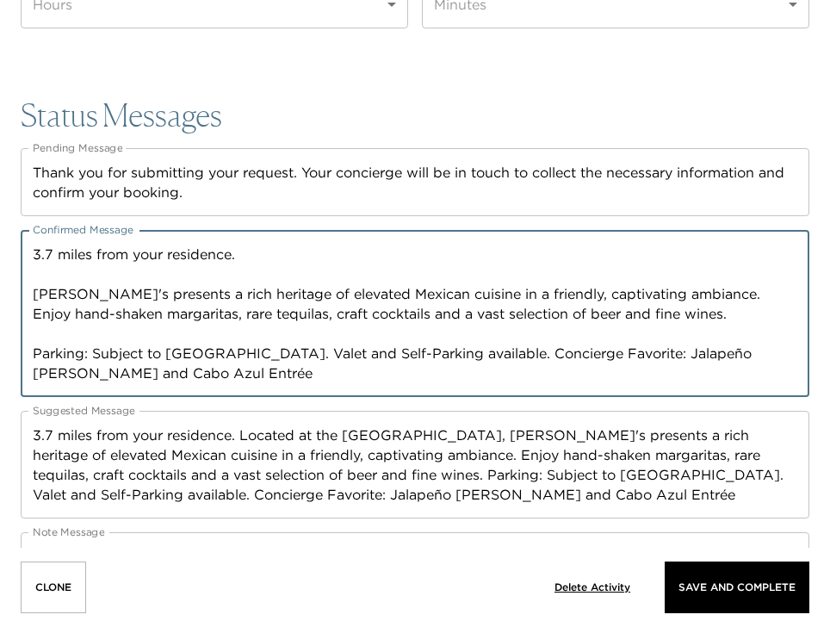
click at [583, 355] on textarea "3.7 miles from your residence. Javier's presents a rich heritage of elevated Me…" at bounding box center [415, 314] width 765 height 139
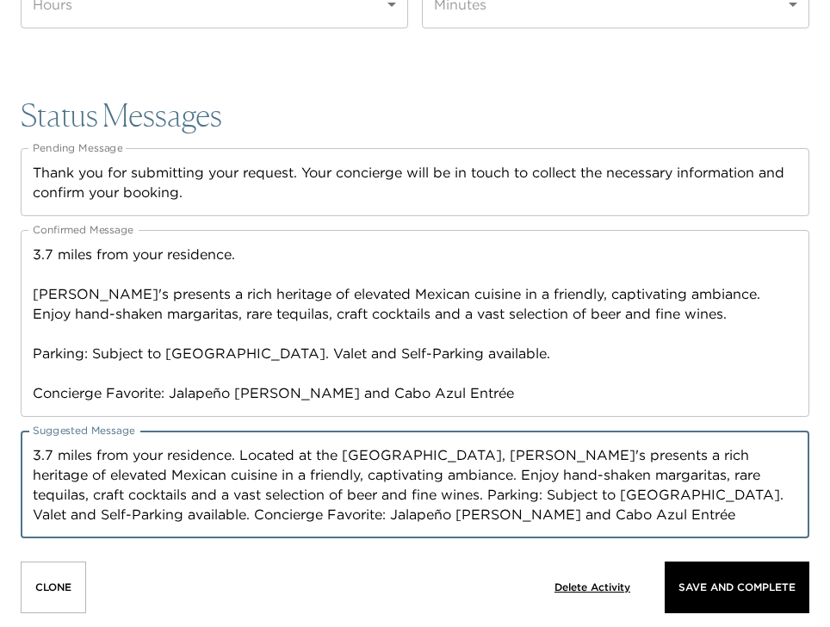
drag, startPoint x: 474, startPoint y: 451, endPoint x: 269, endPoint y: 448, distance: 205.0
click at [265, 446] on textarea "3.7 miles from your residence. Located at the Westfield UTC Mall, Javier's pres…" at bounding box center [415, 484] width 765 height 79
click at [477, 462] on textarea "3.7 miles from your residence. Located at the Westfield UTC Mall, Javier's pres…" at bounding box center [415, 484] width 765 height 79
drag, startPoint x: 481, startPoint y: 454, endPoint x: 249, endPoint y: 450, distance: 231.7
click at [241, 445] on textarea "3.7 miles from your residence. Located at the Westfield UTC Mall, Javier's pres…" at bounding box center [415, 484] width 765 height 79
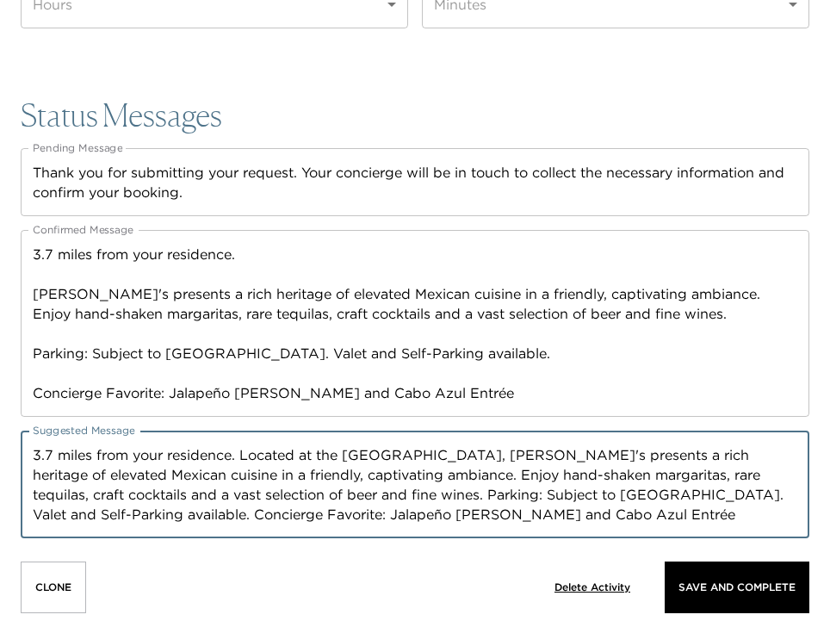
click at [34, 290] on textarea "3.7 miles from your residence. Javier's presents a rich heritage of elevated Me…" at bounding box center [415, 324] width 765 height 158
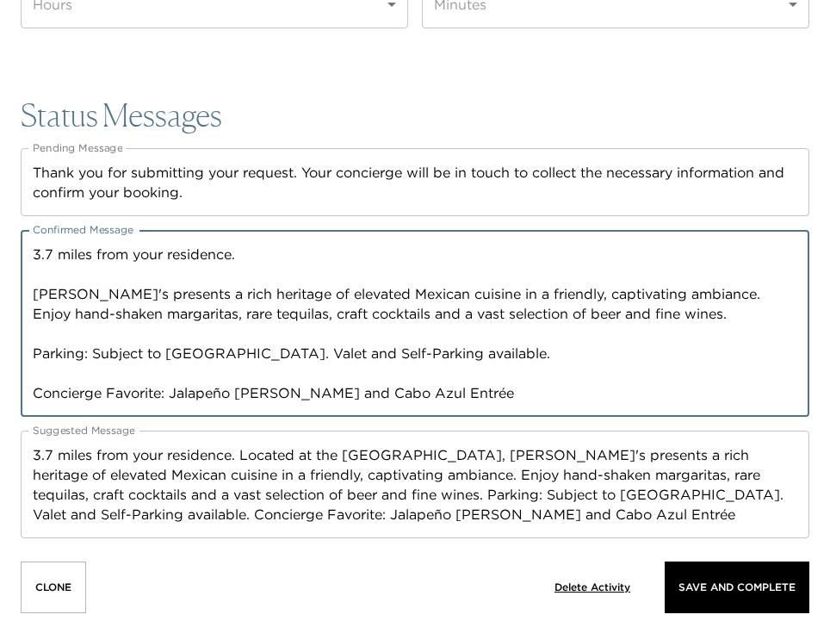
paste textarea "Located at the Westfield UTC Mall,"
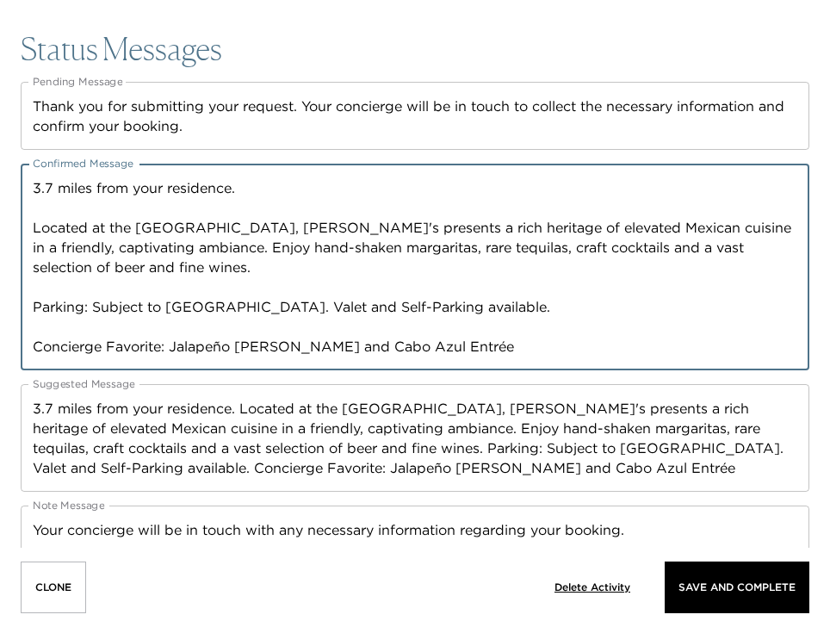
scroll to position [2676, 0]
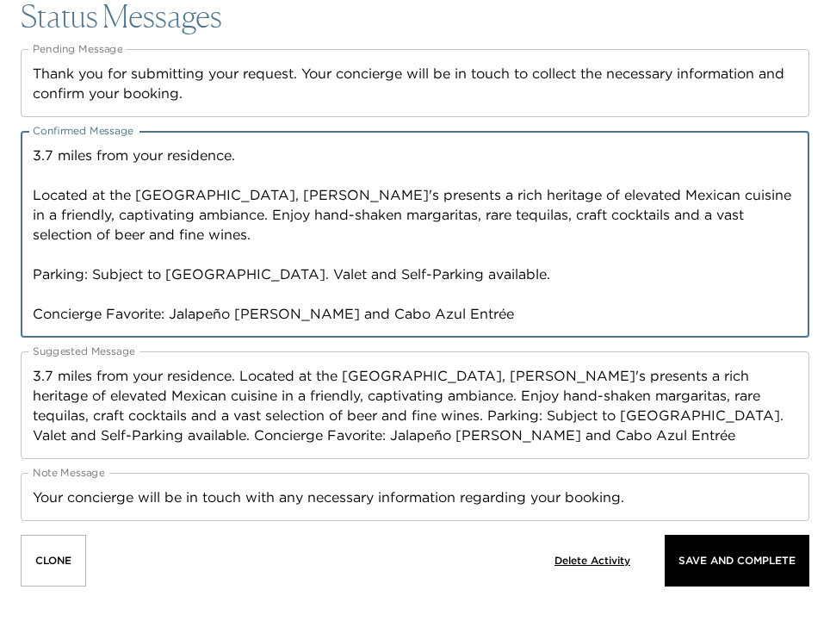
drag, startPoint x: 475, startPoint y: 317, endPoint x: 7, endPoint y: 301, distance: 468.7
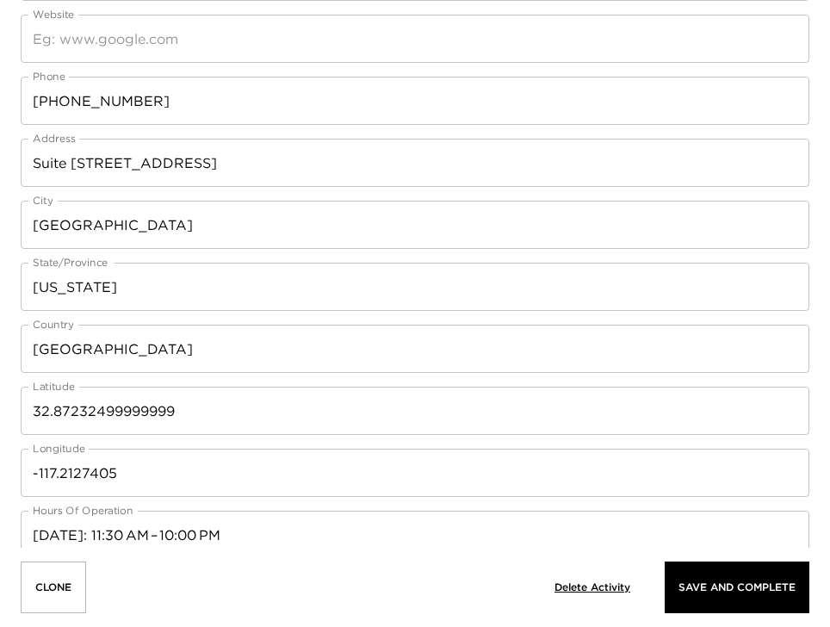
scroll to position [915, 0]
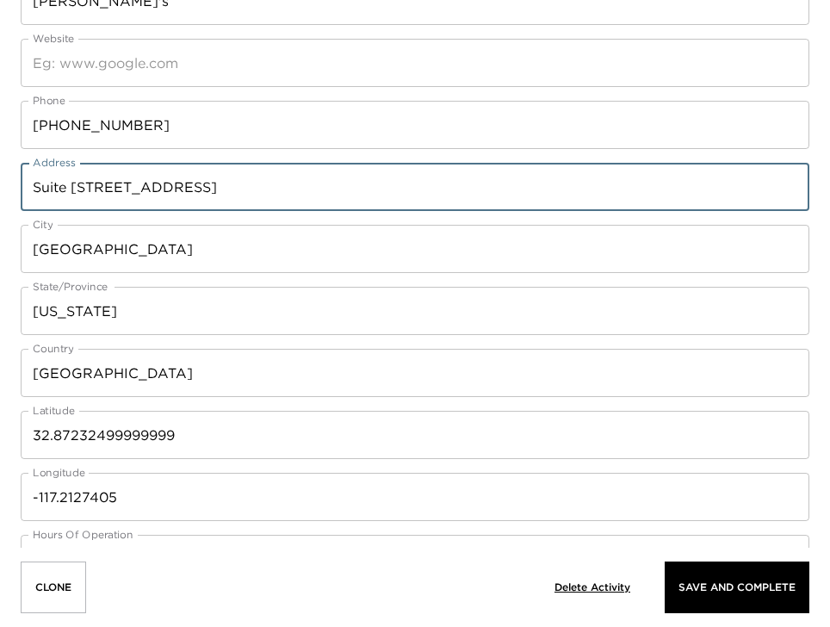
drag, startPoint x: 115, startPoint y: 186, endPoint x: 228, endPoint y: 207, distance: 115.5
click at [185, 202] on input "Suite 1000 4301 La Jolla Village Drive" at bounding box center [415, 187] width 789 height 48
drag, startPoint x: 301, startPoint y: 192, endPoint x: 288, endPoint y: 102, distance: 91.5
click at [112, 178] on input "Suite 1000 4301 La Jolla Village Drive" at bounding box center [415, 187] width 789 height 48
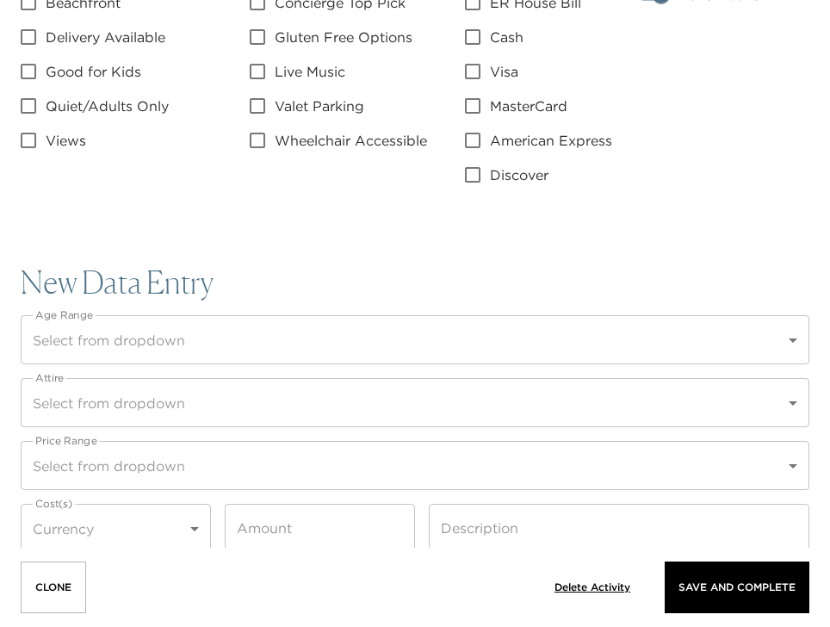
scroll to position [2430, 0]
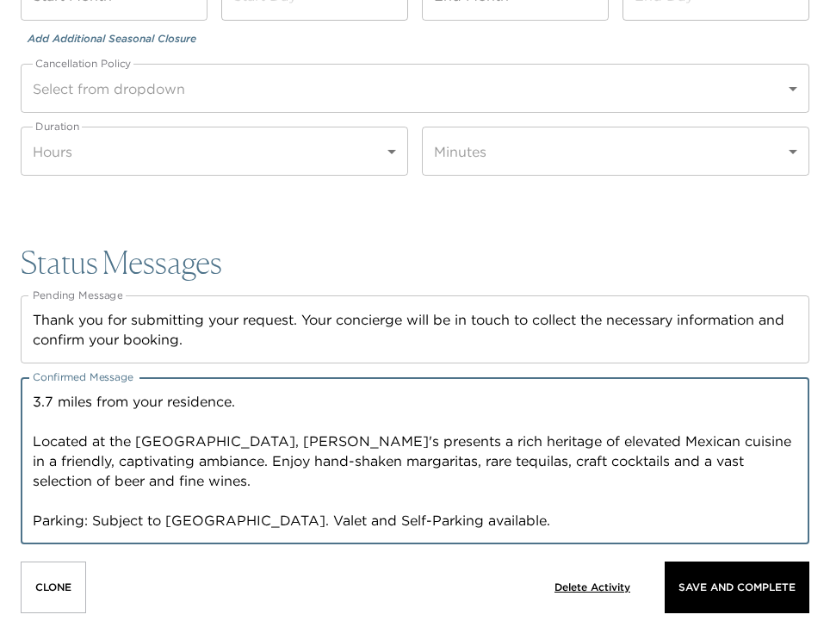
drag, startPoint x: 47, startPoint y: 399, endPoint x: 7, endPoint y: 385, distance: 41.9
drag, startPoint x: 51, startPoint y: 391, endPoint x: 1, endPoint y: 383, distance: 50.5
click at [299, 387] on div "4.5miles from your residence. Located at the Westfield UTC Mall, Javier's prese…" at bounding box center [415, 460] width 789 height 167
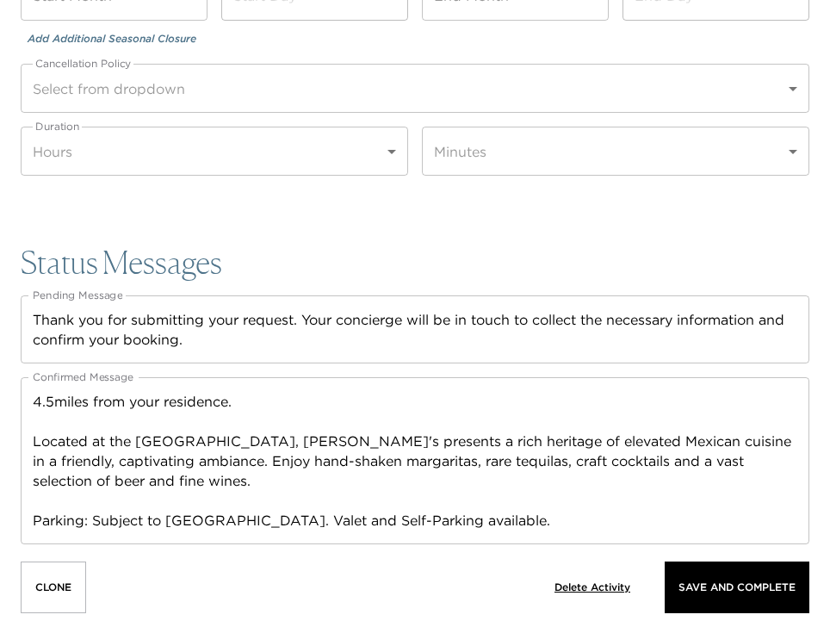
click at [301, 388] on div "4.5miles from your residence. Located at the Westfield UTC Mall, Javier's prese…" at bounding box center [415, 460] width 789 height 167
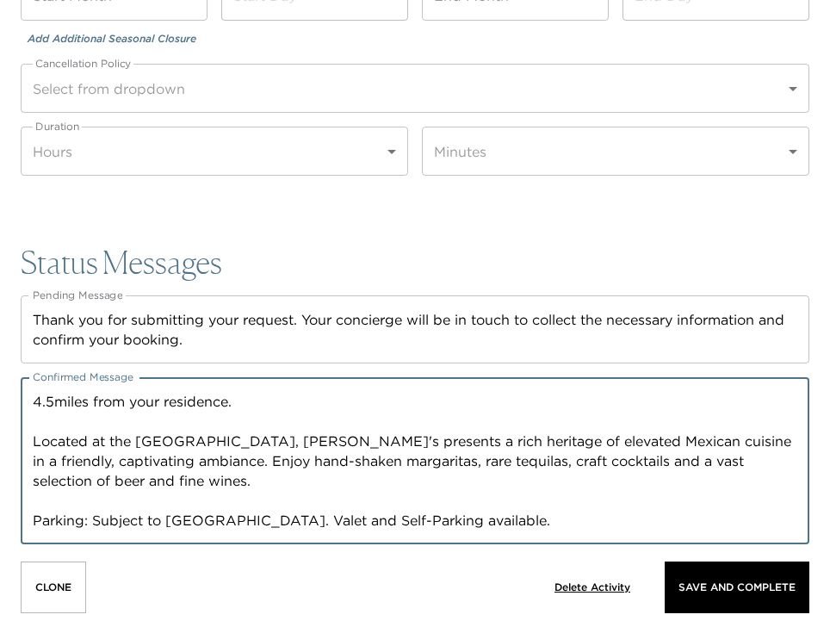
click at [240, 395] on textarea "4.5miles from your residence. Located at the Westfield UTC Mall, Javier's prese…" at bounding box center [415, 461] width 765 height 139
click at [54, 403] on textarea "4.5miles from your residence. Located at the Westfield UTC Mall, Javier's prese…" at bounding box center [415, 461] width 765 height 139
click at [253, 403] on textarea "4.5 miles from your residence. Located at the Westfield UTC Mall, Javier's pres…" at bounding box center [415, 461] width 765 height 139
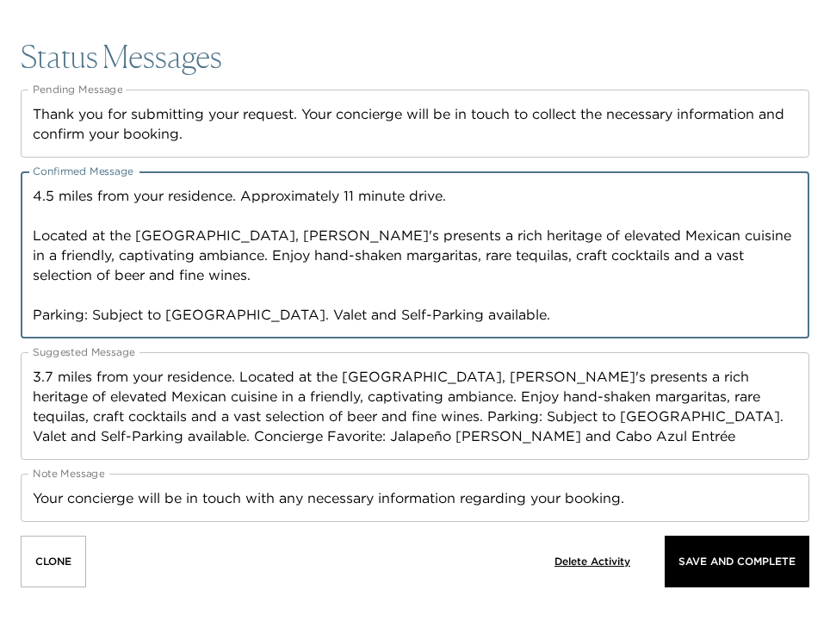
scroll to position [2637, 0]
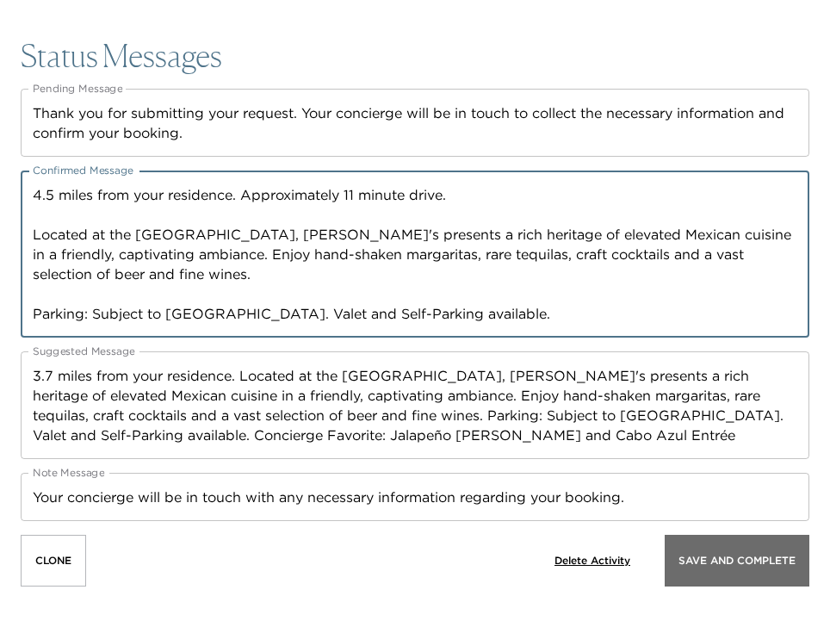
type textarea "4.5 miles from your residence. Approximately 11 minute drive. Located at the We…"
click at [760, 559] on p "Save And Complete" at bounding box center [737, 561] width 117 height 12
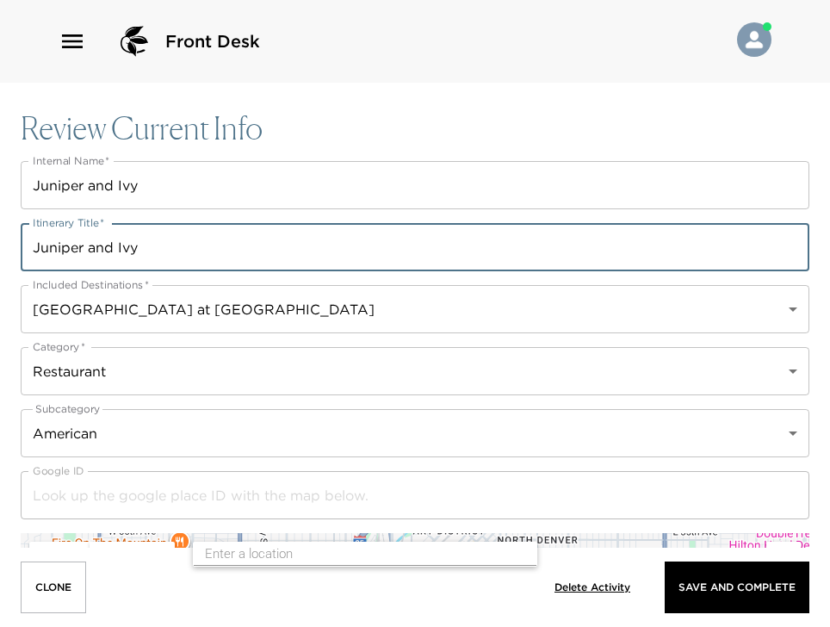
drag, startPoint x: 180, startPoint y: 251, endPoint x: 21, endPoint y: 324, distance: 175.3
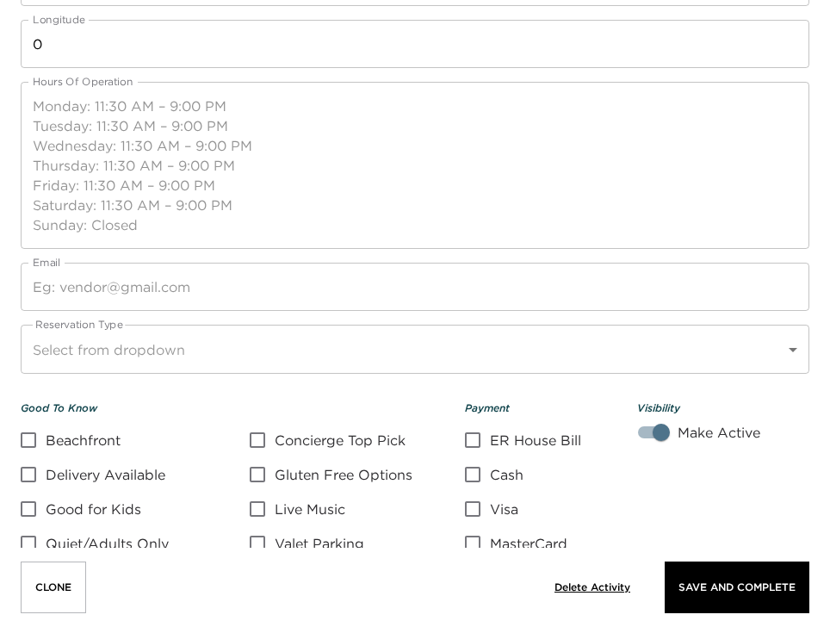
scroll to position [1585, 0]
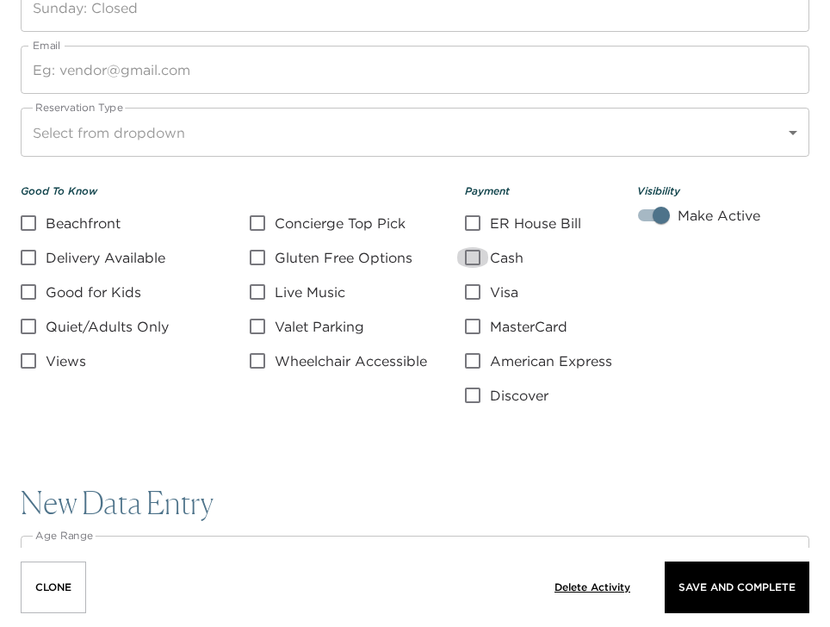
click at [474, 257] on input "Cash" at bounding box center [473, 257] width 34 height 21
checkbox input "true"
drag, startPoint x: 477, startPoint y: 295, endPoint x: 481, endPoint y: 316, distance: 21.1
click at [477, 298] on input "Visa" at bounding box center [473, 292] width 34 height 21
checkbox input "true"
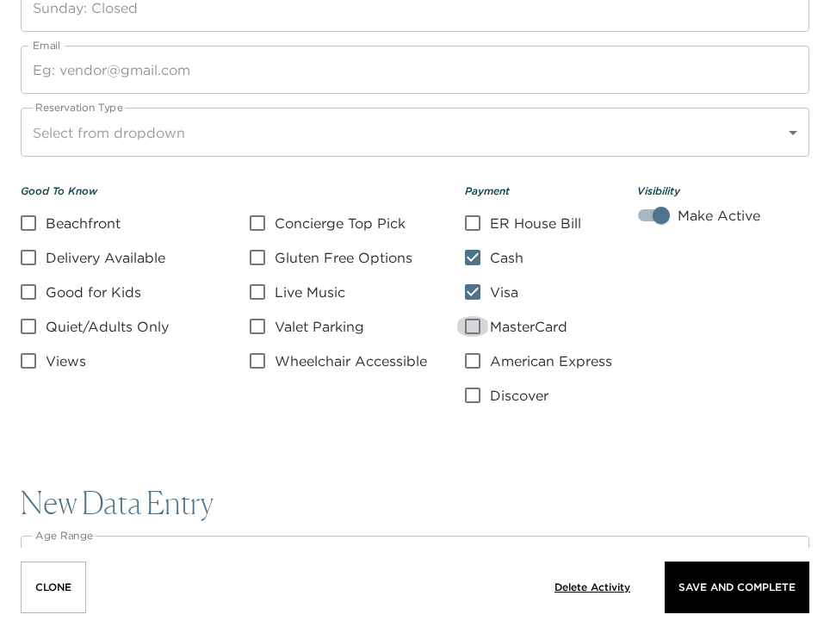
click at [484, 328] on input "MasterCard" at bounding box center [473, 326] width 34 height 21
checkbox input "true"
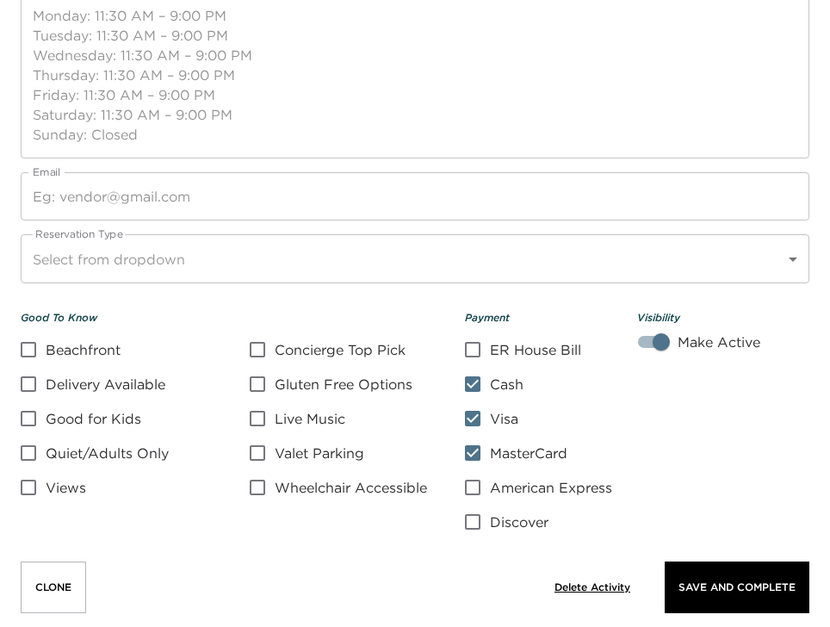
scroll to position [1447, 0]
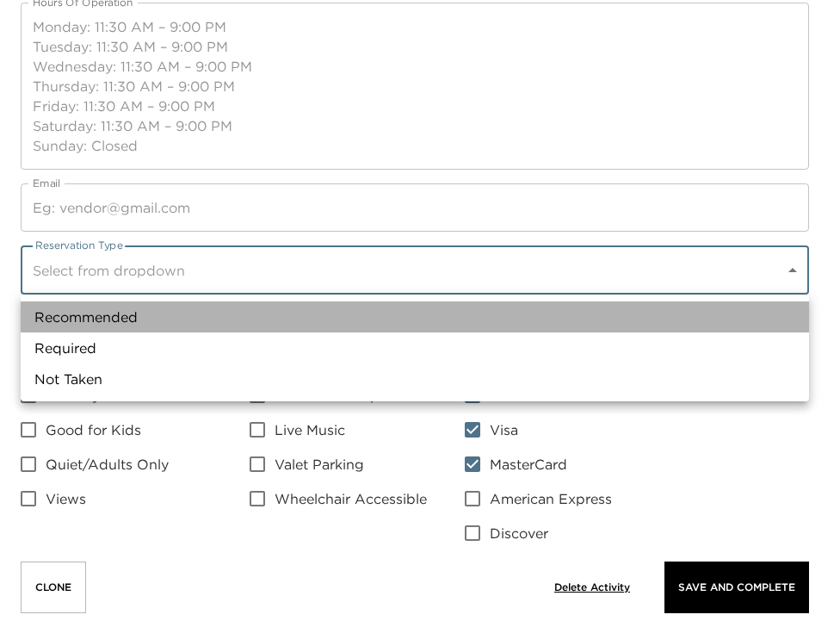
drag, startPoint x: 98, startPoint y: 321, endPoint x: 395, endPoint y: 38, distance: 410.5
click at [100, 320] on li "Recommended" at bounding box center [415, 316] width 789 height 31
type input "Recommended"
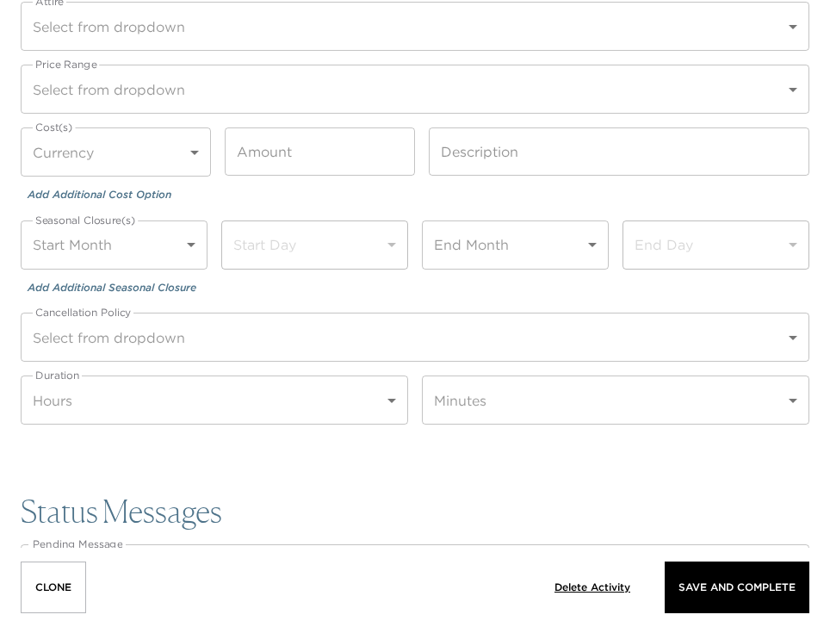
scroll to position [2205, 0]
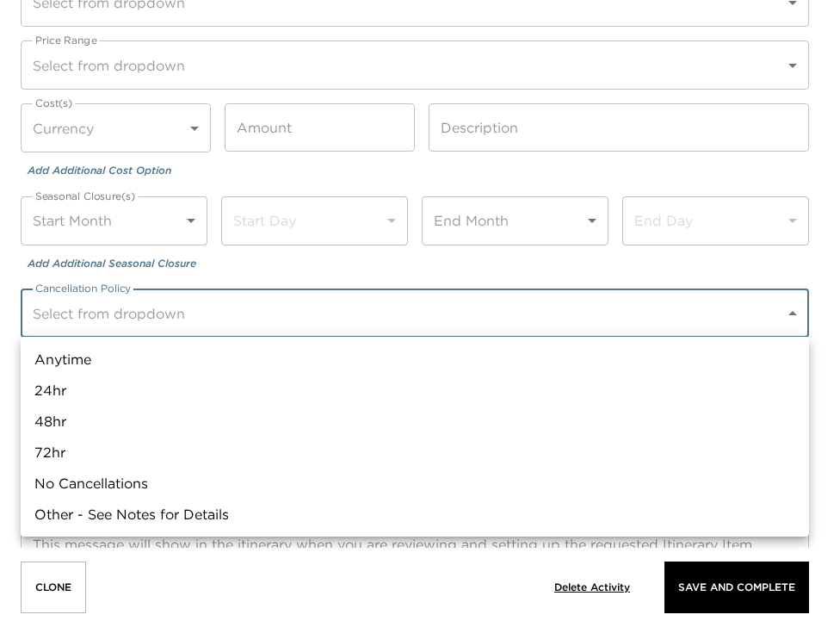
click at [117, 403] on li "24hr" at bounding box center [415, 390] width 789 height 31
type input "24hr"
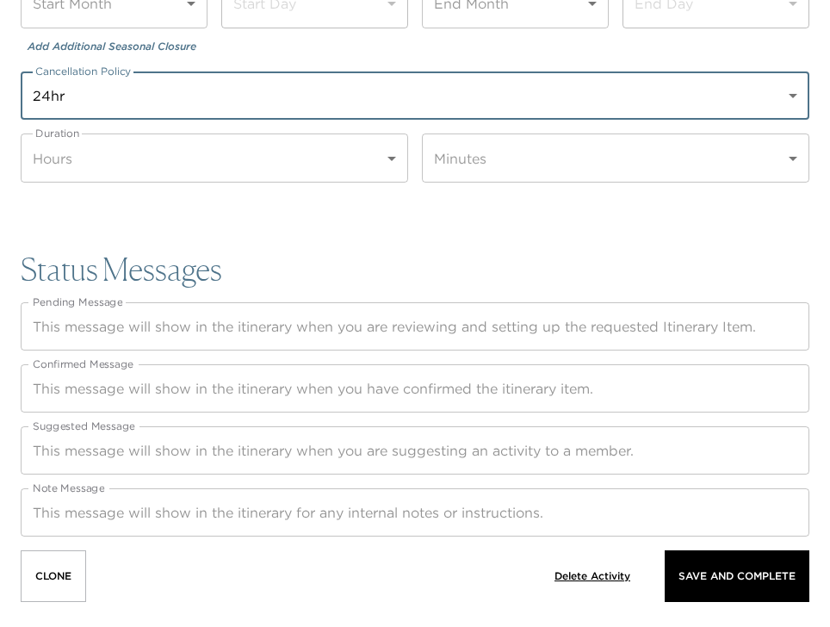
scroll to position [2437, 0]
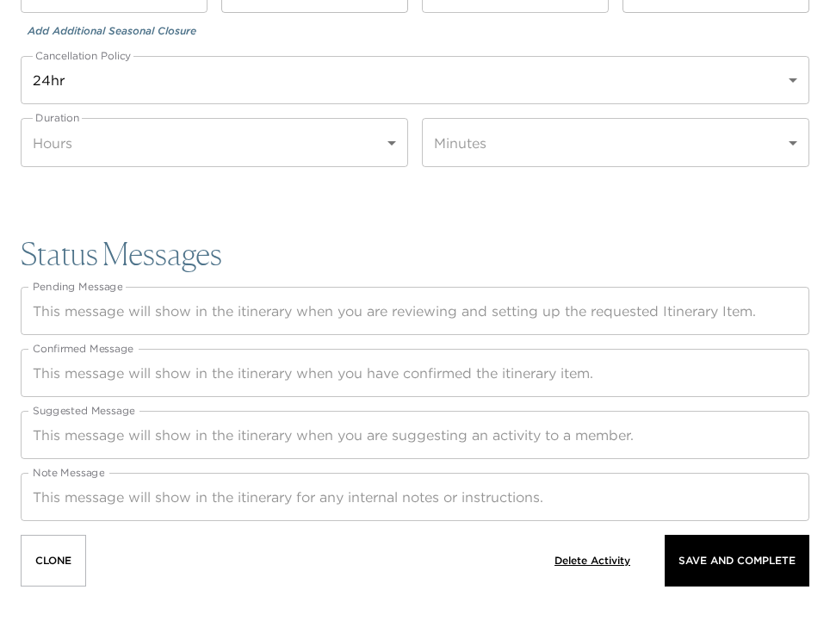
click at [100, 500] on textarea "Note Message" at bounding box center [415, 497] width 765 height 20
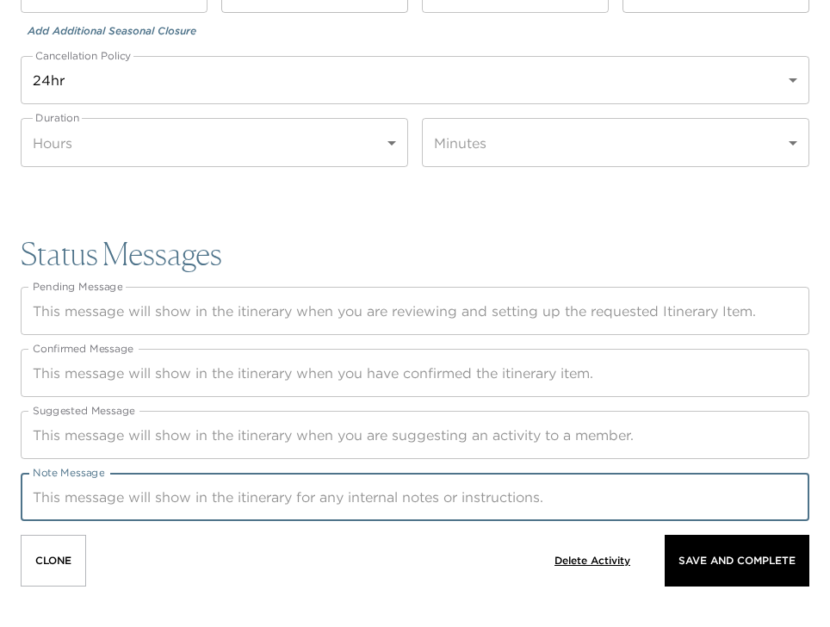
paste textarea "Your concierge will be in touch with any necessary information regarding your b…"
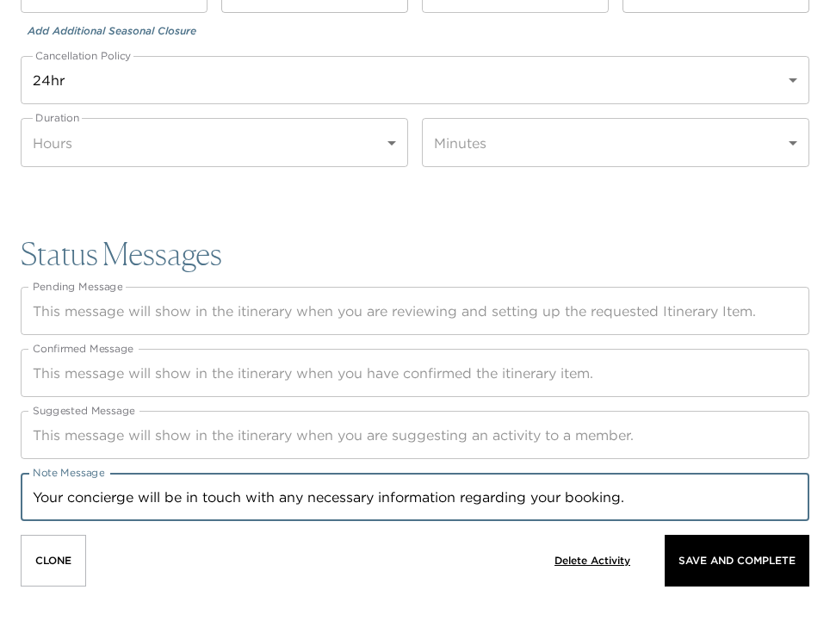
type textarea "Your concierge will be in touch with any necessary information regarding your b…"
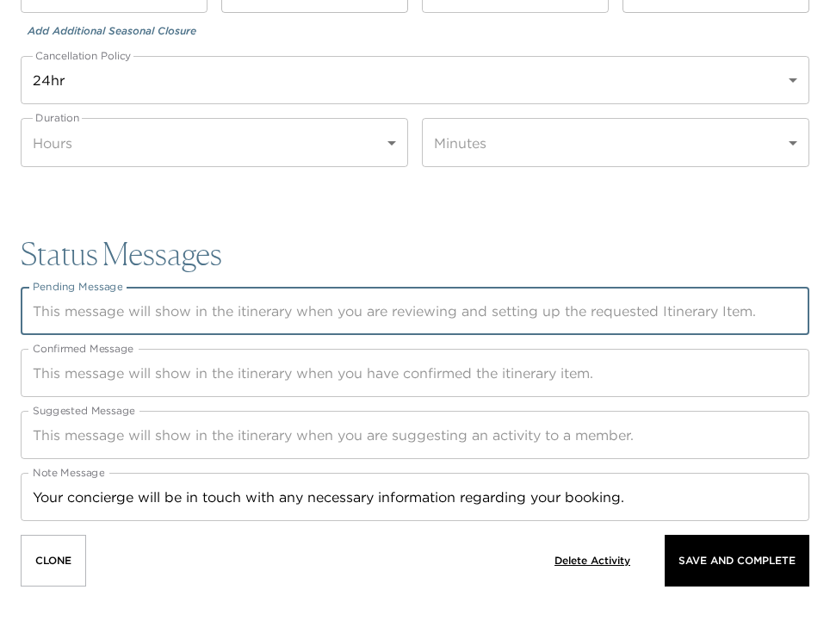
click at [96, 310] on textarea "Pending Message" at bounding box center [415, 311] width 765 height 20
paste textarea "Thank you for submitting your request. Your concierge will be in touch to colle…"
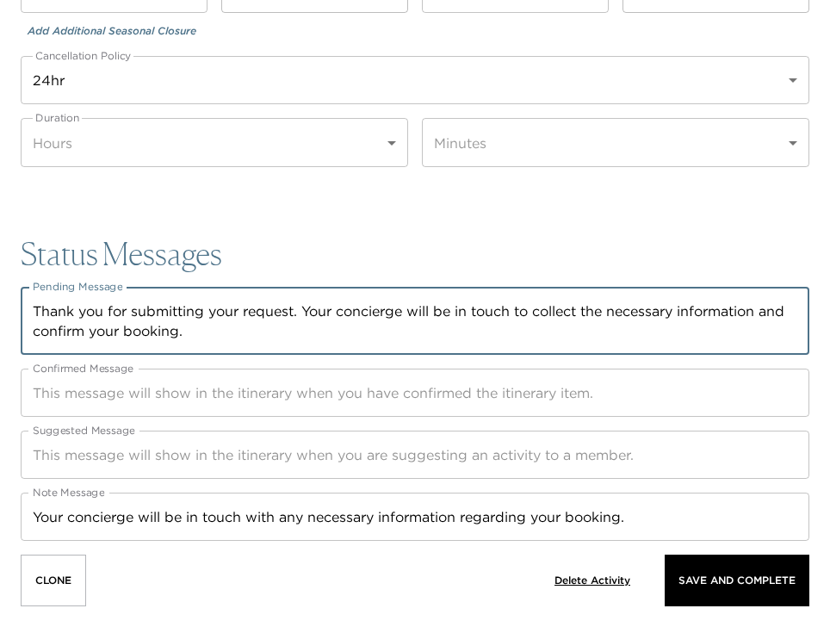
type textarea "Thank you for submitting your request. Your concierge will be in touch to colle…"
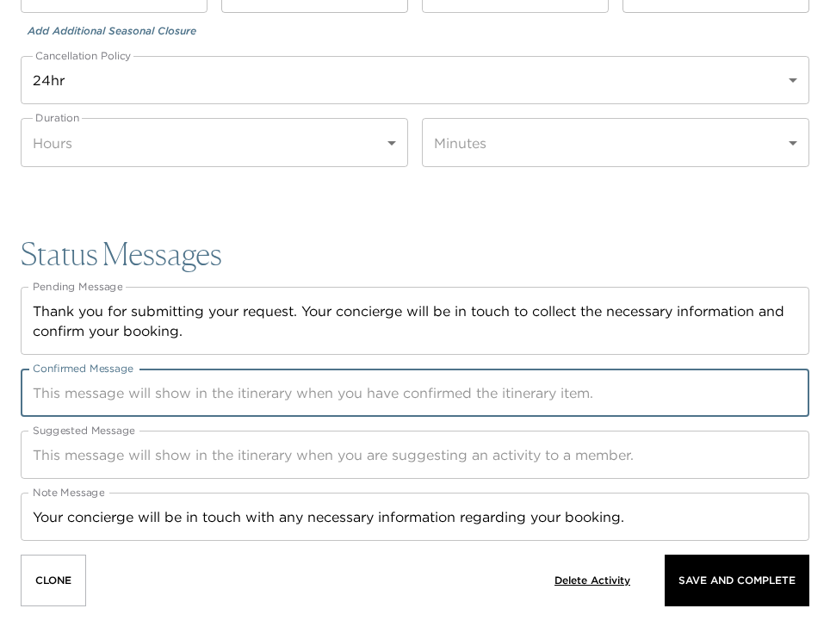
click at [93, 388] on textarea "Confirmed Message" at bounding box center [415, 393] width 765 height 20
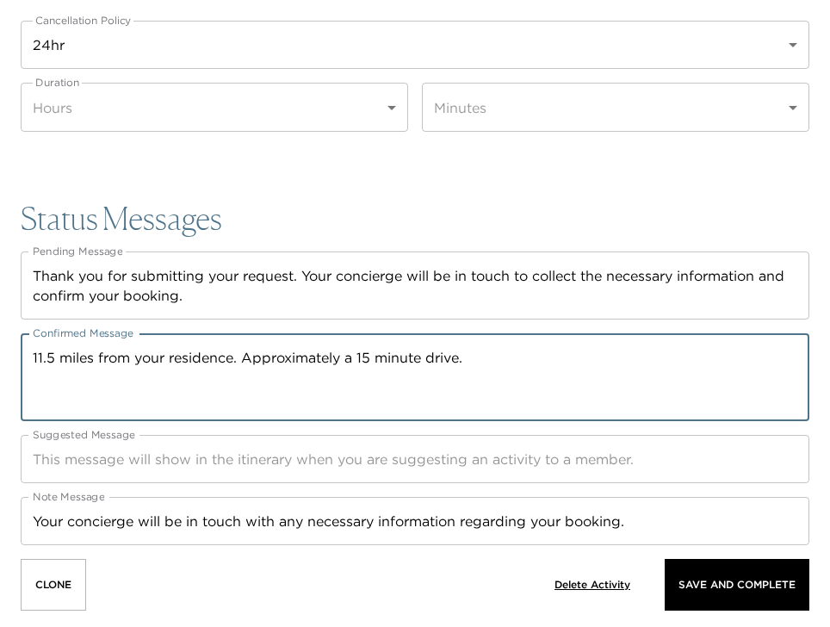
scroll to position [2496, 0]
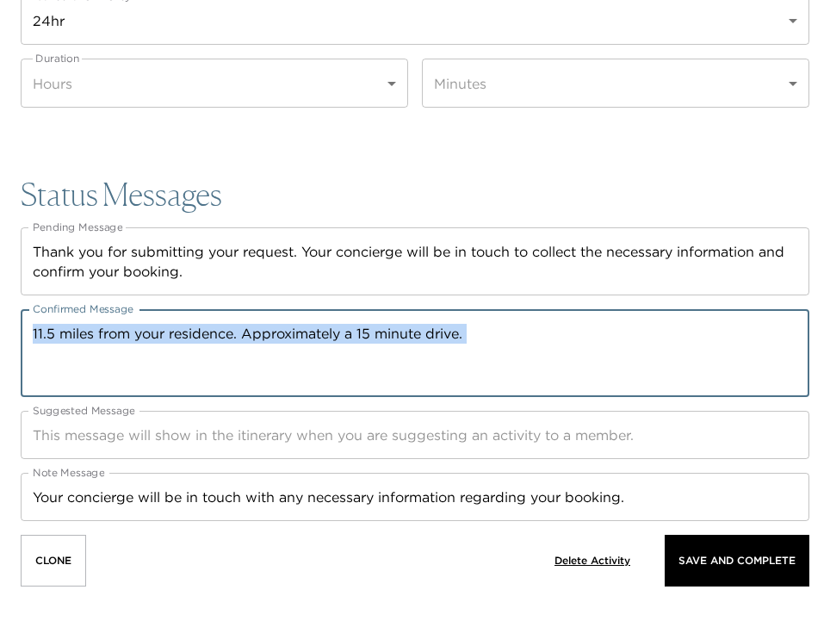
click at [30, 437] on div "Status Messages Pending Message Thank you for submitting your request. Your con…" at bounding box center [415, 349] width 789 height 344
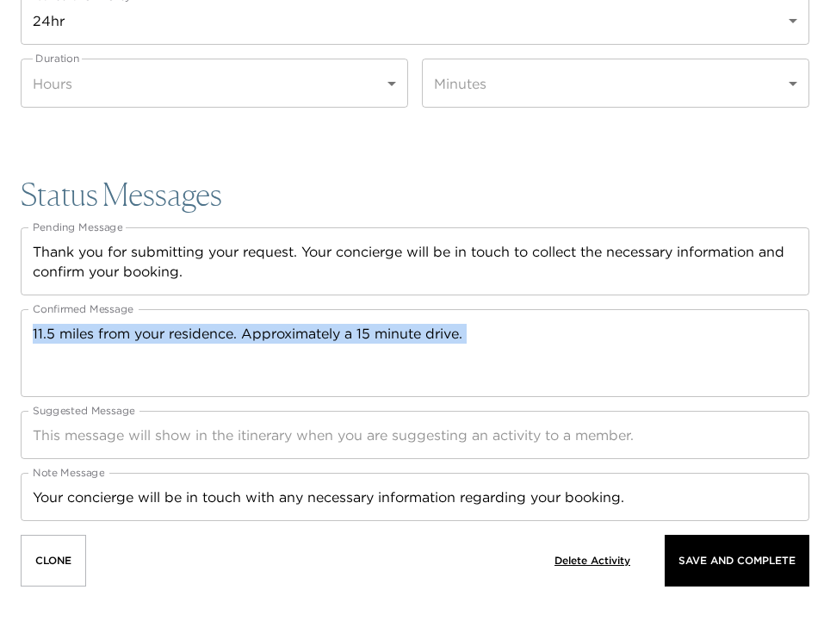
click at [49, 384] on div "11.5 miles from your residence. Approximately a 15 minute drive. x Confirmed Me…" at bounding box center [415, 353] width 789 height 88
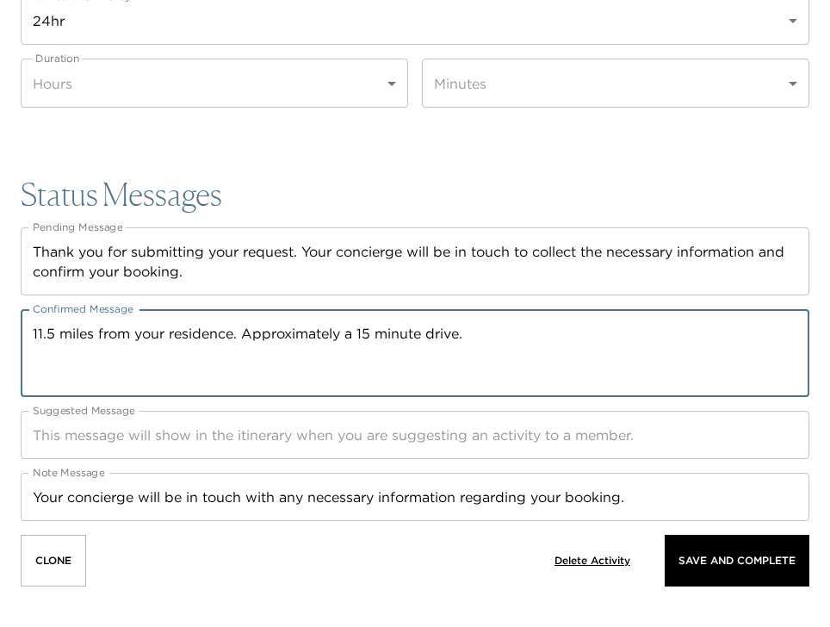
paste textarea "valet service is available, and additional options include nearby street parkin…"
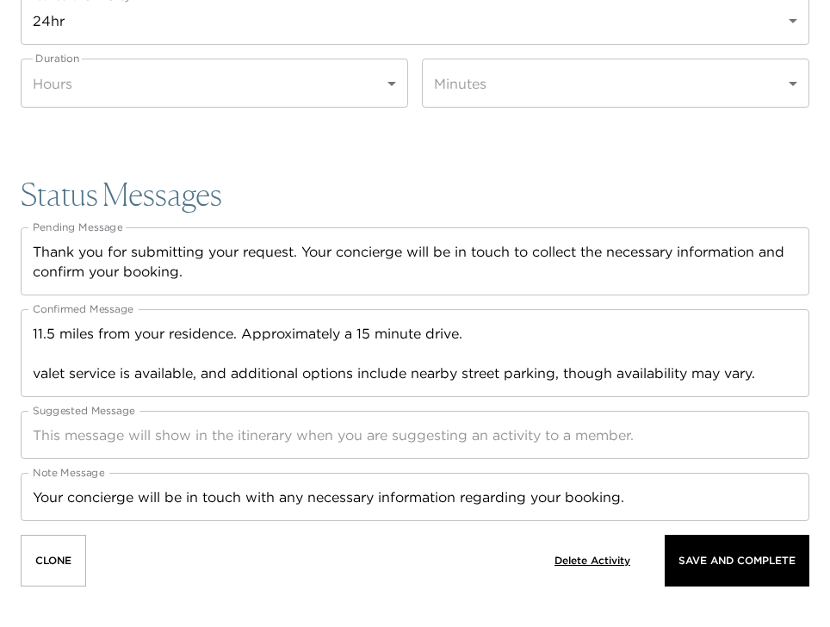
click at [28, 366] on div "11.5 miles from your residence. Approximately a 15 minute drive. valet service …" at bounding box center [415, 353] width 789 height 88
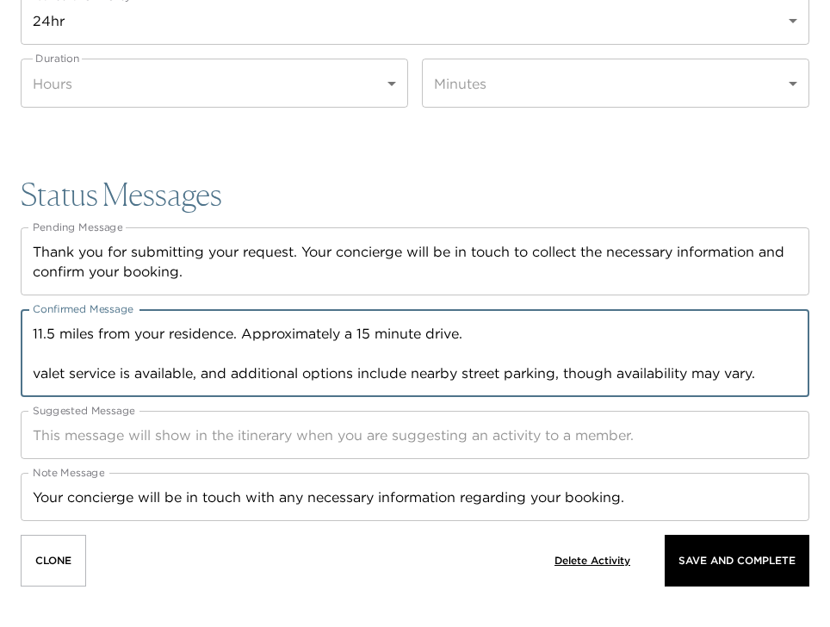
click at [38, 372] on textarea "11.5 miles from your residence. Approximately a 15 minute drive. valet service …" at bounding box center [415, 353] width 765 height 59
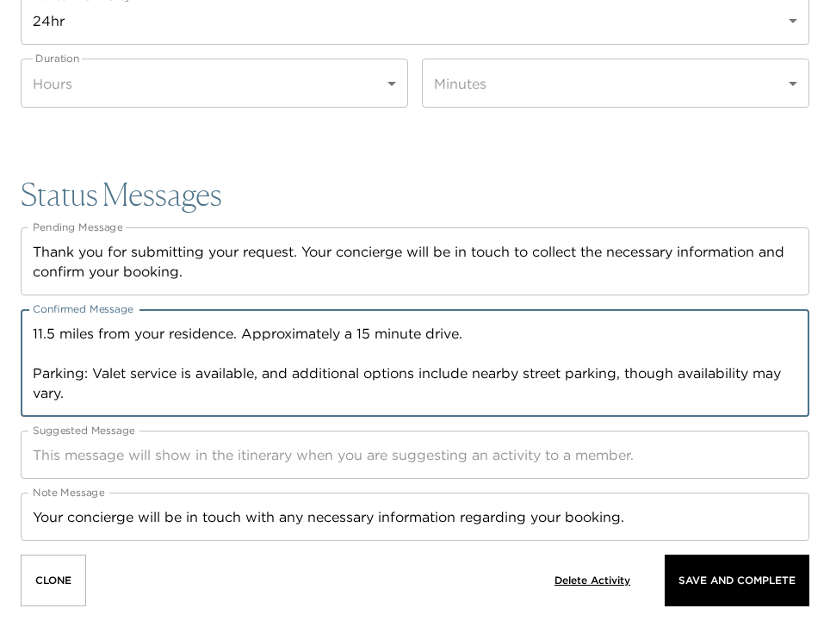
click at [283, 379] on textarea "11.5 miles from your residence. Approximately a 15 minute drive. Parking: Valet…" at bounding box center [415, 363] width 765 height 79
click at [482, 331] on textarea "11.5 miles from your residence. Approximately a 15 minute drive. Parking: Valet…" at bounding box center [415, 363] width 765 height 79
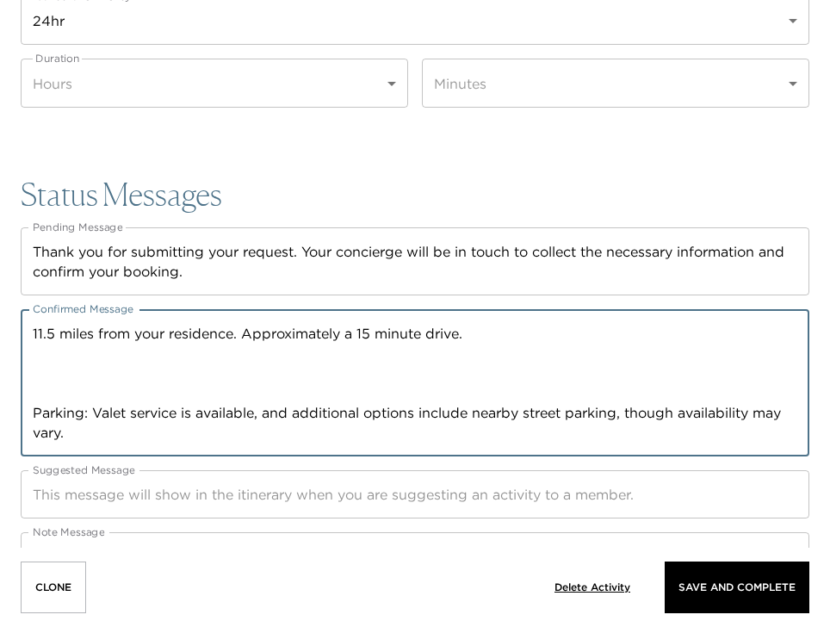
paste textarea "Under the helm of Chef Anthony Wells, the innovative SoCal menu draws inspirati…"
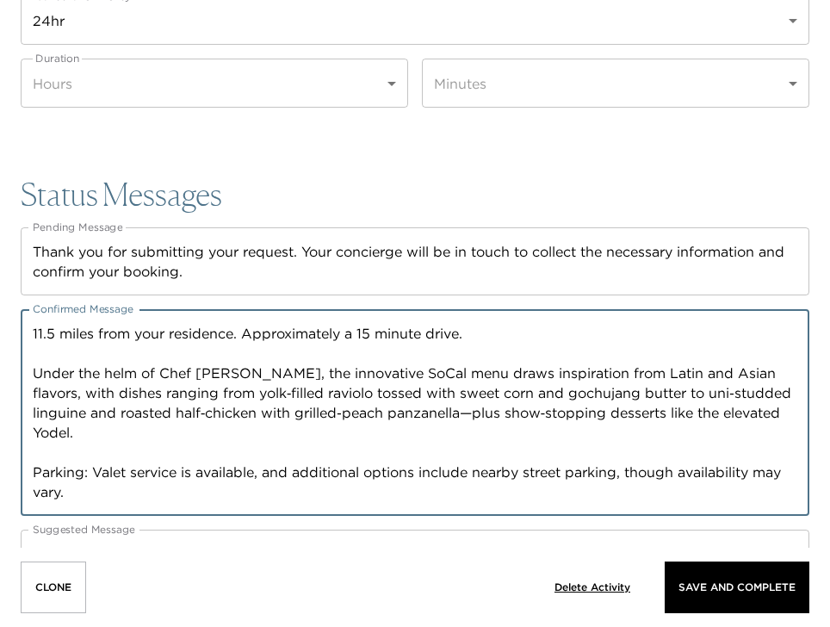
paste textarea "The ambiance is both chic and lively, perfectly suited to food lovers seeking a…"
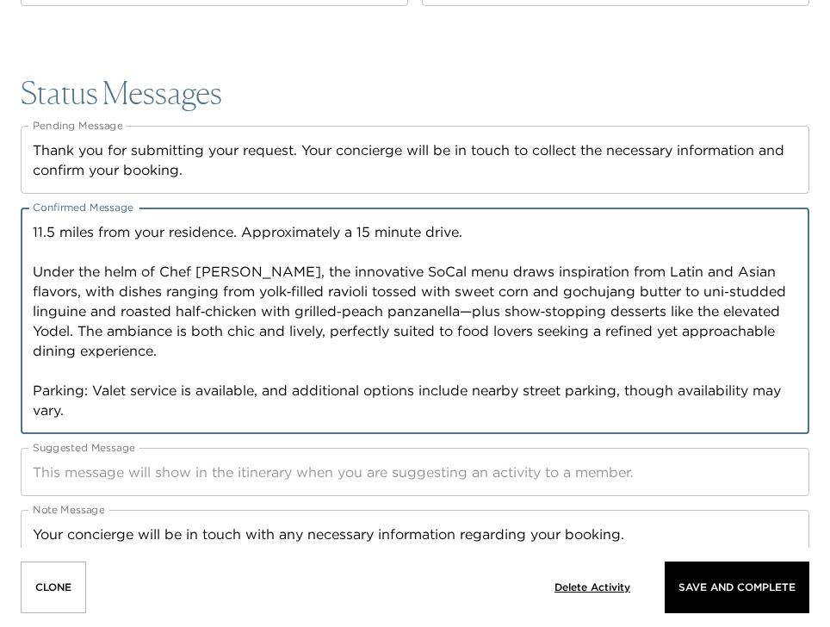
scroll to position [2634, 0]
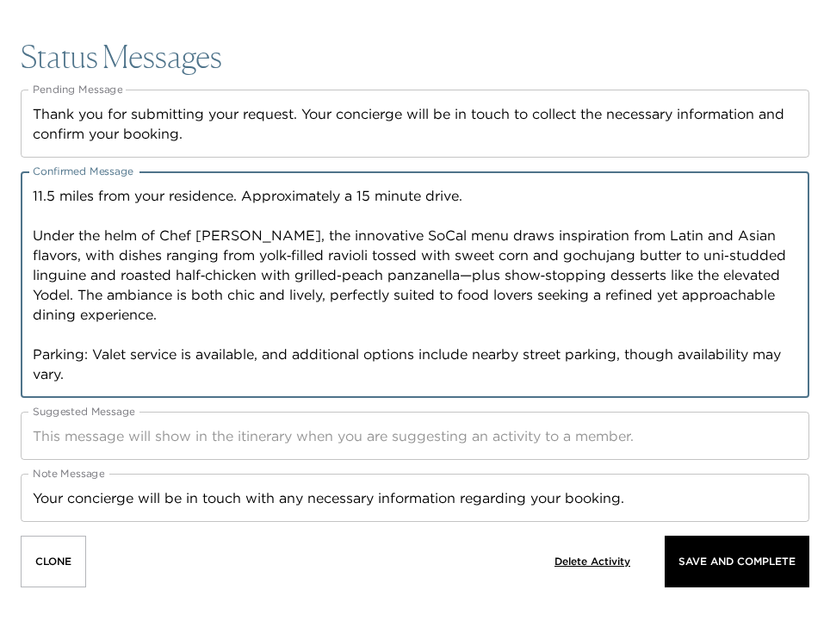
drag, startPoint x: 169, startPoint y: 319, endPoint x: 31, endPoint y: 224, distance: 167.2
click at [31, 224] on div "11.5 miles from your residence. Approximately a 15 minute drive. Under the helm…" at bounding box center [415, 284] width 789 height 226
type textarea "11.5 miles from your residence. Approximately a 15 minute drive. Under the helm…"
click at [77, 434] on textarea "Suggested Message" at bounding box center [415, 436] width 765 height 20
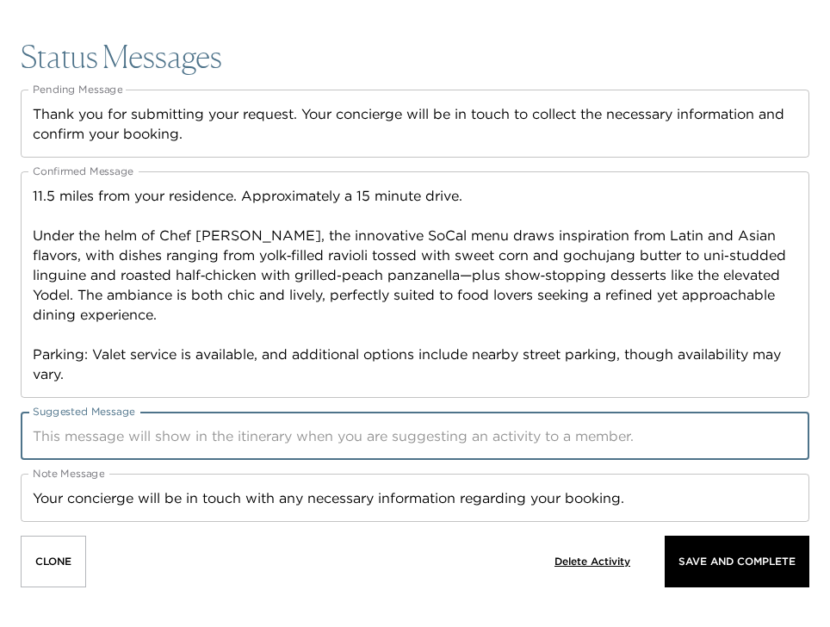
paste textarea "Under the helm of Chef Anthony Wells, the innovative SoCal menu draws inspirati…"
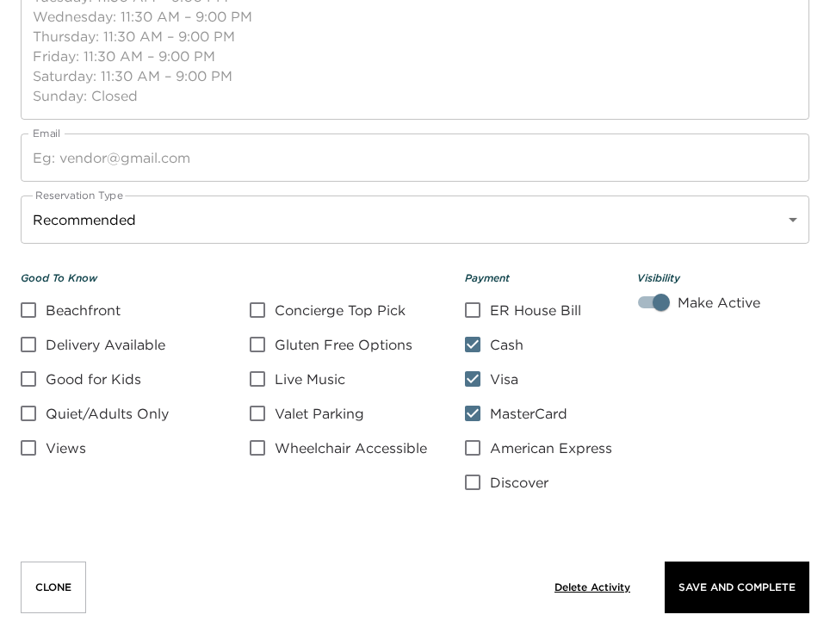
scroll to position [1463, 0]
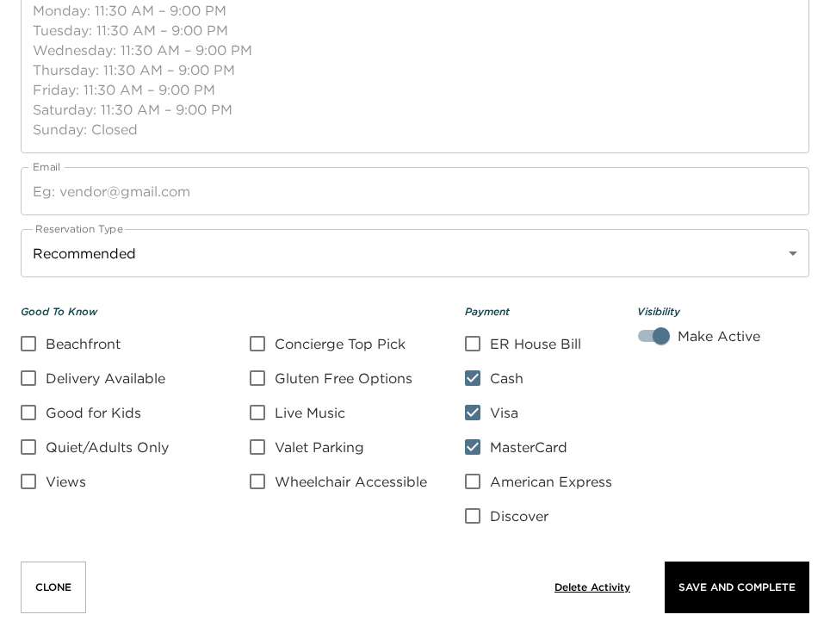
type textarea "Under the helm of Chef Anthony Wells, the innovative SoCal menu draws inspirati…"
click at [697, 585] on p "Save And Complete" at bounding box center [737, 587] width 117 height 12
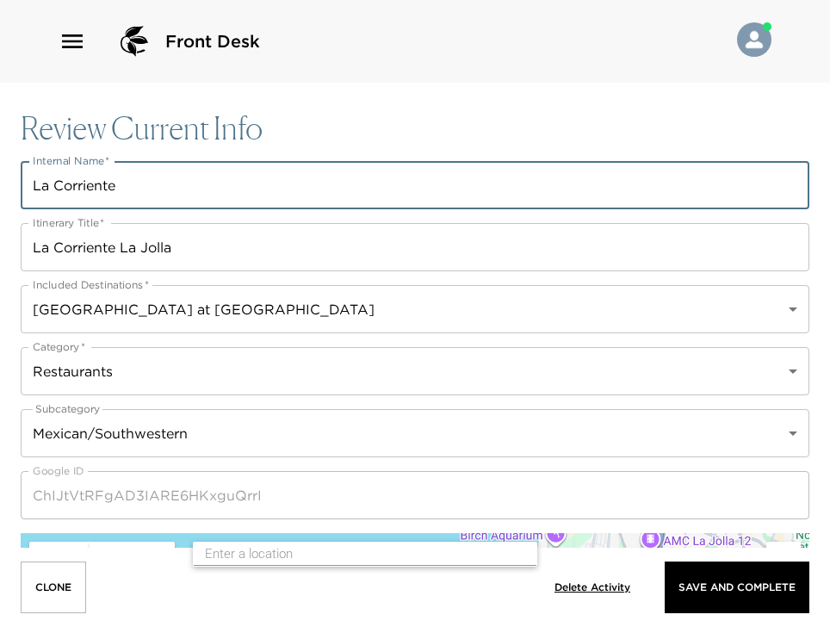
drag, startPoint x: 113, startPoint y: 189, endPoint x: 3, endPoint y: 193, distance: 109.4
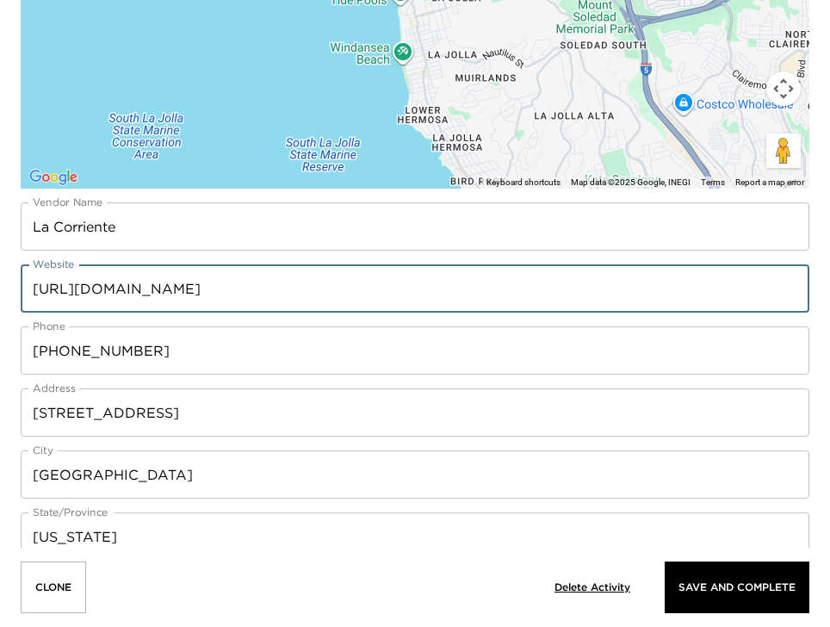
drag, startPoint x: 281, startPoint y: 285, endPoint x: -3, endPoint y: 315, distance: 284.9
